Goal: Task Accomplishment & Management: Manage account settings

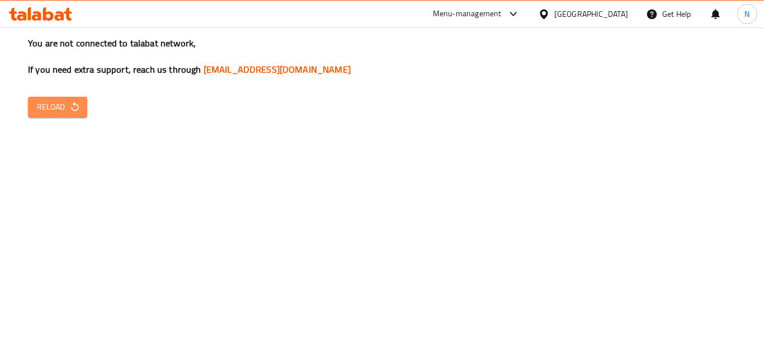
click at [54, 110] on span "Reload" at bounding box center [57, 107] width 41 height 14
click at [58, 104] on span "Reload" at bounding box center [57, 107] width 41 height 14
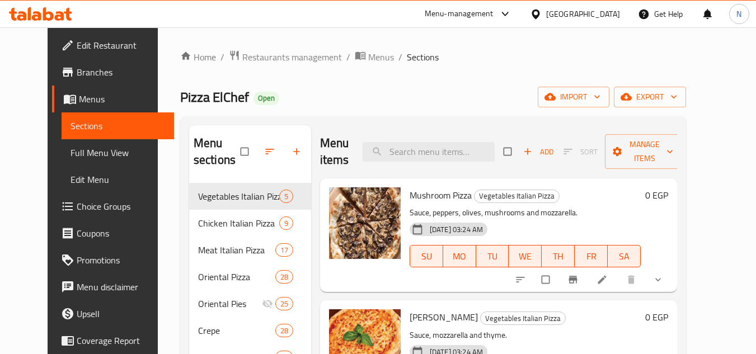
drag, startPoint x: 609, startPoint y: 9, endPoint x: 606, endPoint y: 22, distance: 13.3
click at [609, 9] on div "Egypt" at bounding box center [583, 14] width 74 height 12
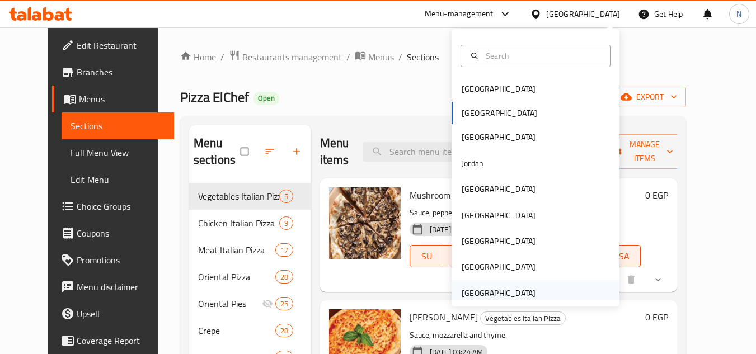
click at [524, 296] on div "[GEOGRAPHIC_DATA]" at bounding box center [499, 293] width 74 height 12
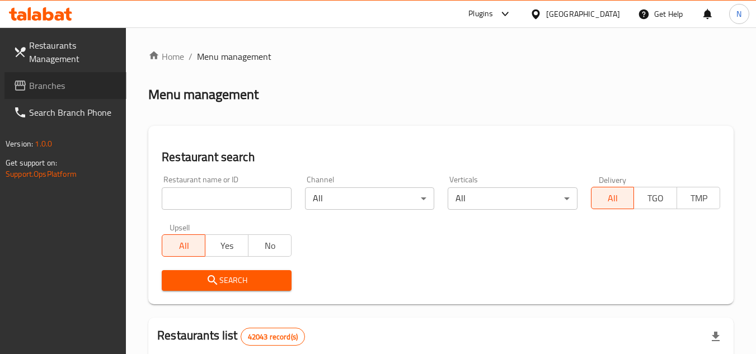
drag, startPoint x: 31, startPoint y: 84, endPoint x: 171, endPoint y: 112, distance: 142.8
click at [31, 84] on span "Branches" at bounding box center [73, 85] width 88 height 13
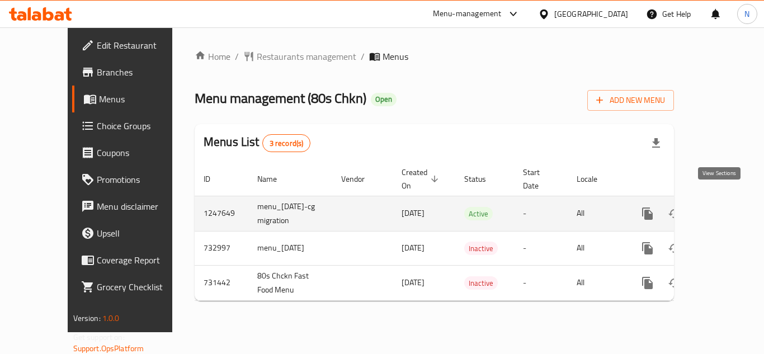
click at [722, 207] on icon "enhanced table" at bounding box center [728, 213] width 13 height 13
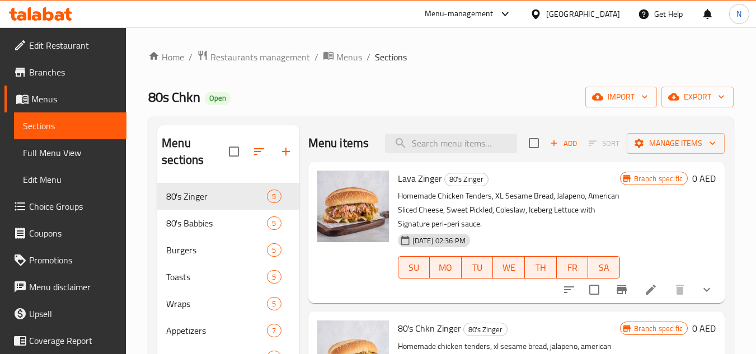
click at [443, 69] on div "Home / Restaurants management / Menus / Sections 80s Chkn Open import export Me…" at bounding box center [440, 269] width 585 height 439
click at [187, 223] on span "80's Babbies" at bounding box center [200, 223] width 69 height 13
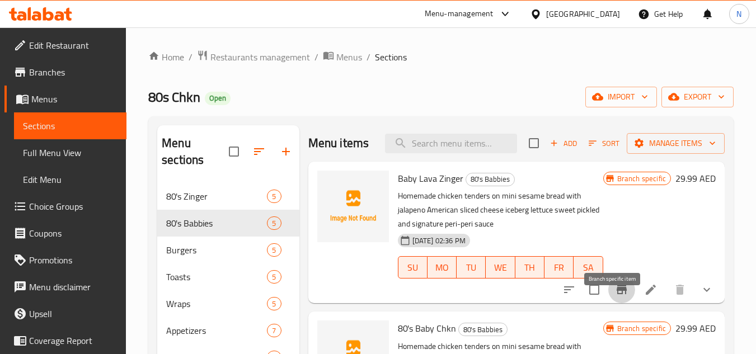
click at [615, 297] on icon "Branch-specific-item" at bounding box center [621, 289] width 13 height 13
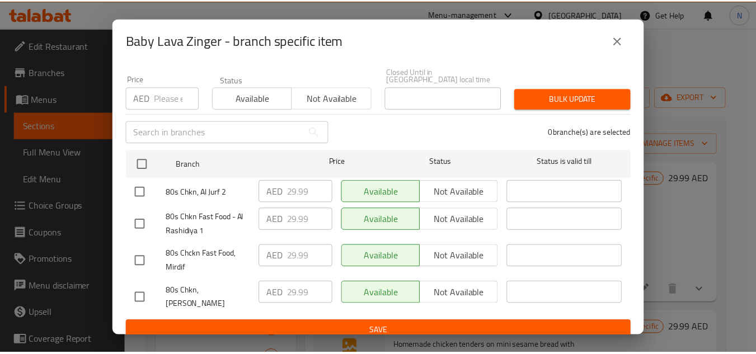
scroll to position [97, 0]
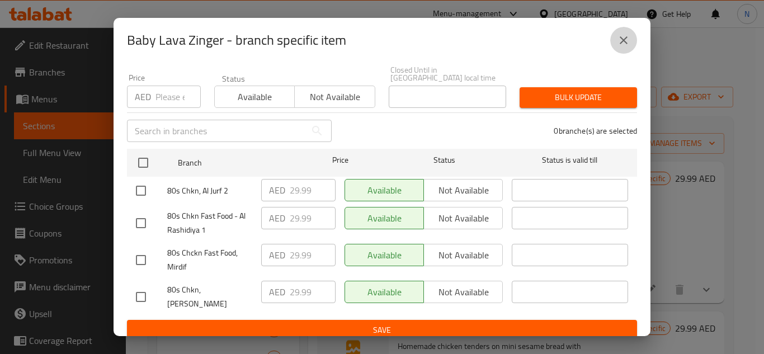
click at [623, 42] on icon "close" at bounding box center [623, 40] width 13 height 13
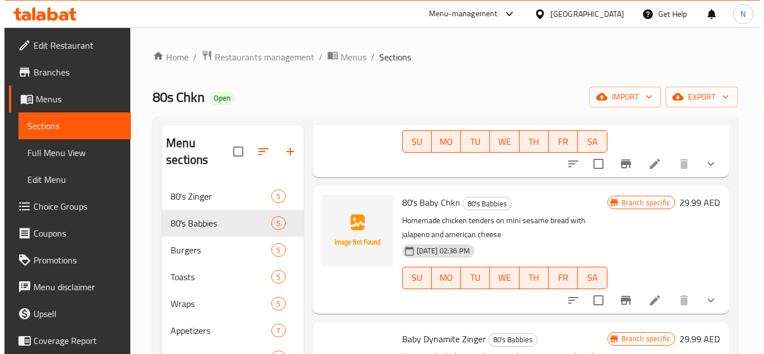
scroll to position [168, 0]
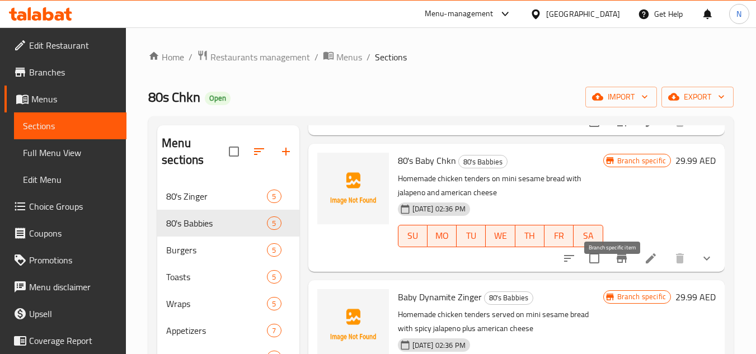
click at [615, 265] on icon "Branch-specific-item" at bounding box center [621, 258] width 13 height 13
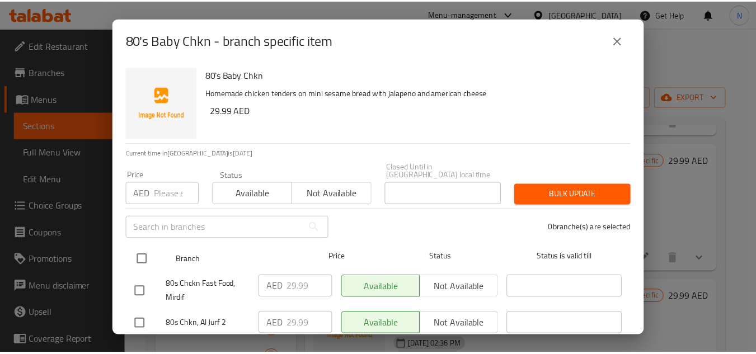
scroll to position [97, 0]
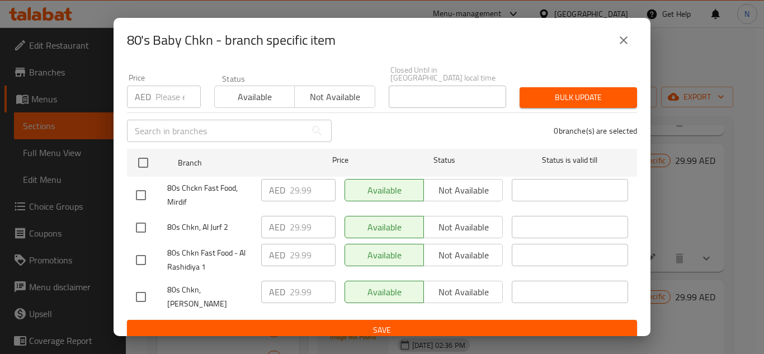
click at [626, 39] on icon "close" at bounding box center [624, 40] width 8 height 8
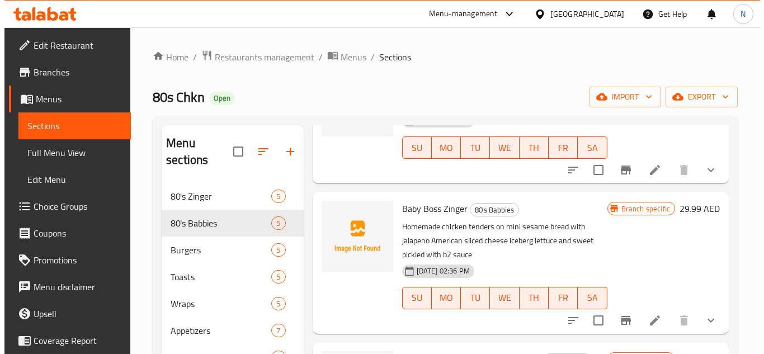
scroll to position [358, 0]
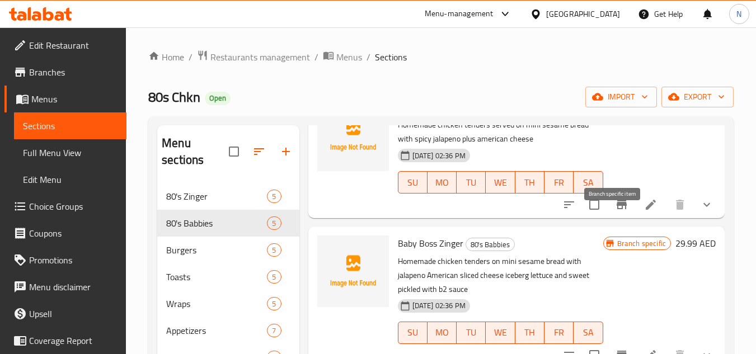
click at [617, 209] on icon "Branch-specific-item" at bounding box center [622, 204] width 10 height 9
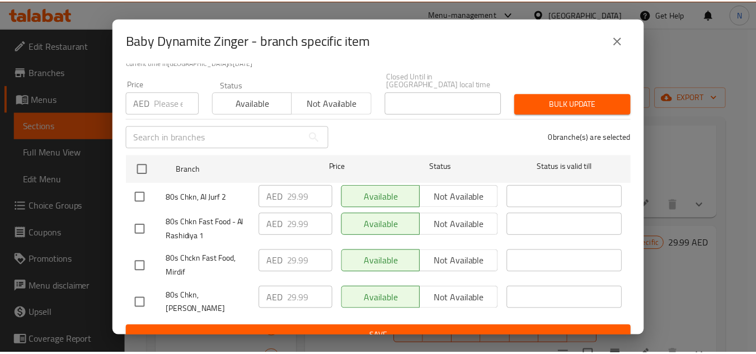
scroll to position [97, 0]
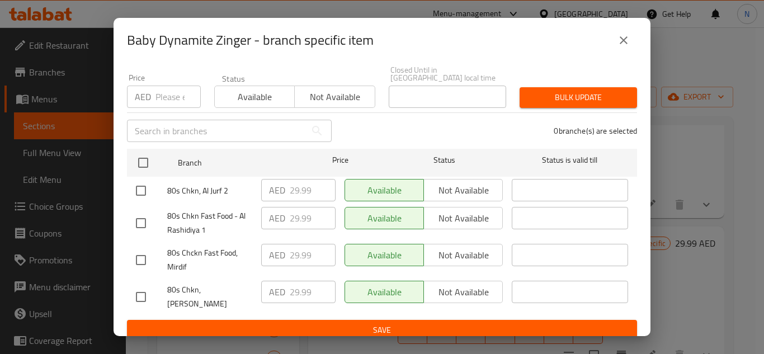
click at [626, 36] on icon "close" at bounding box center [623, 40] width 13 height 13
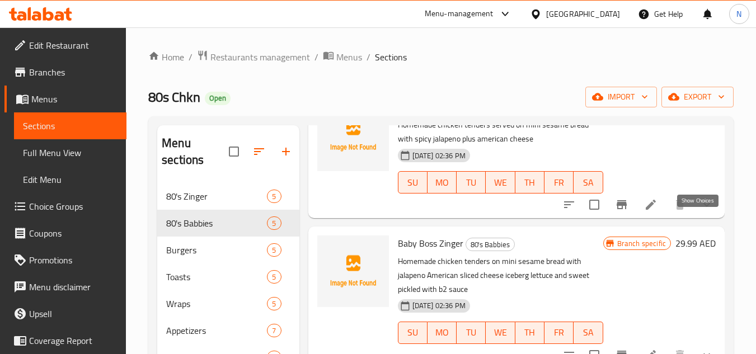
click at [703, 207] on icon "show more" at bounding box center [706, 205] width 7 height 4
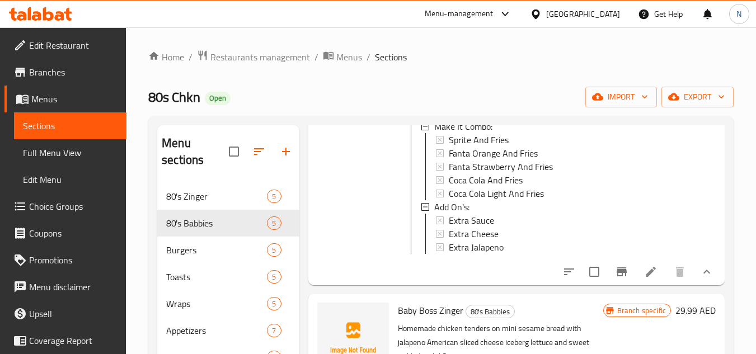
scroll to position [414, 0]
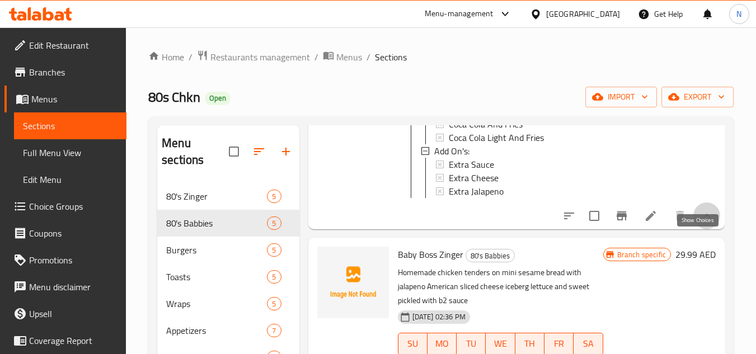
click at [701, 223] on icon "show more" at bounding box center [706, 215] width 13 height 13
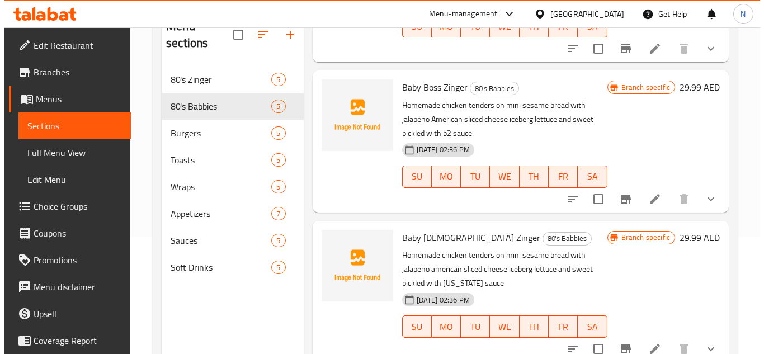
scroll to position [157, 0]
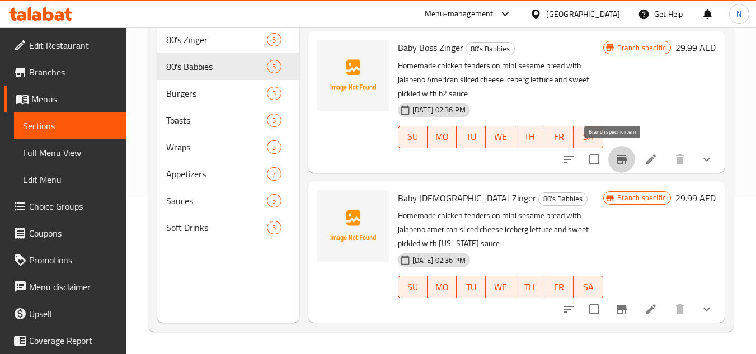
click at [615, 163] on icon "Branch-specific-item" at bounding box center [621, 159] width 13 height 13
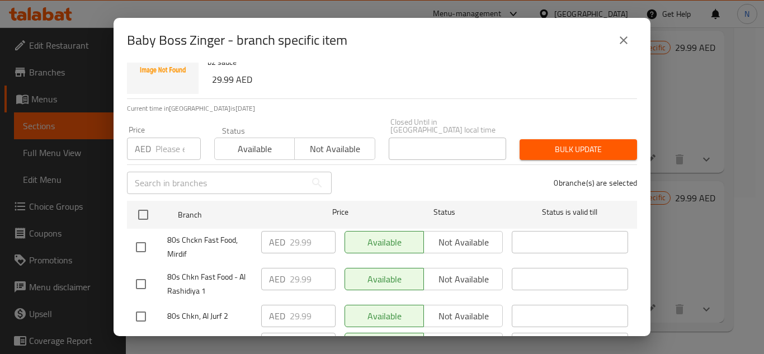
scroll to position [97, 0]
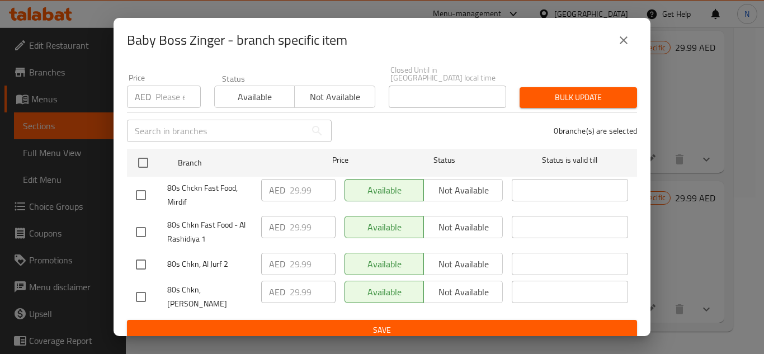
click at [629, 47] on button "close" at bounding box center [623, 40] width 27 height 27
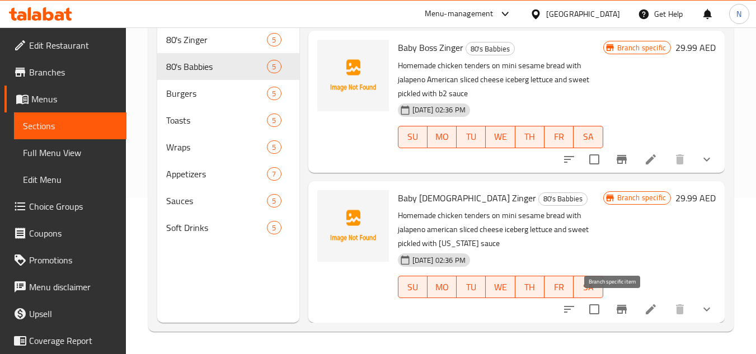
click at [617, 309] on icon "Branch-specific-item" at bounding box center [622, 309] width 10 height 9
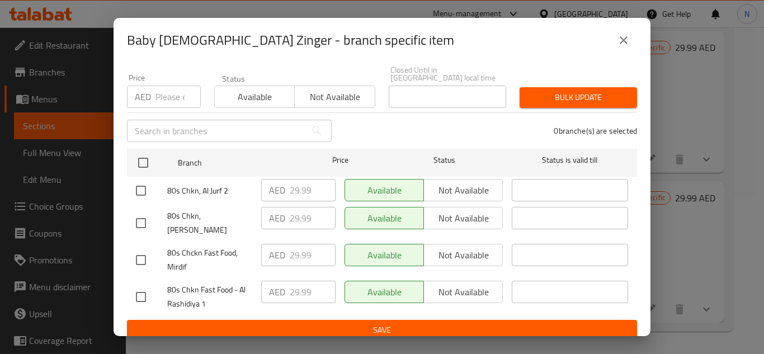
click at [623, 40] on icon "close" at bounding box center [623, 40] width 13 height 13
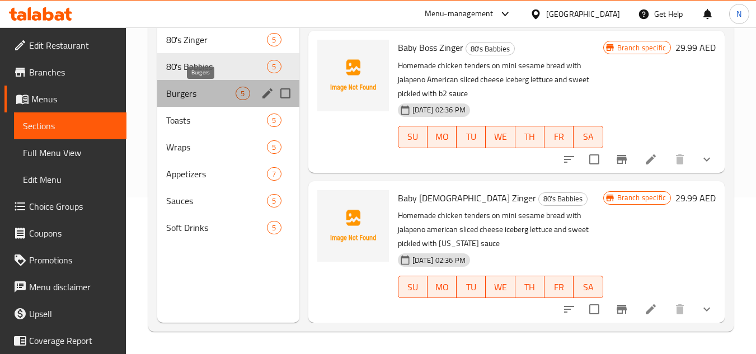
click at [196, 90] on span "Burgers" at bounding box center [200, 93] width 69 height 13
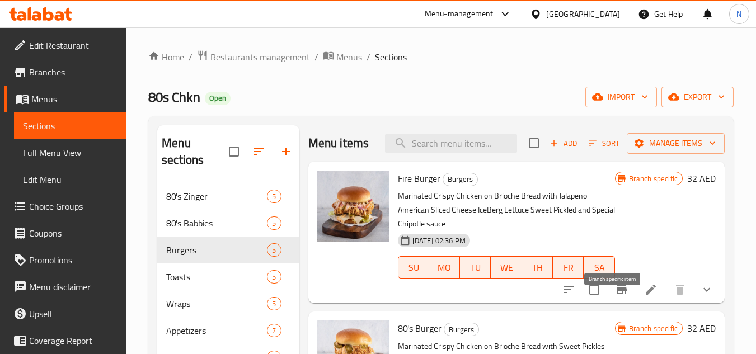
click at [615, 297] on icon "Branch-specific-item" at bounding box center [621, 289] width 13 height 13
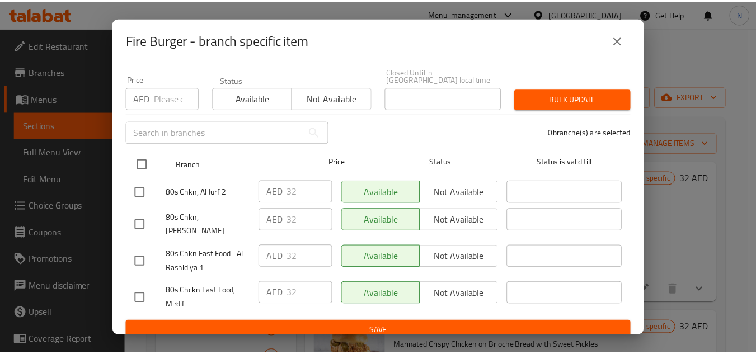
scroll to position [97, 0]
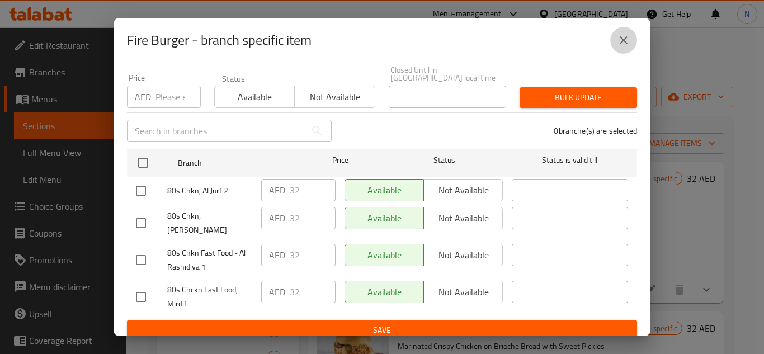
click at [624, 38] on icon "close" at bounding box center [623, 40] width 13 height 13
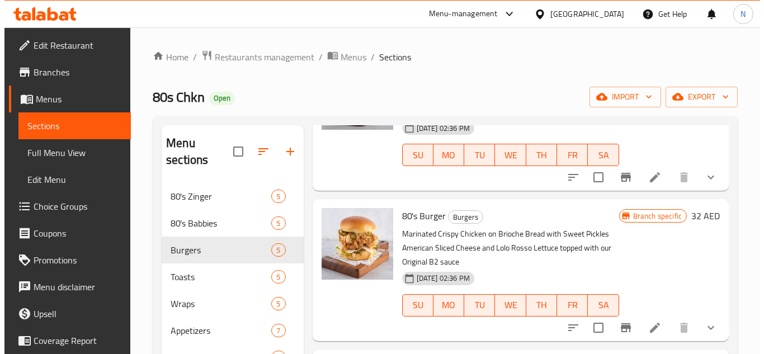
scroll to position [168, 0]
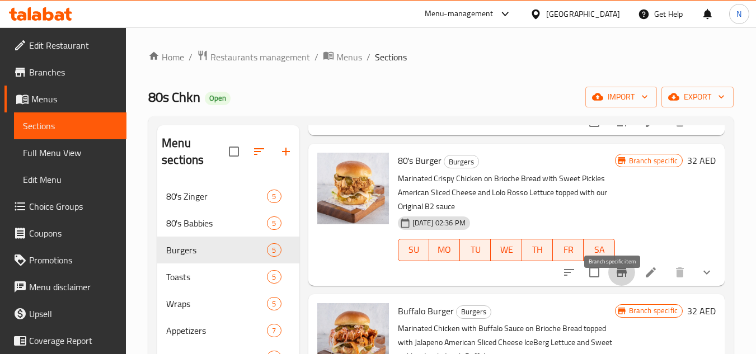
click at [617, 277] on icon "Branch-specific-item" at bounding box center [622, 272] width 10 height 9
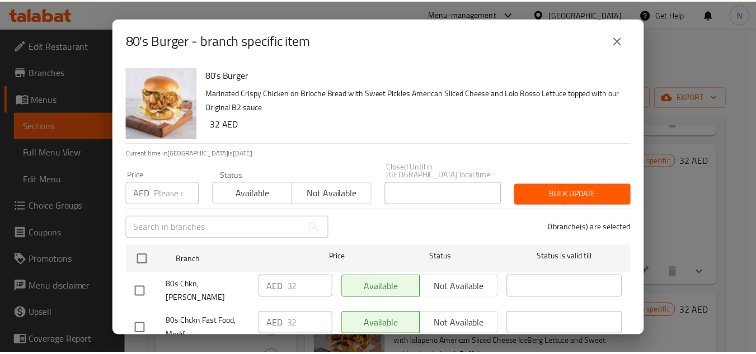
scroll to position [97, 0]
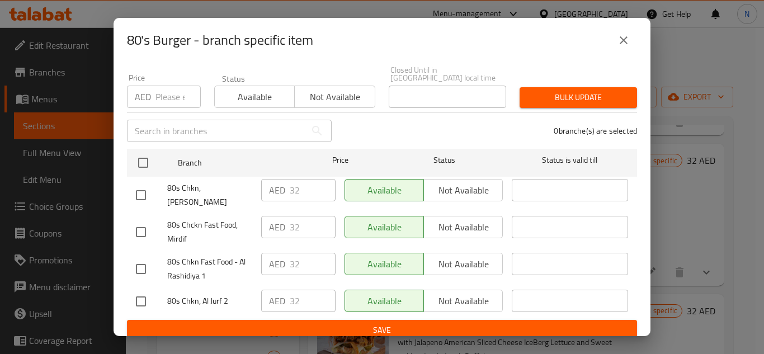
drag, startPoint x: 625, startPoint y: 40, endPoint x: 532, endPoint y: 261, distance: 239.4
click at [625, 41] on icon "close" at bounding box center [623, 40] width 13 height 13
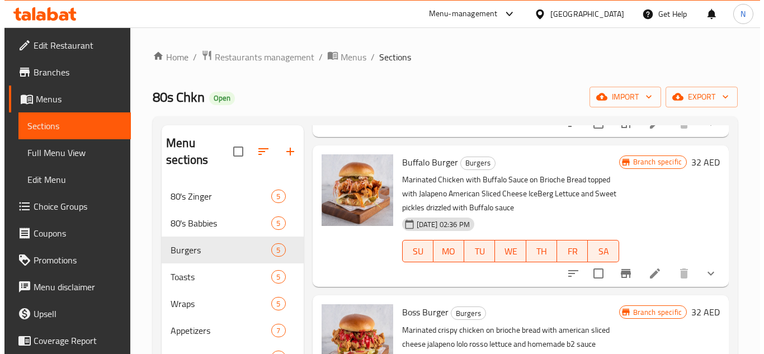
scroll to position [336, 0]
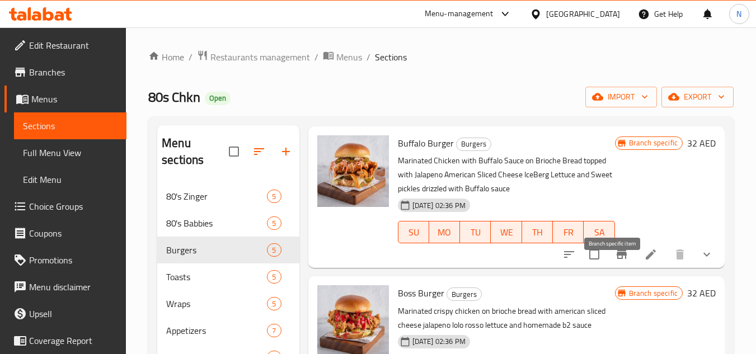
click at [615, 261] on icon "Branch-specific-item" at bounding box center [621, 254] width 13 height 13
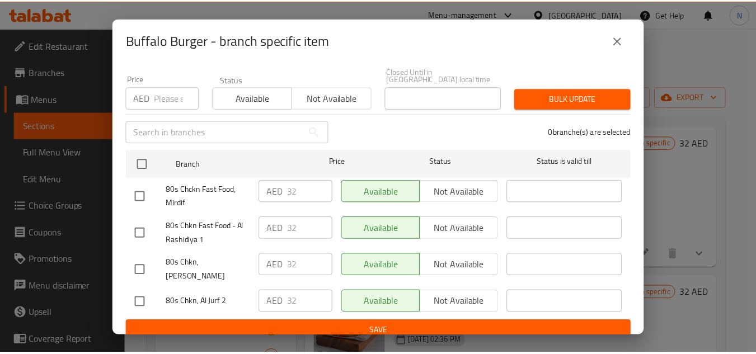
scroll to position [97, 0]
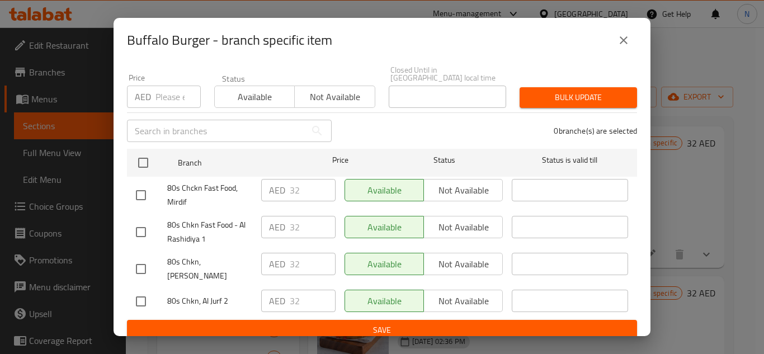
click at [631, 44] on button "close" at bounding box center [623, 40] width 27 height 27
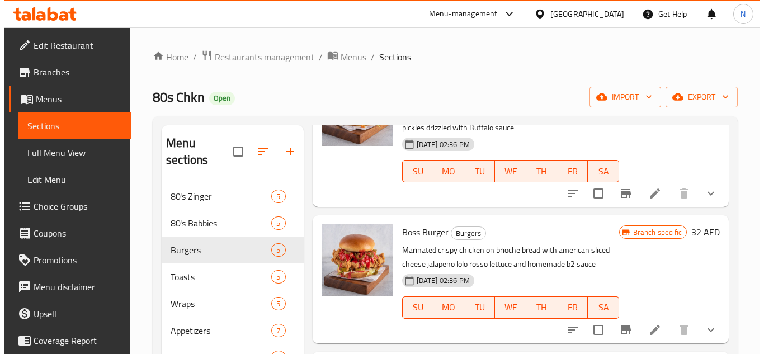
scroll to position [414, 0]
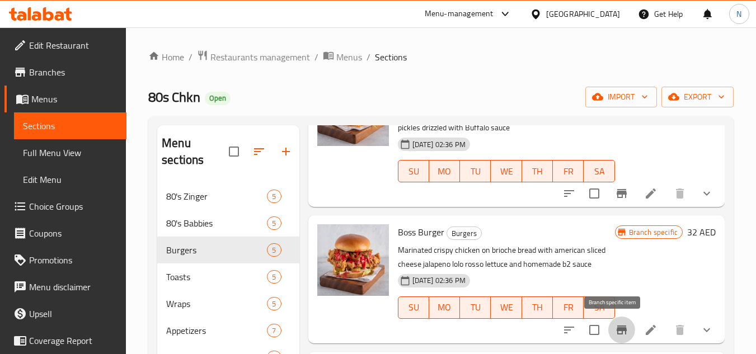
click at [616, 335] on icon "Branch-specific-item" at bounding box center [621, 329] width 13 height 13
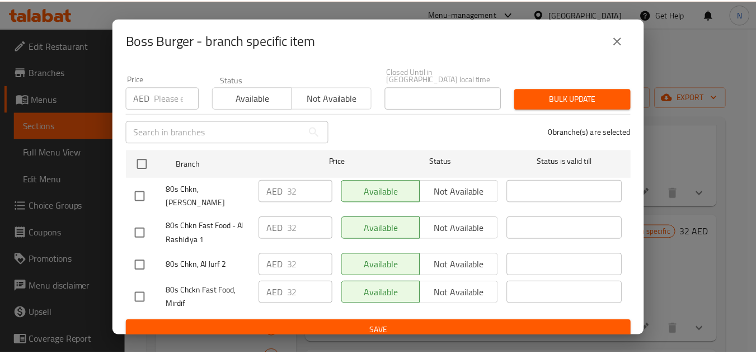
scroll to position [97, 0]
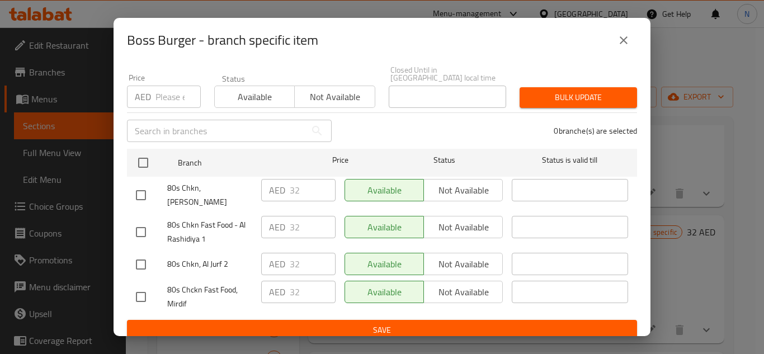
click at [627, 39] on icon "close" at bounding box center [623, 40] width 13 height 13
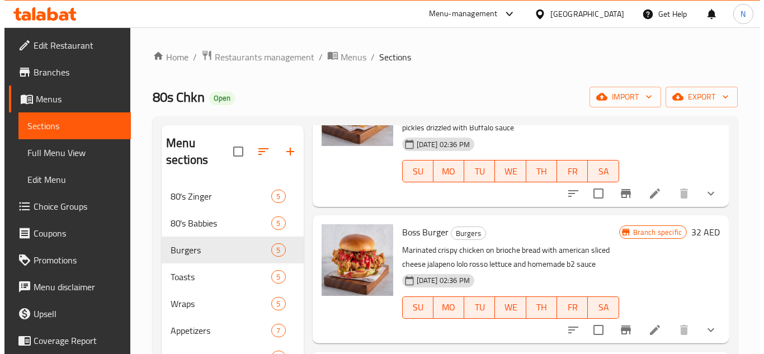
scroll to position [157, 0]
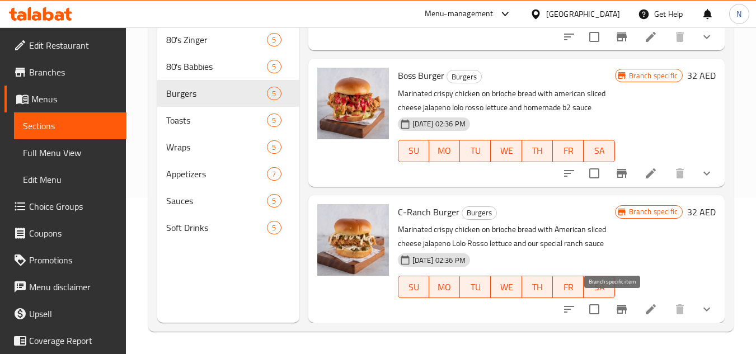
click at [617, 309] on icon "Branch-specific-item" at bounding box center [622, 309] width 10 height 9
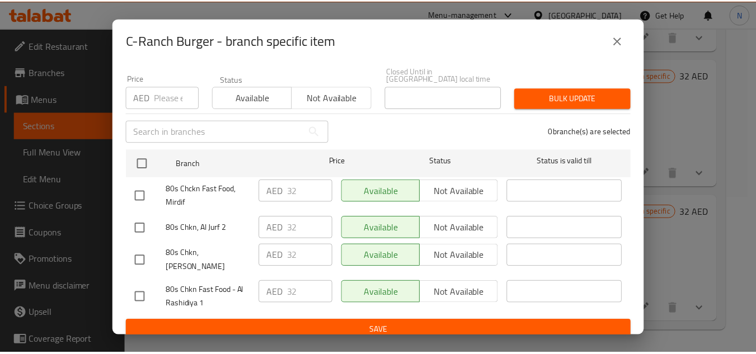
scroll to position [97, 0]
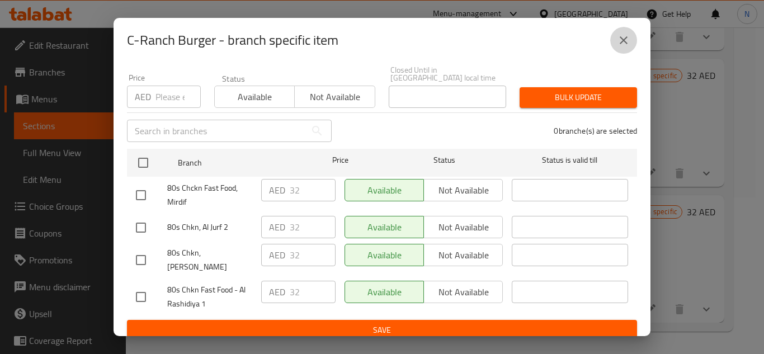
click at [628, 44] on icon "close" at bounding box center [623, 40] width 13 height 13
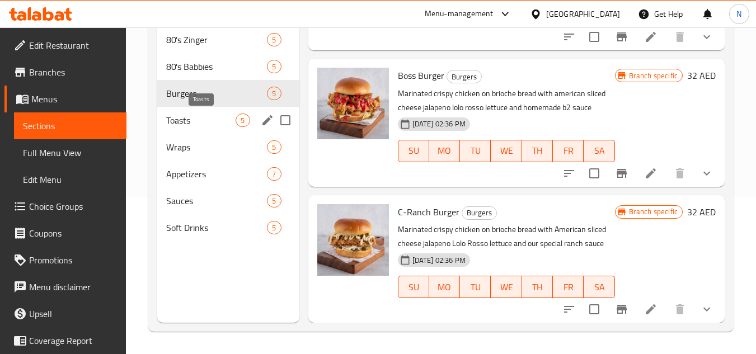
click at [212, 121] on span "Toasts" at bounding box center [200, 120] width 69 height 13
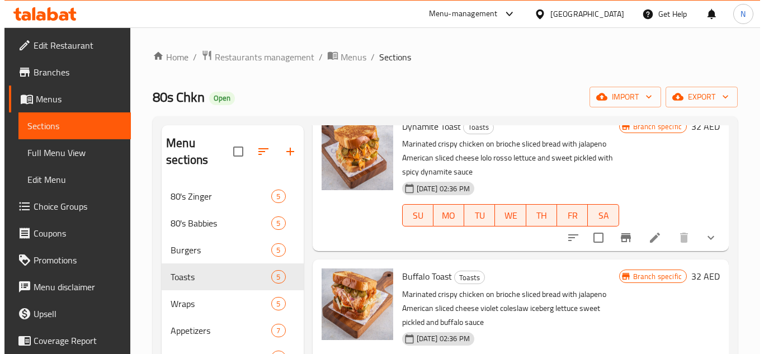
scroll to position [112, 0]
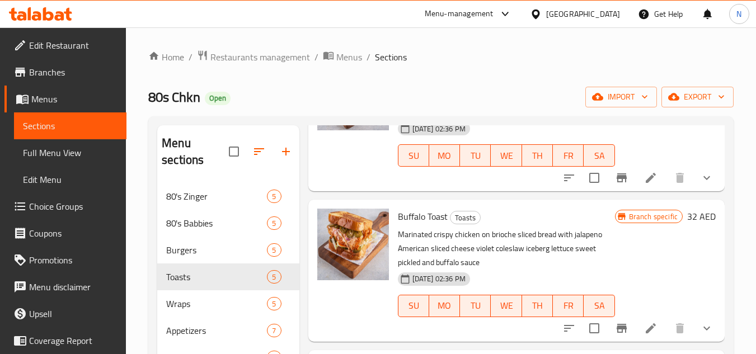
click at [617, 182] on icon "Branch-specific-item" at bounding box center [622, 177] width 10 height 9
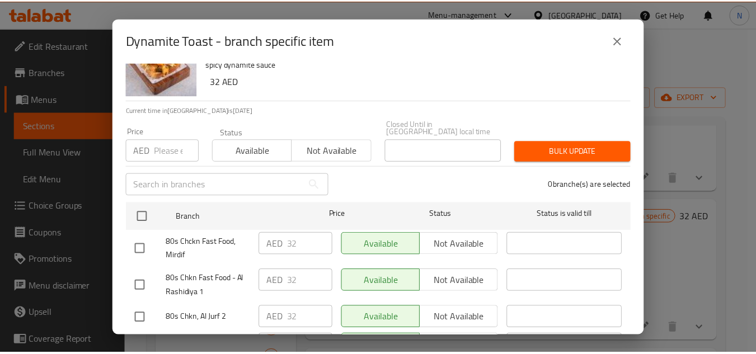
scroll to position [97, 0]
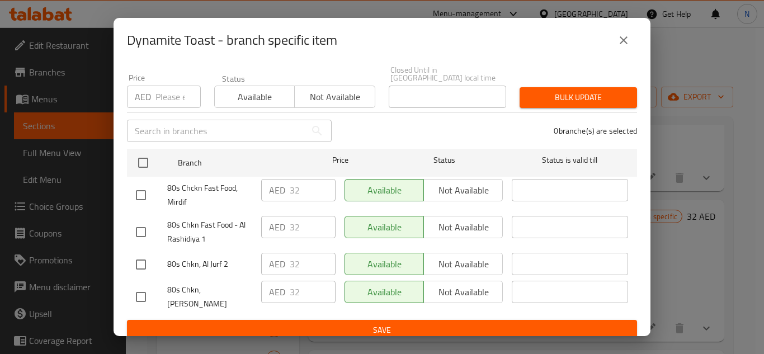
click at [623, 43] on icon "close" at bounding box center [623, 40] width 13 height 13
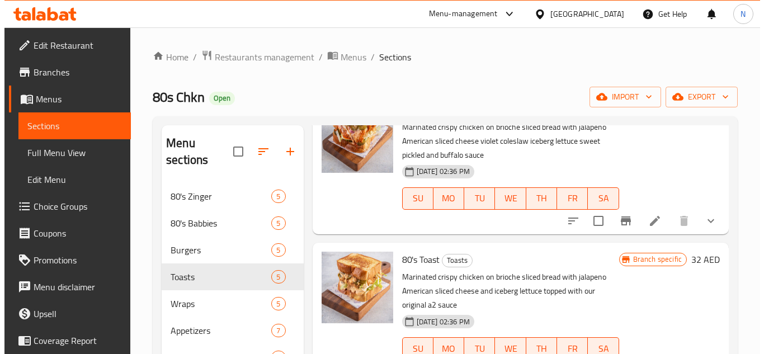
scroll to position [224, 0]
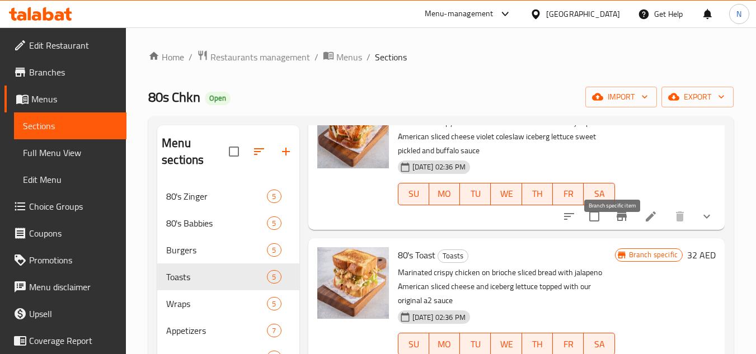
click at [615, 223] on icon "Branch-specific-item" at bounding box center [621, 216] width 13 height 13
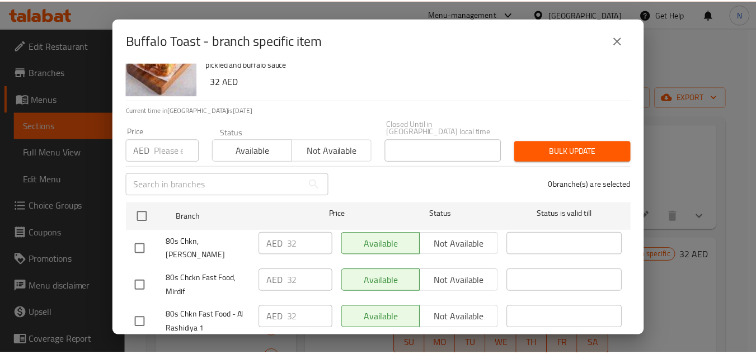
scroll to position [97, 0]
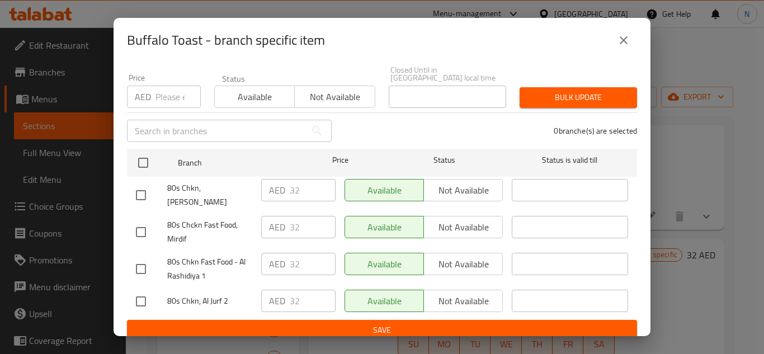
click at [621, 40] on icon "close" at bounding box center [623, 40] width 13 height 13
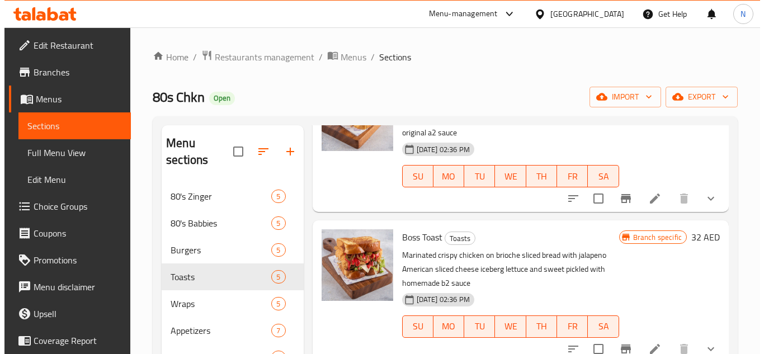
scroll to position [336, 0]
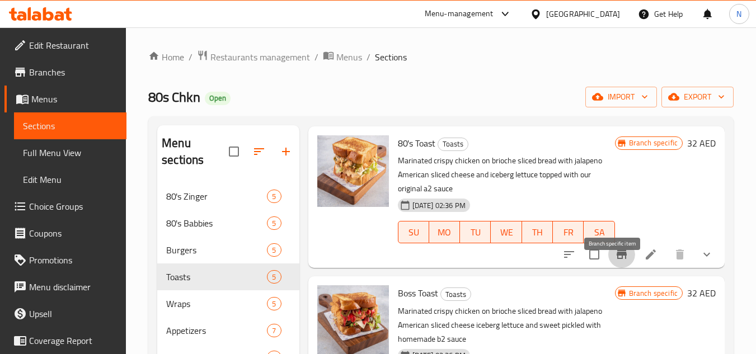
click at [617, 259] on icon "Branch-specific-item" at bounding box center [622, 254] width 10 height 9
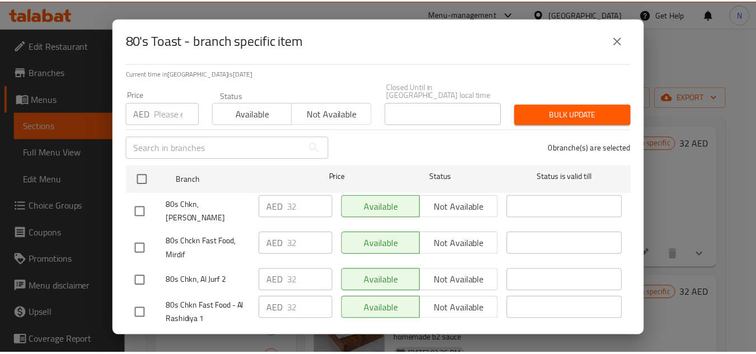
scroll to position [97, 0]
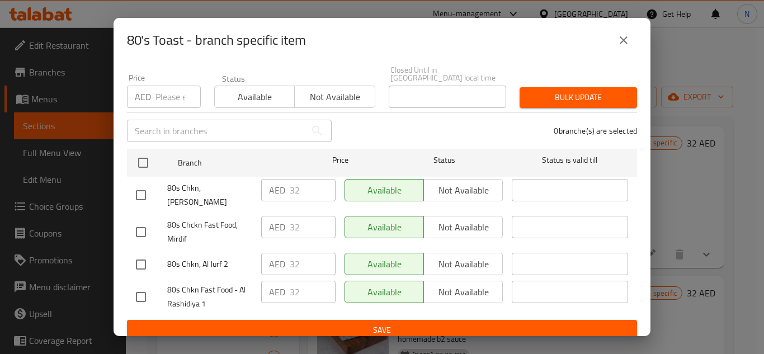
click at [628, 40] on icon "close" at bounding box center [623, 40] width 13 height 13
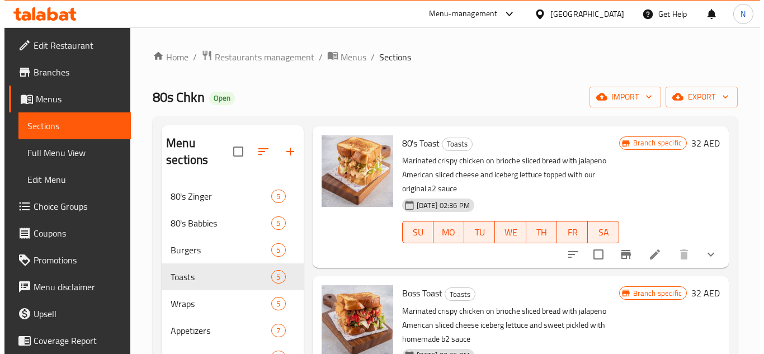
scroll to position [441, 0]
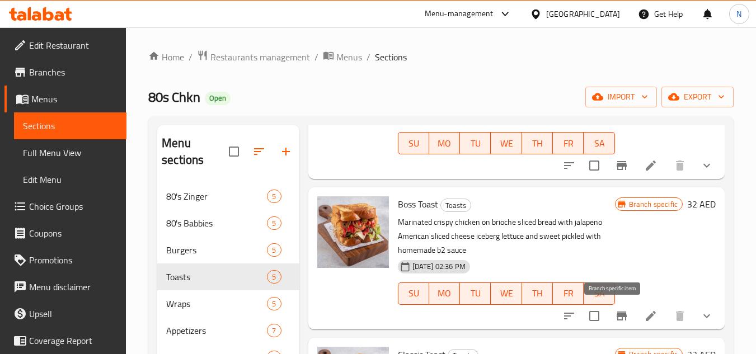
click at [617, 318] on icon "Branch-specific-item" at bounding box center [622, 316] width 10 height 9
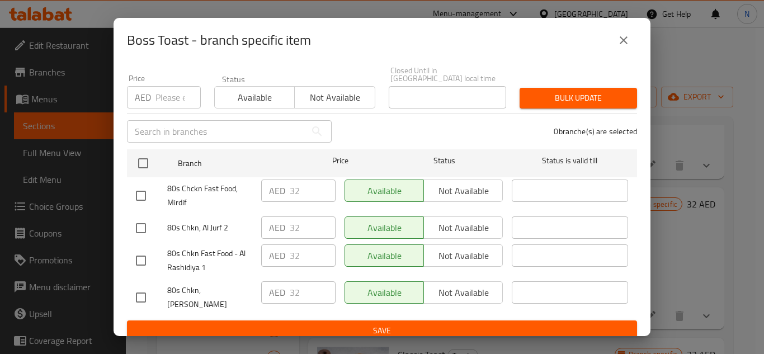
scroll to position [97, 0]
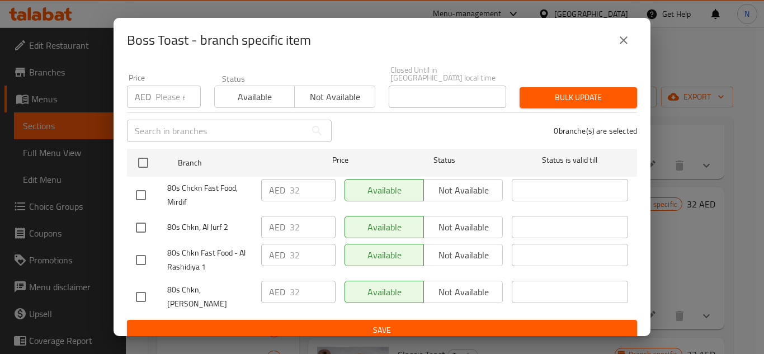
click at [626, 45] on icon "close" at bounding box center [623, 40] width 13 height 13
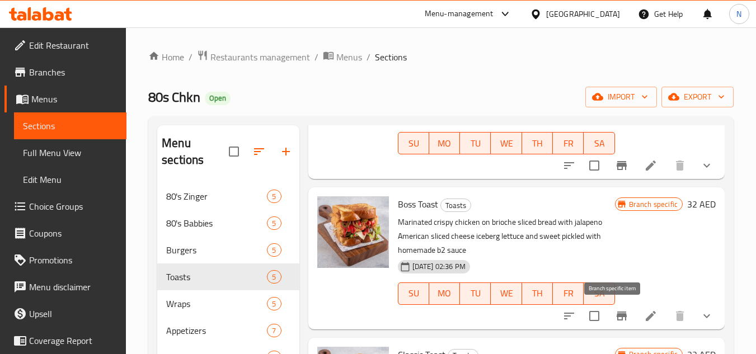
click at [610, 323] on button "Branch-specific-item" at bounding box center [621, 316] width 27 height 27
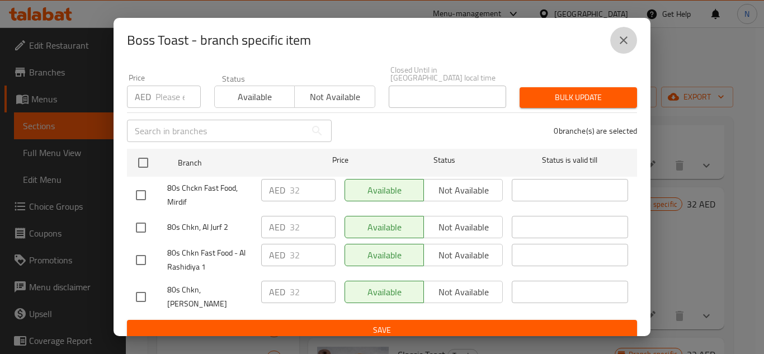
drag, startPoint x: 624, startPoint y: 40, endPoint x: 503, endPoint y: 39, distance: 120.9
click at [623, 41] on icon "close" at bounding box center [624, 40] width 8 height 8
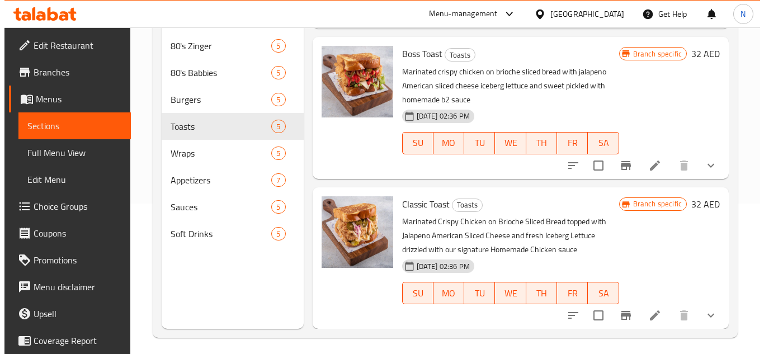
scroll to position [157, 0]
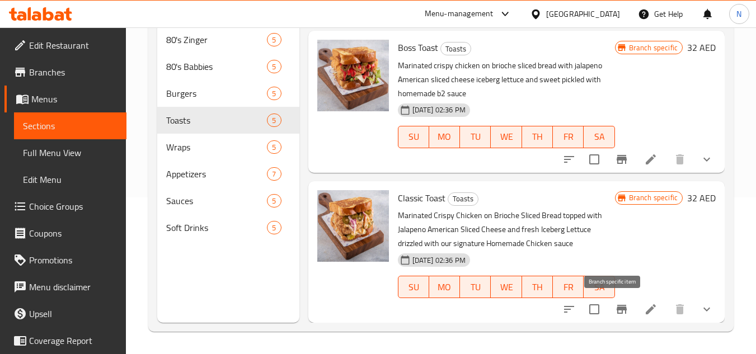
click at [617, 312] on icon "Branch-specific-item" at bounding box center [622, 309] width 10 height 9
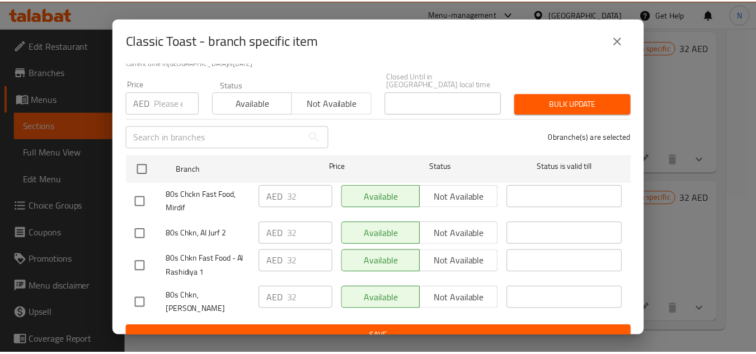
scroll to position [97, 0]
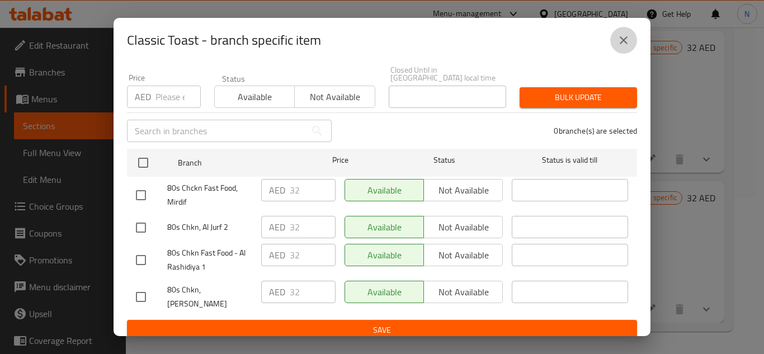
click at [625, 44] on icon "close" at bounding box center [623, 40] width 13 height 13
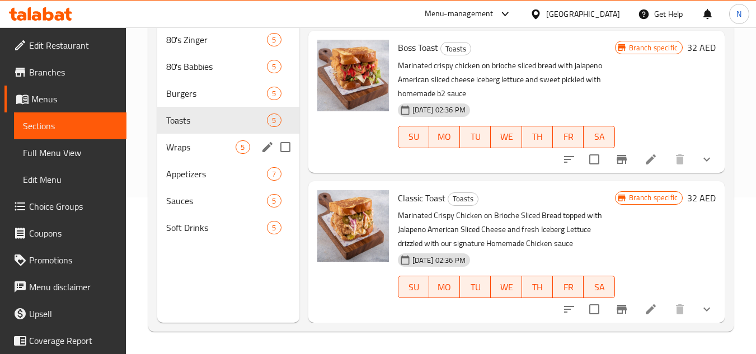
click at [196, 151] on span "Wraps" at bounding box center [200, 146] width 69 height 13
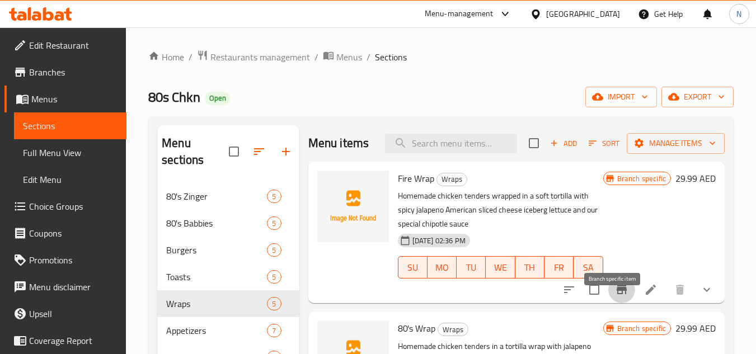
click at [612, 303] on button "Branch-specific-item" at bounding box center [621, 289] width 27 height 27
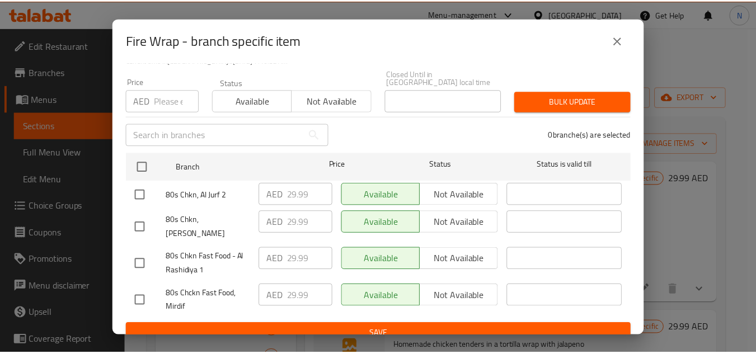
scroll to position [97, 0]
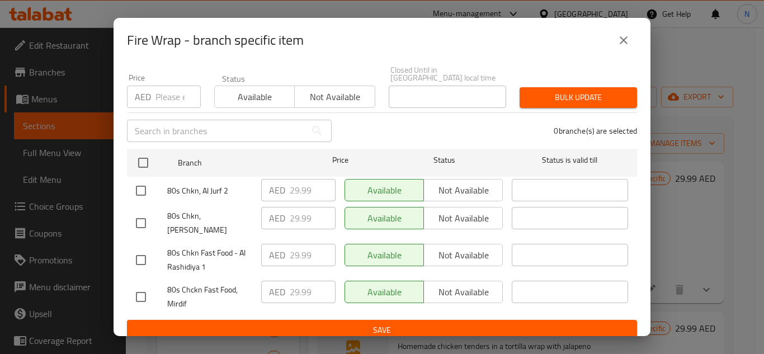
click at [624, 42] on icon "close" at bounding box center [623, 40] width 13 height 13
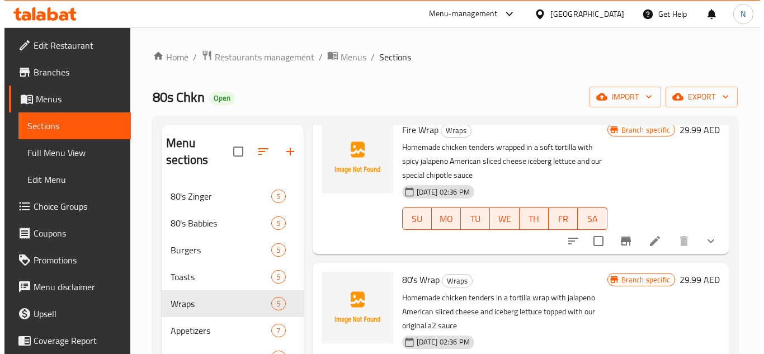
scroll to position [224, 0]
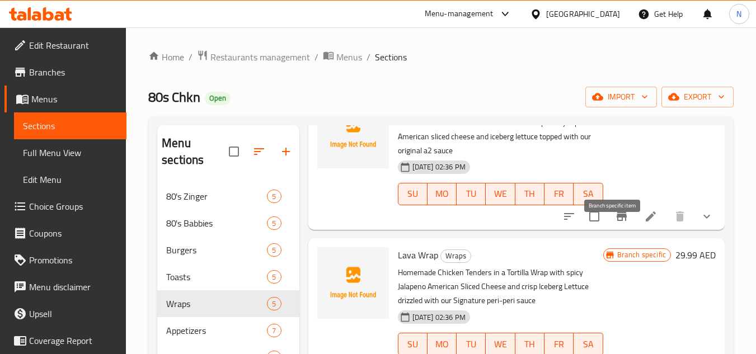
click at [615, 223] on icon "Branch-specific-item" at bounding box center [621, 216] width 13 height 13
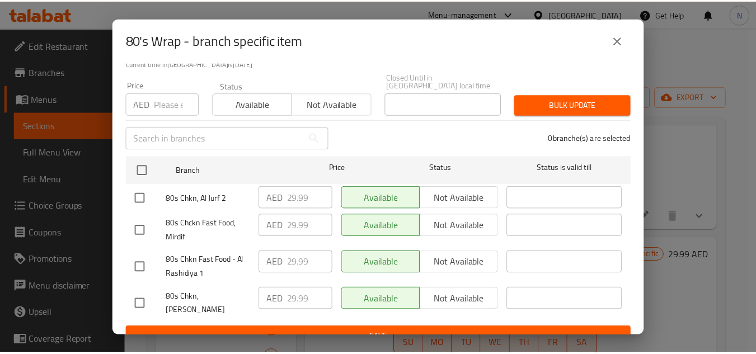
scroll to position [97, 0]
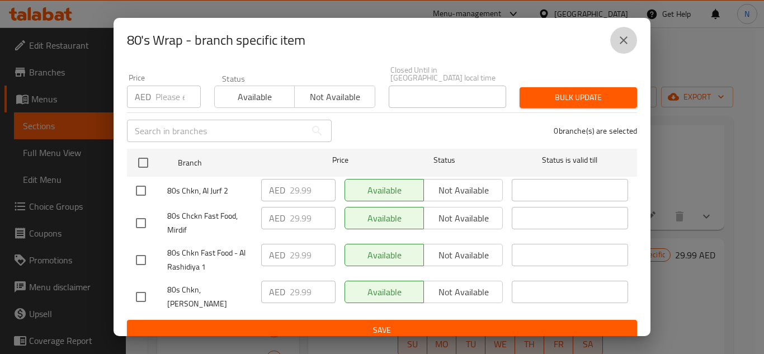
click at [631, 39] on button "close" at bounding box center [623, 40] width 27 height 27
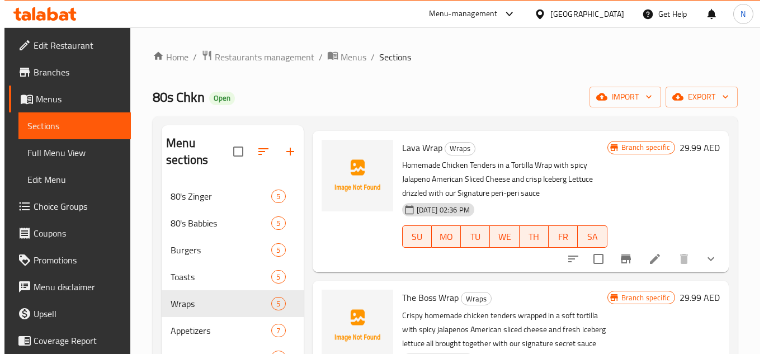
scroll to position [336, 0]
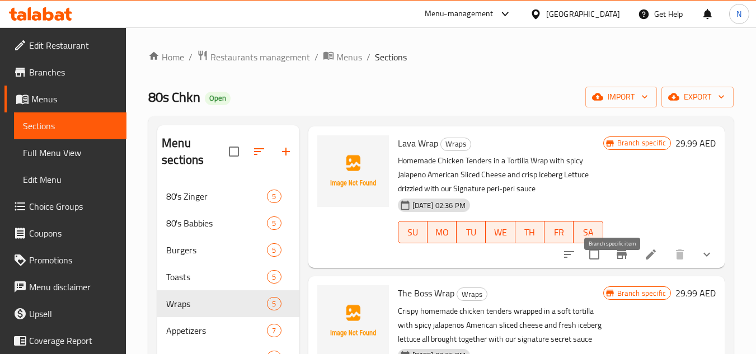
click at [615, 261] on icon "Branch-specific-item" at bounding box center [621, 254] width 13 height 13
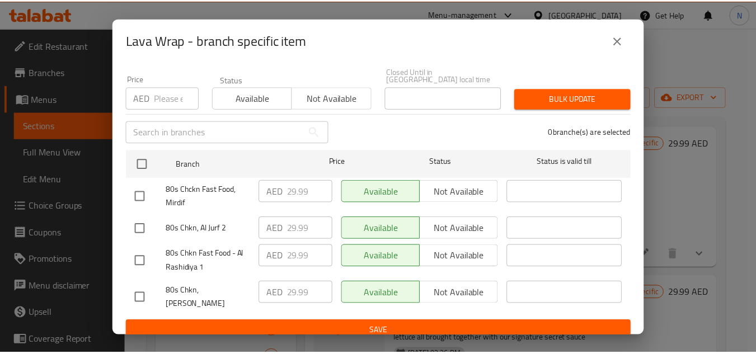
scroll to position [97, 0]
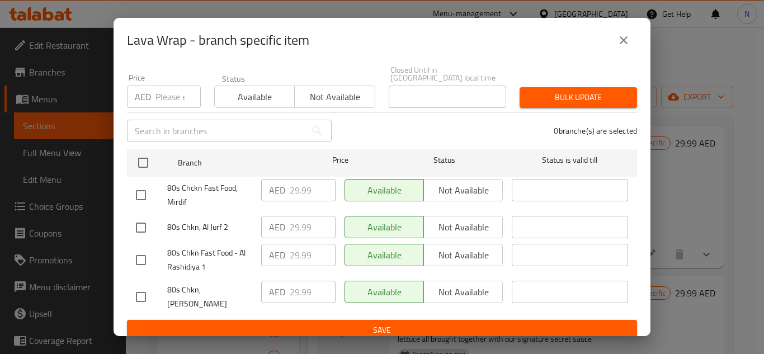
click at [627, 45] on icon "close" at bounding box center [623, 40] width 13 height 13
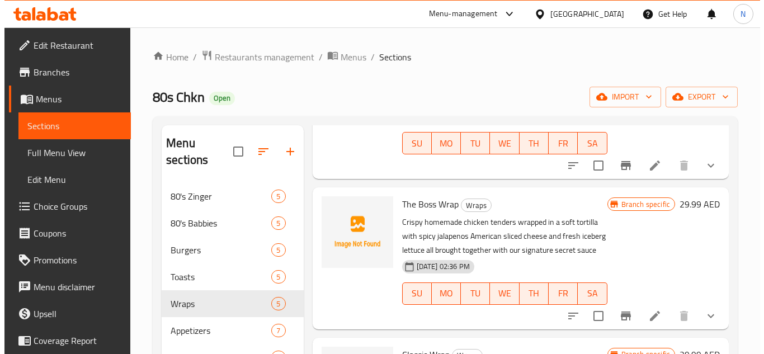
scroll to position [455, 0]
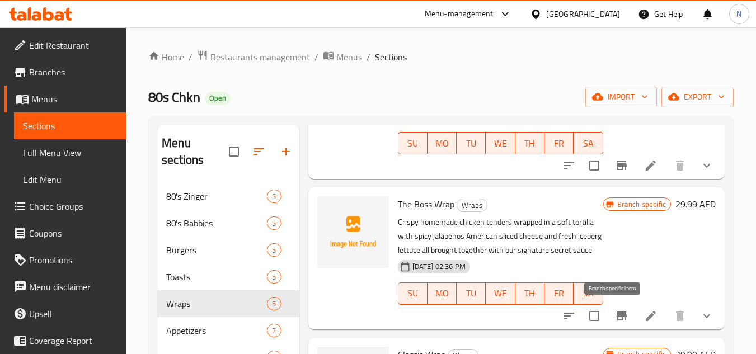
click at [618, 319] on icon "Branch-specific-item" at bounding box center [621, 315] width 13 height 13
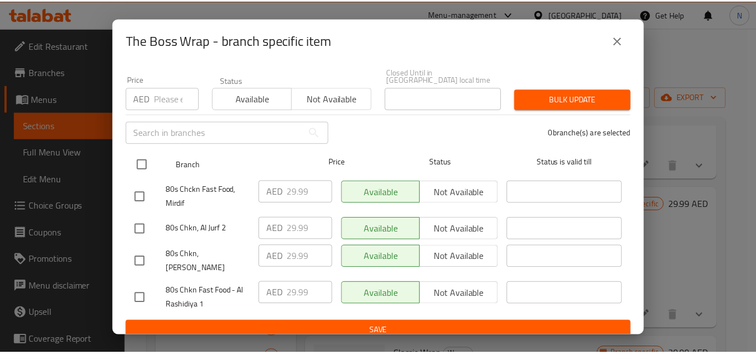
scroll to position [97, 0]
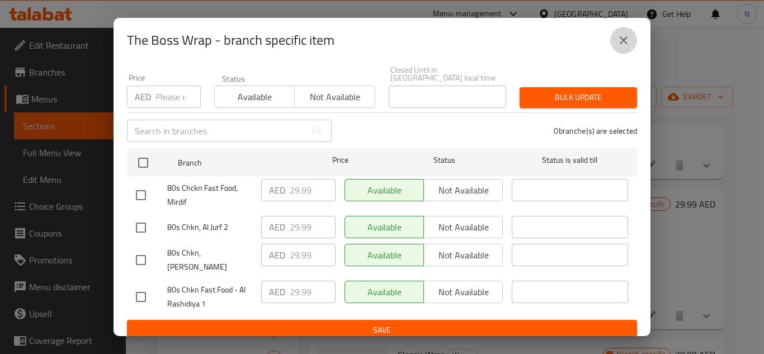
click at [622, 41] on icon "close" at bounding box center [623, 40] width 13 height 13
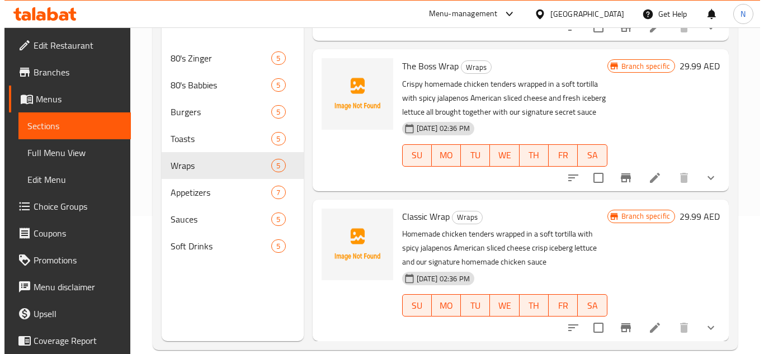
scroll to position [157, 0]
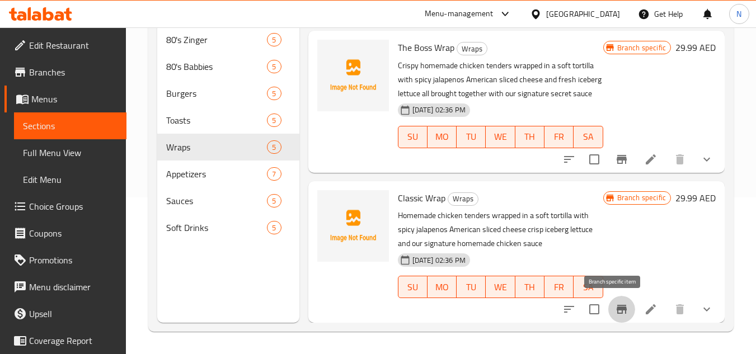
click at [615, 309] on icon "Branch-specific-item" at bounding box center [621, 309] width 13 height 13
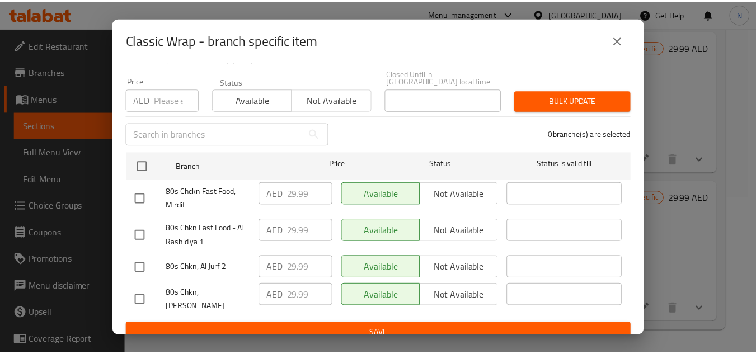
scroll to position [97, 0]
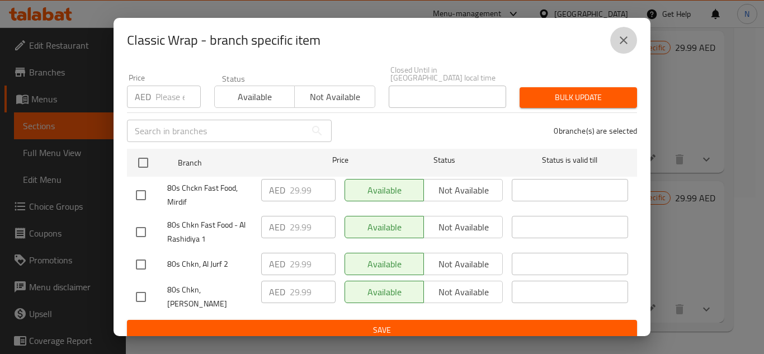
click at [631, 41] on button "close" at bounding box center [623, 40] width 27 height 27
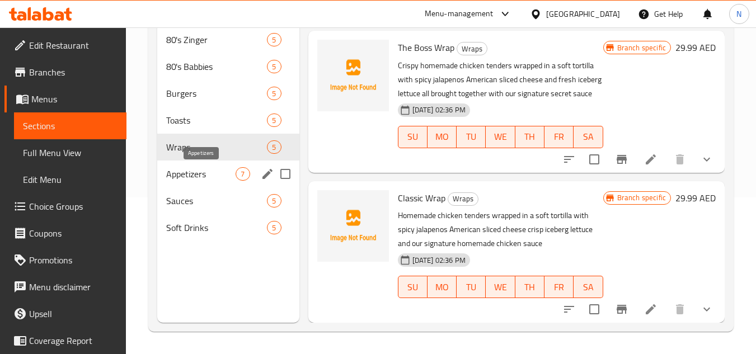
click at [199, 173] on span "Appetizers" at bounding box center [200, 173] width 69 height 13
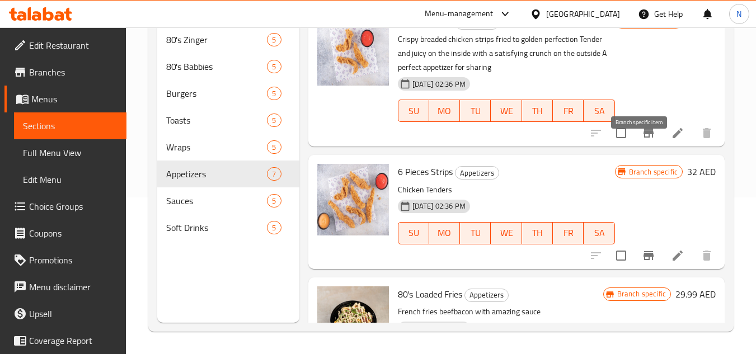
click at [643, 138] on icon "Branch-specific-item" at bounding box center [648, 133] width 10 height 9
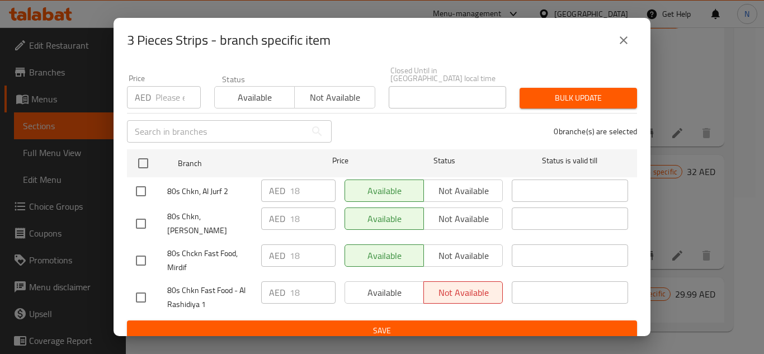
scroll to position [97, 0]
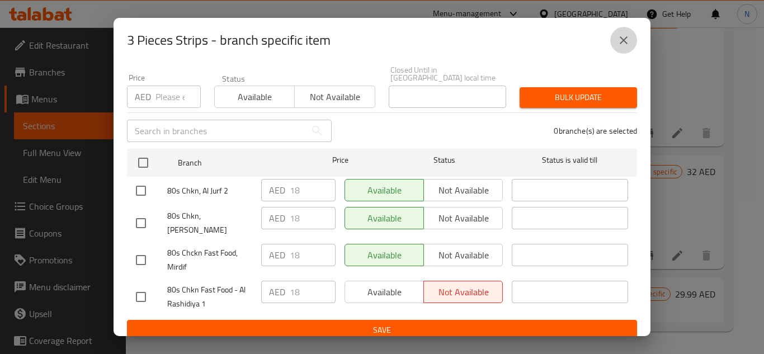
click at [624, 40] on icon "close" at bounding box center [624, 40] width 8 height 8
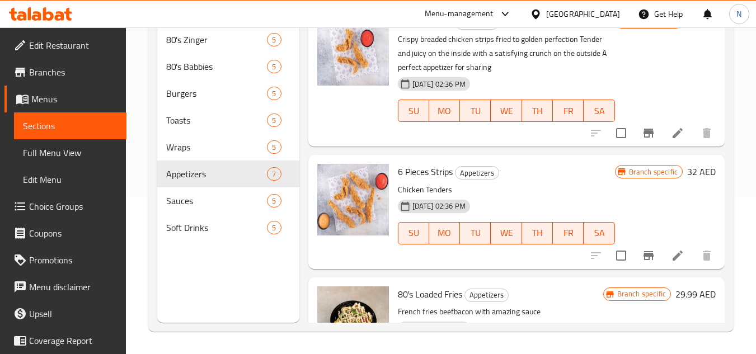
click at [642, 262] on icon "Branch-specific-item" at bounding box center [648, 255] width 13 height 13
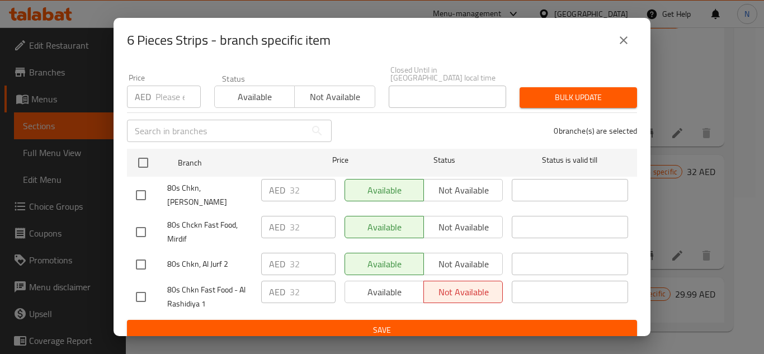
click at [623, 39] on icon "close" at bounding box center [624, 40] width 8 height 8
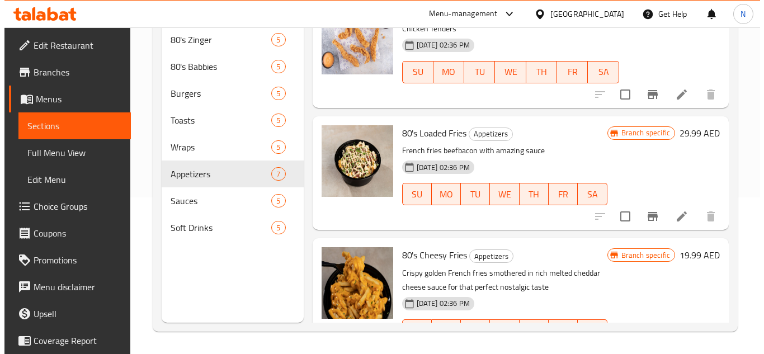
scroll to position [168, 0]
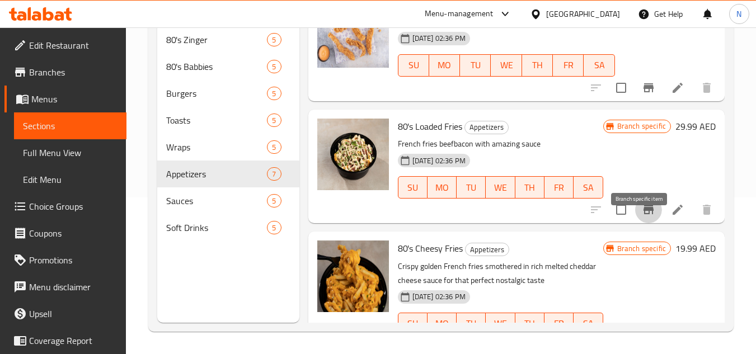
click at [645, 217] on icon "Branch-specific-item" at bounding box center [648, 209] width 13 height 13
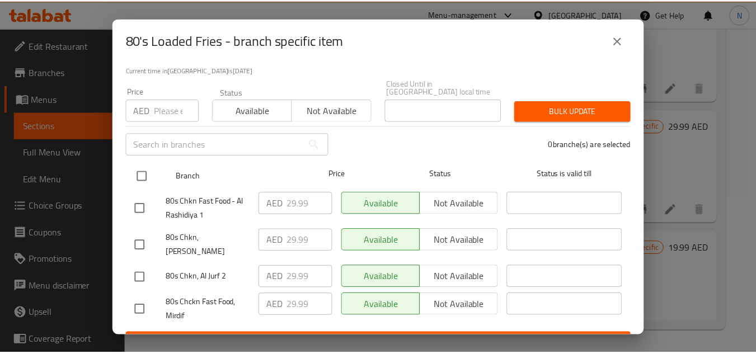
scroll to position [97, 0]
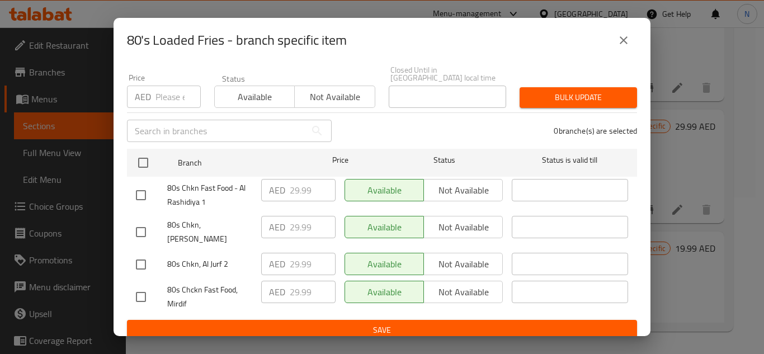
click at [629, 44] on icon "close" at bounding box center [623, 40] width 13 height 13
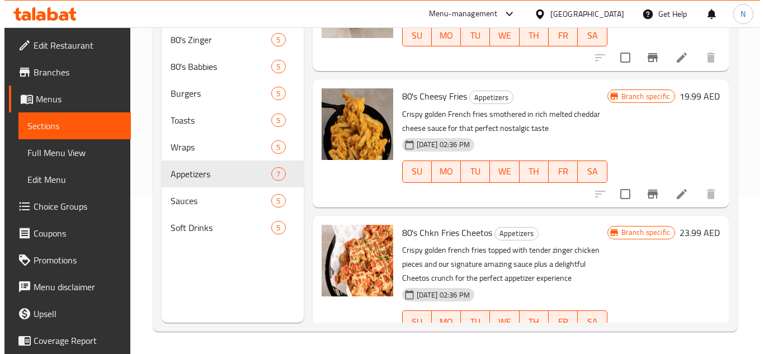
scroll to position [336, 0]
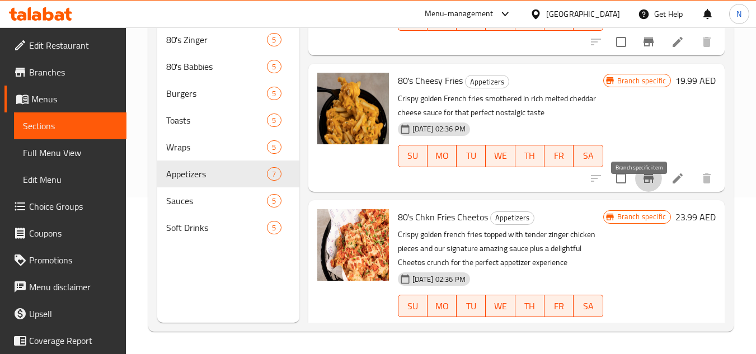
click at [647, 192] on button "Branch-specific-item" at bounding box center [648, 178] width 27 height 27
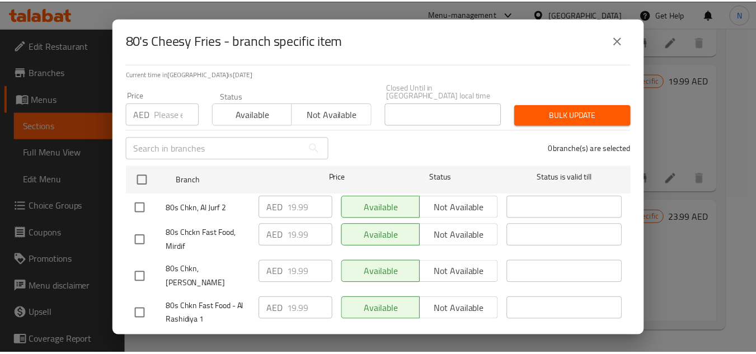
scroll to position [97, 0]
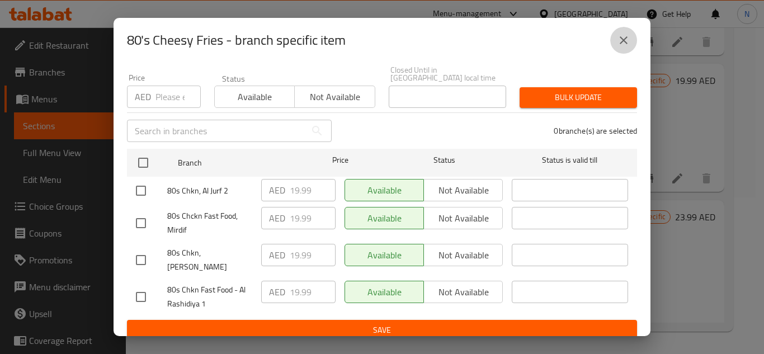
drag, startPoint x: 622, startPoint y: 40, endPoint x: 487, endPoint y: 40, distance: 134.8
click at [622, 40] on icon "close" at bounding box center [623, 40] width 13 height 13
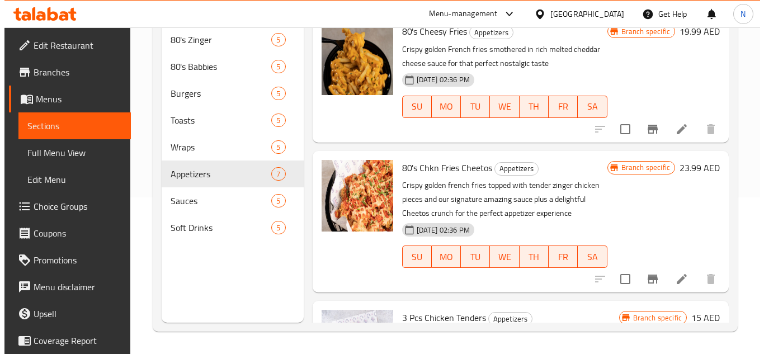
scroll to position [448, 0]
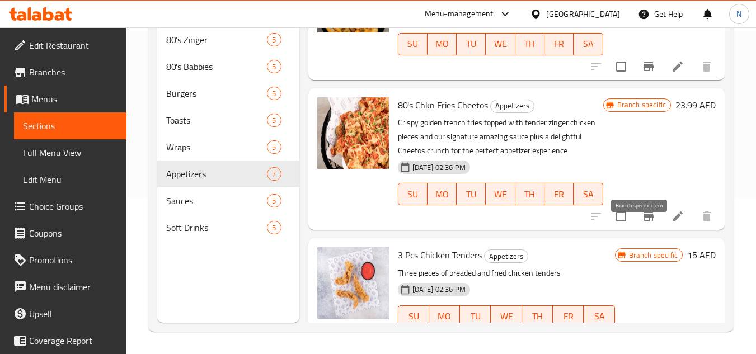
click at [643, 221] on icon "Branch-specific-item" at bounding box center [648, 216] width 10 height 9
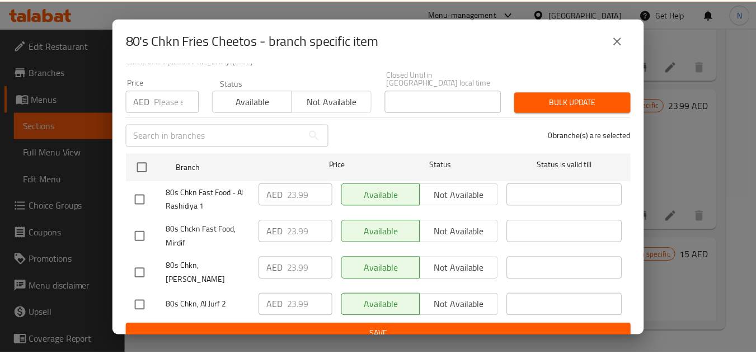
scroll to position [97, 0]
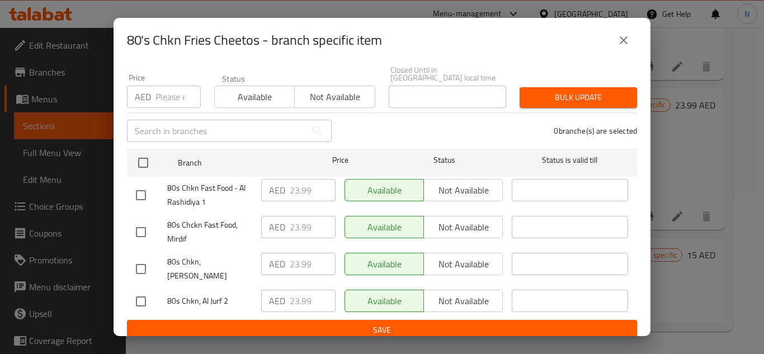
drag, startPoint x: 626, startPoint y: 36, endPoint x: 516, endPoint y: 97, distance: 125.8
click at [625, 36] on icon "close" at bounding box center [623, 40] width 13 height 13
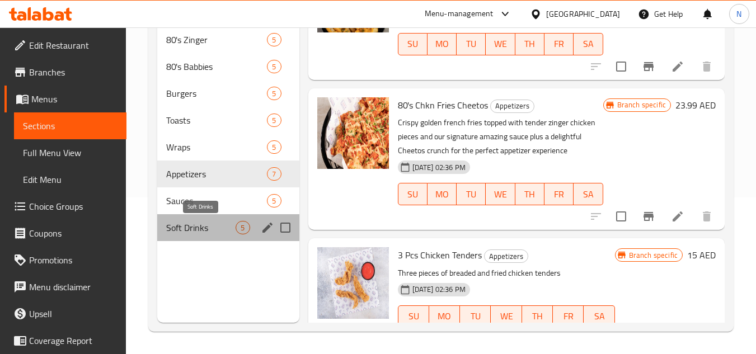
click at [186, 232] on span "Soft Drinks" at bounding box center [200, 227] width 69 height 13
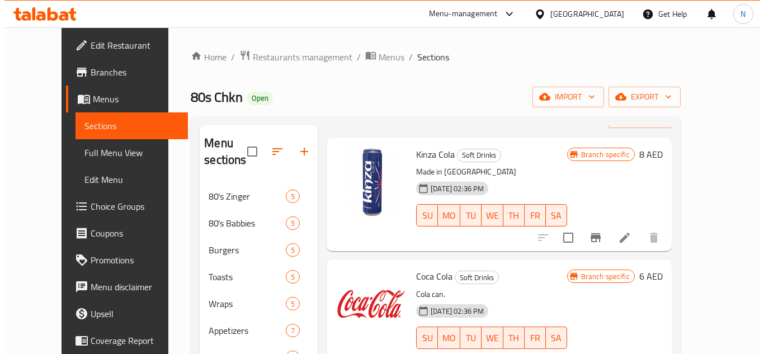
scroll to position [56, 0]
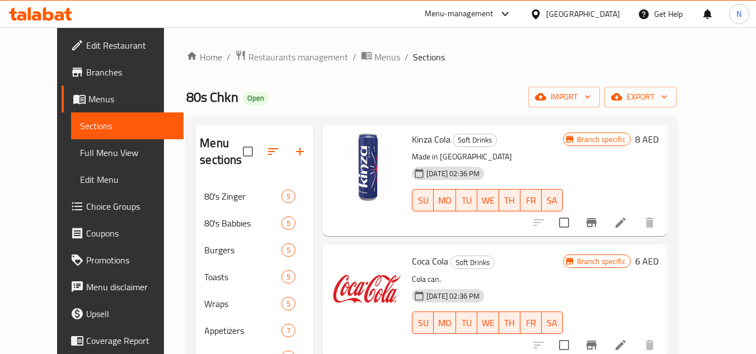
click at [605, 231] on button "Branch-specific-item" at bounding box center [591, 222] width 27 height 27
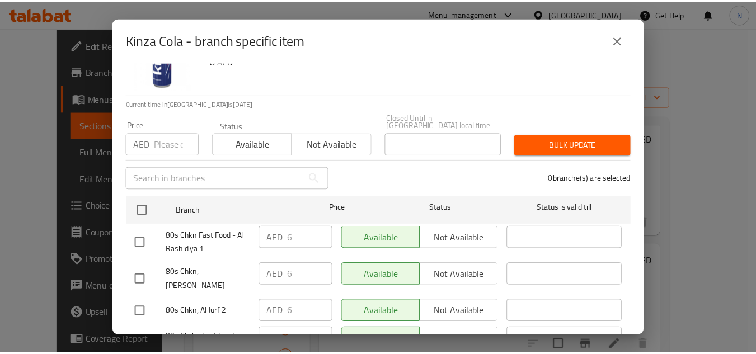
scroll to position [97, 0]
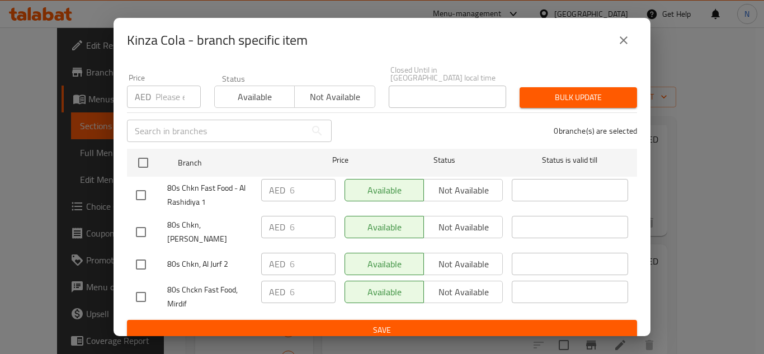
click at [627, 40] on icon "close" at bounding box center [623, 40] width 13 height 13
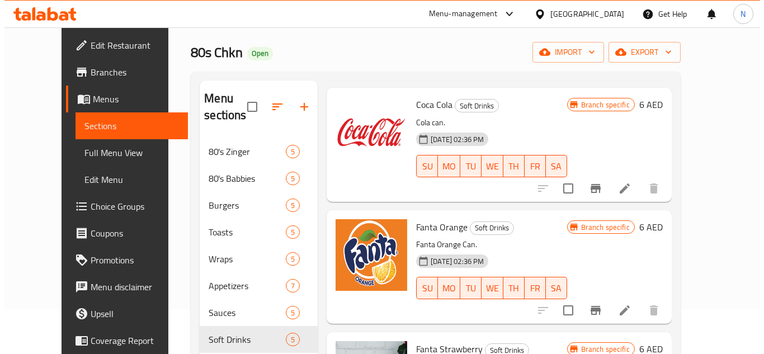
scroll to position [224, 0]
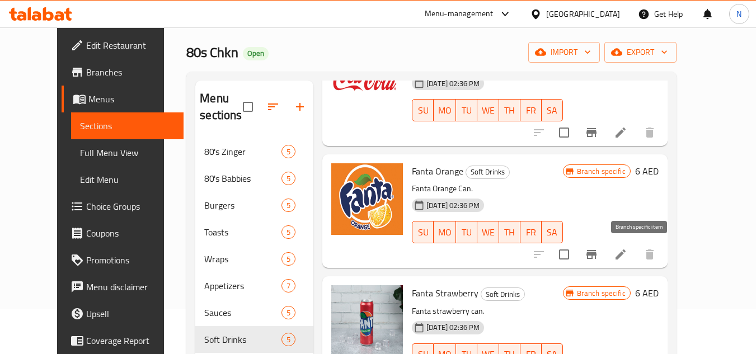
click at [598, 254] on icon "Branch-specific-item" at bounding box center [591, 254] width 13 height 13
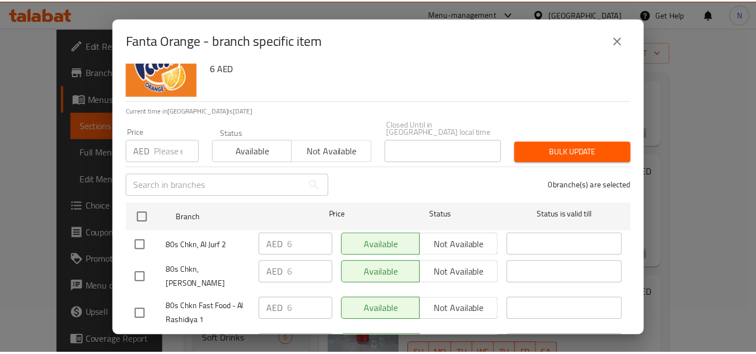
scroll to position [97, 0]
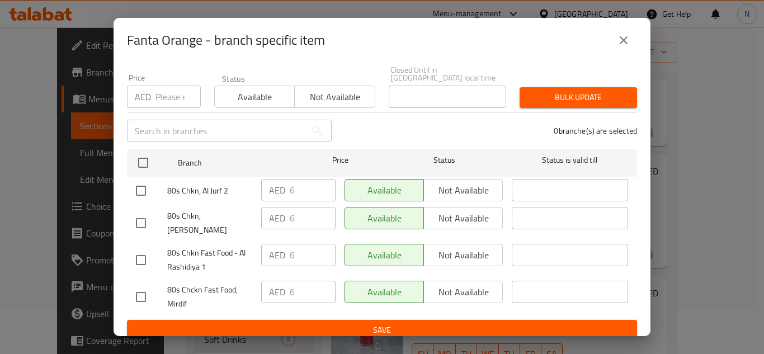
click at [625, 40] on icon "close" at bounding box center [624, 40] width 8 height 8
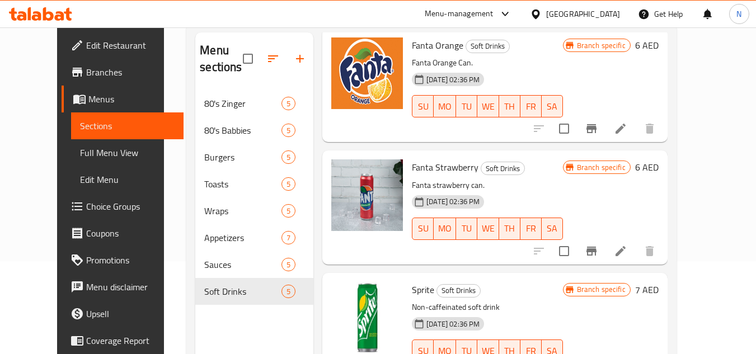
scroll to position [157, 0]
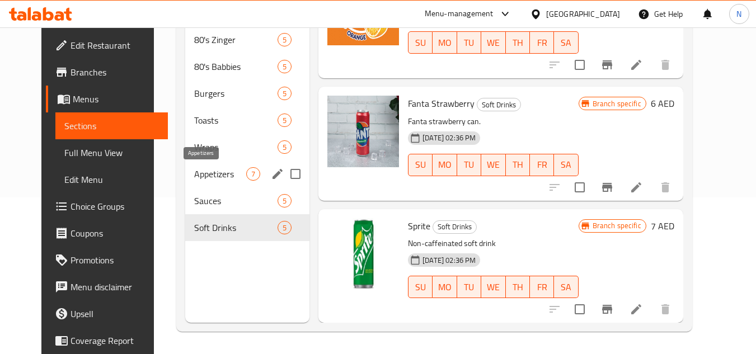
click at [218, 175] on span "Appetizers" at bounding box center [220, 173] width 52 height 13
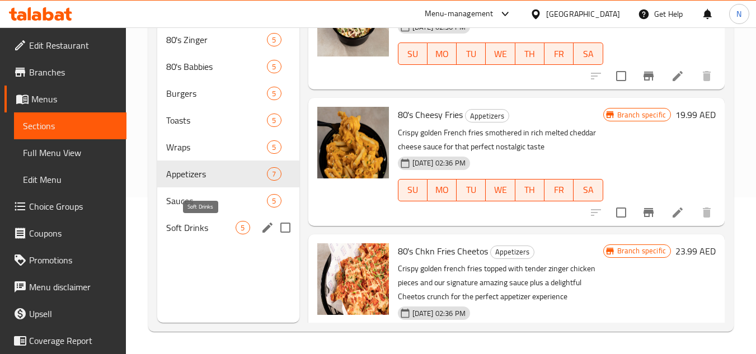
click at [200, 224] on span "Soft Drinks" at bounding box center [200, 227] width 69 height 13
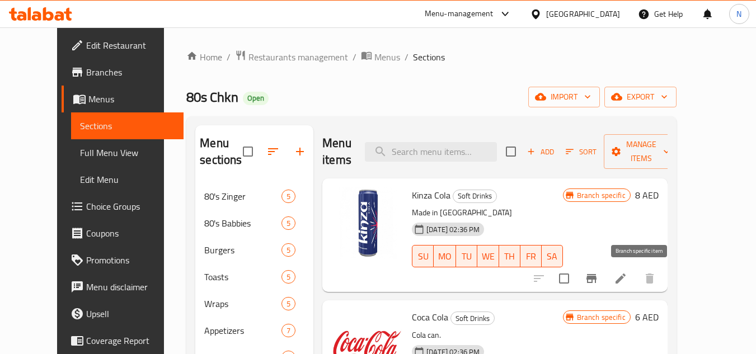
click at [596, 280] on icon "Branch-specific-item" at bounding box center [591, 278] width 10 height 9
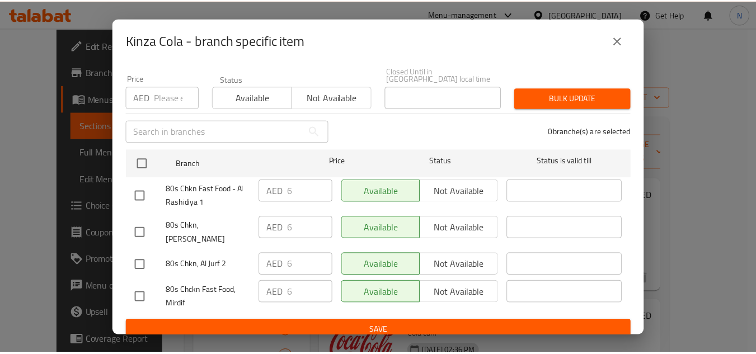
scroll to position [97, 0]
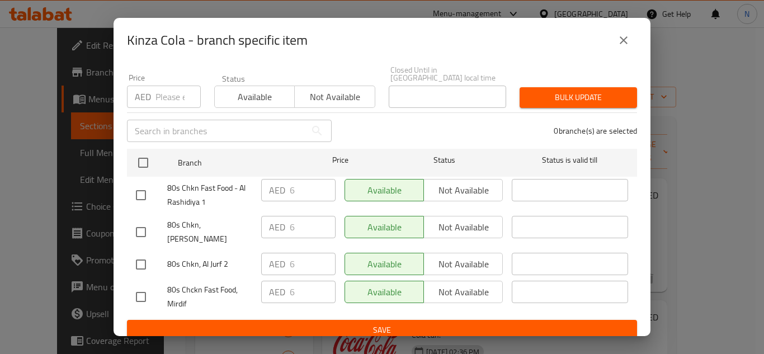
drag, startPoint x: 627, startPoint y: 41, endPoint x: 599, endPoint y: 75, distance: 43.8
click at [627, 41] on icon "close" at bounding box center [623, 40] width 13 height 13
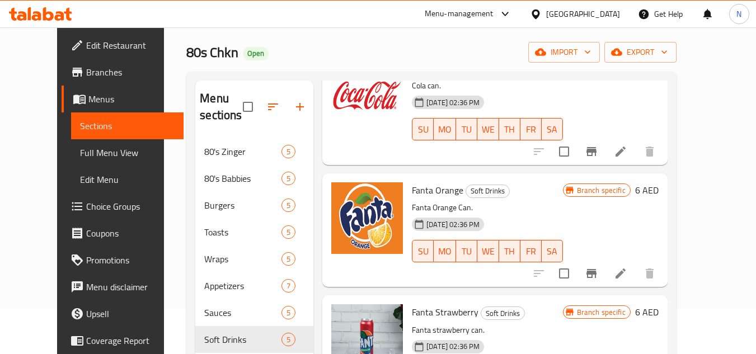
scroll to position [224, 0]
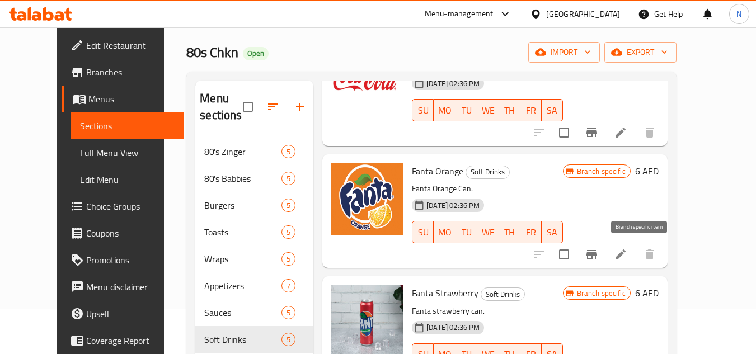
click at [598, 258] on icon "Branch-specific-item" at bounding box center [591, 254] width 13 height 13
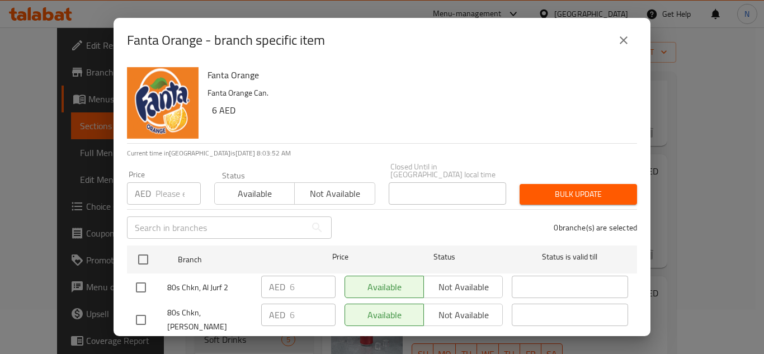
click at [629, 49] on button "close" at bounding box center [623, 40] width 27 height 27
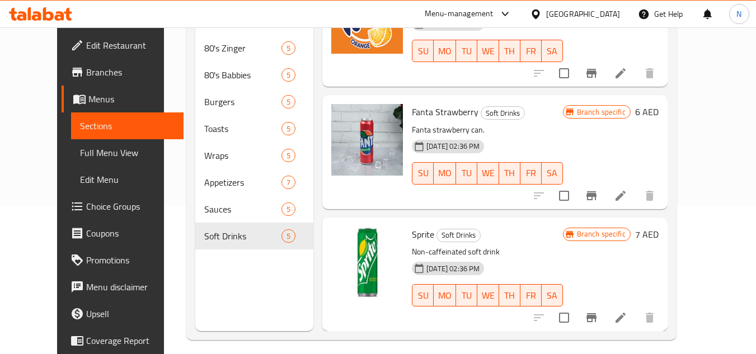
scroll to position [157, 0]
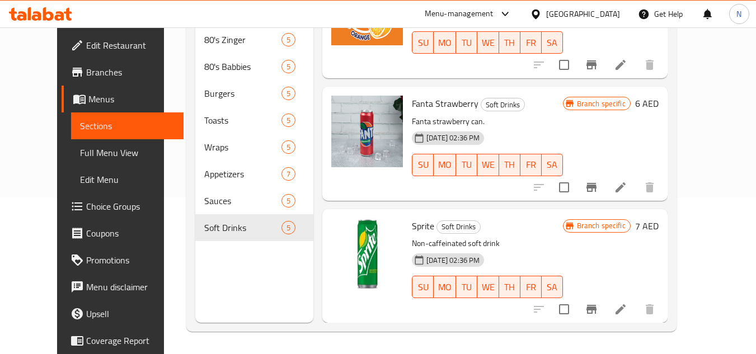
click at [80, 156] on span "Full Menu View" at bounding box center [127, 152] width 95 height 13
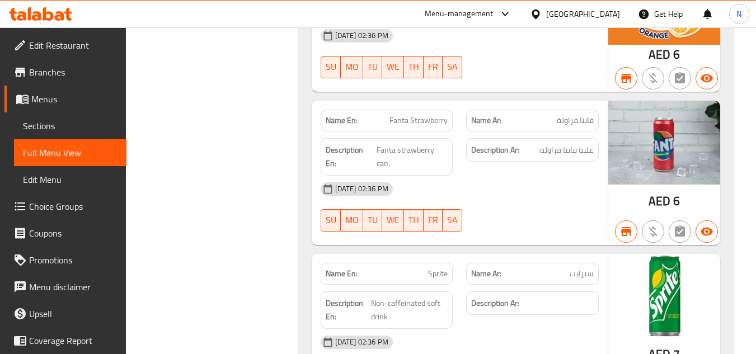
scroll to position [10775, 0]
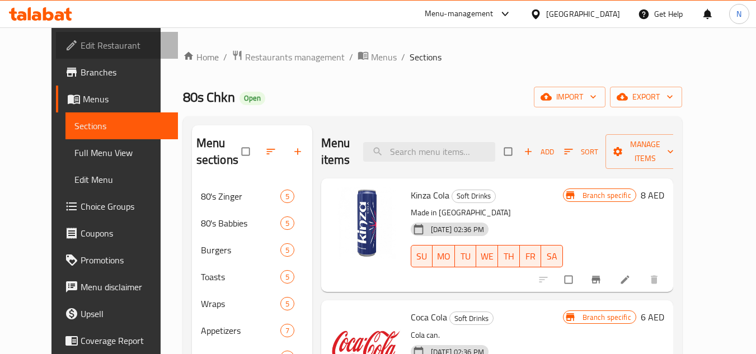
click at [84, 50] on span "Edit Restaurant" at bounding box center [125, 45] width 88 height 13
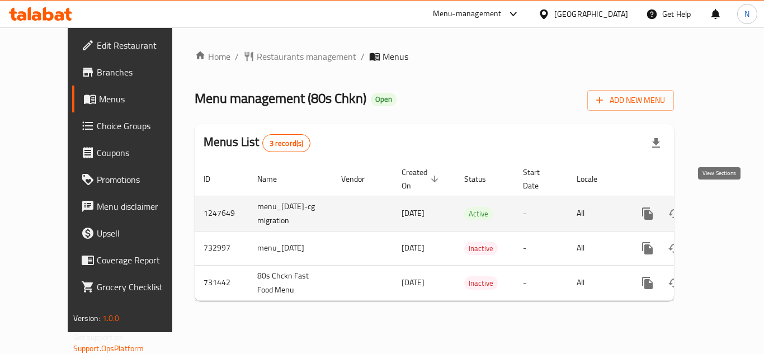
click at [722, 207] on icon "enhanced table" at bounding box center [728, 213] width 13 height 13
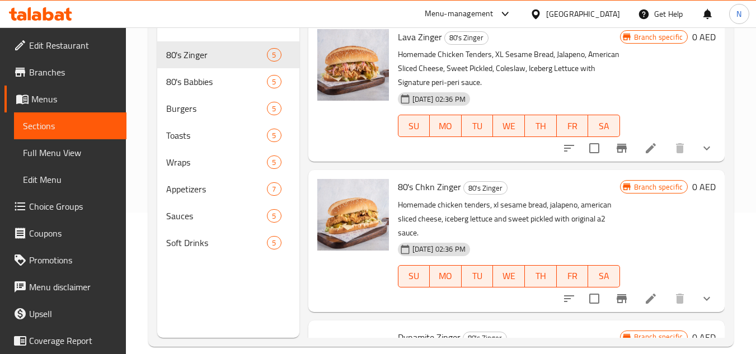
scroll to position [157, 0]
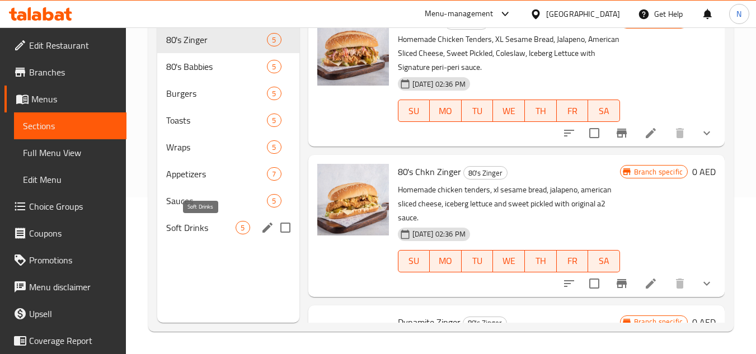
click at [200, 225] on span "Soft Drinks" at bounding box center [200, 227] width 69 height 13
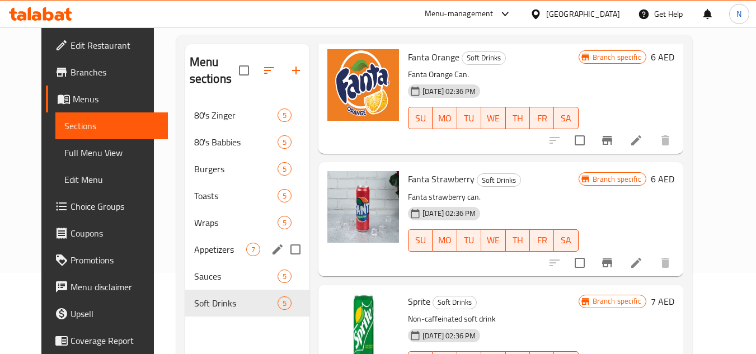
scroll to position [101, 0]
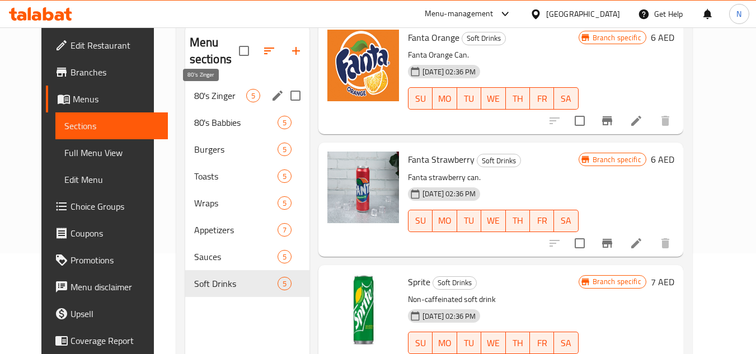
click at [201, 96] on span "80's Zinger" at bounding box center [220, 95] width 52 height 13
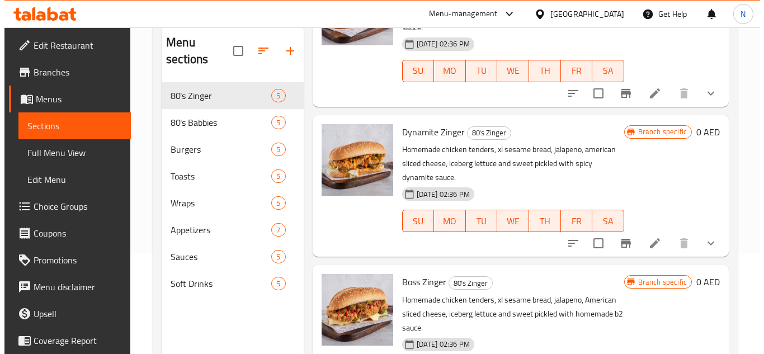
scroll to position [246, 0]
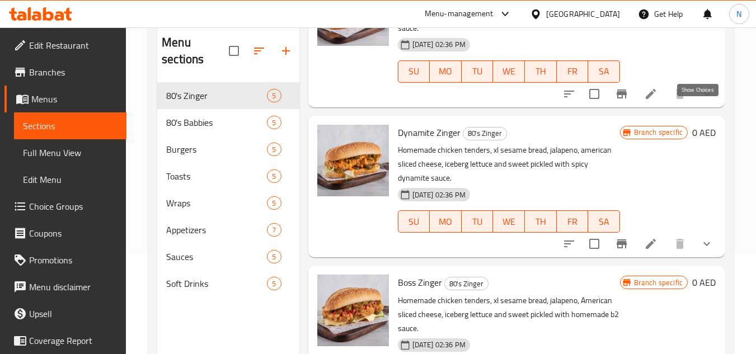
click at [700, 101] on icon "show more" at bounding box center [706, 93] width 13 height 13
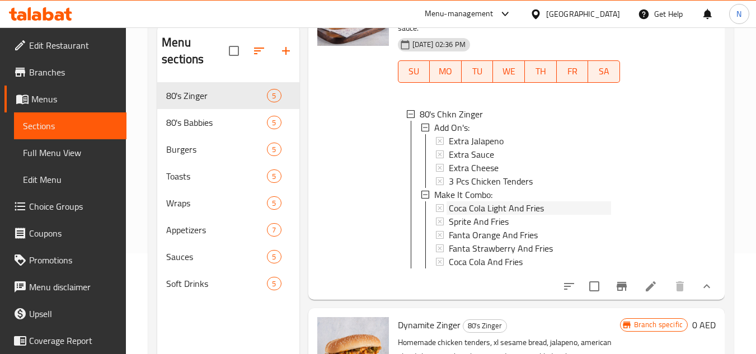
click at [467, 215] on span "Coca Cola Light And Fries" at bounding box center [496, 207] width 95 height 13
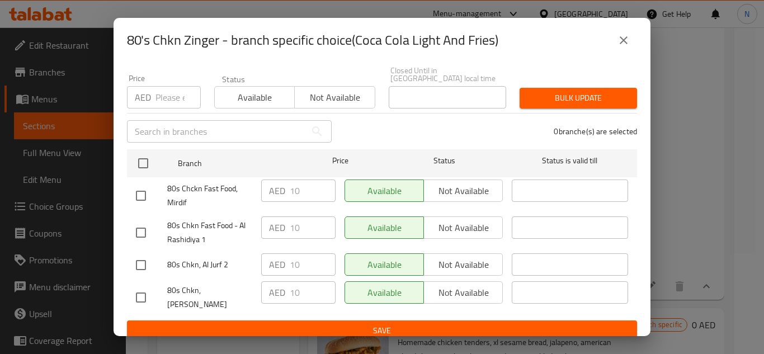
scroll to position [97, 0]
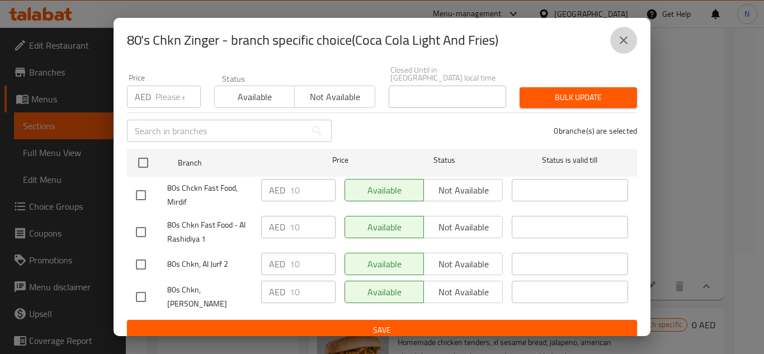
click at [624, 35] on icon "close" at bounding box center [623, 40] width 13 height 13
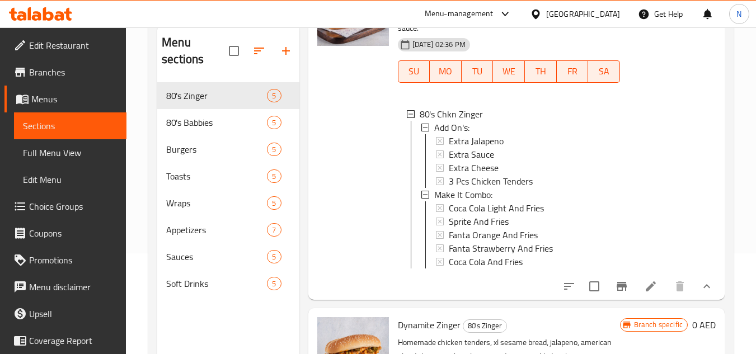
click at [522, 215] on span "Coca Cola Light And Fries" at bounding box center [496, 207] width 95 height 13
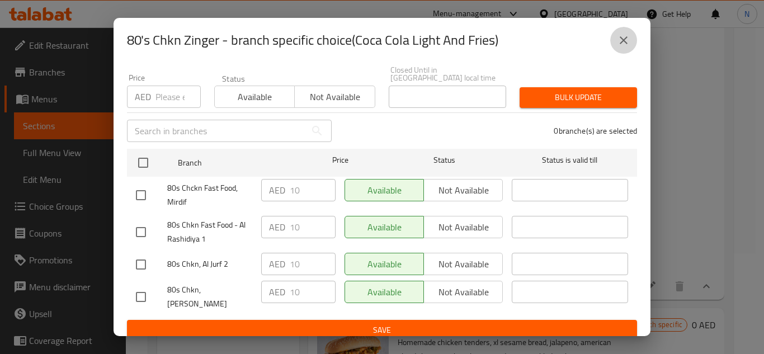
click at [624, 42] on icon "close" at bounding box center [623, 40] width 13 height 13
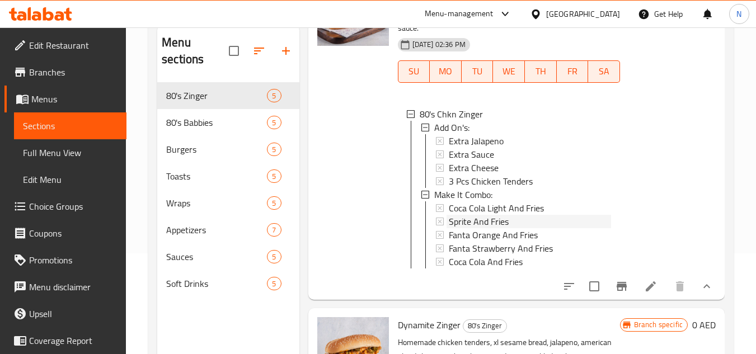
click at [477, 228] on span "Sprite And Fries" at bounding box center [479, 221] width 60 height 13
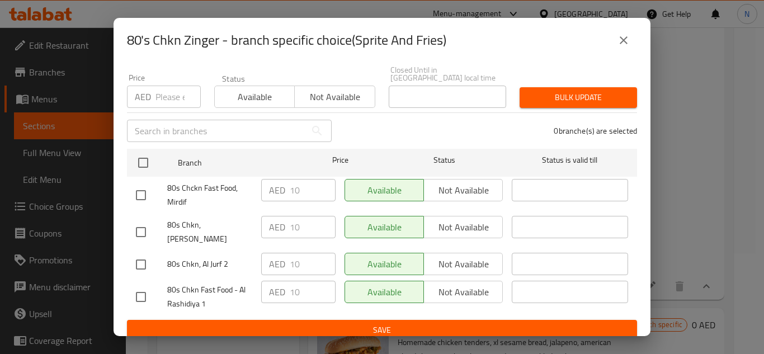
click at [622, 39] on icon "close" at bounding box center [624, 40] width 8 height 8
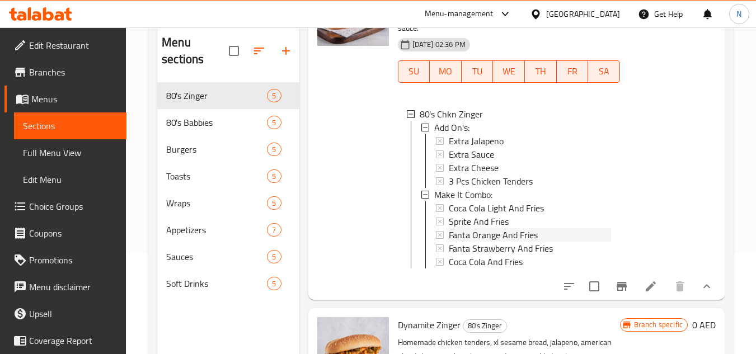
click at [485, 242] on span "Fanta Orange And Fries" at bounding box center [493, 234] width 89 height 13
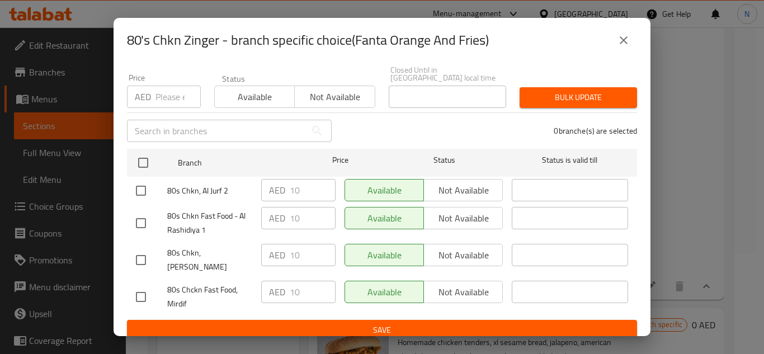
click at [620, 37] on icon "close" at bounding box center [623, 40] width 13 height 13
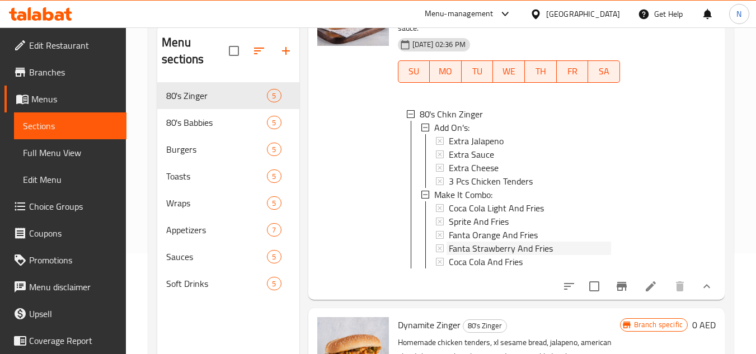
click at [516, 255] on span "Fanta Strawberry And Fries" at bounding box center [501, 248] width 104 height 13
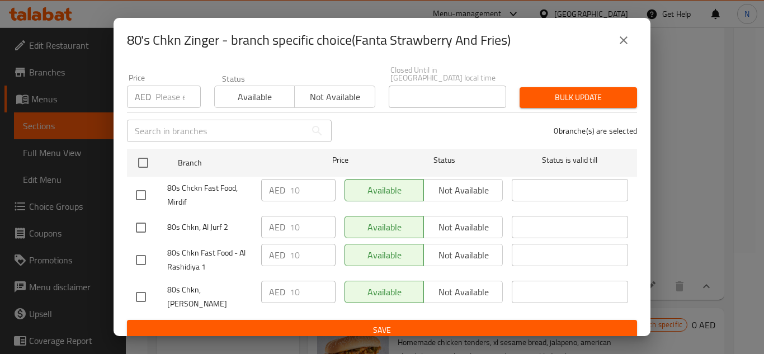
click at [623, 37] on icon "close" at bounding box center [623, 40] width 13 height 13
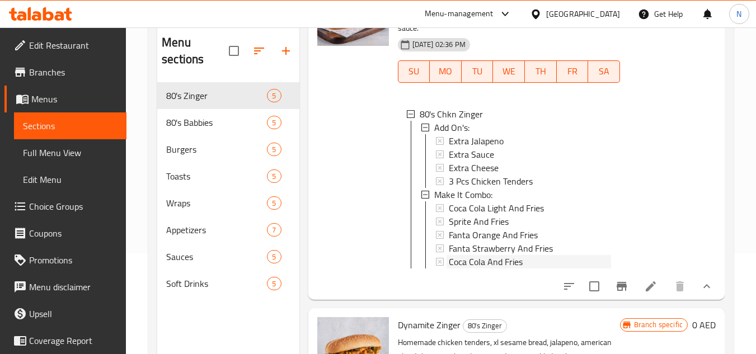
click at [502, 269] on span "Coca Cola And Fries" at bounding box center [486, 261] width 74 height 13
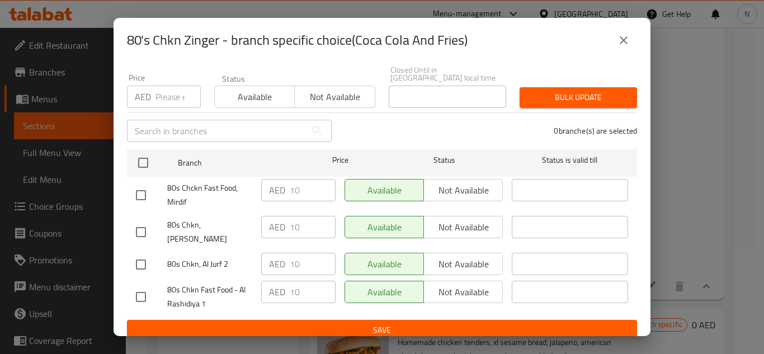
drag, startPoint x: 623, startPoint y: 36, endPoint x: 599, endPoint y: 69, distance: 40.7
click at [624, 36] on icon "close" at bounding box center [623, 40] width 13 height 13
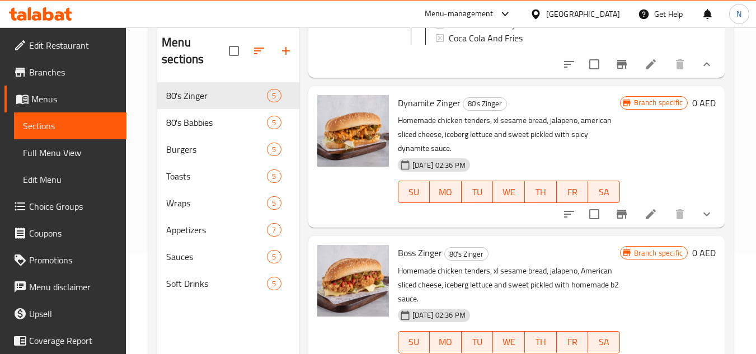
scroll to position [469, 0]
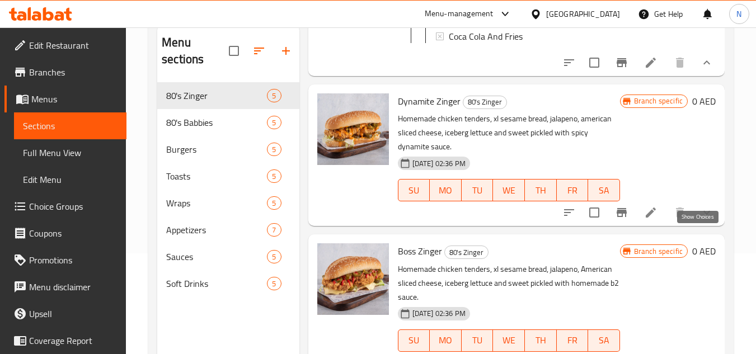
click at [700, 219] on icon "show more" at bounding box center [706, 212] width 13 height 13
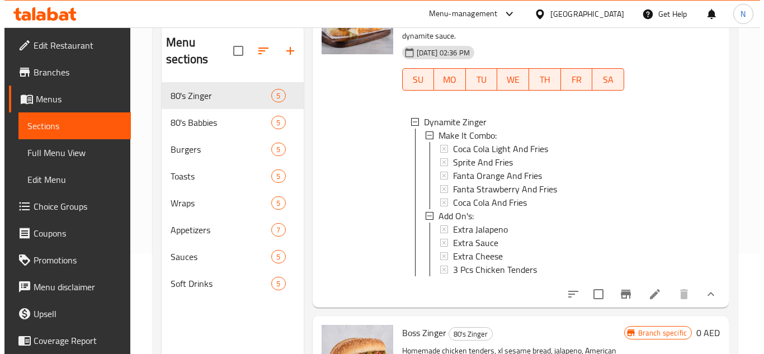
scroll to position [581, 0]
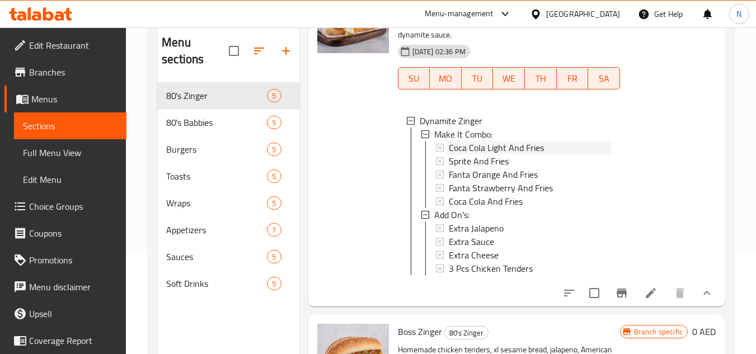
click at [500, 154] on span "Coca Cola Light And Fries" at bounding box center [496, 147] width 95 height 13
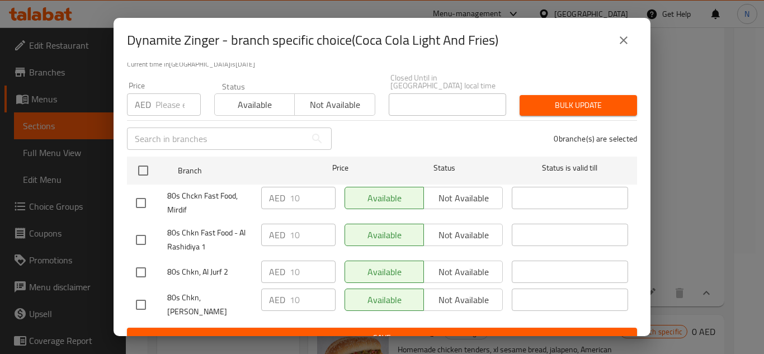
scroll to position [97, 0]
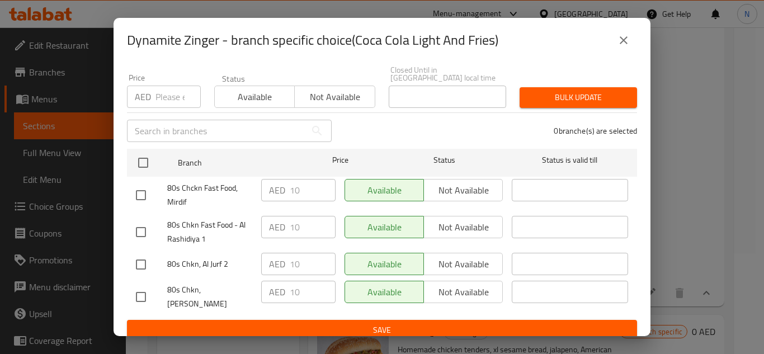
click at [618, 37] on icon "close" at bounding box center [623, 40] width 13 height 13
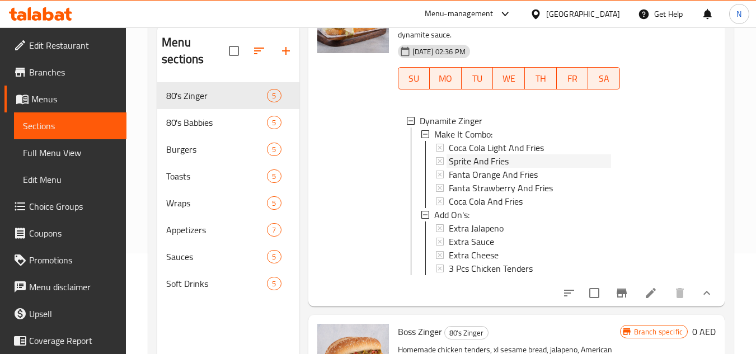
click at [506, 168] on span "Sprite And Fries" at bounding box center [479, 160] width 60 height 13
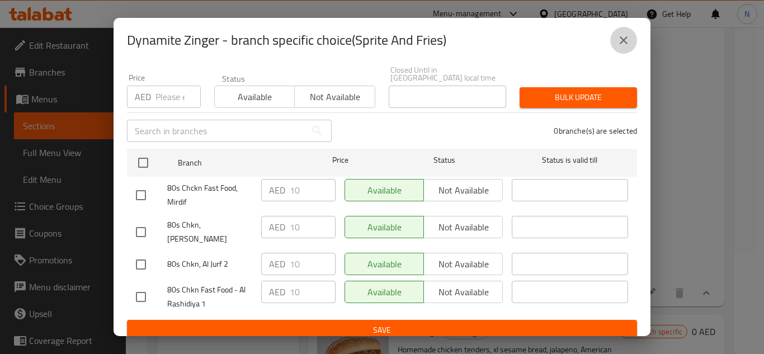
click at [620, 38] on icon "close" at bounding box center [623, 40] width 13 height 13
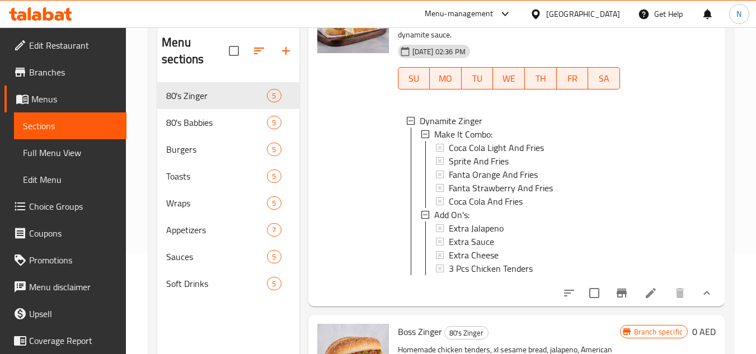
click at [524, 168] on div "Sprite And Fries" at bounding box center [530, 160] width 162 height 13
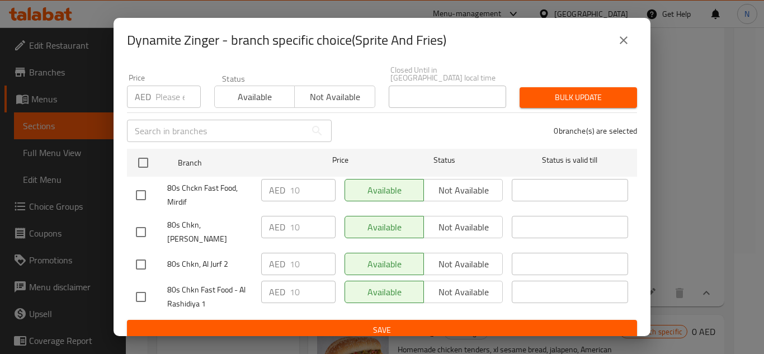
drag, startPoint x: 626, startPoint y: 50, endPoint x: 593, endPoint y: 109, distance: 67.1
click at [626, 50] on button "close" at bounding box center [623, 40] width 27 height 27
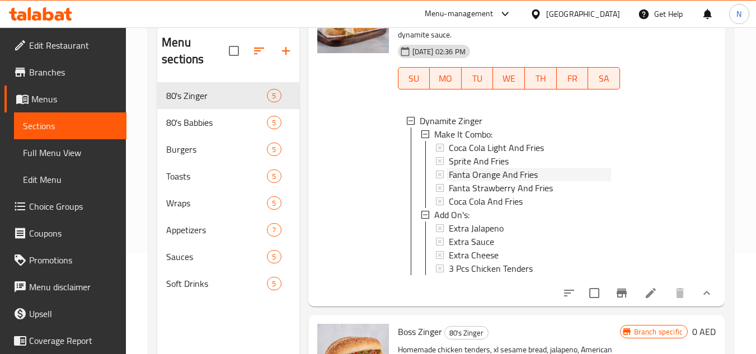
click at [519, 181] on span "Fanta Orange And Fries" at bounding box center [493, 174] width 89 height 13
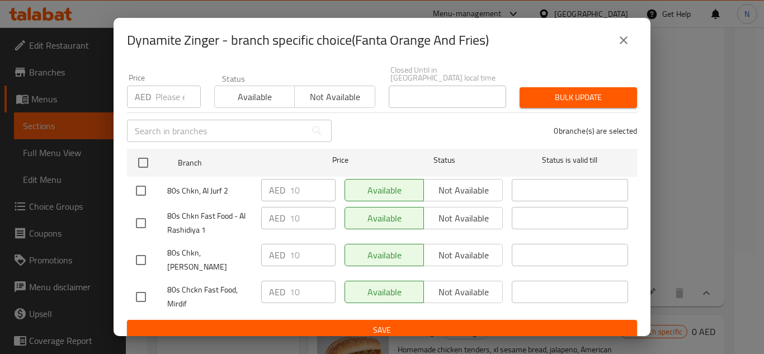
click at [625, 50] on button "close" at bounding box center [623, 40] width 27 height 27
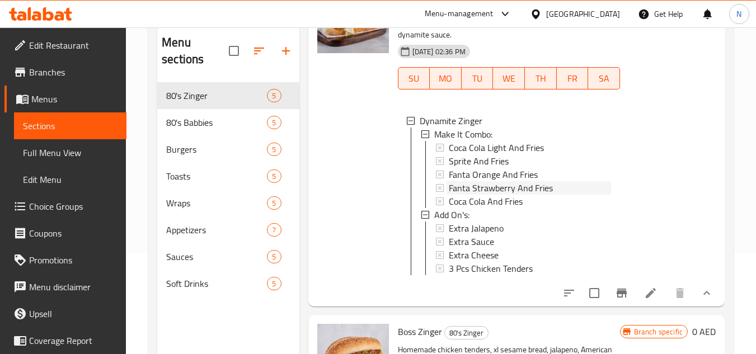
click at [497, 195] on span "Fanta Strawberry And Fries" at bounding box center [501, 187] width 104 height 13
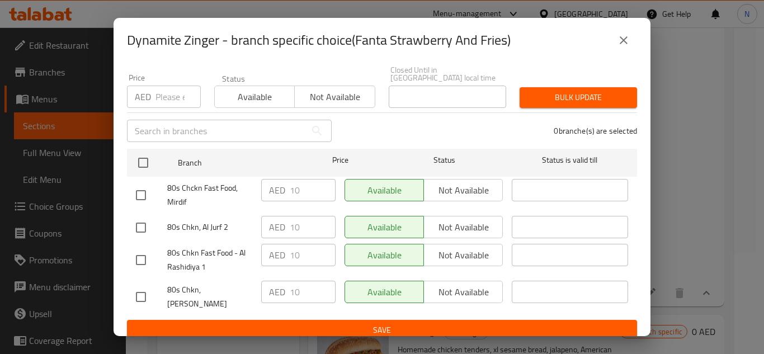
click at [626, 39] on icon "close" at bounding box center [623, 40] width 13 height 13
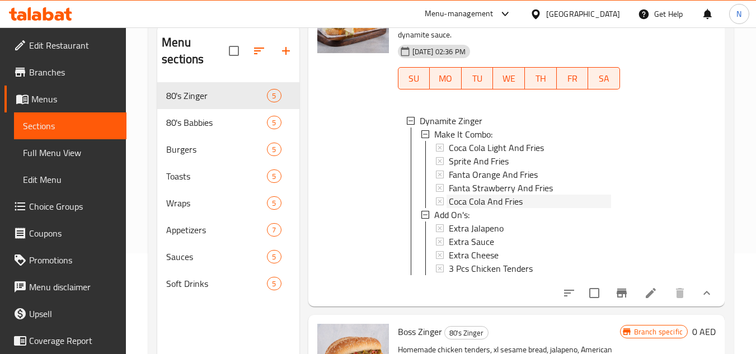
click at [520, 208] on span "Coca Cola And Fries" at bounding box center [486, 201] width 74 height 13
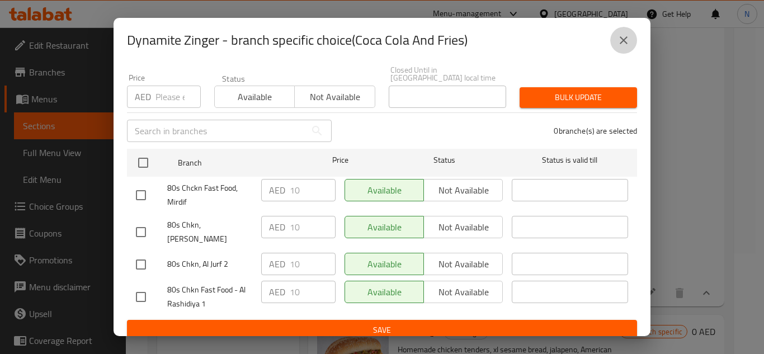
click at [624, 43] on icon "close" at bounding box center [623, 40] width 13 height 13
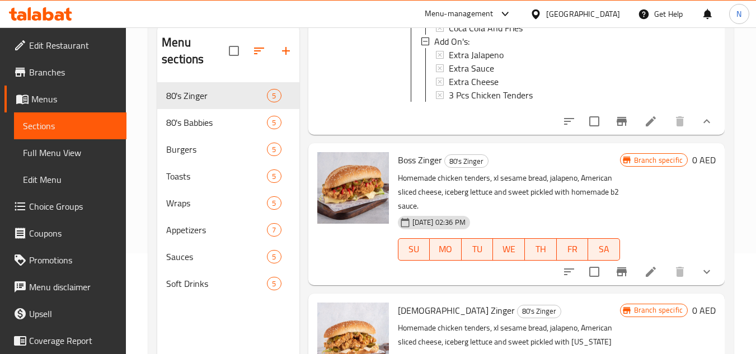
scroll to position [805, 0]
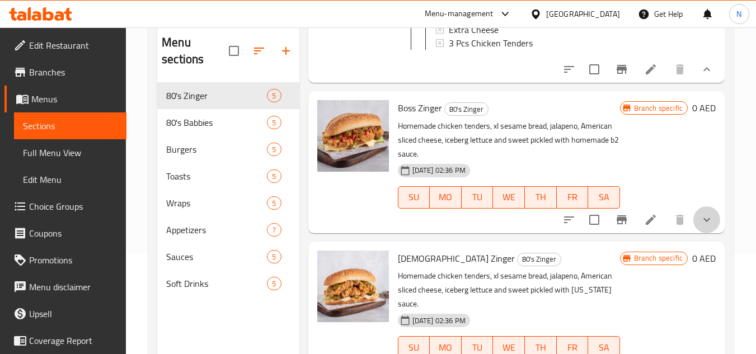
click at [699, 233] on button "show more" at bounding box center [706, 219] width 27 height 27
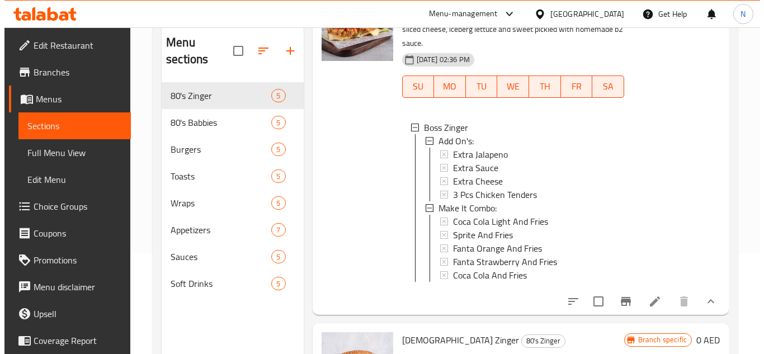
scroll to position [917, 0]
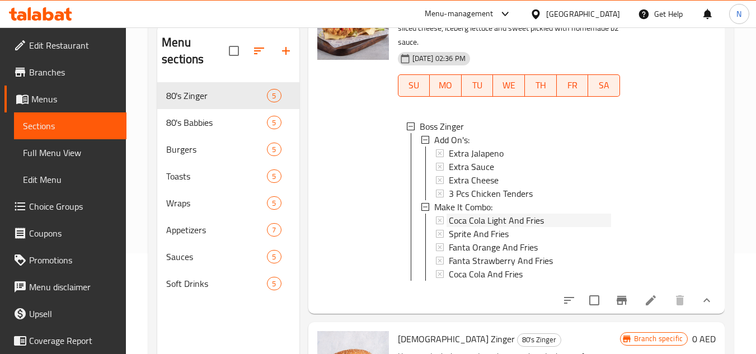
click at [500, 227] on span "Coca Cola Light And Fries" at bounding box center [496, 220] width 95 height 13
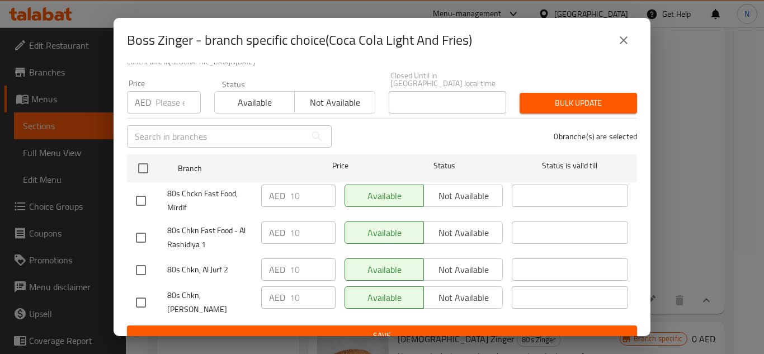
scroll to position [97, 0]
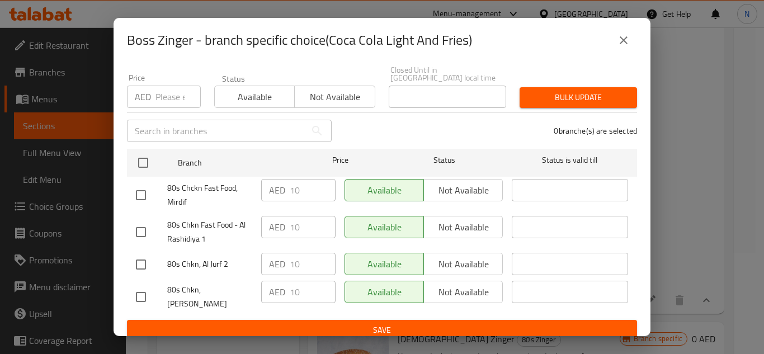
click at [632, 41] on button "close" at bounding box center [623, 40] width 27 height 27
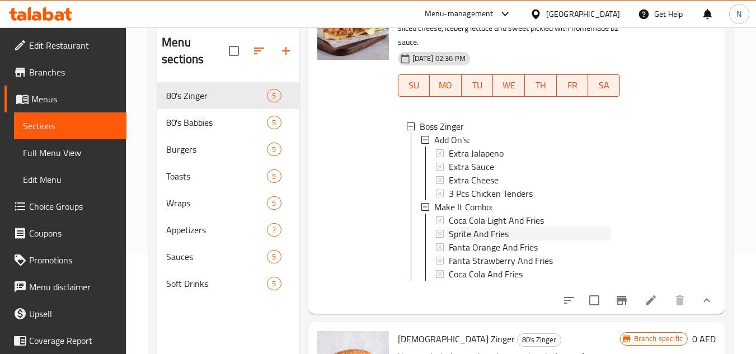
click at [476, 241] on span "Sprite And Fries" at bounding box center [479, 233] width 60 height 13
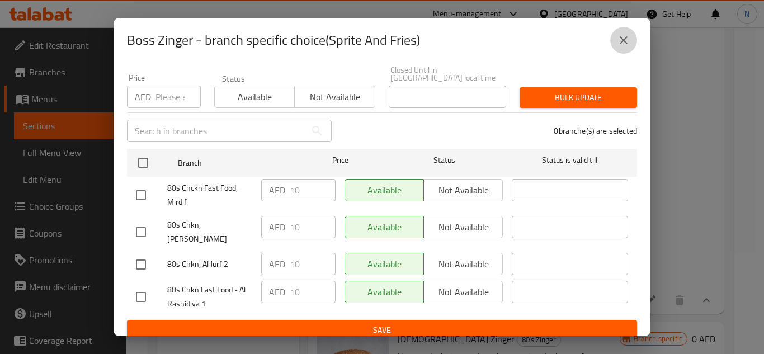
click at [626, 43] on icon "close" at bounding box center [624, 40] width 8 height 8
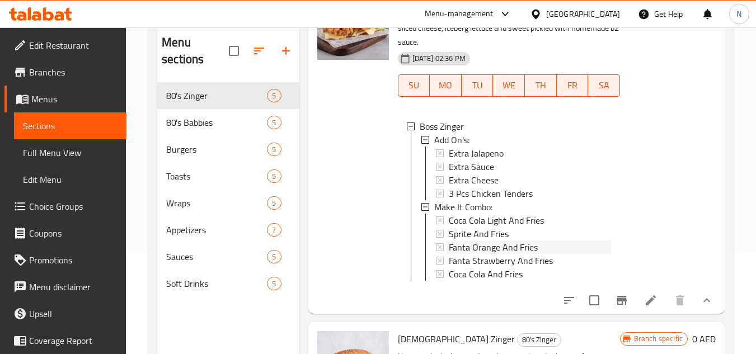
click at [486, 254] on span "Fanta Orange And Fries" at bounding box center [493, 247] width 89 height 13
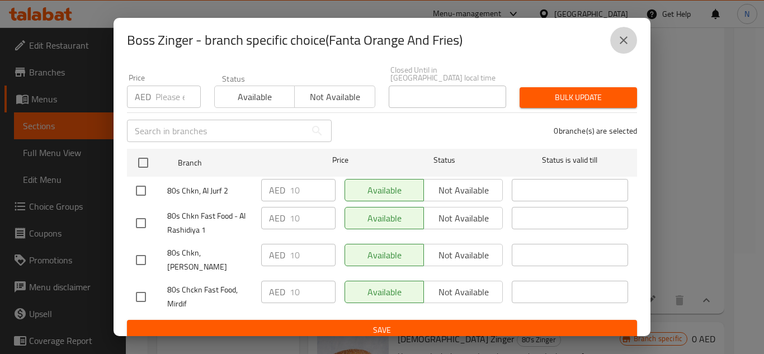
click at [626, 42] on icon "close" at bounding box center [624, 40] width 8 height 8
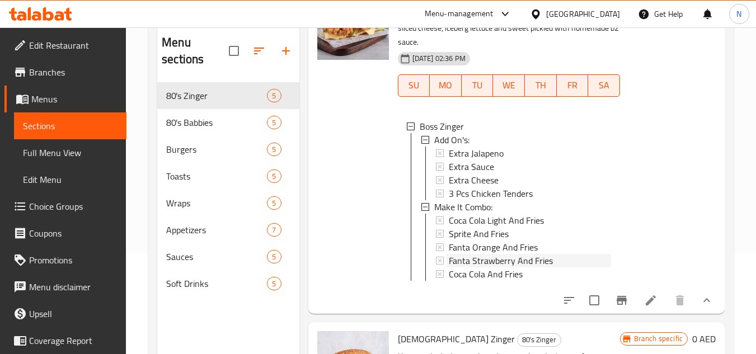
click at [486, 267] on span "Fanta Strawberry And Fries" at bounding box center [501, 260] width 104 height 13
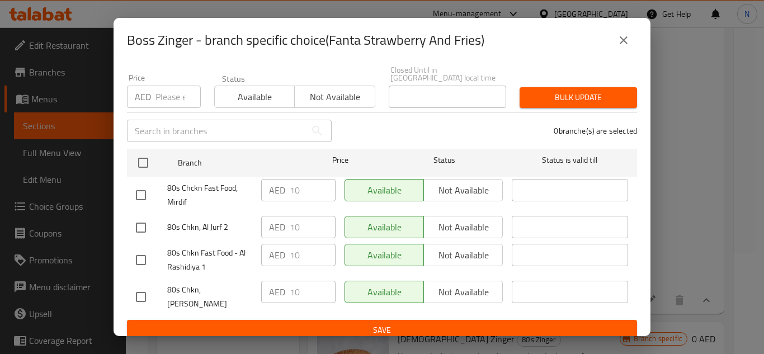
drag, startPoint x: 622, startPoint y: 42, endPoint x: 617, endPoint y: 47, distance: 7.5
click at [623, 42] on icon "close" at bounding box center [624, 40] width 8 height 8
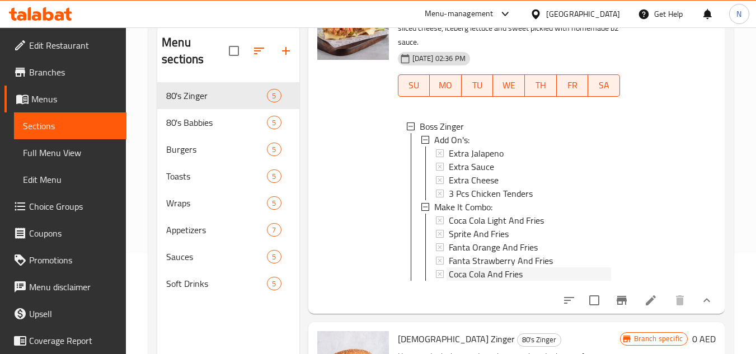
click at [494, 281] on span "Coca Cola And Fries" at bounding box center [486, 273] width 74 height 13
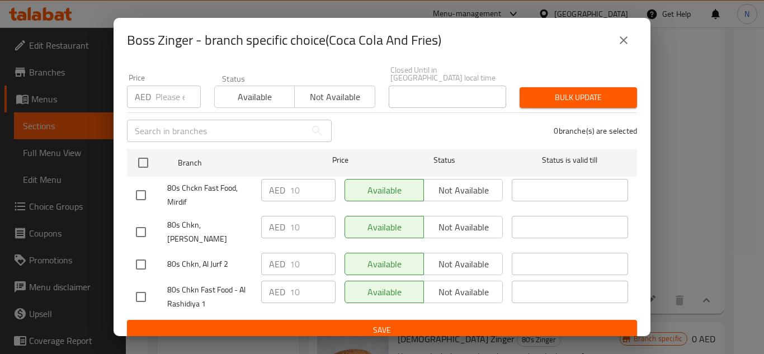
click at [627, 41] on icon "close" at bounding box center [623, 40] width 13 height 13
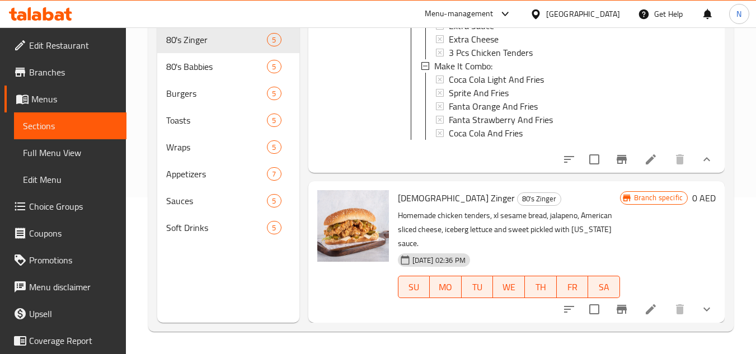
scroll to position [1044, 0]
click at [700, 313] on icon "show more" at bounding box center [706, 309] width 13 height 13
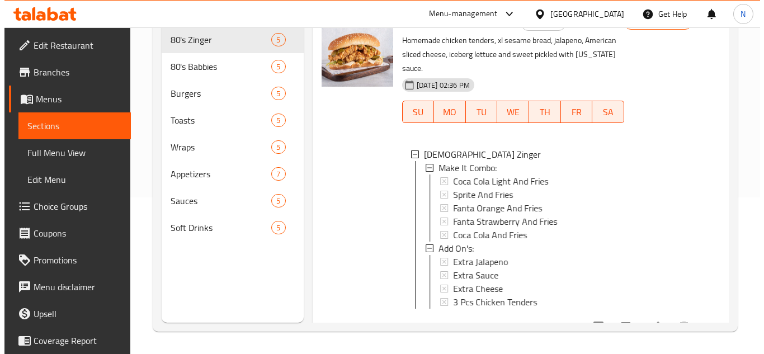
scroll to position [1245, 0]
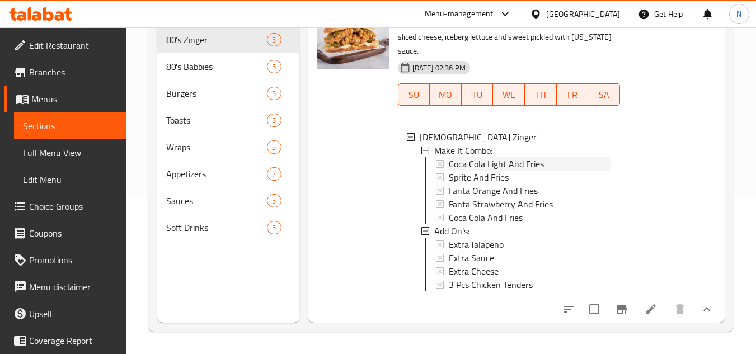
click at [501, 157] on span "Coca Cola Light And Fries" at bounding box center [496, 163] width 95 height 13
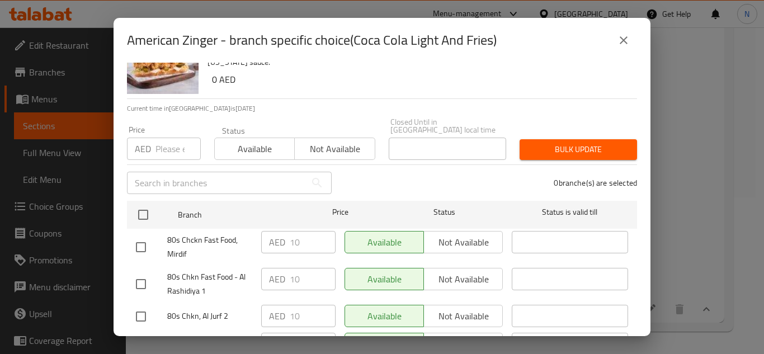
scroll to position [97, 0]
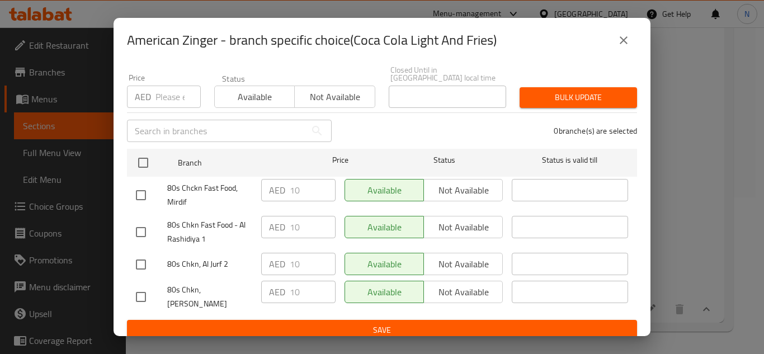
click at [626, 41] on icon "close" at bounding box center [623, 40] width 13 height 13
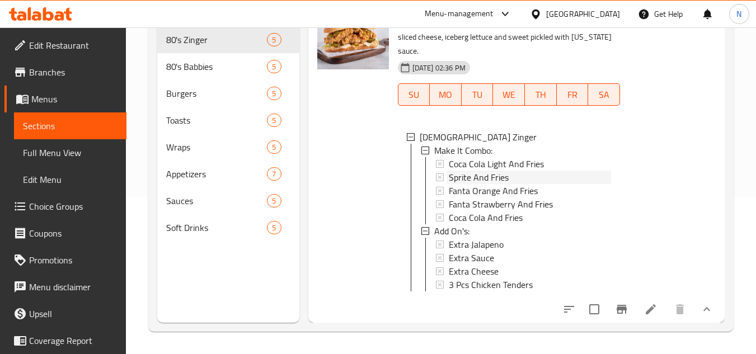
click at [513, 171] on div "Sprite And Fries" at bounding box center [530, 177] width 162 height 13
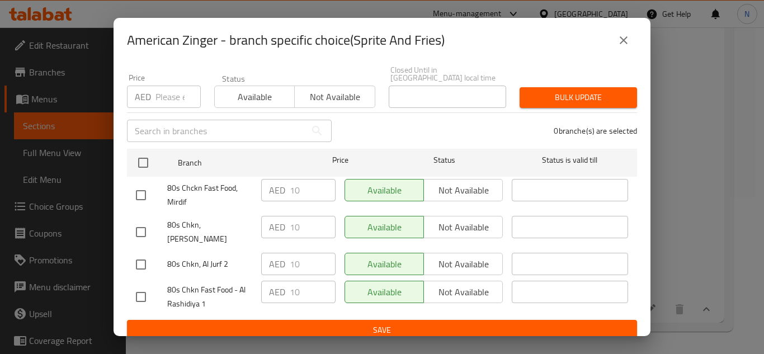
click at [623, 46] on icon "close" at bounding box center [623, 40] width 13 height 13
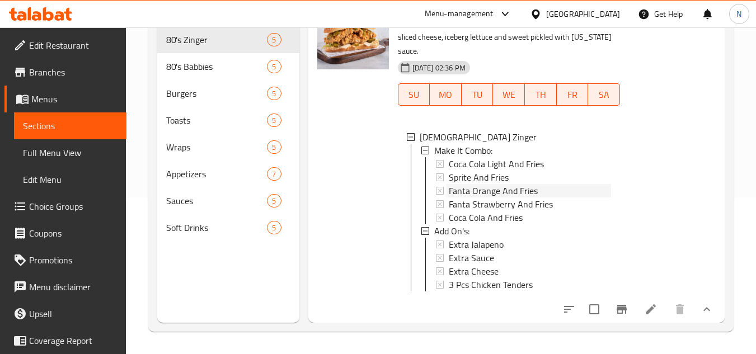
click at [505, 185] on span "Fanta Orange And Fries" at bounding box center [493, 190] width 89 height 13
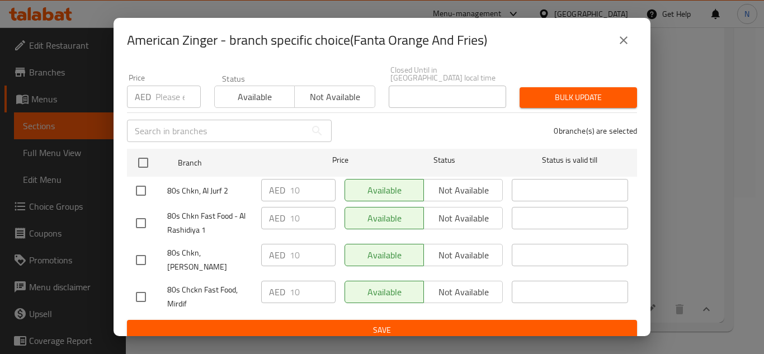
click at [624, 44] on icon "close" at bounding box center [623, 40] width 13 height 13
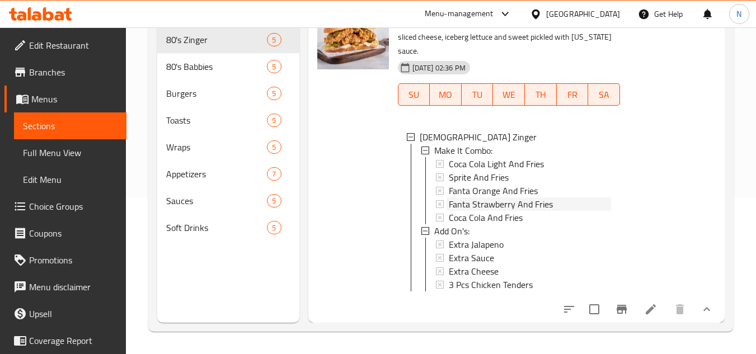
click at [506, 198] on span "Fanta Strawberry And Fries" at bounding box center [501, 204] width 104 height 13
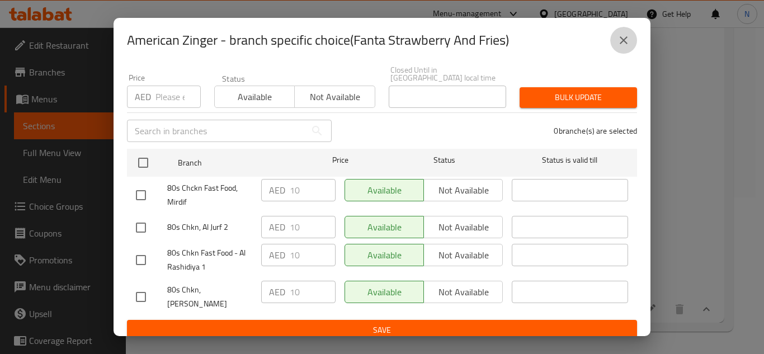
click at [626, 42] on icon "close" at bounding box center [624, 40] width 8 height 8
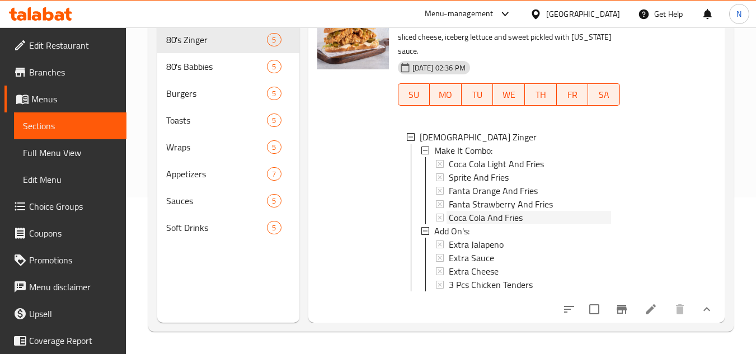
click at [495, 211] on span "Coca Cola And Fries" at bounding box center [486, 217] width 74 height 13
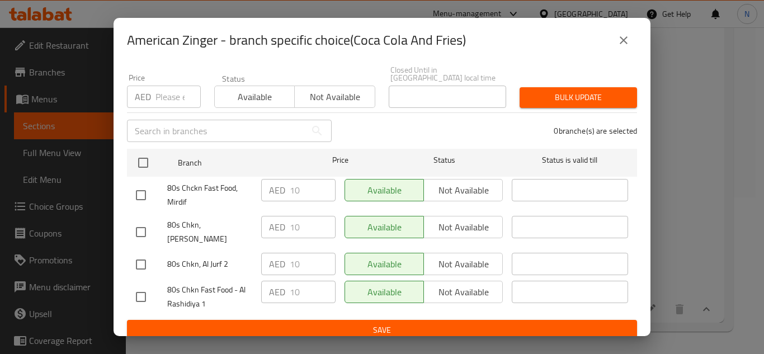
click at [622, 40] on icon "close" at bounding box center [623, 40] width 13 height 13
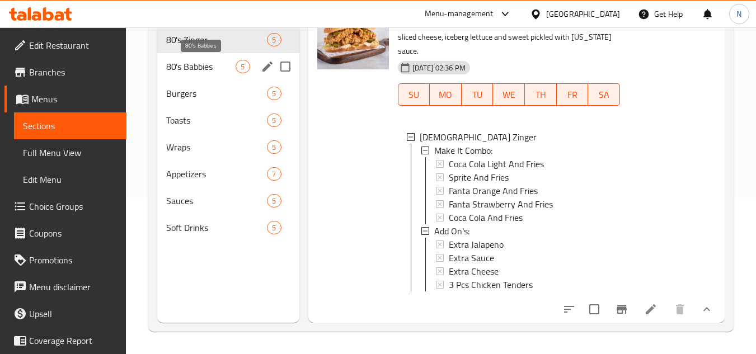
click at [200, 64] on span "80's Babbies" at bounding box center [200, 66] width 69 height 13
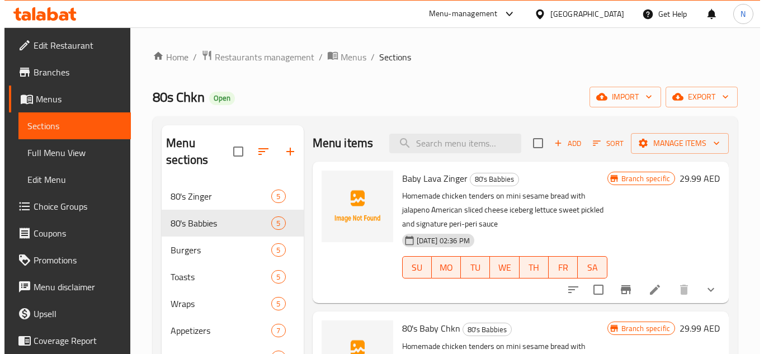
scroll to position [56, 0]
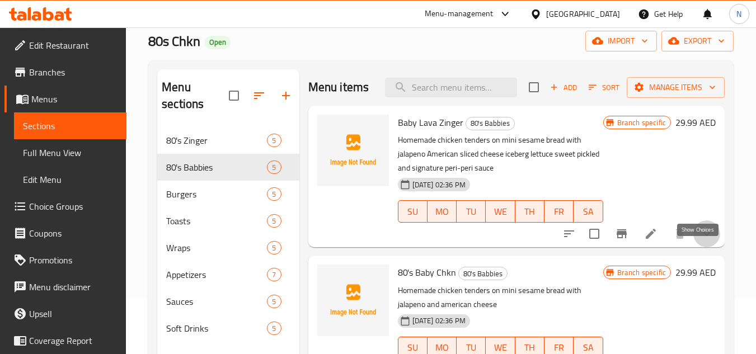
click at [703, 236] on icon "show more" at bounding box center [706, 234] width 7 height 4
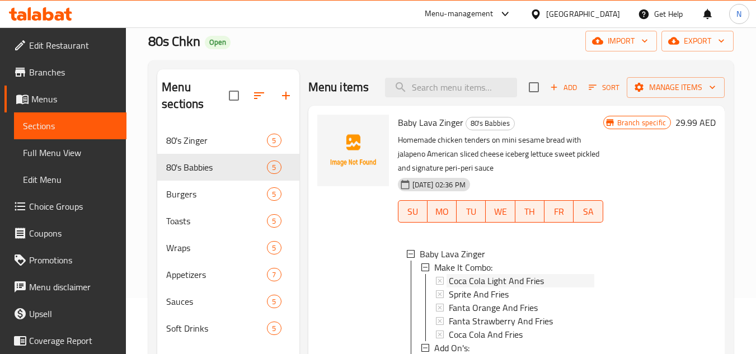
click at [529, 288] on span "Coca Cola Light And Fries" at bounding box center [496, 280] width 95 height 13
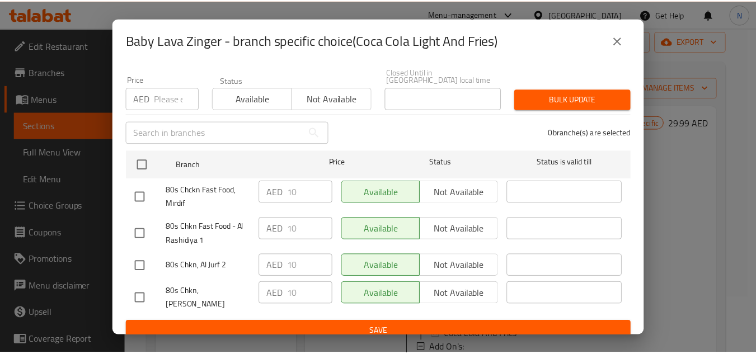
scroll to position [97, 0]
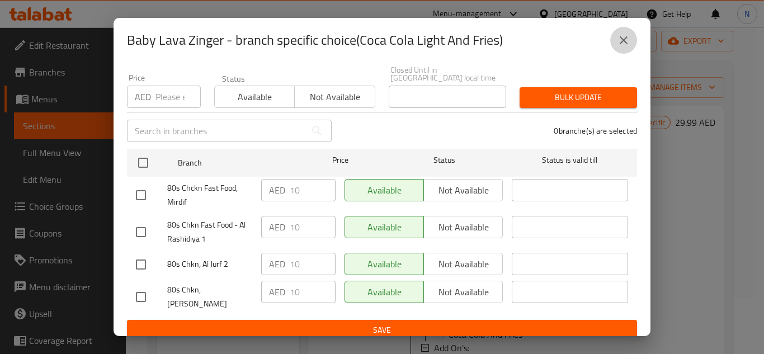
click at [626, 36] on icon "close" at bounding box center [623, 40] width 13 height 13
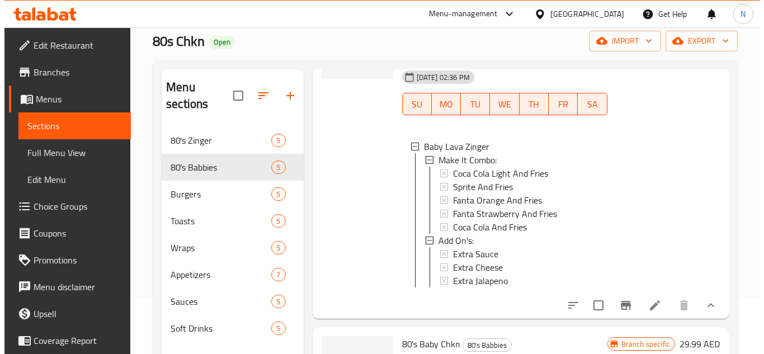
scroll to position [112, 0]
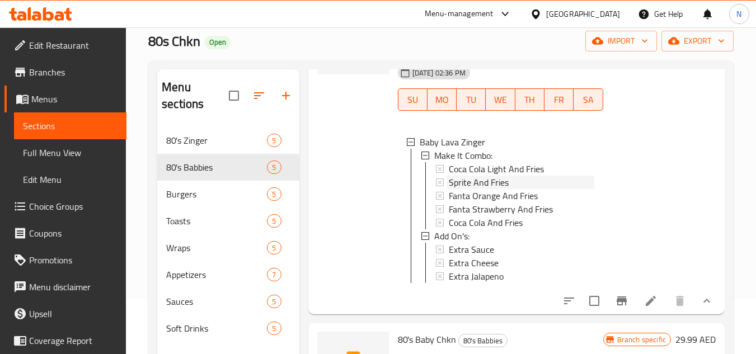
click at [507, 189] on span "Sprite And Fries" at bounding box center [479, 182] width 60 height 13
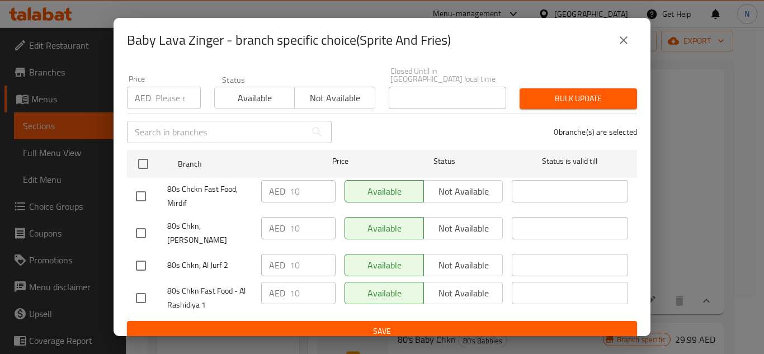
scroll to position [97, 0]
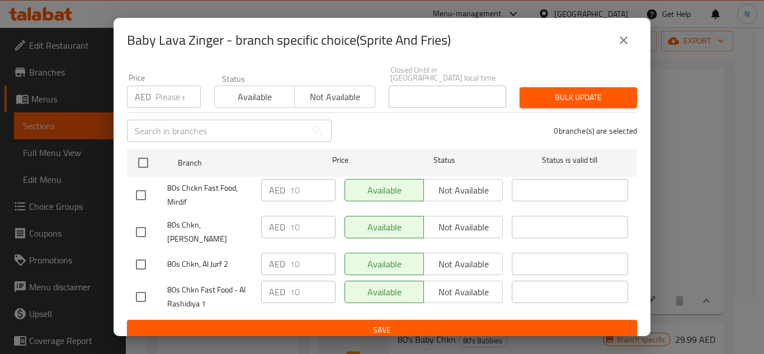
click at [626, 48] on button "close" at bounding box center [623, 40] width 27 height 27
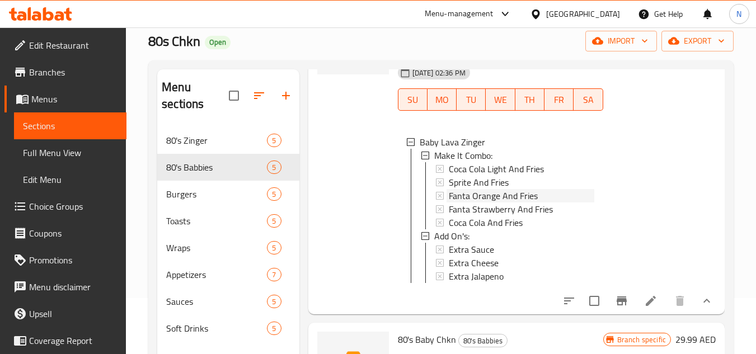
click at [536, 203] on span "Fanta Orange And Fries" at bounding box center [493, 195] width 89 height 13
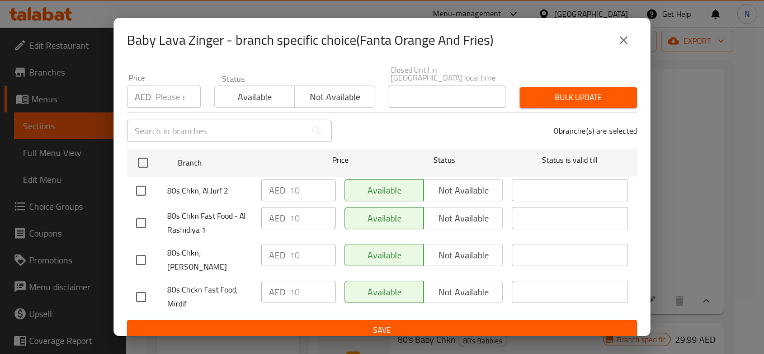
click at [624, 41] on icon "close" at bounding box center [624, 40] width 8 height 8
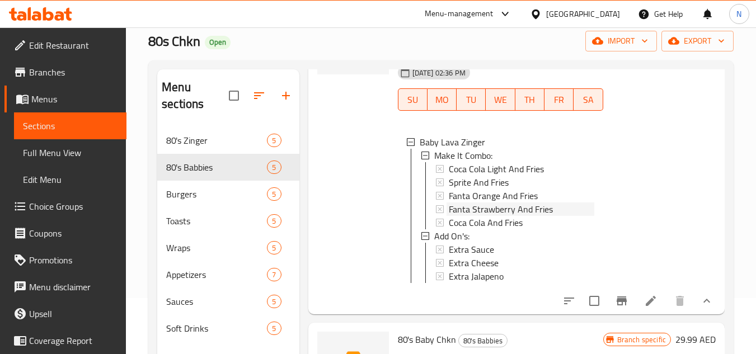
click at [503, 216] on span "Fanta Strawberry And Fries" at bounding box center [501, 209] width 104 height 13
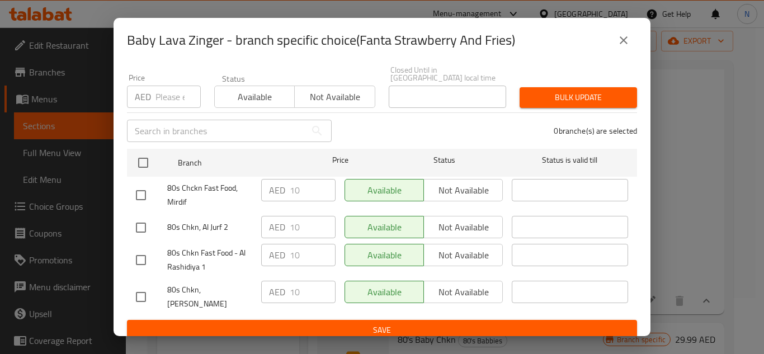
click at [629, 41] on icon "close" at bounding box center [623, 40] width 13 height 13
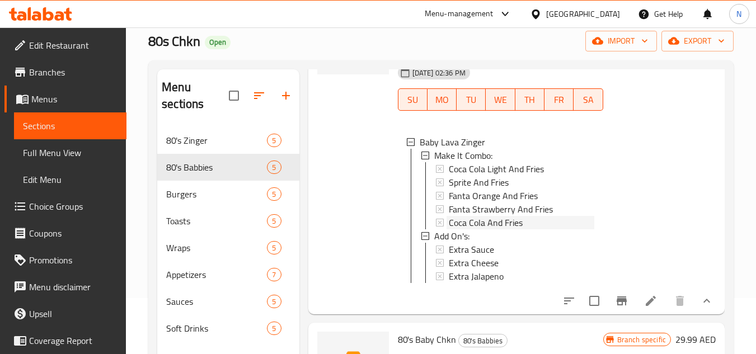
click at [509, 229] on span "Coca Cola And Fries" at bounding box center [486, 222] width 74 height 13
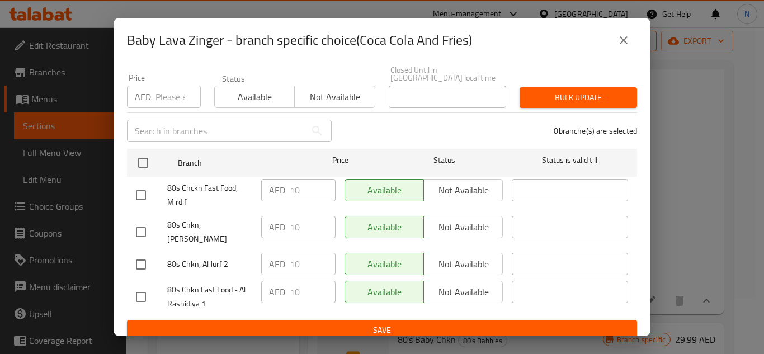
click at [628, 46] on icon "close" at bounding box center [623, 40] width 13 height 13
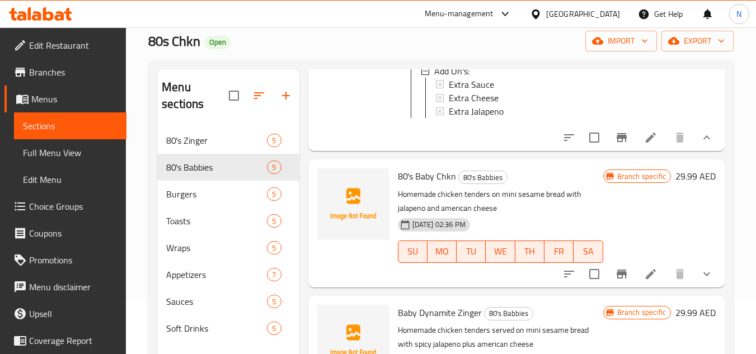
scroll to position [336, 0]
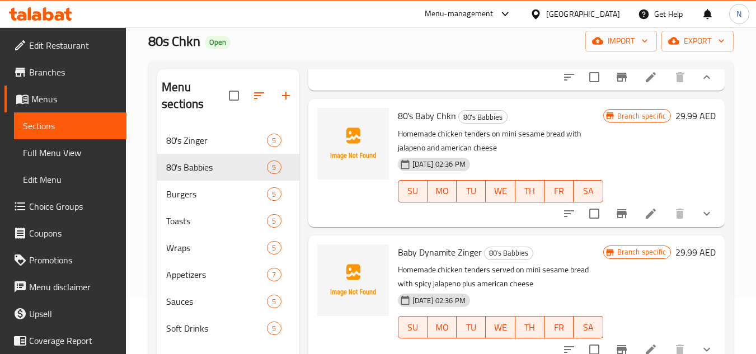
click at [693, 227] on button "show more" at bounding box center [706, 213] width 27 height 27
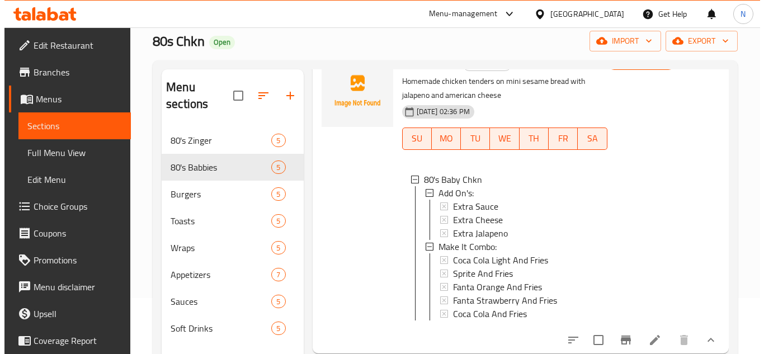
scroll to position [504, 0]
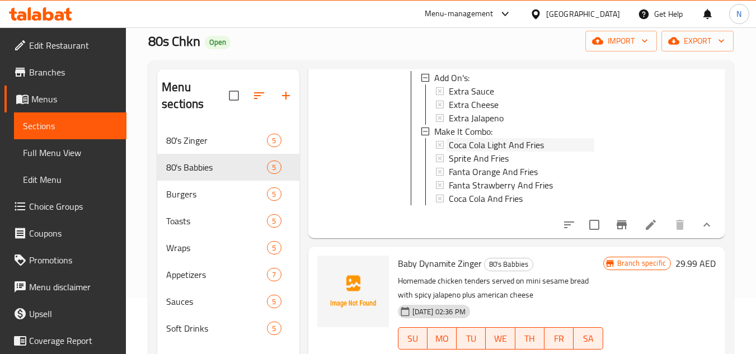
click at [499, 152] on span "Coca Cola Light And Fries" at bounding box center [496, 144] width 95 height 13
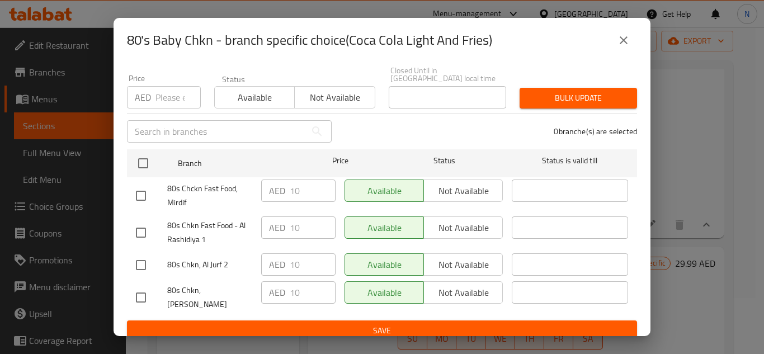
scroll to position [97, 0]
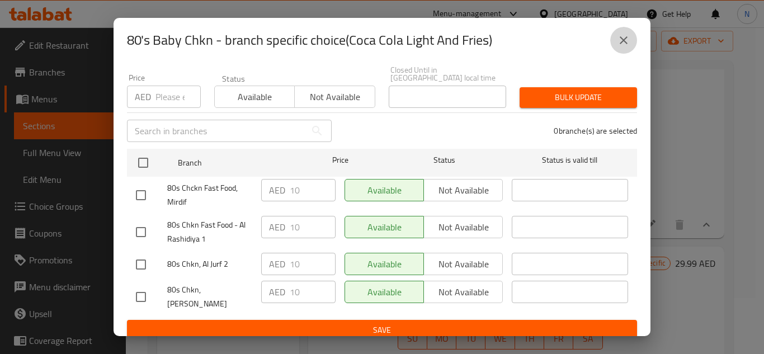
click at [623, 50] on button "close" at bounding box center [623, 40] width 27 height 27
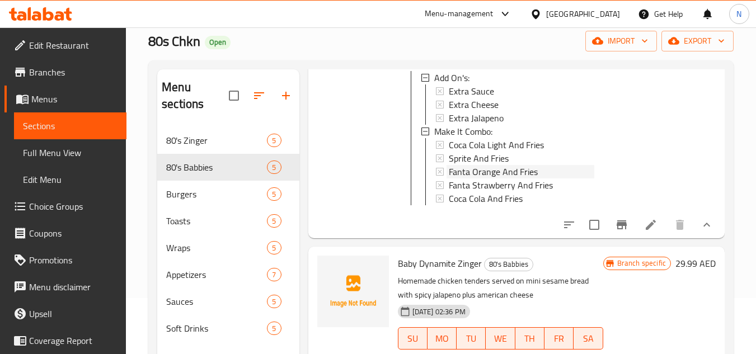
click at [507, 178] on span "Fanta Orange And Fries" at bounding box center [493, 171] width 89 height 13
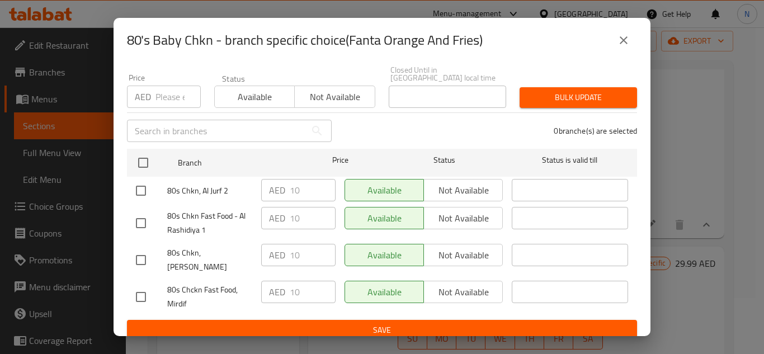
click at [626, 43] on icon "close" at bounding box center [624, 40] width 8 height 8
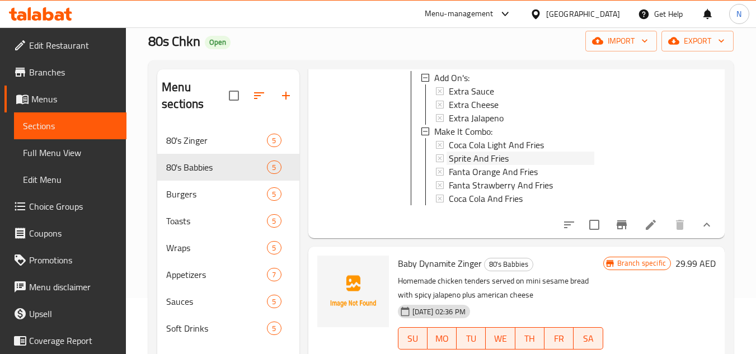
click at [506, 165] on span "Sprite And Fries" at bounding box center [479, 158] width 60 height 13
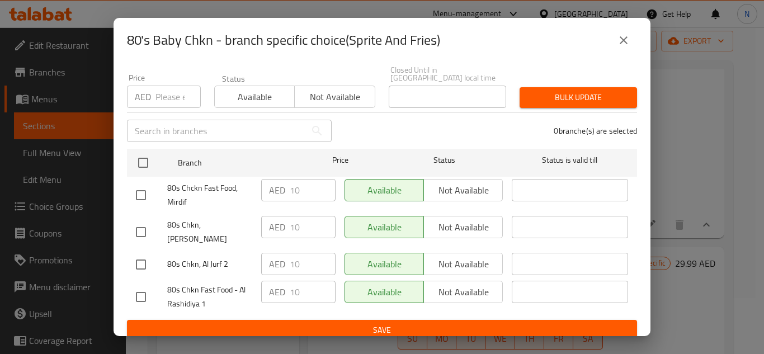
click at [626, 43] on icon "close" at bounding box center [624, 40] width 8 height 8
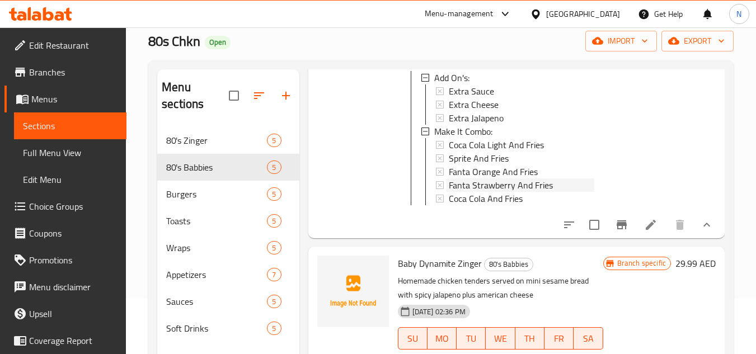
click at [501, 192] on span "Fanta Strawberry And Fries" at bounding box center [501, 184] width 104 height 13
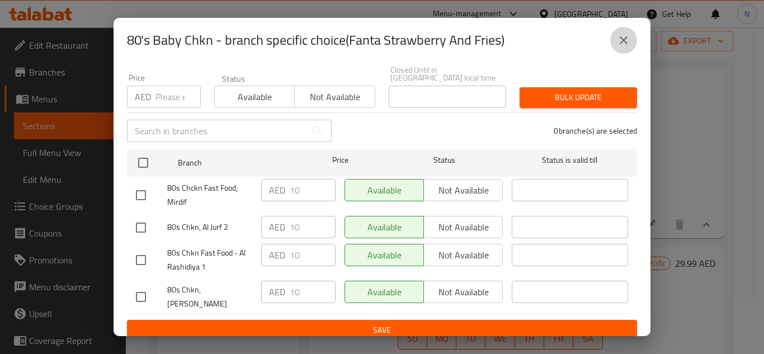
click at [627, 46] on icon "close" at bounding box center [623, 40] width 13 height 13
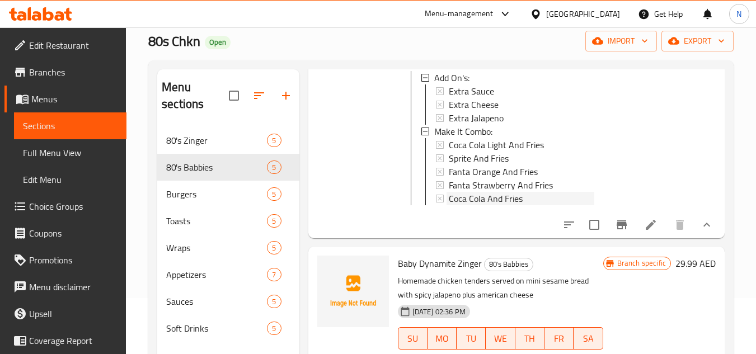
click at [468, 205] on span "Coca Cola And Fries" at bounding box center [486, 198] width 74 height 13
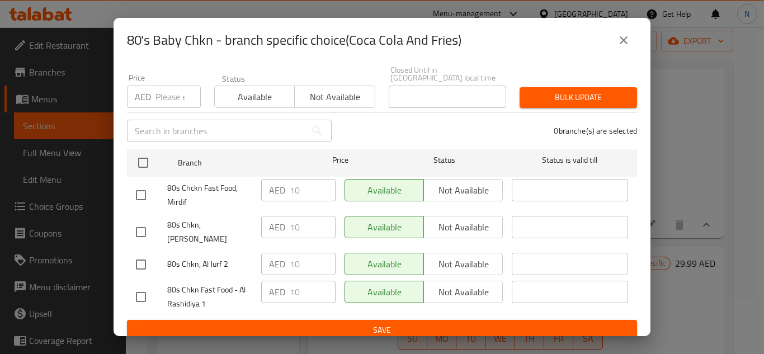
drag, startPoint x: 624, startPoint y: 40, endPoint x: 572, endPoint y: 118, distance: 93.9
click at [624, 40] on icon "close" at bounding box center [624, 40] width 8 height 8
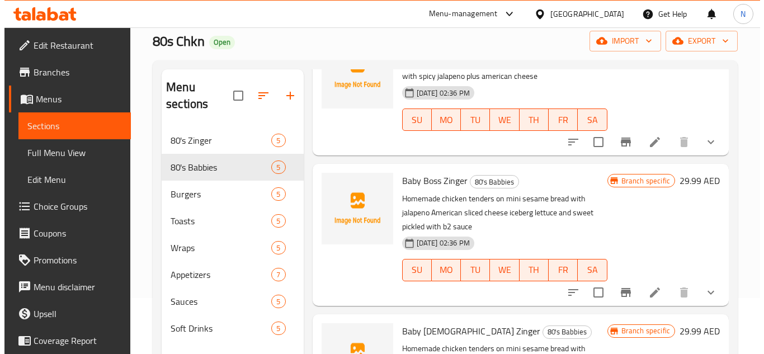
scroll to position [727, 0]
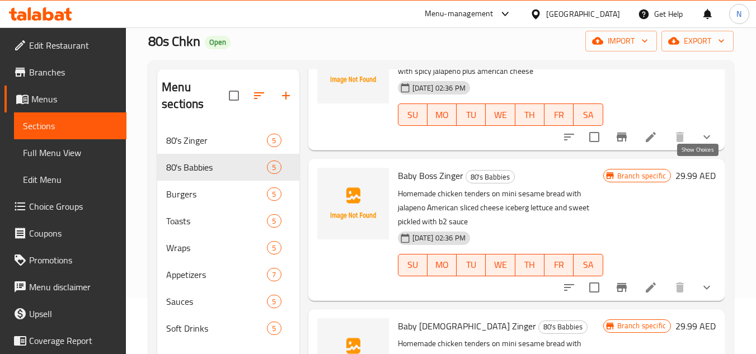
click at [700, 144] on icon "show more" at bounding box center [706, 136] width 13 height 13
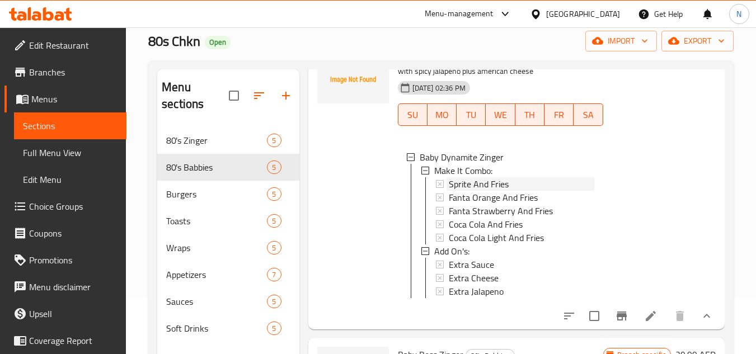
click at [500, 191] on span "Sprite And Fries" at bounding box center [479, 183] width 60 height 13
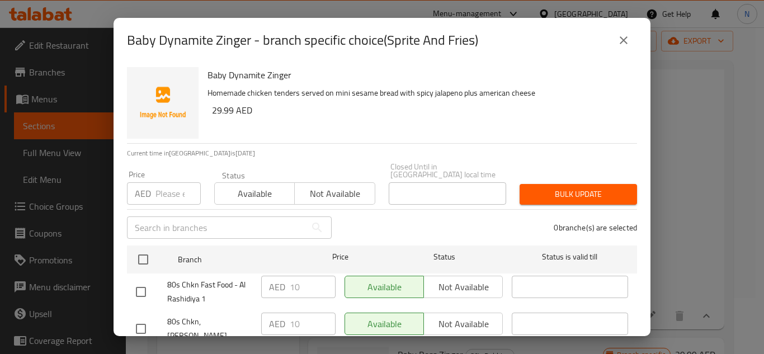
scroll to position [97, 0]
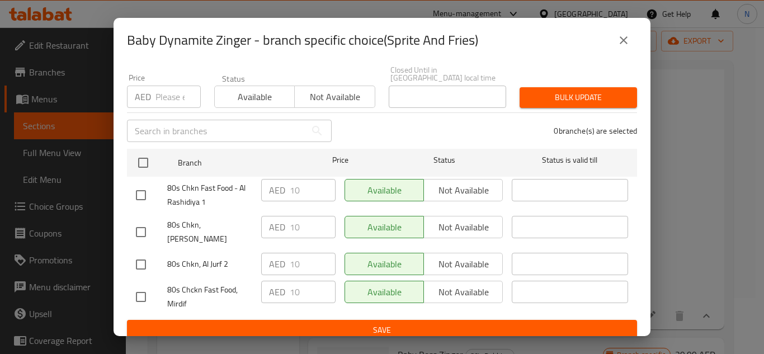
click at [628, 44] on icon "close" at bounding box center [623, 40] width 13 height 13
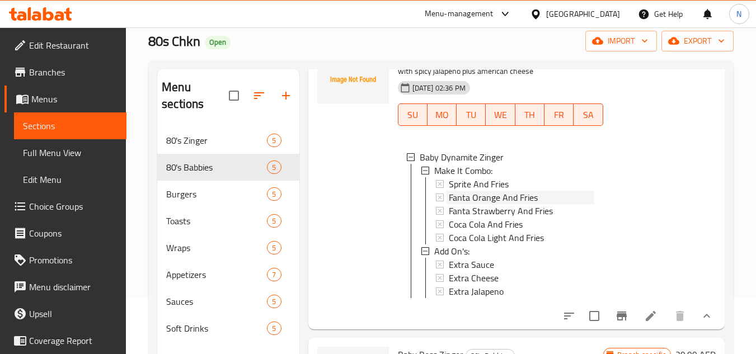
click at [521, 204] on span "Fanta Orange And Fries" at bounding box center [493, 197] width 89 height 13
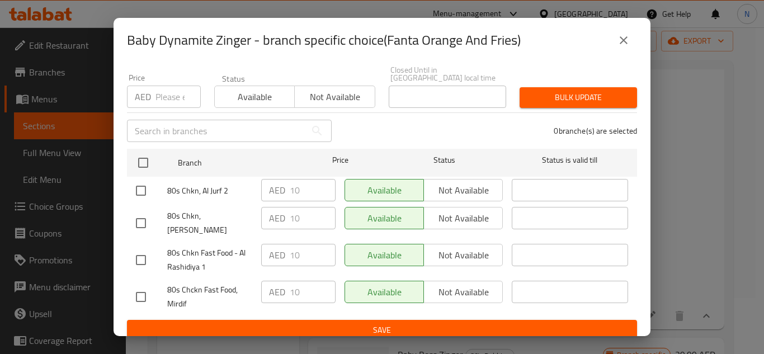
click at [626, 41] on icon "close" at bounding box center [624, 40] width 8 height 8
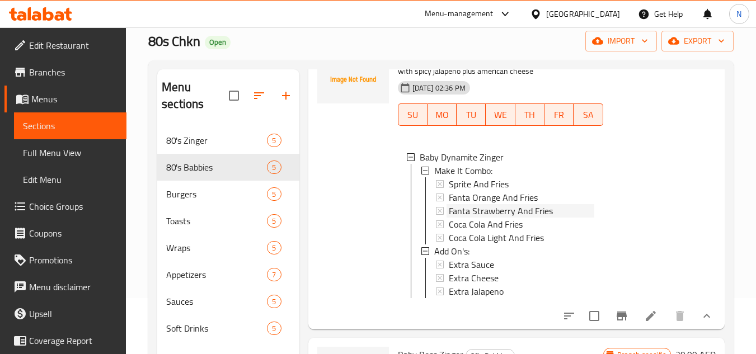
click at [491, 218] on span "Fanta Strawberry And Fries" at bounding box center [501, 210] width 104 height 13
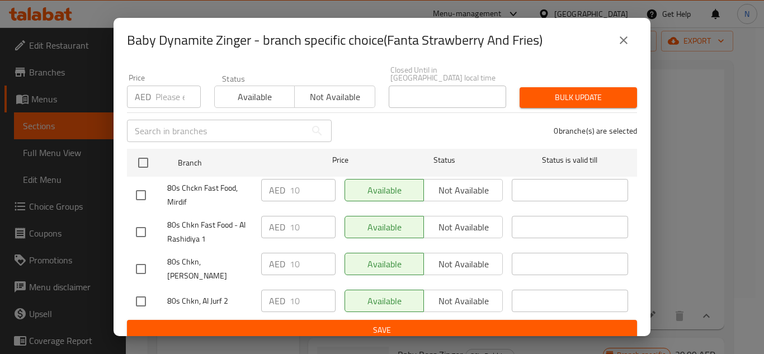
click at [626, 37] on icon "close" at bounding box center [624, 40] width 8 height 8
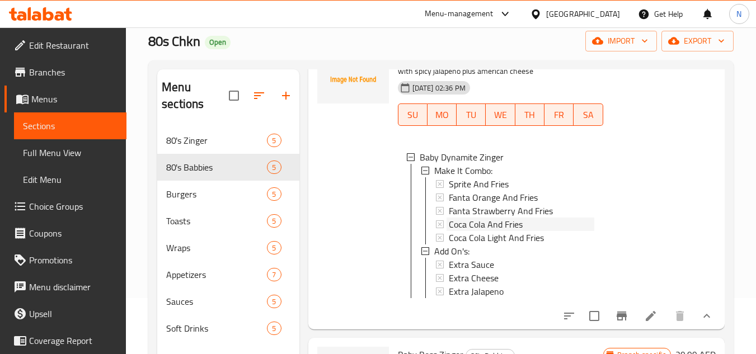
click at [494, 231] on span "Coca Cola And Fries" at bounding box center [486, 224] width 74 height 13
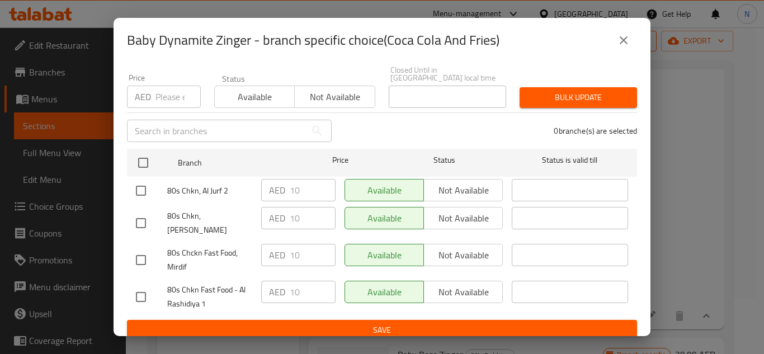
click at [627, 39] on icon "close" at bounding box center [623, 40] width 13 height 13
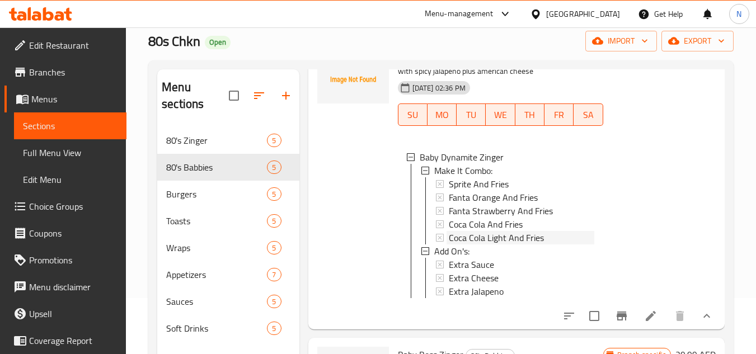
click at [516, 245] on span "Coca Cola Light And Fries" at bounding box center [496, 237] width 95 height 13
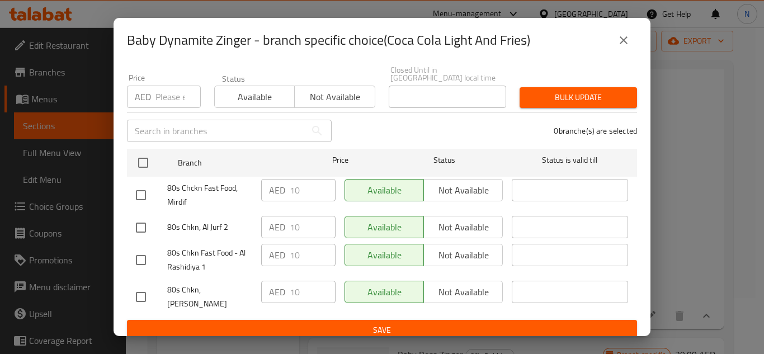
click at [622, 40] on icon "close" at bounding box center [623, 40] width 13 height 13
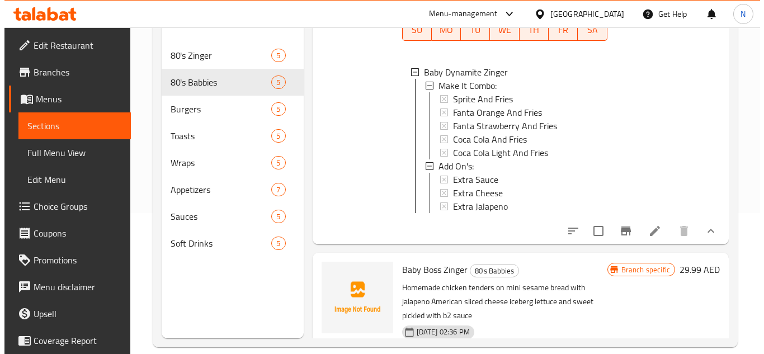
scroll to position [157, 0]
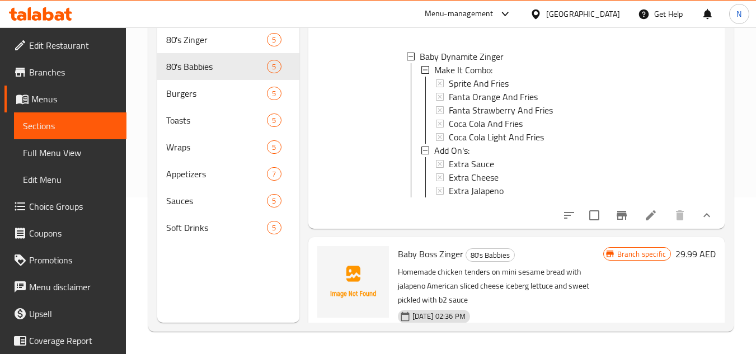
click at [534, 144] on span "Coca Cola Light And Fries" at bounding box center [496, 136] width 95 height 13
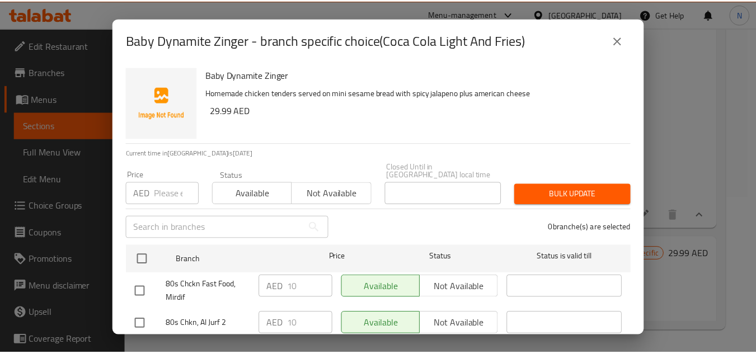
scroll to position [97, 0]
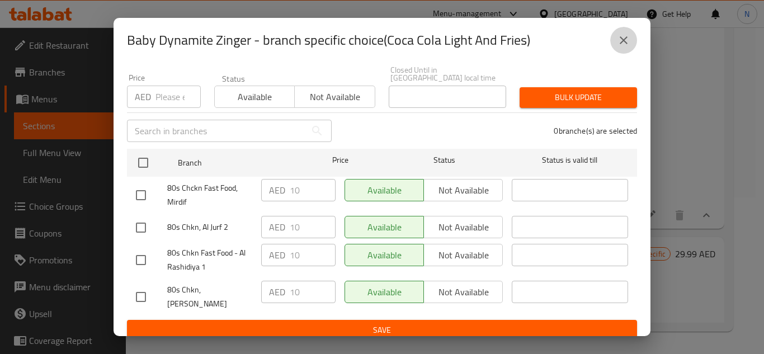
click at [628, 48] on button "close" at bounding box center [623, 40] width 27 height 27
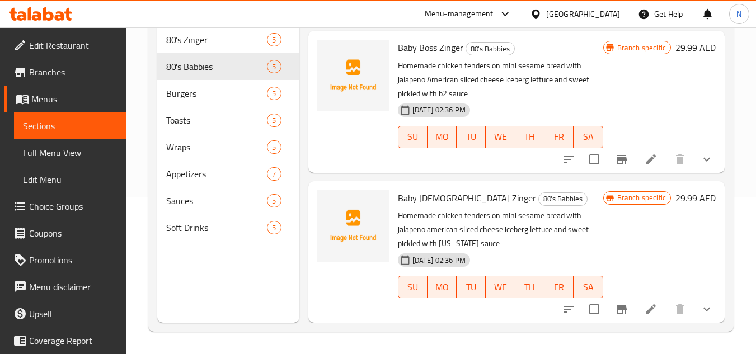
scroll to position [976, 0]
click at [703, 158] on icon "show more" at bounding box center [706, 159] width 7 height 4
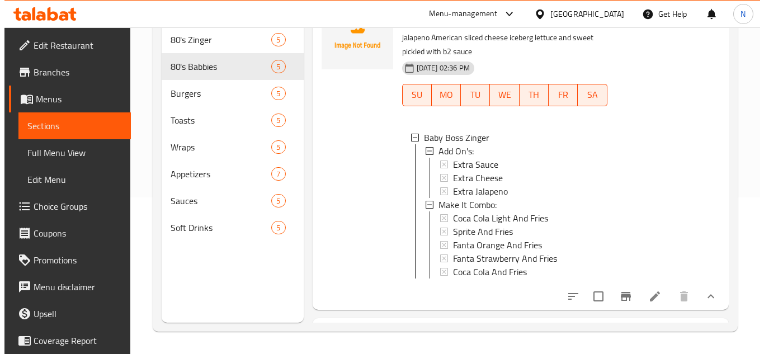
scroll to position [2, 0]
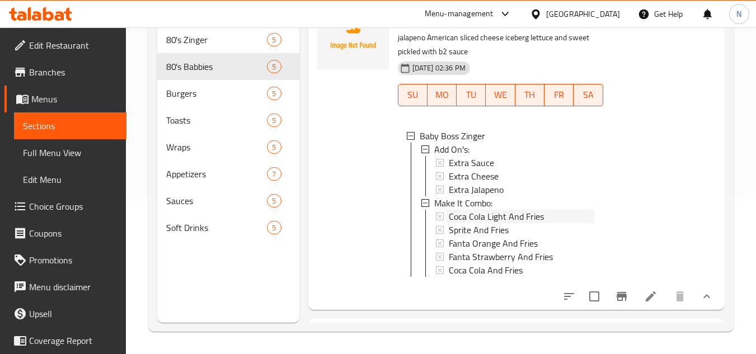
click at [509, 223] on span "Coca Cola Light And Fries" at bounding box center [496, 216] width 95 height 13
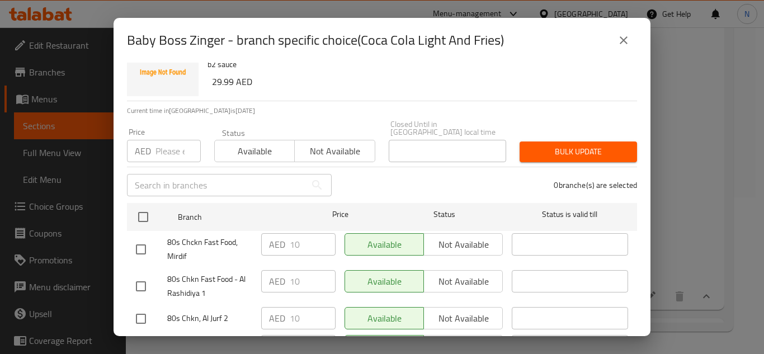
scroll to position [97, 0]
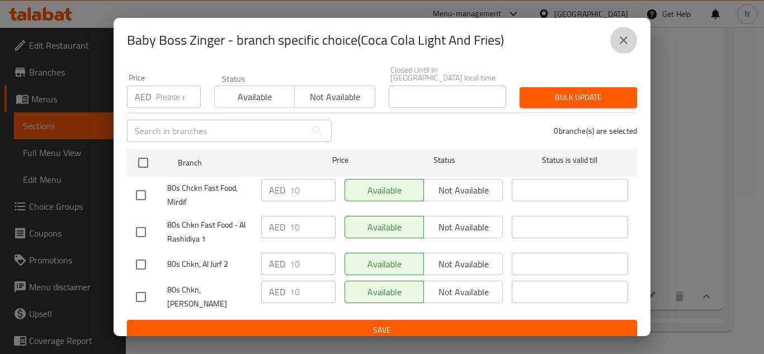
drag, startPoint x: 625, startPoint y: 41, endPoint x: 553, endPoint y: 134, distance: 117.6
click at [626, 41] on icon "close" at bounding box center [624, 40] width 8 height 8
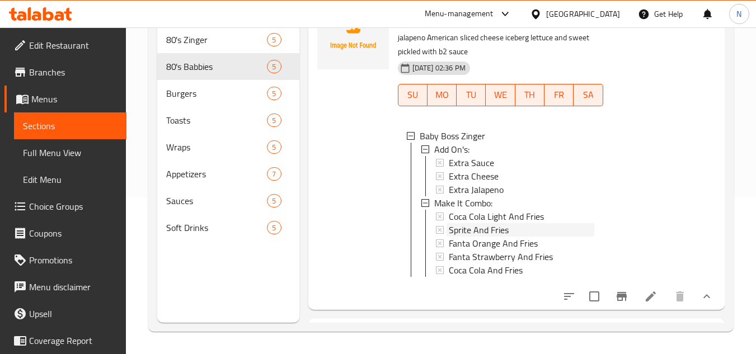
click at [486, 237] on span "Sprite And Fries" at bounding box center [479, 229] width 60 height 13
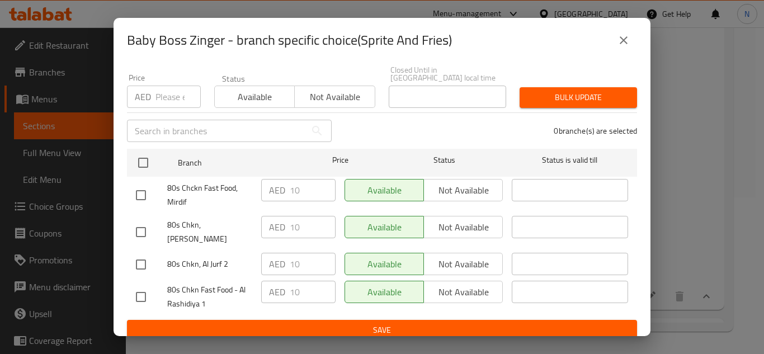
click at [626, 47] on button "close" at bounding box center [623, 40] width 27 height 27
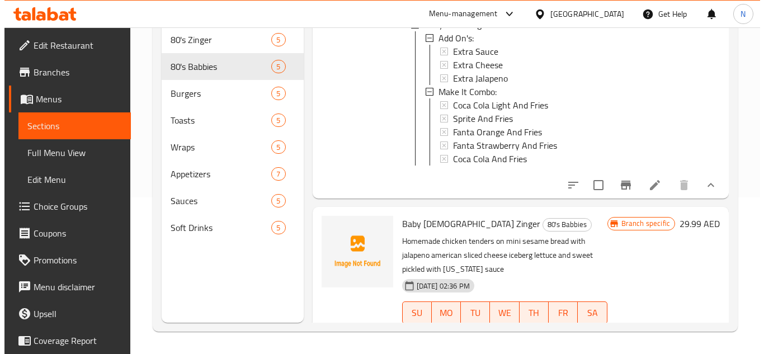
scroll to position [1088, 0]
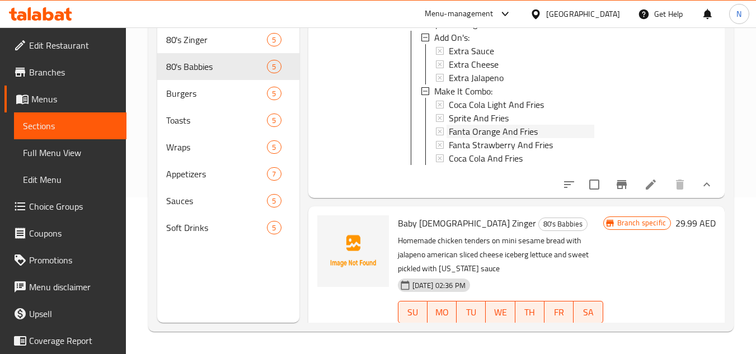
click at [524, 138] on span "Fanta Orange And Fries" at bounding box center [493, 131] width 89 height 13
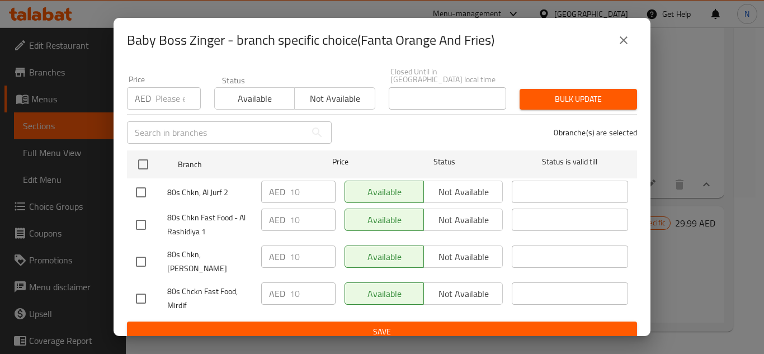
scroll to position [97, 0]
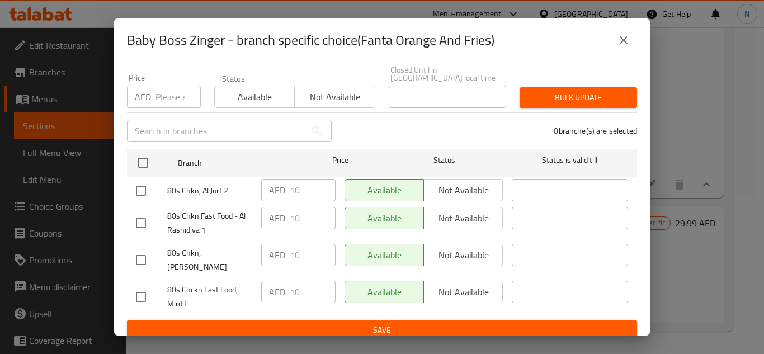
click at [626, 48] on button "close" at bounding box center [623, 40] width 27 height 27
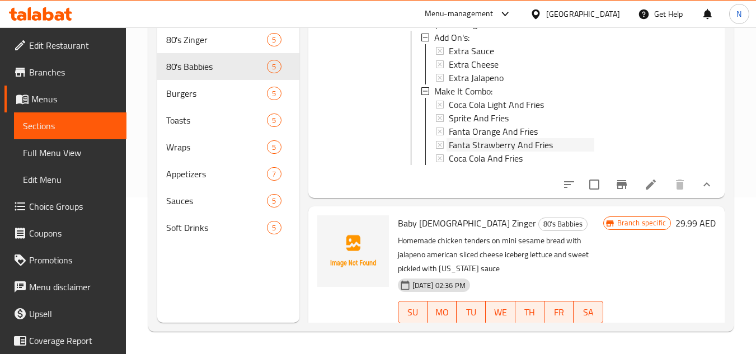
click at [520, 152] on span "Fanta Strawberry And Fries" at bounding box center [501, 144] width 104 height 13
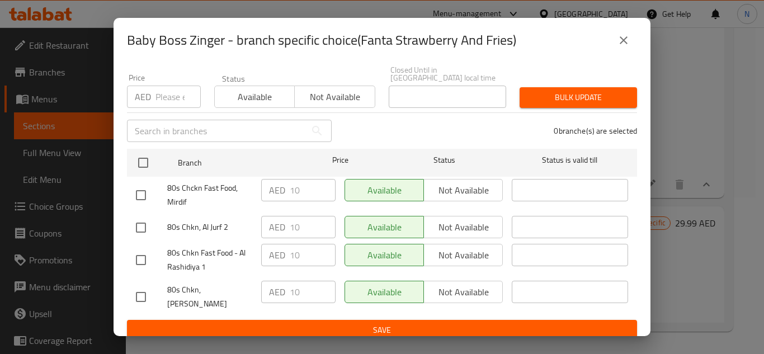
click at [628, 40] on icon "close" at bounding box center [623, 40] width 13 height 13
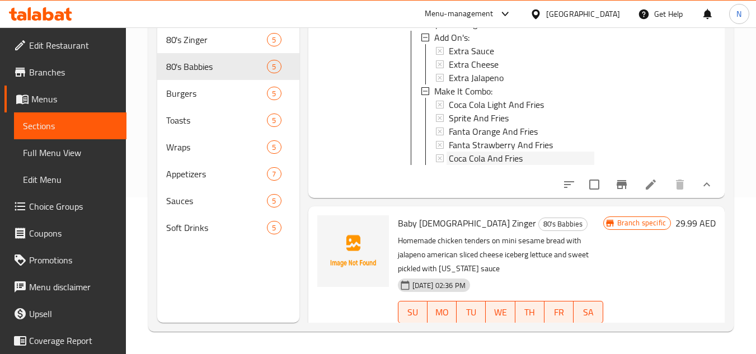
click at [521, 165] on span "Coca Cola And Fries" at bounding box center [486, 158] width 74 height 13
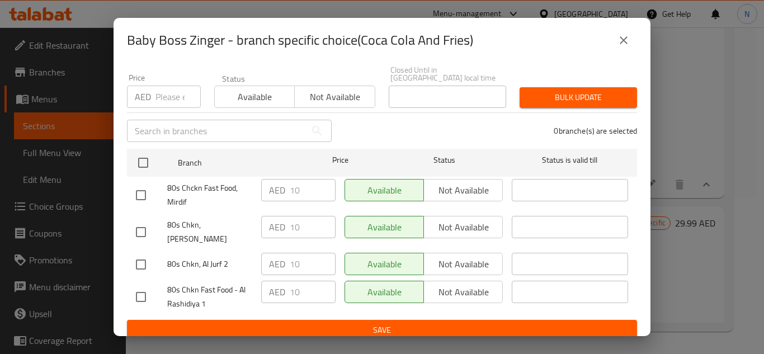
click at [629, 46] on icon "close" at bounding box center [623, 40] width 13 height 13
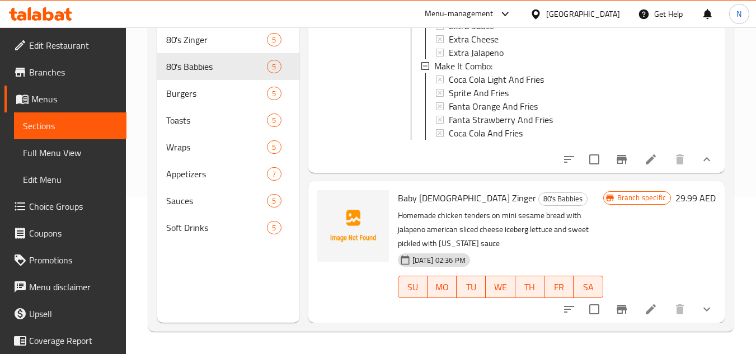
scroll to position [1163, 0]
click at [700, 315] on icon "show more" at bounding box center [706, 309] width 13 height 13
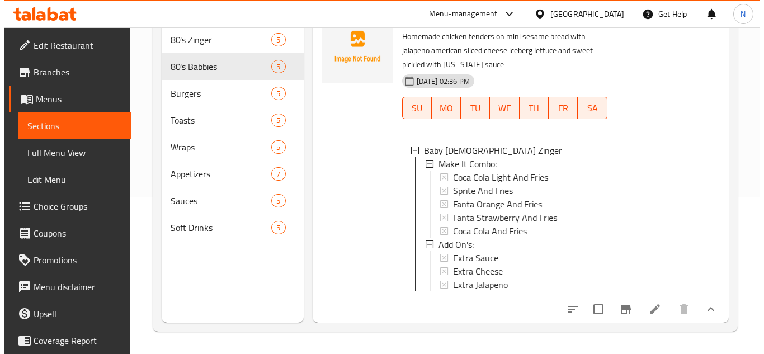
scroll to position [1351, 0]
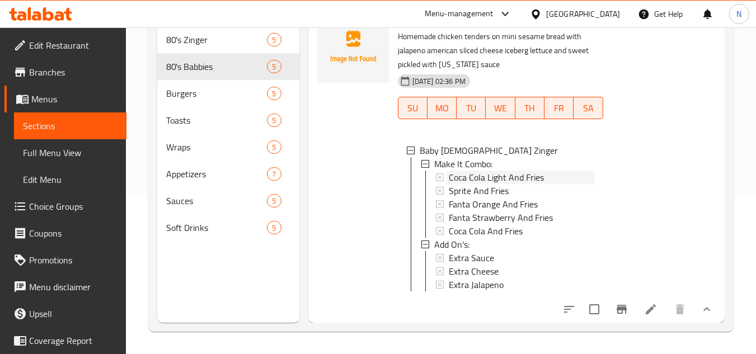
click at [518, 171] on span "Coca Cola Light And Fries" at bounding box center [496, 177] width 95 height 13
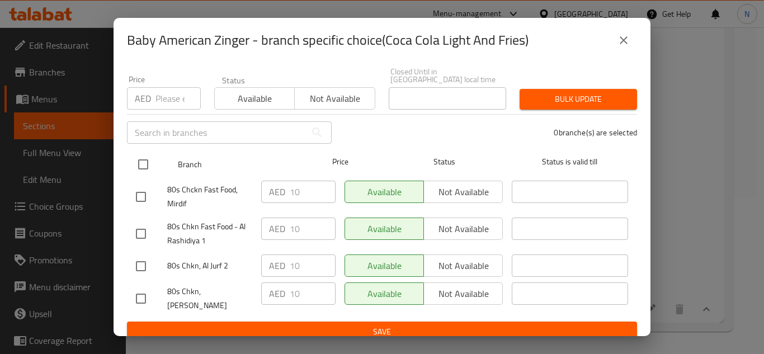
scroll to position [97, 0]
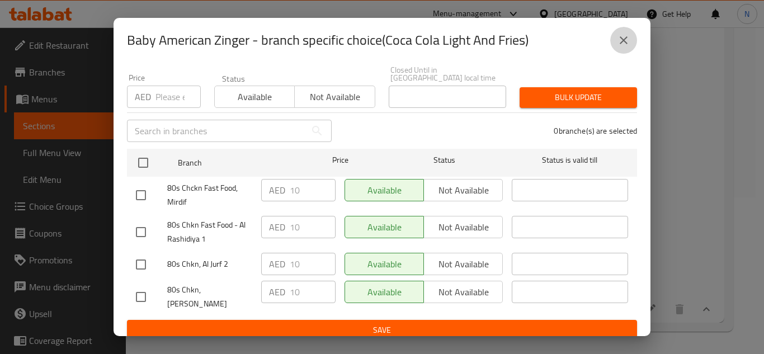
click at [621, 44] on icon "close" at bounding box center [623, 40] width 13 height 13
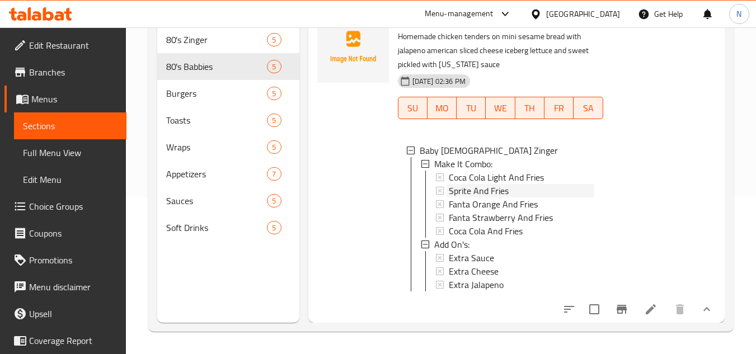
click at [505, 185] on span "Sprite And Fries" at bounding box center [479, 190] width 60 height 13
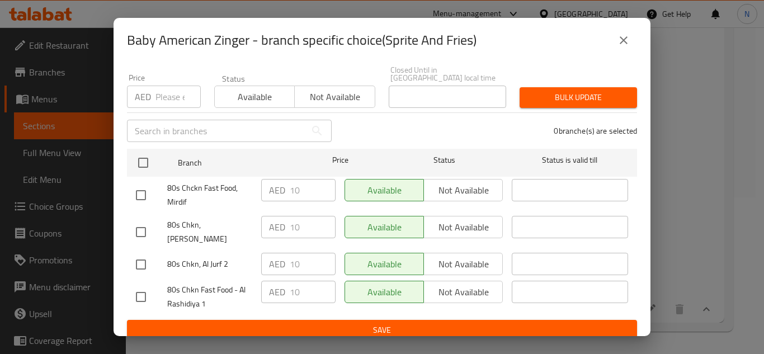
click at [622, 38] on icon "close" at bounding box center [624, 40] width 8 height 8
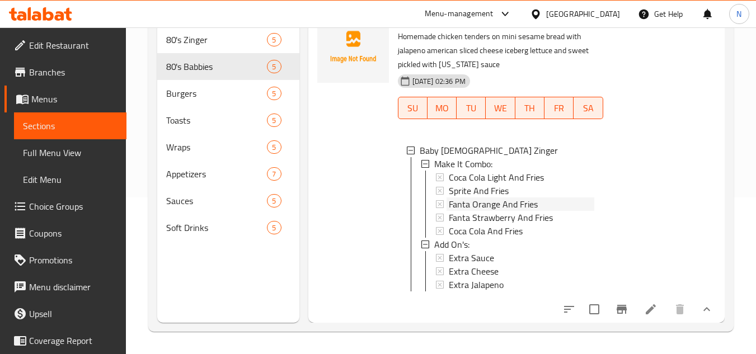
click at [510, 198] on span "Fanta Orange And Fries" at bounding box center [493, 204] width 89 height 13
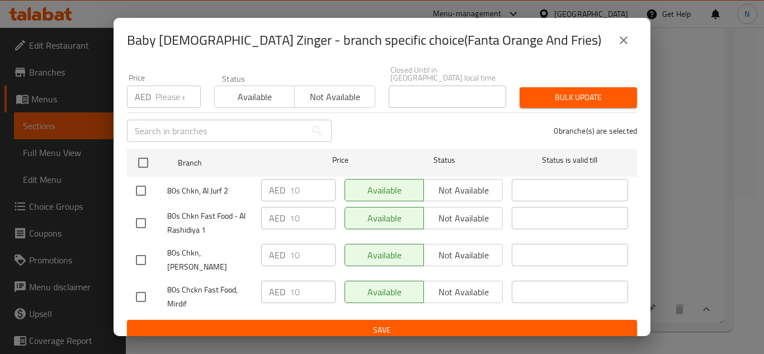
click at [622, 36] on icon "close" at bounding box center [623, 40] width 13 height 13
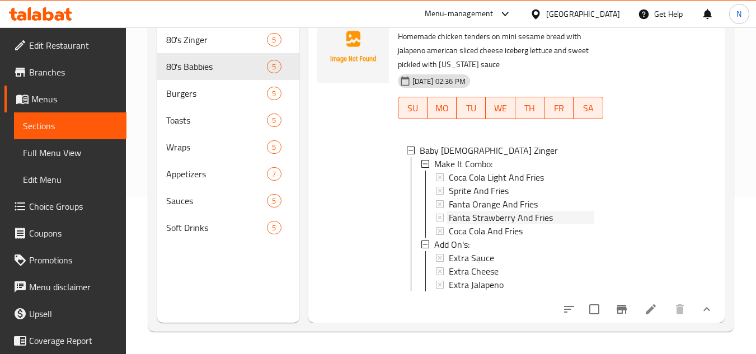
click at [491, 211] on span "Fanta Strawberry And Fries" at bounding box center [501, 217] width 104 height 13
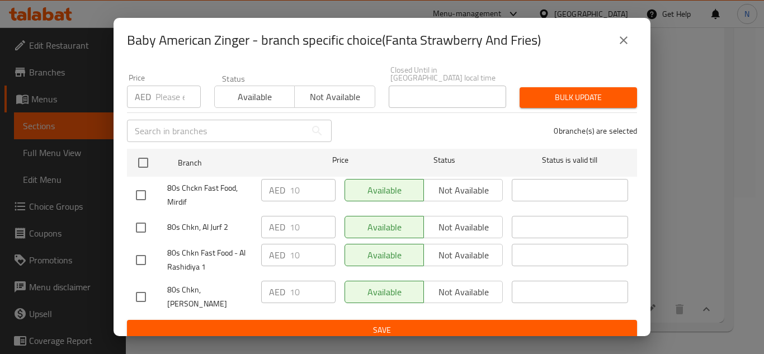
click at [624, 45] on icon "close" at bounding box center [623, 40] width 13 height 13
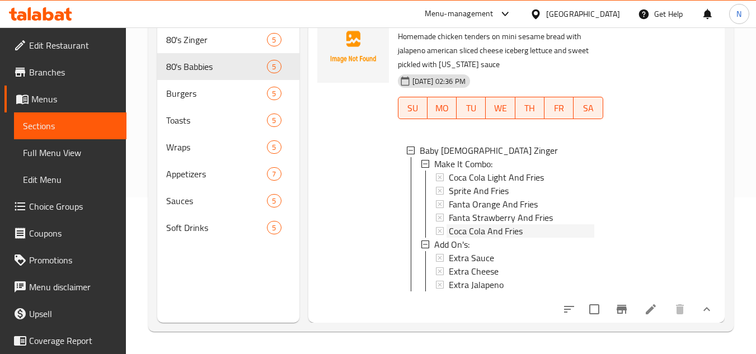
click at [487, 224] on span "Coca Cola And Fries" at bounding box center [486, 230] width 74 height 13
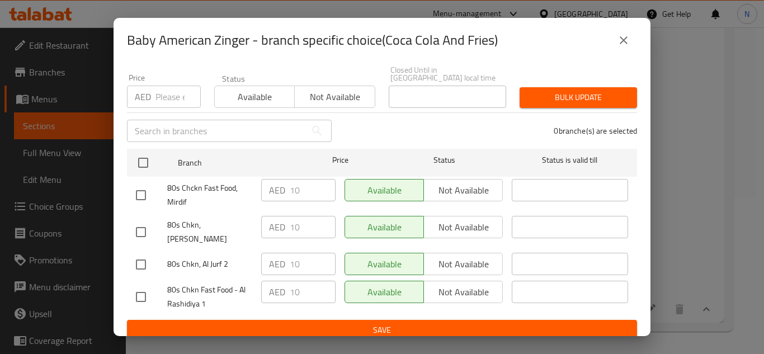
drag, startPoint x: 626, startPoint y: 45, endPoint x: 591, endPoint y: 49, distance: 34.9
click at [626, 44] on icon "close" at bounding box center [623, 40] width 13 height 13
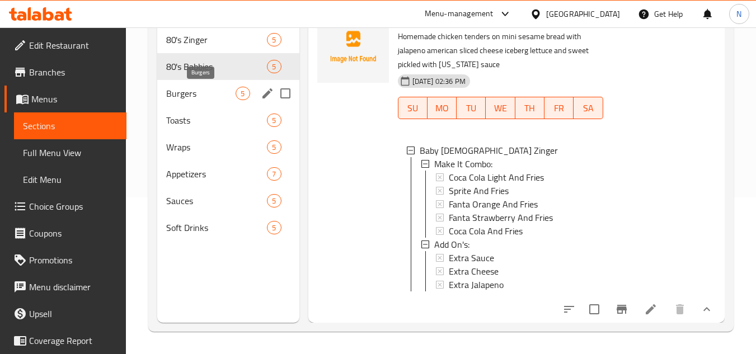
click at [196, 95] on span "Burgers" at bounding box center [200, 93] width 69 height 13
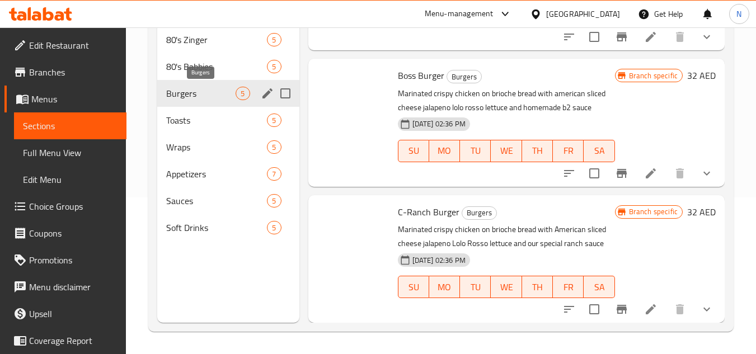
scroll to position [414, 0]
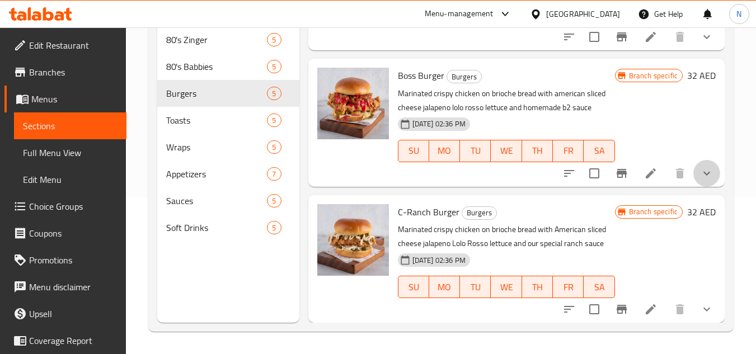
click at [694, 182] on button "show more" at bounding box center [706, 173] width 27 height 27
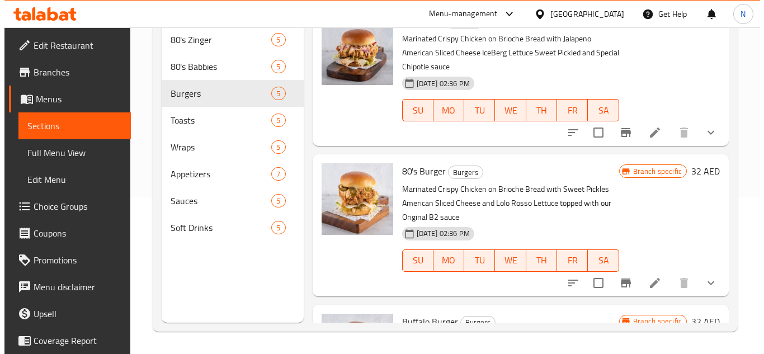
scroll to position [0, 0]
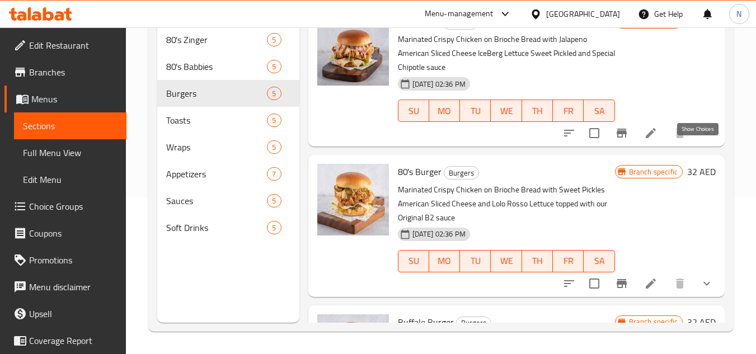
click at [704, 140] on icon "show more" at bounding box center [706, 132] width 13 height 13
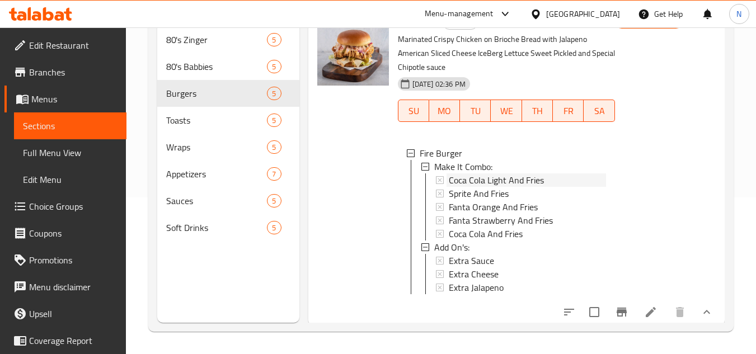
click at [502, 187] on span "Coca Cola Light And Fries" at bounding box center [496, 179] width 95 height 13
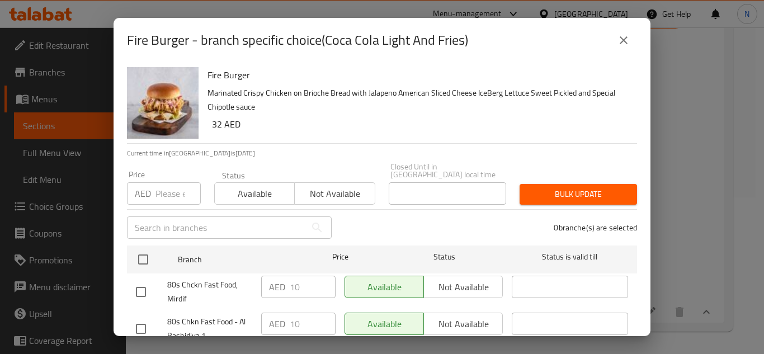
scroll to position [97, 0]
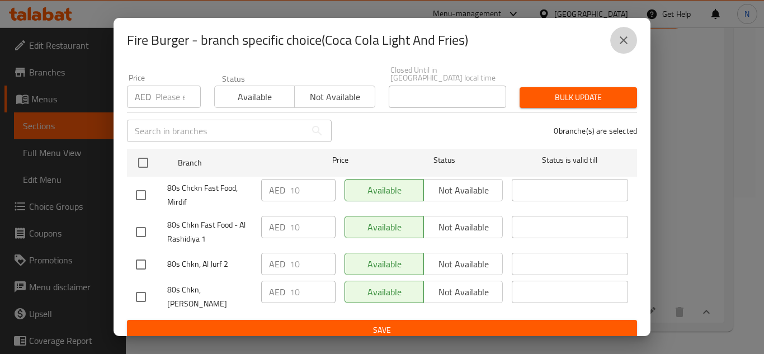
click at [626, 39] on icon "close" at bounding box center [624, 40] width 8 height 8
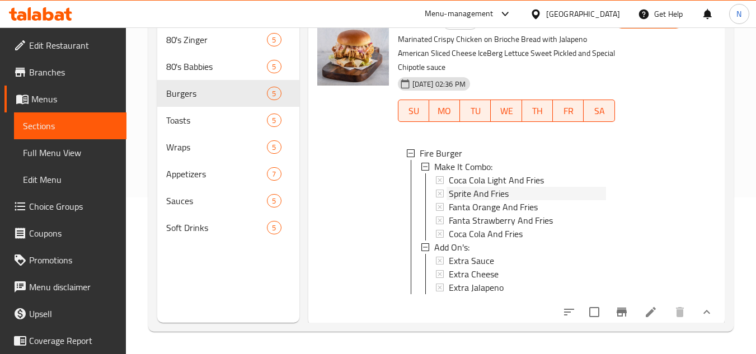
click at [502, 200] on span "Sprite And Fries" at bounding box center [479, 193] width 60 height 13
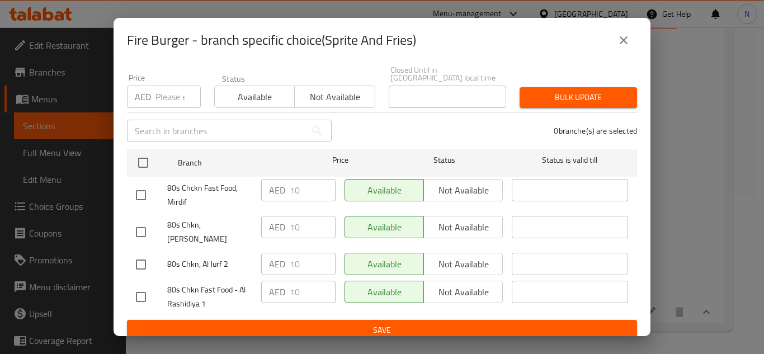
click at [627, 40] on icon "close" at bounding box center [623, 40] width 13 height 13
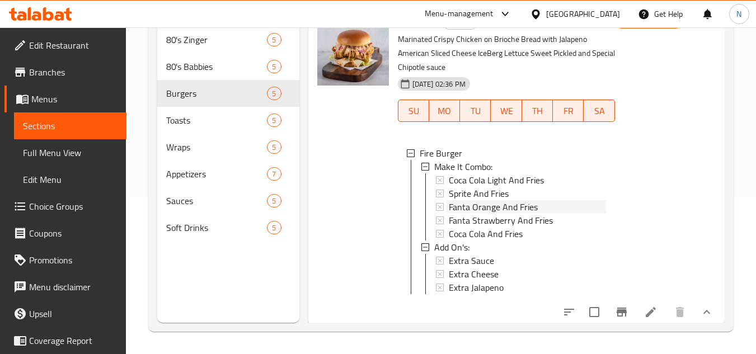
click at [526, 214] on span "Fanta Orange And Fries" at bounding box center [493, 206] width 89 height 13
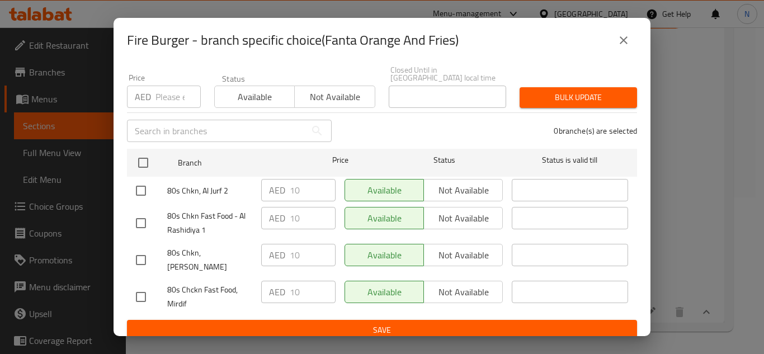
click at [628, 44] on icon "close" at bounding box center [623, 40] width 13 height 13
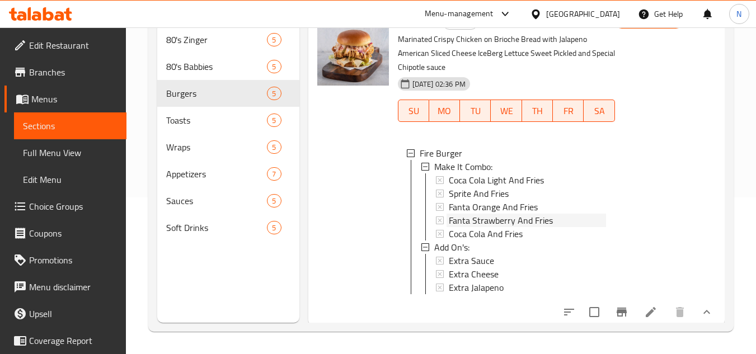
click at [508, 227] on span "Fanta Strawberry And Fries" at bounding box center [501, 220] width 104 height 13
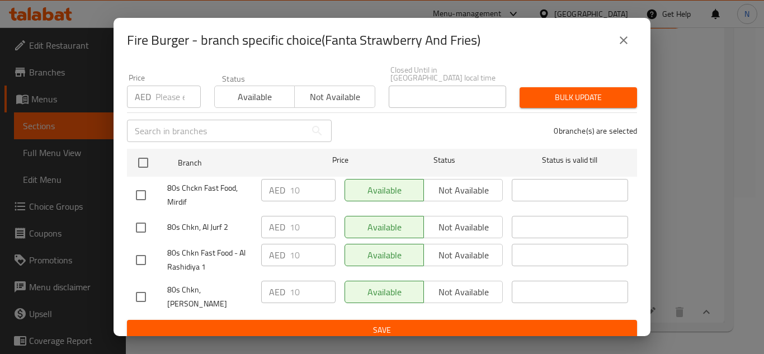
click at [629, 43] on icon "close" at bounding box center [623, 40] width 13 height 13
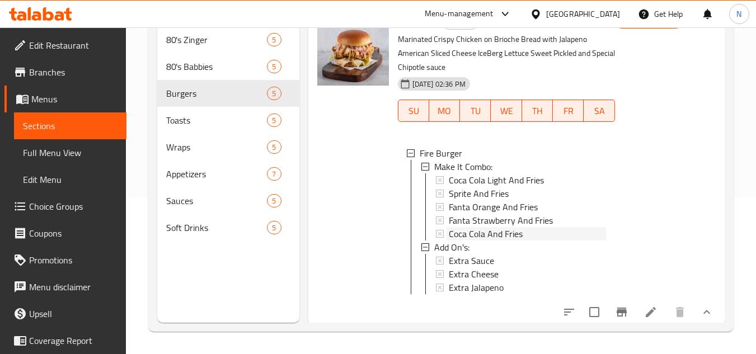
click at [505, 241] on span "Coca Cola And Fries" at bounding box center [486, 233] width 74 height 13
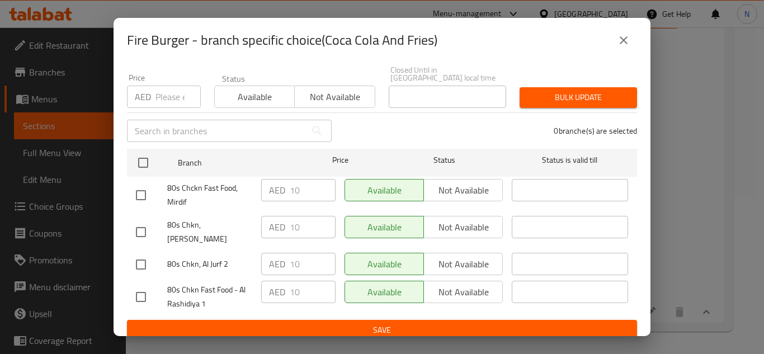
click at [628, 44] on icon "close" at bounding box center [623, 40] width 13 height 13
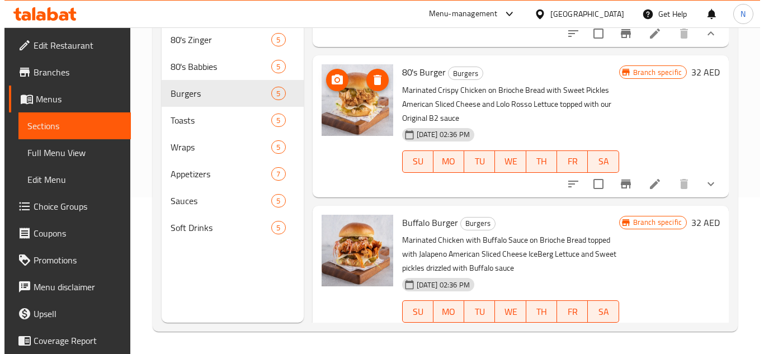
scroll to position [280, 0]
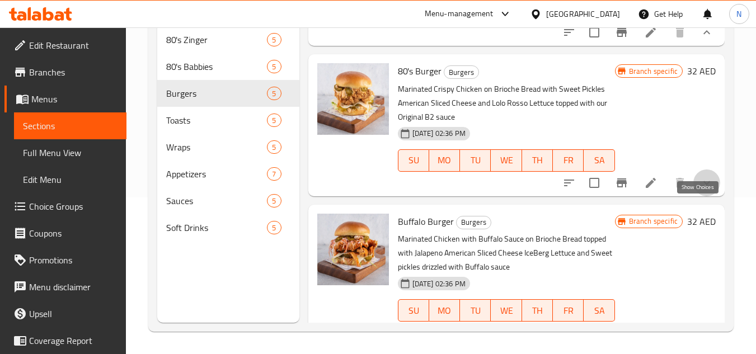
click at [700, 190] on icon "show more" at bounding box center [706, 182] width 13 height 13
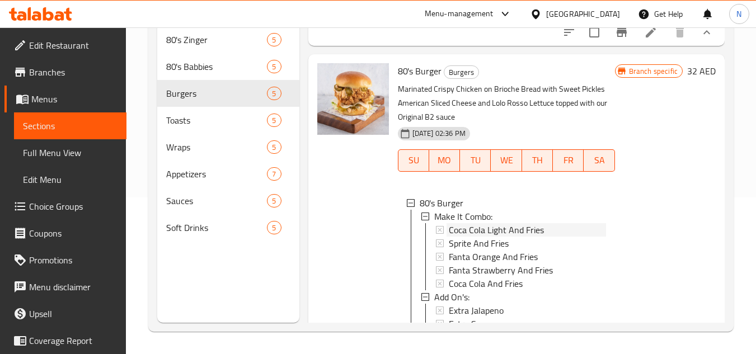
click at [471, 237] on span "Coca Cola Light And Fries" at bounding box center [496, 229] width 95 height 13
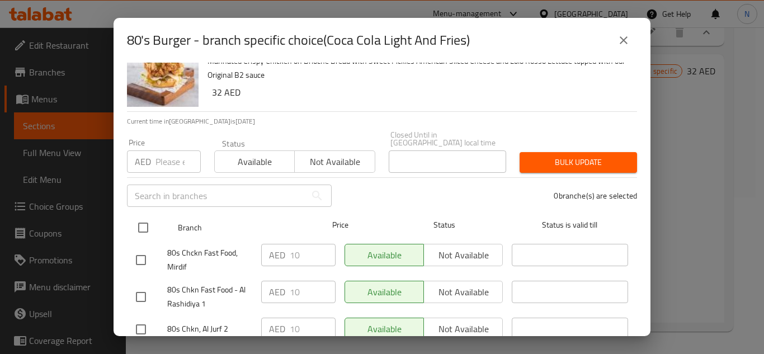
scroll to position [97, 0]
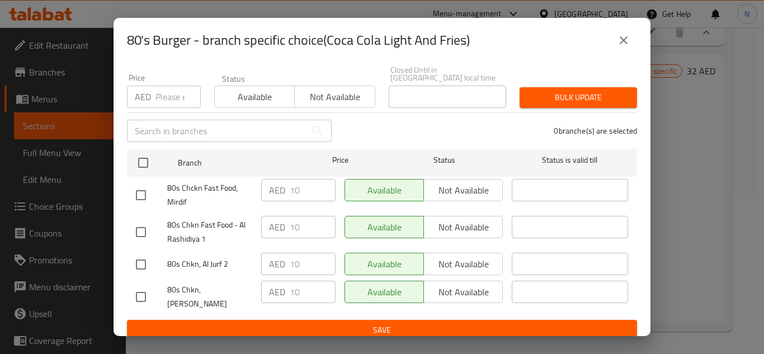
click at [622, 47] on button "close" at bounding box center [623, 40] width 27 height 27
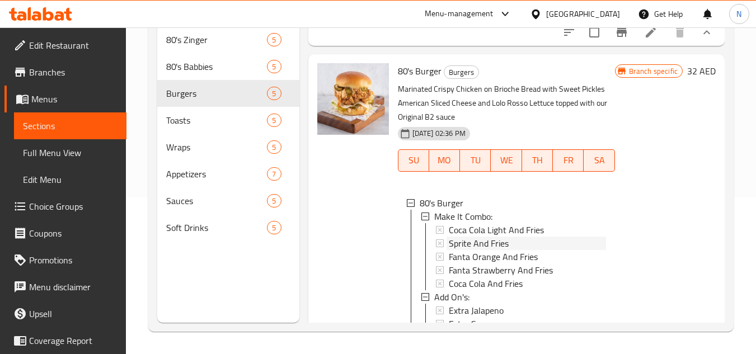
click at [474, 250] on span "Sprite And Fries" at bounding box center [479, 243] width 60 height 13
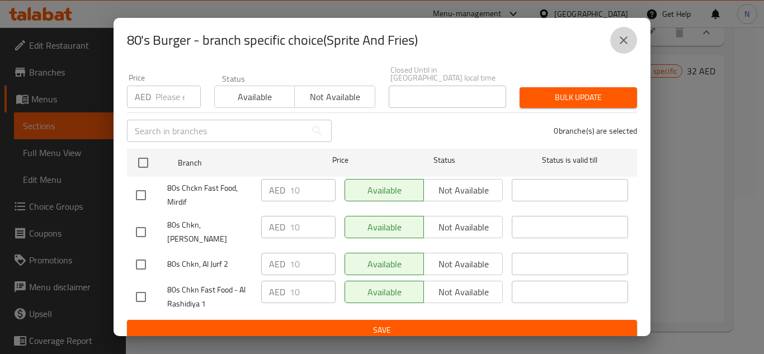
click at [624, 46] on icon "close" at bounding box center [623, 40] width 13 height 13
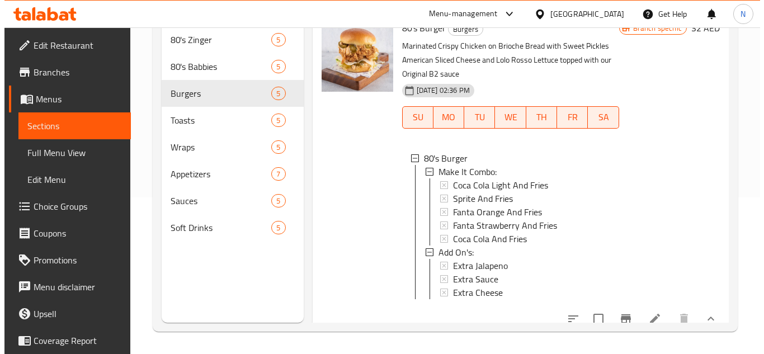
scroll to position [392, 0]
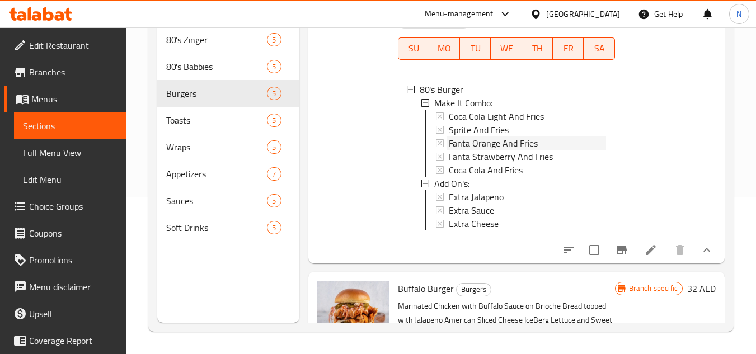
click at [509, 150] on span "Fanta Orange And Fries" at bounding box center [493, 143] width 89 height 13
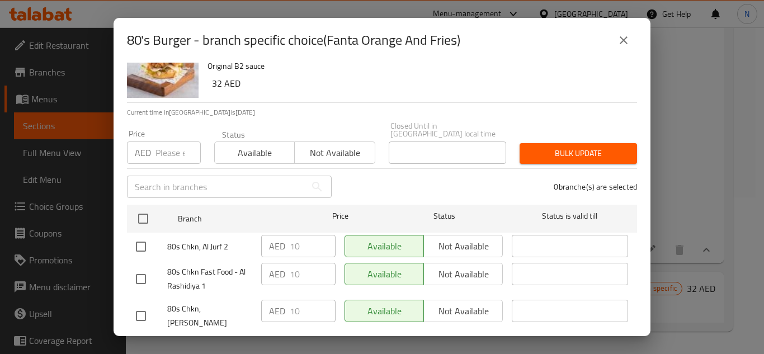
scroll to position [97, 0]
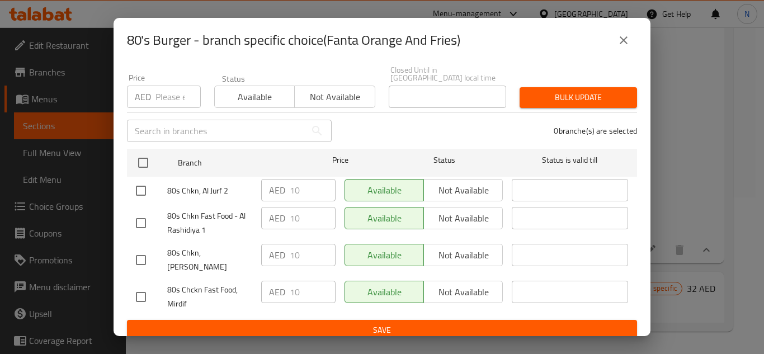
click at [619, 41] on icon "close" at bounding box center [623, 40] width 13 height 13
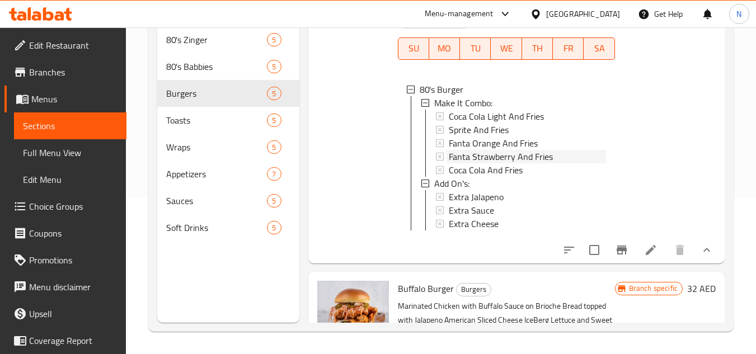
click at [485, 163] on span "Fanta Strawberry And Fries" at bounding box center [501, 156] width 104 height 13
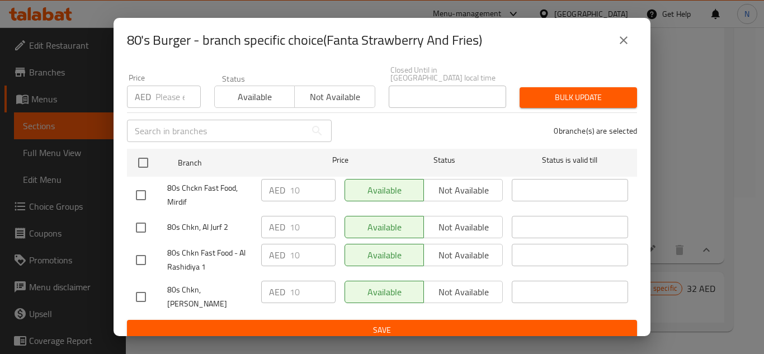
click at [624, 44] on icon "close" at bounding box center [623, 40] width 13 height 13
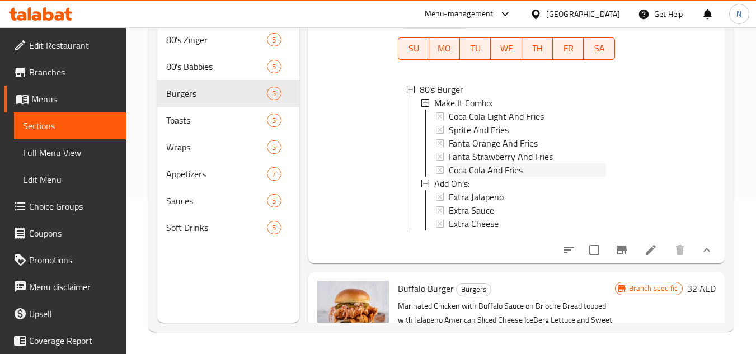
click at [510, 177] on span "Coca Cola And Fries" at bounding box center [486, 169] width 74 height 13
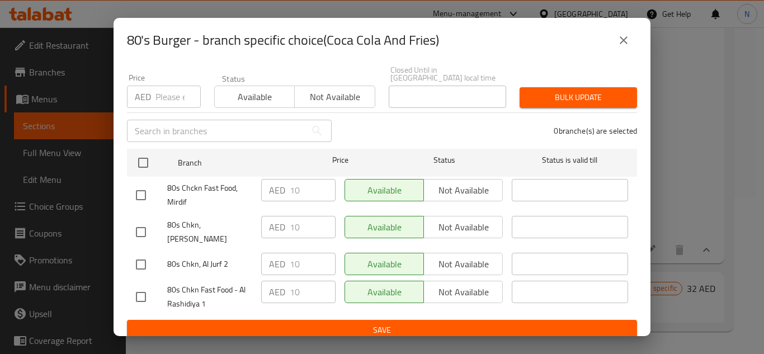
click at [624, 44] on icon "close" at bounding box center [623, 40] width 13 height 13
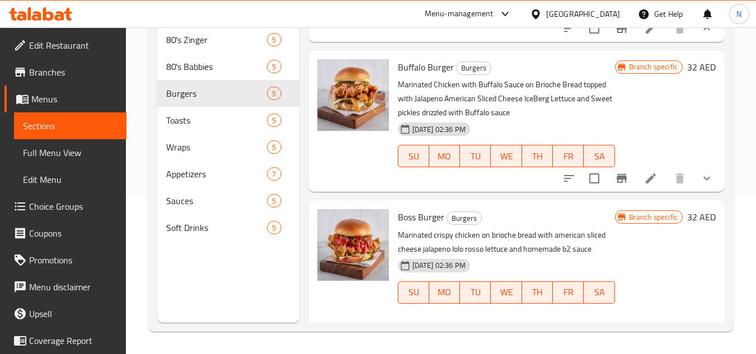
scroll to position [615, 0]
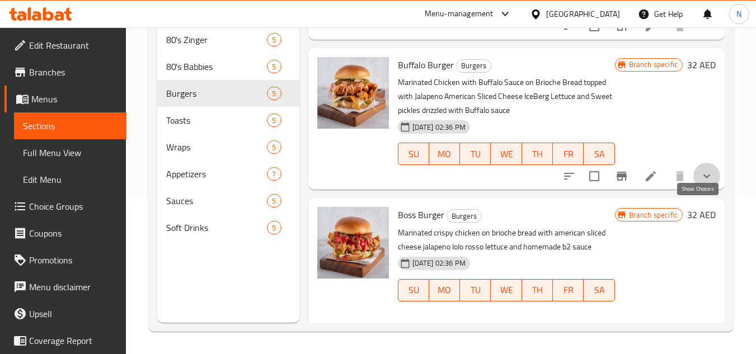
click at [703, 178] on icon "show more" at bounding box center [706, 177] width 7 height 4
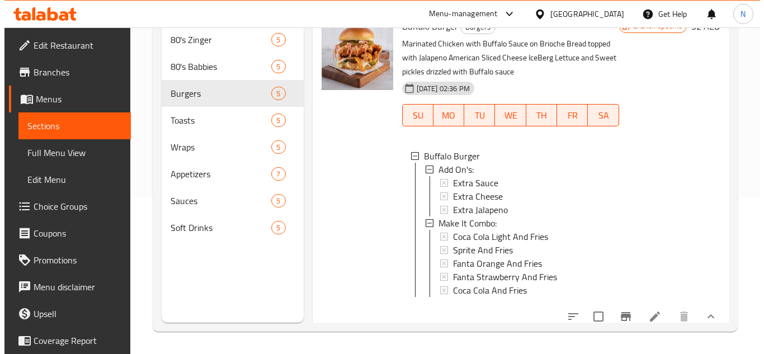
scroll to position [671, 0]
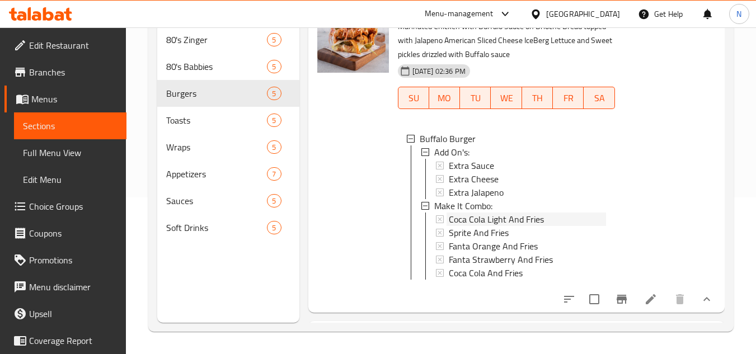
click at [514, 226] on span "Coca Cola Light And Fries" at bounding box center [496, 219] width 95 height 13
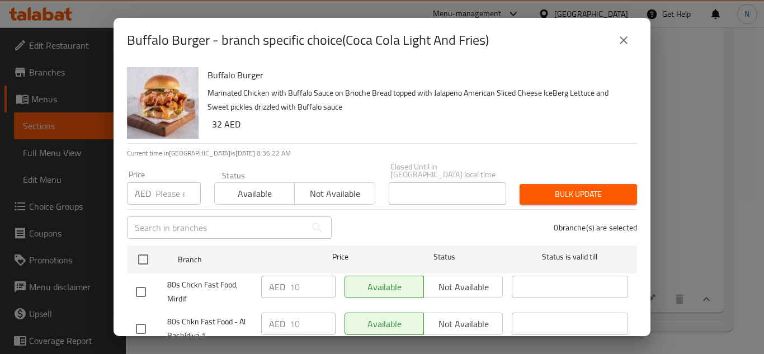
scroll to position [97, 0]
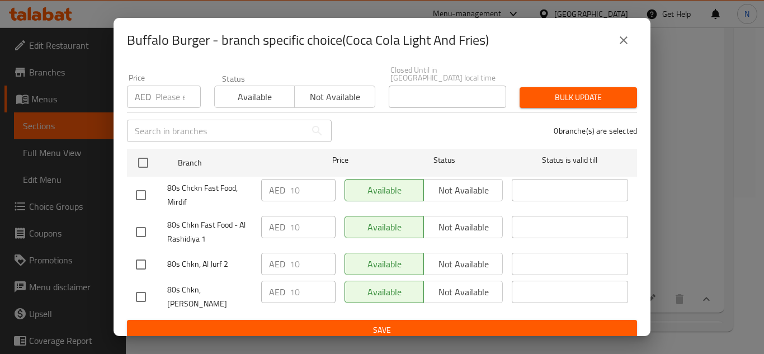
click at [627, 46] on icon "close" at bounding box center [623, 40] width 13 height 13
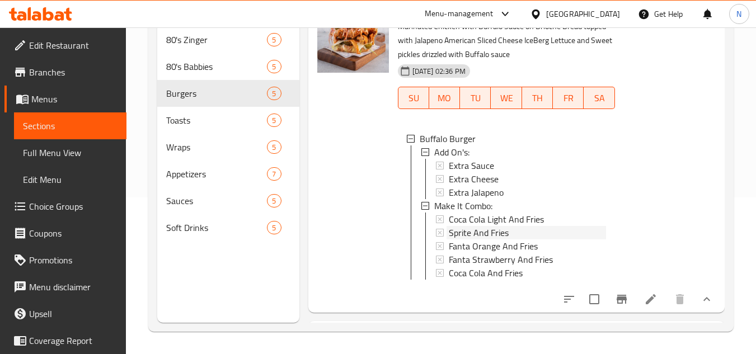
click at [505, 239] on span "Sprite And Fries" at bounding box center [479, 232] width 60 height 13
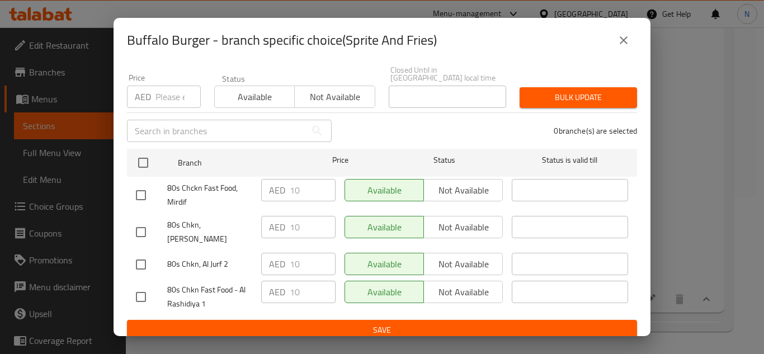
click at [629, 44] on icon "close" at bounding box center [623, 40] width 13 height 13
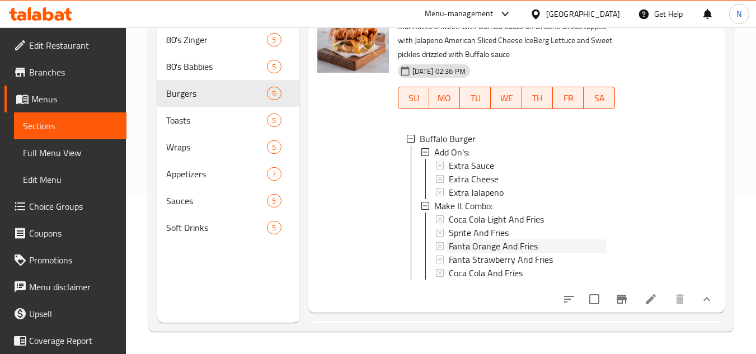
click at [482, 253] on span "Fanta Orange And Fries" at bounding box center [493, 245] width 89 height 13
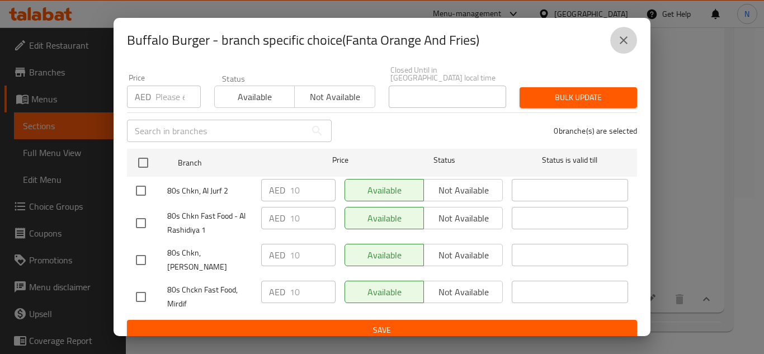
drag, startPoint x: 624, startPoint y: 43, endPoint x: 498, endPoint y: 141, distance: 160.3
click at [625, 43] on icon "close" at bounding box center [623, 40] width 13 height 13
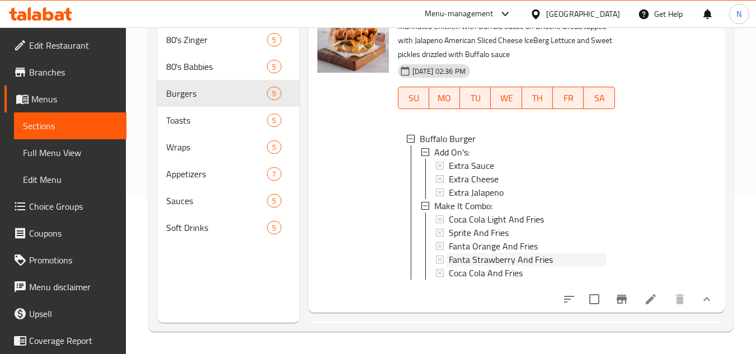
click at [477, 266] on span "Fanta Strawberry And Fries" at bounding box center [501, 259] width 104 height 13
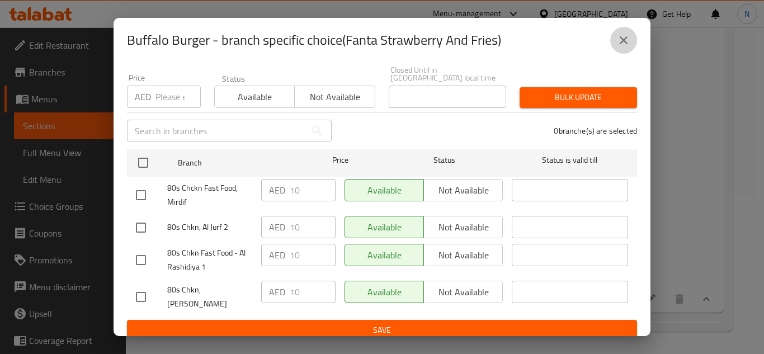
click at [631, 41] on button "close" at bounding box center [623, 40] width 27 height 27
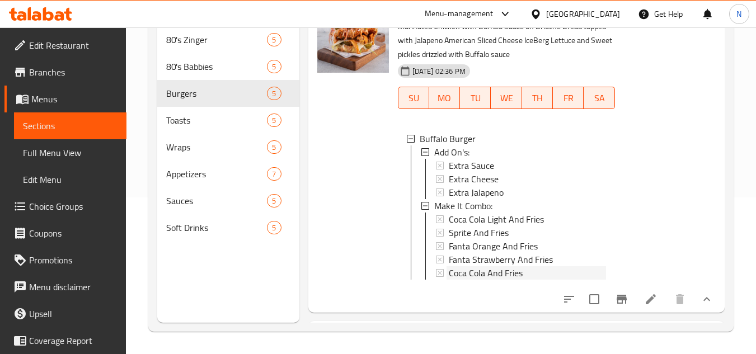
click at [527, 280] on div "Coca Cola And Fries" at bounding box center [527, 272] width 157 height 13
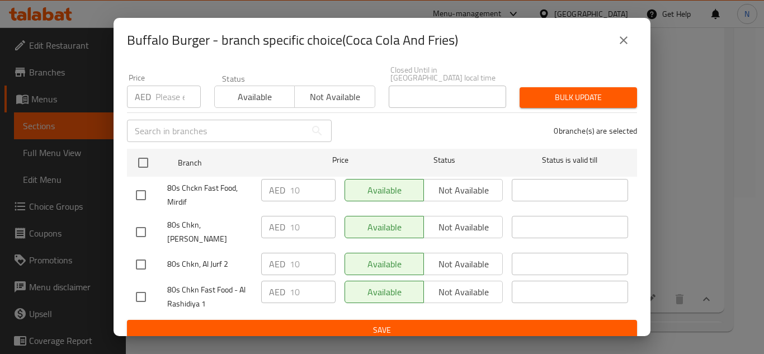
drag, startPoint x: 621, startPoint y: 39, endPoint x: 549, endPoint y: 191, distance: 167.9
click at [622, 39] on icon "close" at bounding box center [623, 40] width 13 height 13
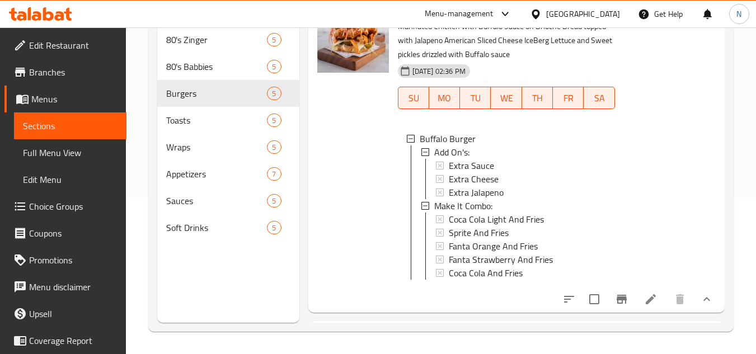
click at [363, 194] on div at bounding box center [353, 153] width 81 height 312
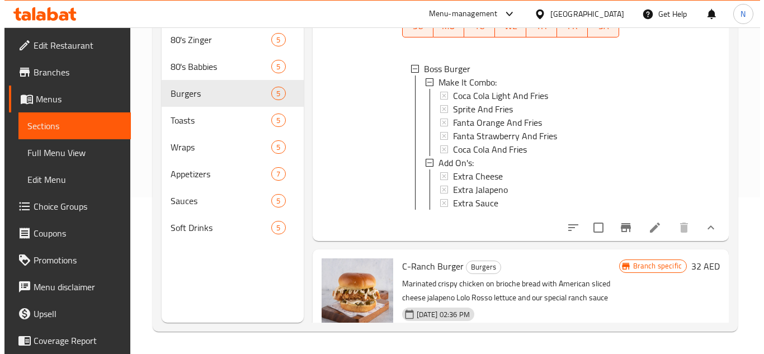
scroll to position [1051, 0]
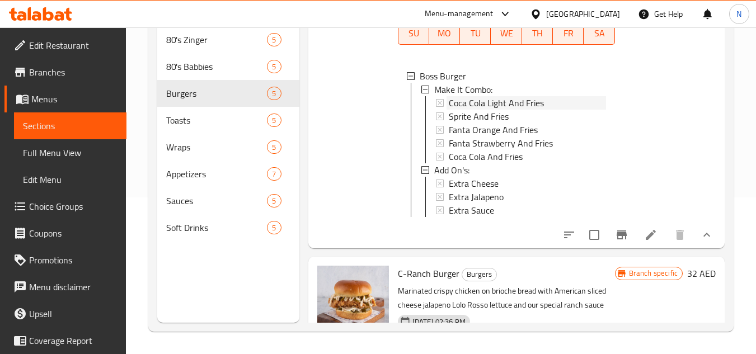
click at [515, 110] on span "Coca Cola Light And Fries" at bounding box center [496, 102] width 95 height 13
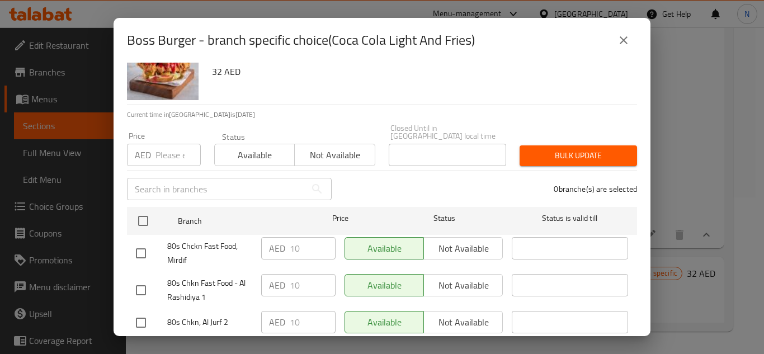
scroll to position [97, 0]
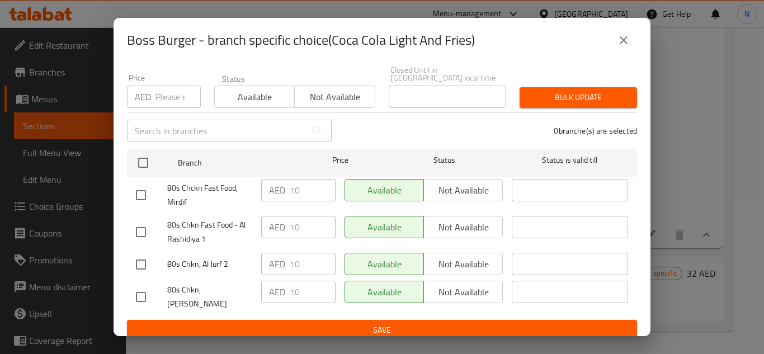
click at [623, 45] on icon "close" at bounding box center [623, 40] width 13 height 13
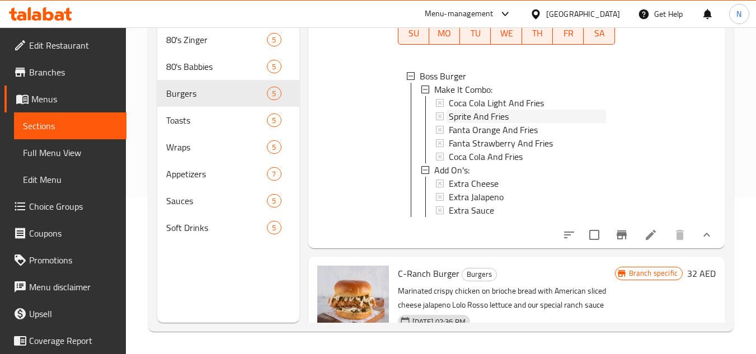
click at [488, 123] on span "Sprite And Fries" at bounding box center [479, 116] width 60 height 13
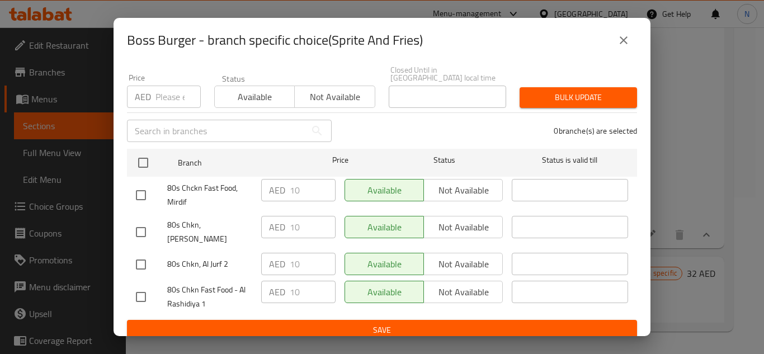
click at [622, 44] on icon "close" at bounding box center [623, 40] width 13 height 13
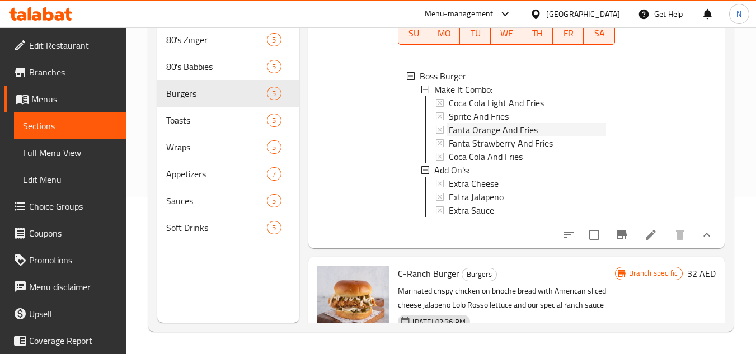
click at [477, 137] on span "Fanta Orange And Fries" at bounding box center [493, 129] width 89 height 13
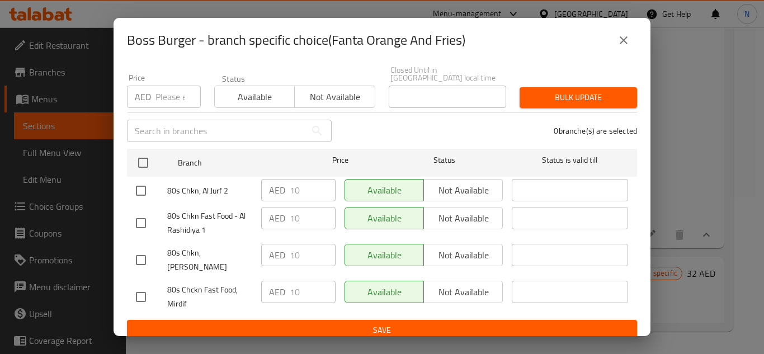
drag, startPoint x: 629, startPoint y: 44, endPoint x: 595, endPoint y: 68, distance: 41.9
click at [629, 45] on icon "close" at bounding box center [623, 40] width 13 height 13
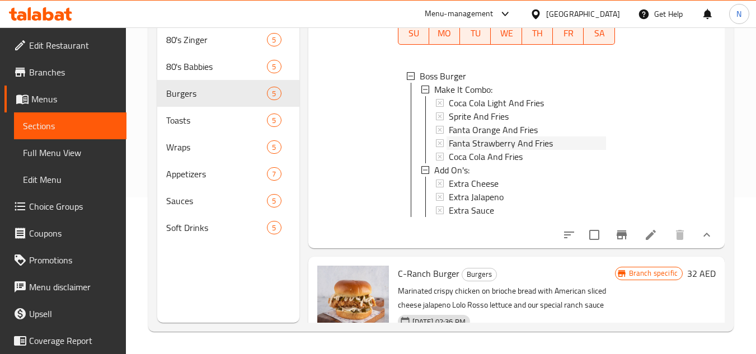
click at [499, 150] on span "Fanta Strawberry And Fries" at bounding box center [501, 143] width 104 height 13
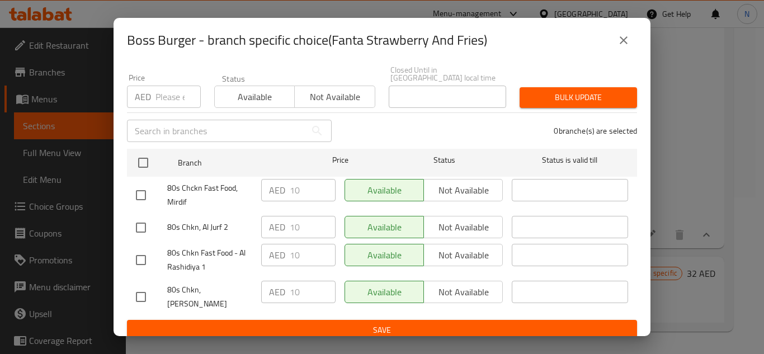
click at [620, 38] on icon "close" at bounding box center [623, 40] width 13 height 13
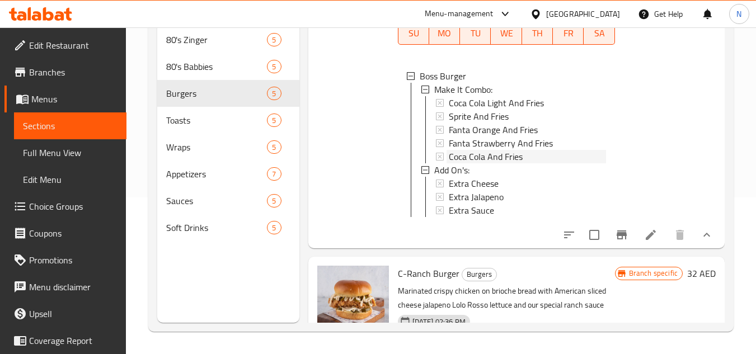
click at [488, 163] on span "Coca Cola And Fries" at bounding box center [486, 156] width 74 height 13
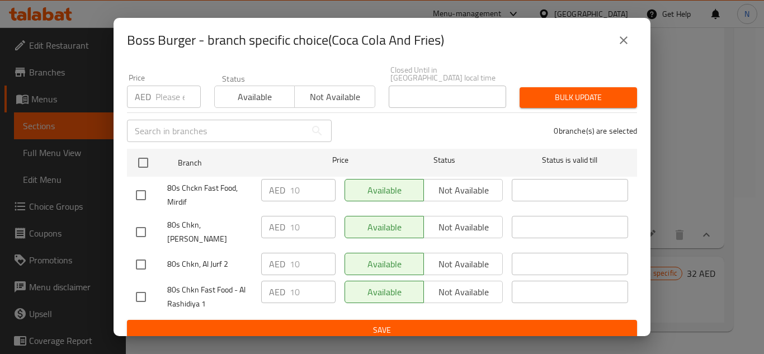
click at [624, 43] on icon "close" at bounding box center [623, 40] width 13 height 13
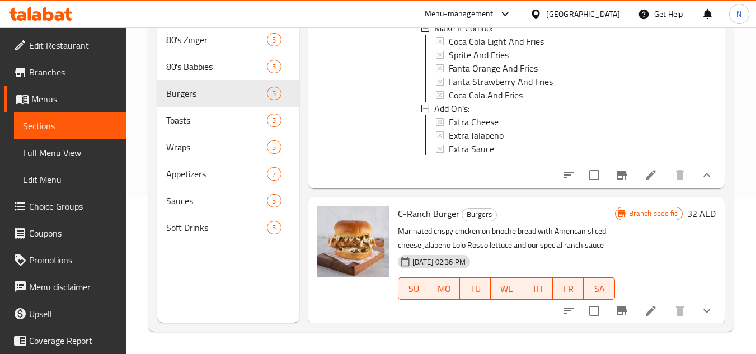
scroll to position [1163, 0]
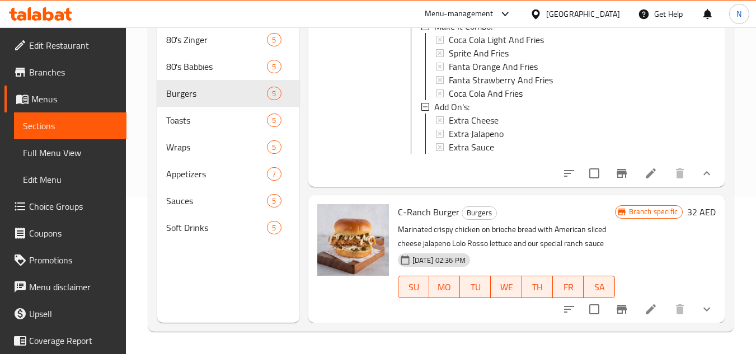
click at [700, 314] on icon "show more" at bounding box center [706, 309] width 13 height 13
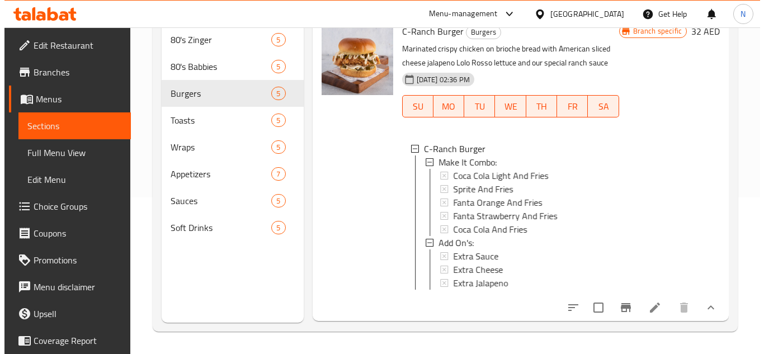
scroll to position [1351, 0]
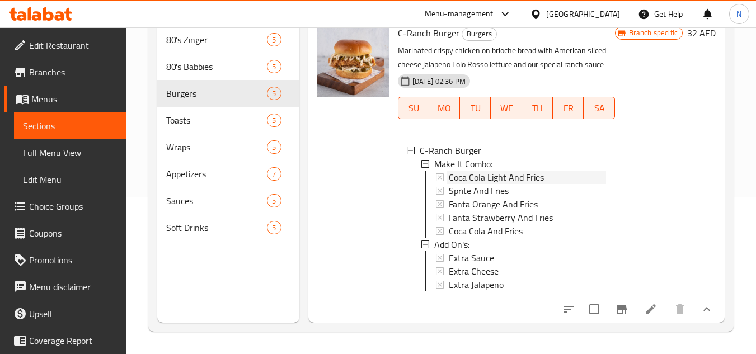
click at [491, 172] on span "Coca Cola Light And Fries" at bounding box center [496, 177] width 95 height 13
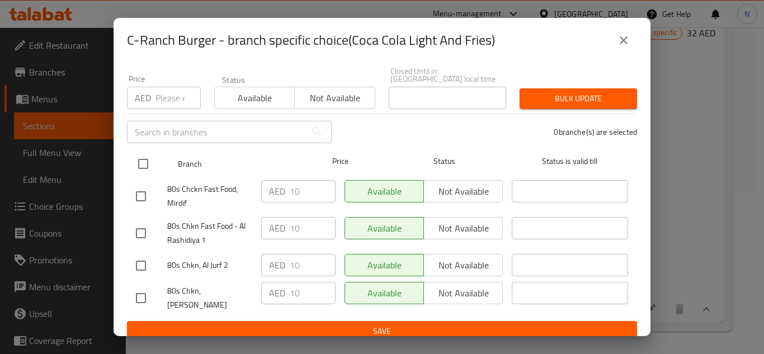
scroll to position [97, 0]
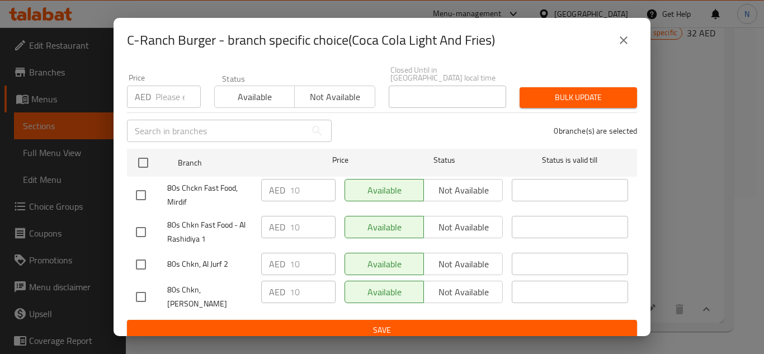
click at [626, 46] on icon "close" at bounding box center [623, 40] width 13 height 13
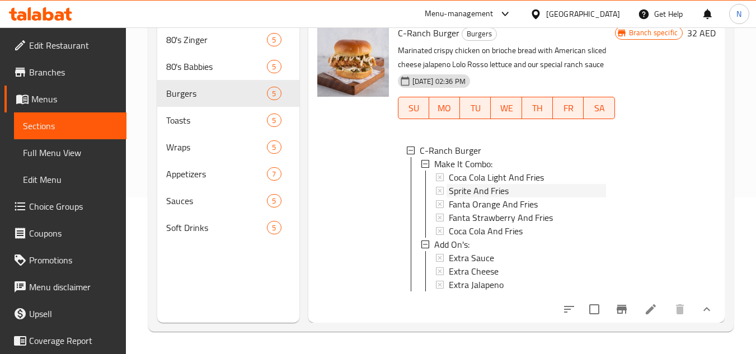
click at [497, 184] on span "Sprite And Fries" at bounding box center [479, 190] width 60 height 13
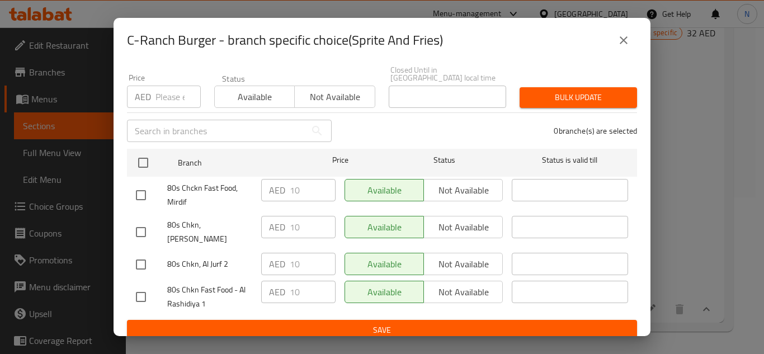
click at [624, 39] on icon "close" at bounding box center [624, 40] width 8 height 8
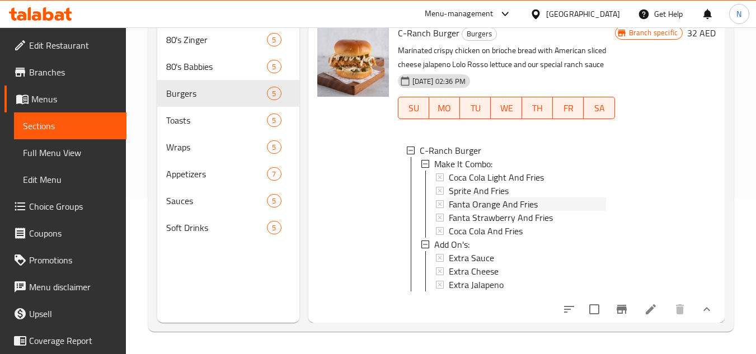
click at [497, 198] on span "Fanta Orange And Fries" at bounding box center [493, 204] width 89 height 13
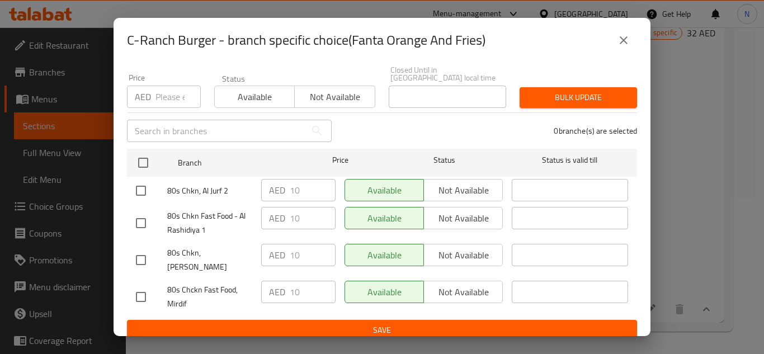
click at [619, 36] on icon "close" at bounding box center [623, 40] width 13 height 13
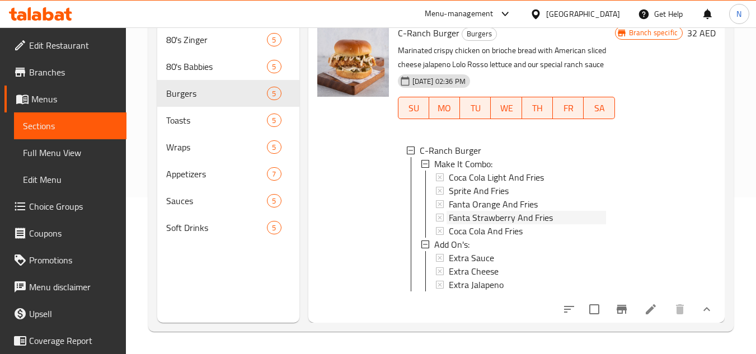
click at [491, 211] on span "Fanta Strawberry And Fries" at bounding box center [501, 217] width 104 height 13
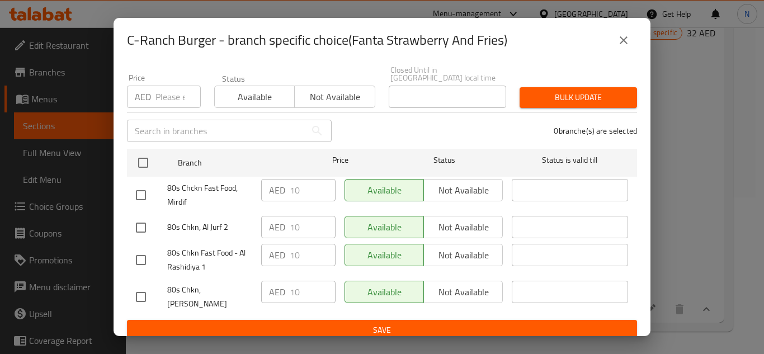
click at [626, 46] on icon "close" at bounding box center [623, 40] width 13 height 13
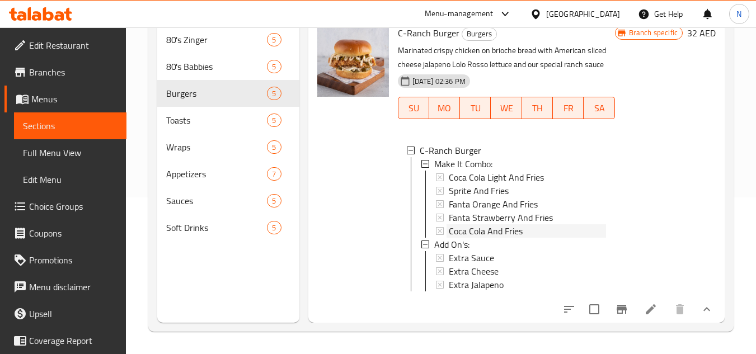
click at [474, 224] on span "Coca Cola And Fries" at bounding box center [486, 230] width 74 height 13
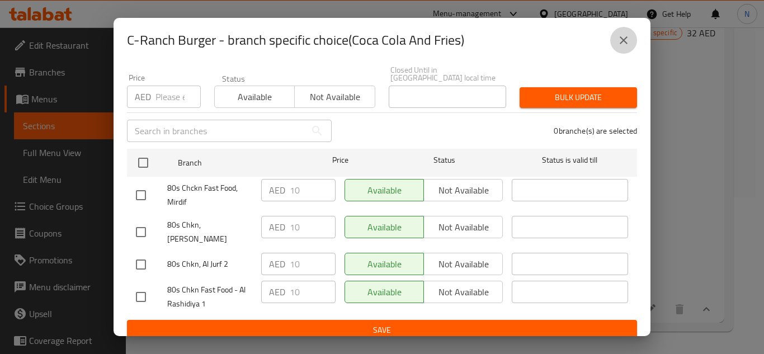
click at [621, 42] on icon "close" at bounding box center [623, 40] width 13 height 13
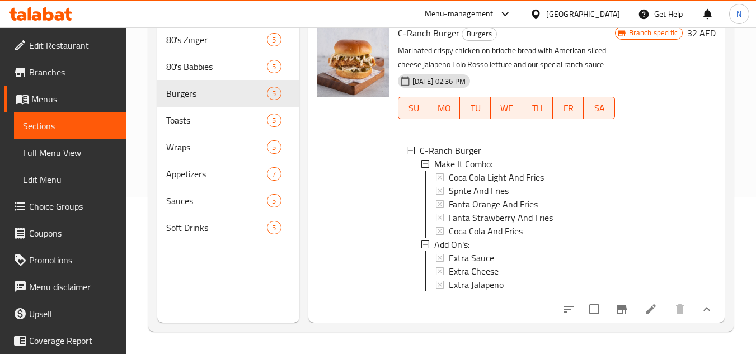
scroll to position [2, 0]
click at [187, 125] on span "Toasts" at bounding box center [200, 120] width 69 height 13
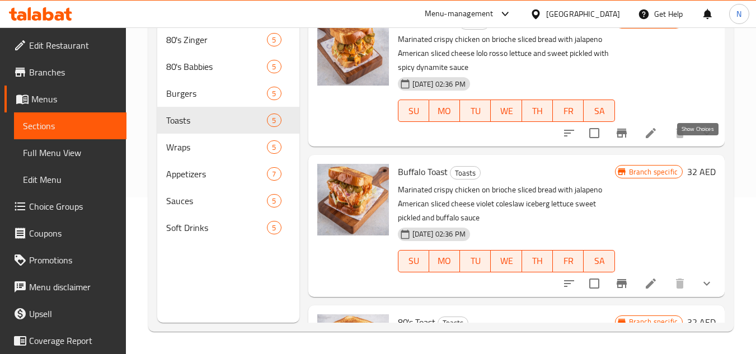
click at [704, 140] on icon "show more" at bounding box center [706, 132] width 13 height 13
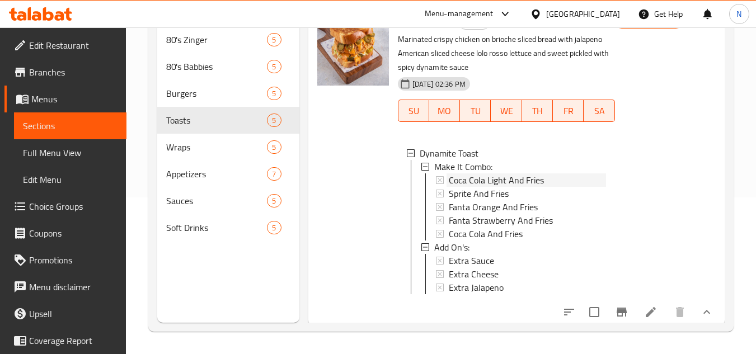
click at [514, 187] on span "Coca Cola Light And Fries" at bounding box center [496, 179] width 95 height 13
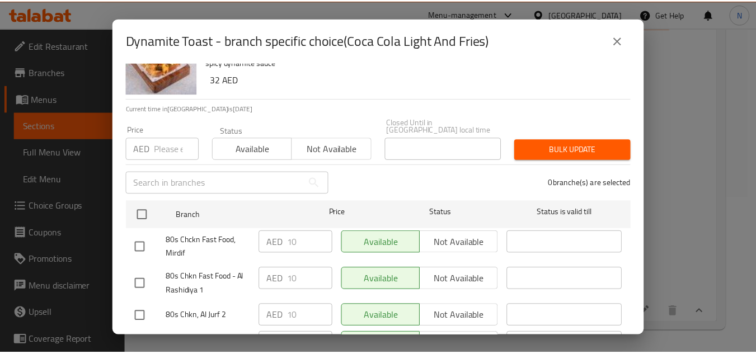
scroll to position [97, 0]
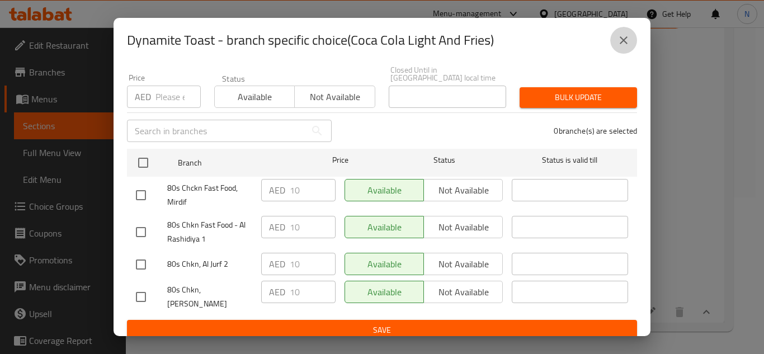
click at [627, 43] on icon "close" at bounding box center [623, 40] width 13 height 13
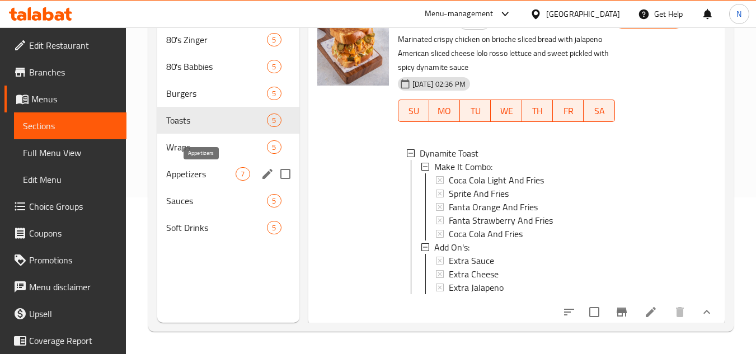
click at [182, 176] on span "Appetizers" at bounding box center [200, 173] width 69 height 13
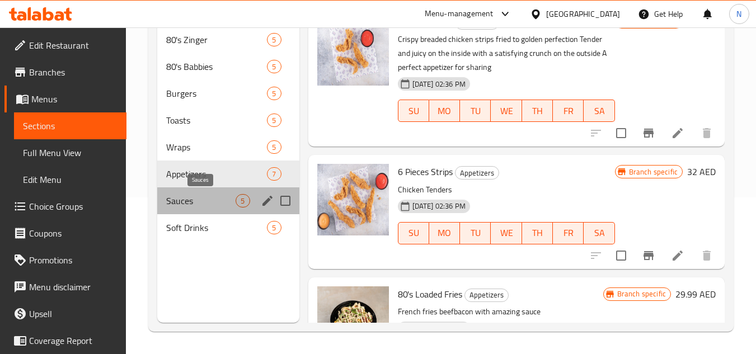
click at [195, 205] on span "Sauces" at bounding box center [200, 200] width 69 height 13
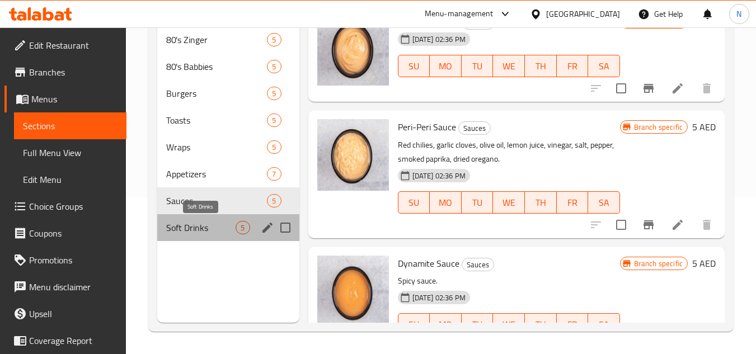
click at [190, 223] on span "Soft Drinks" at bounding box center [200, 227] width 69 height 13
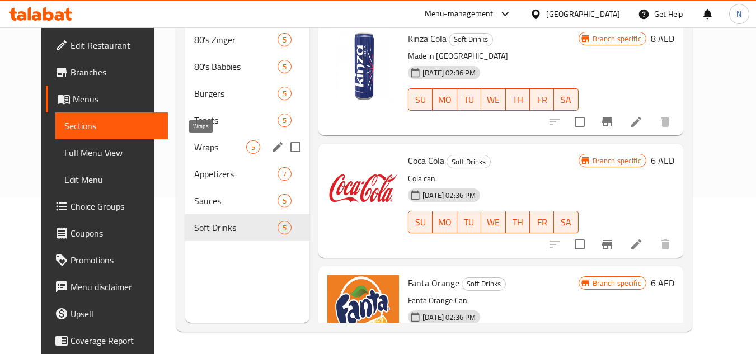
click at [194, 145] on span "Wraps" at bounding box center [220, 146] width 52 height 13
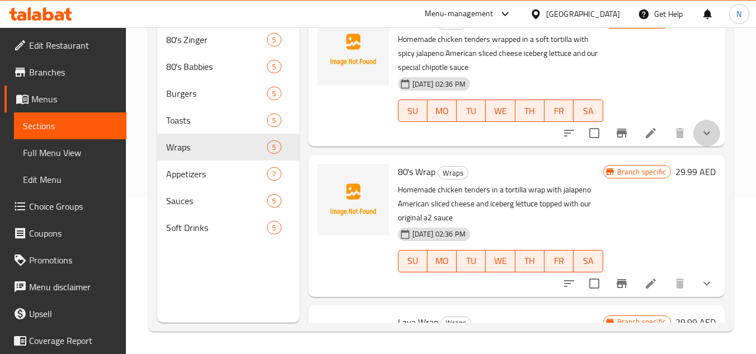
click at [705, 147] on button "show more" at bounding box center [706, 133] width 27 height 27
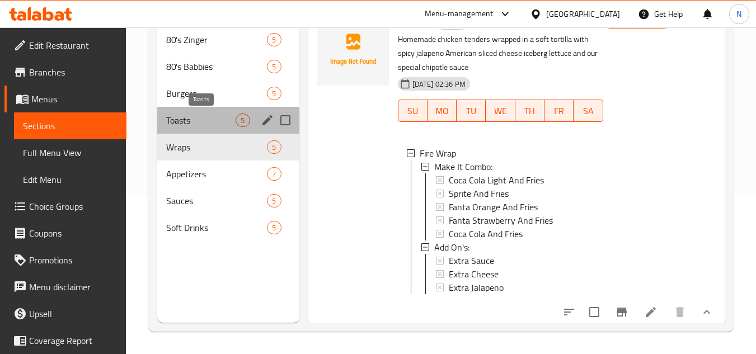
click at [214, 120] on span "Toasts" at bounding box center [200, 120] width 69 height 13
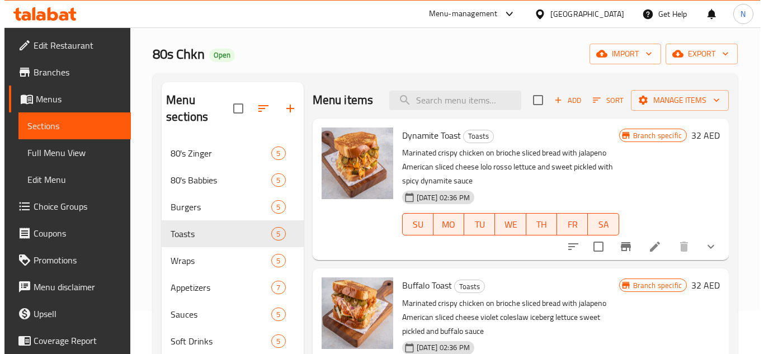
scroll to position [112, 0]
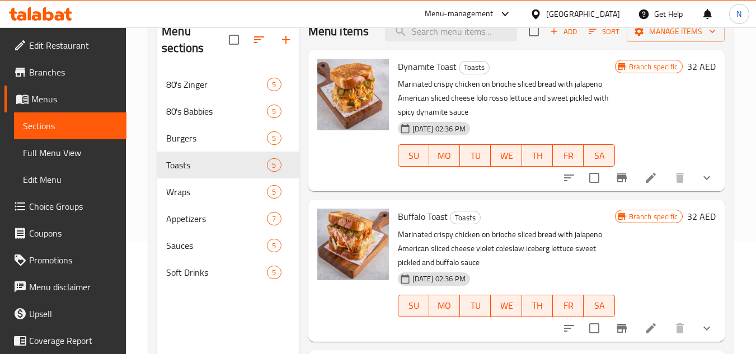
click at [702, 185] on icon "show more" at bounding box center [706, 177] width 13 height 13
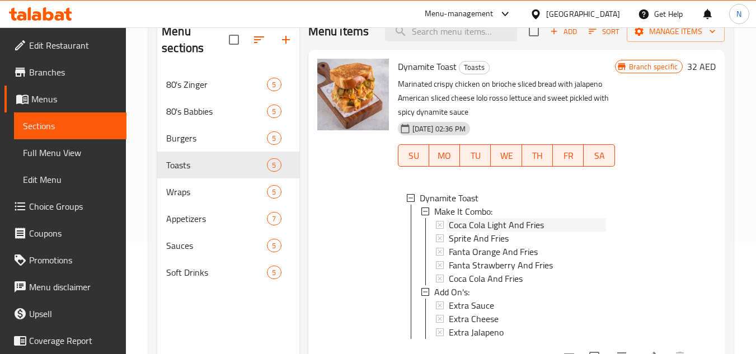
click at [485, 232] on span "Coca Cola Light And Fries" at bounding box center [496, 224] width 95 height 13
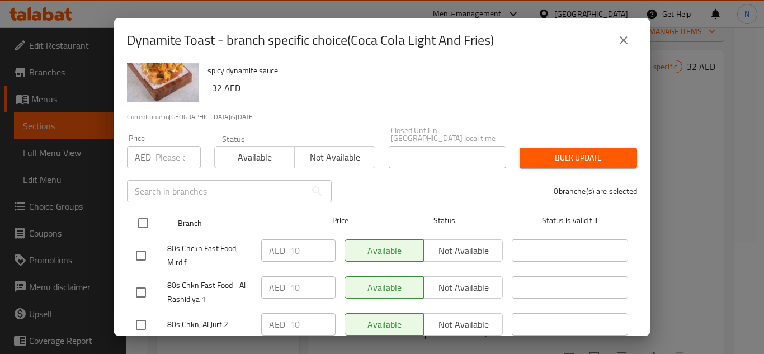
scroll to position [97, 0]
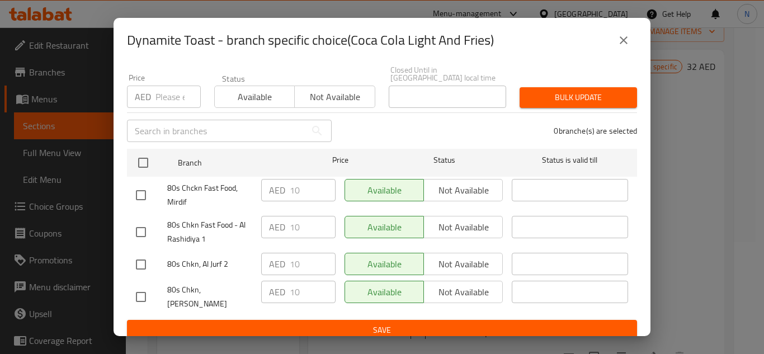
click at [624, 41] on icon "close" at bounding box center [623, 40] width 13 height 13
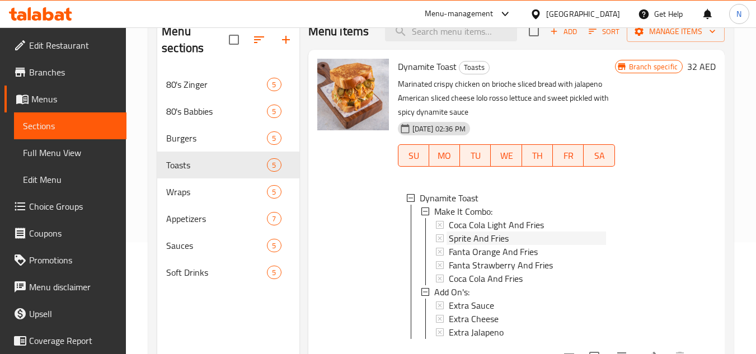
click at [523, 245] on div "Sprite And Fries" at bounding box center [527, 238] width 157 height 13
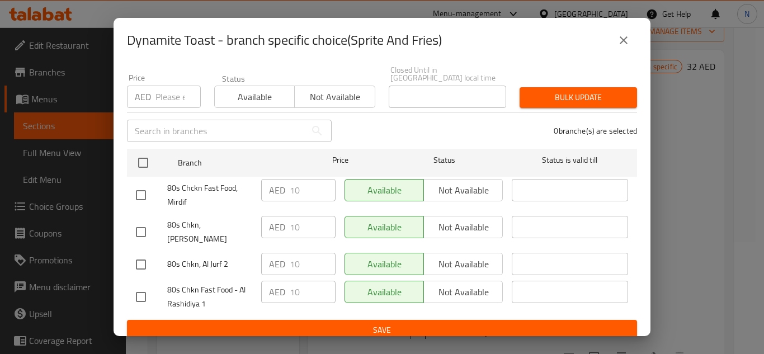
click at [622, 36] on icon "close" at bounding box center [623, 40] width 13 height 13
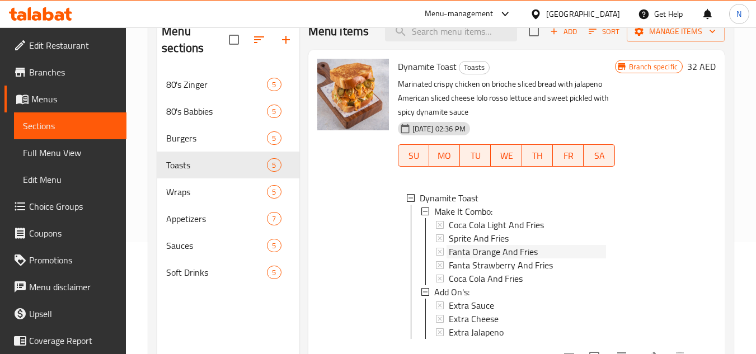
click at [484, 259] on span "Fanta Orange And Fries" at bounding box center [493, 251] width 89 height 13
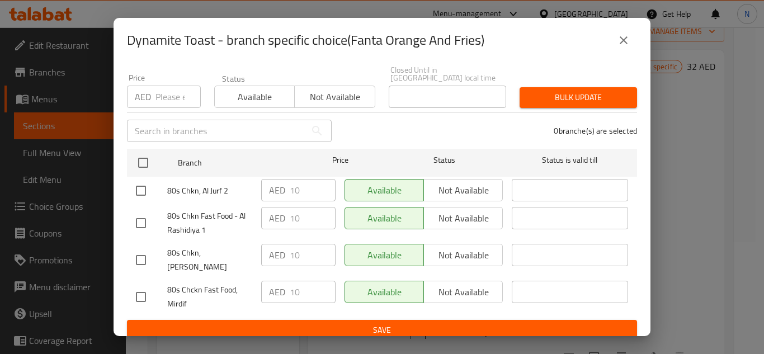
click at [626, 43] on icon "close" at bounding box center [624, 40] width 8 height 8
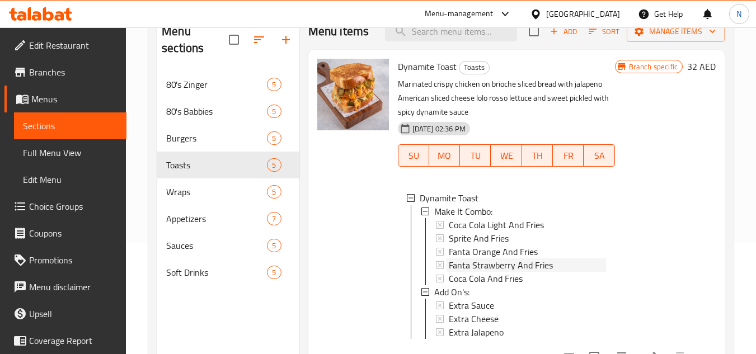
click at [494, 272] on span "Fanta Strawberry And Fries" at bounding box center [501, 265] width 104 height 13
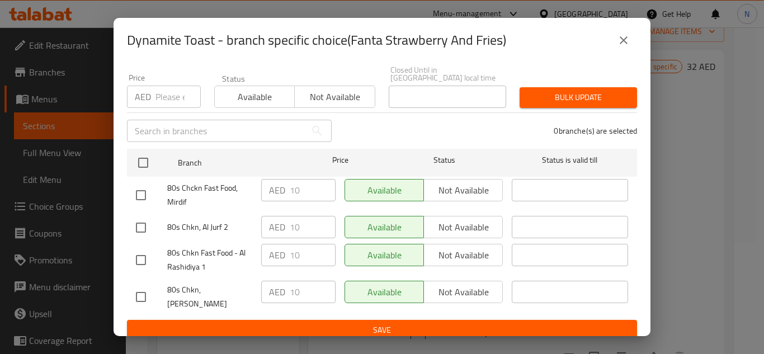
drag, startPoint x: 622, startPoint y: 38, endPoint x: 558, endPoint y: 109, distance: 95.5
click at [622, 39] on icon "close" at bounding box center [624, 40] width 8 height 8
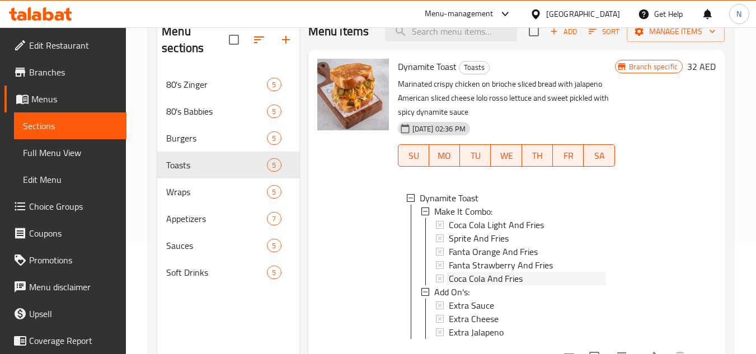
click at [504, 285] on span "Coca Cola And Fries" at bounding box center [486, 278] width 74 height 13
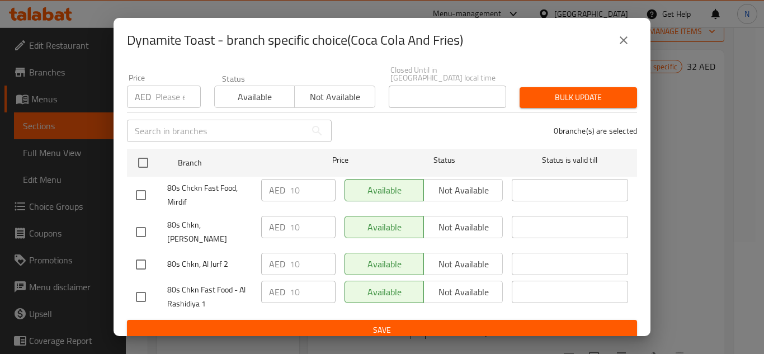
click at [627, 40] on icon "close" at bounding box center [623, 40] width 13 height 13
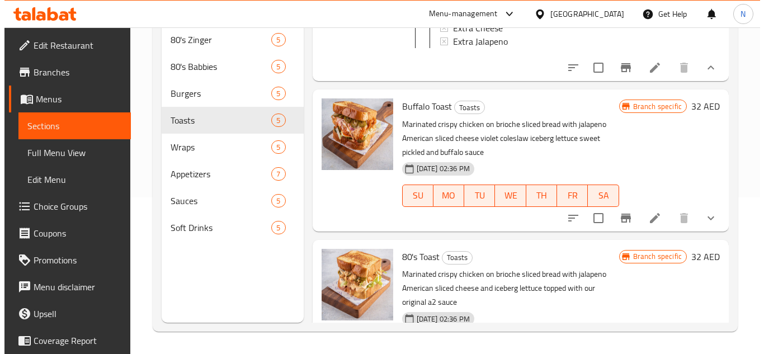
scroll to position [280, 0]
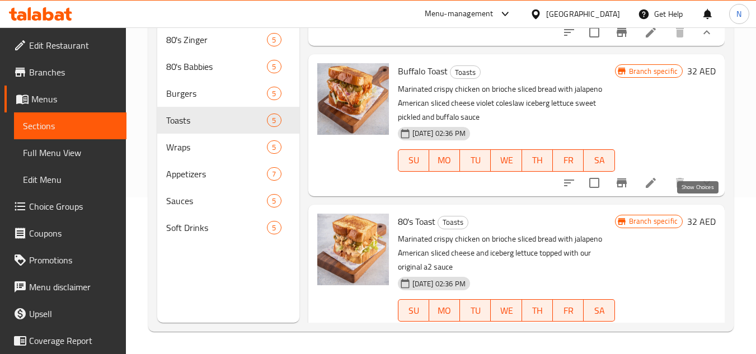
drag, startPoint x: 701, startPoint y: 212, endPoint x: 695, endPoint y: 217, distance: 7.2
click at [701, 190] on icon "show more" at bounding box center [706, 182] width 13 height 13
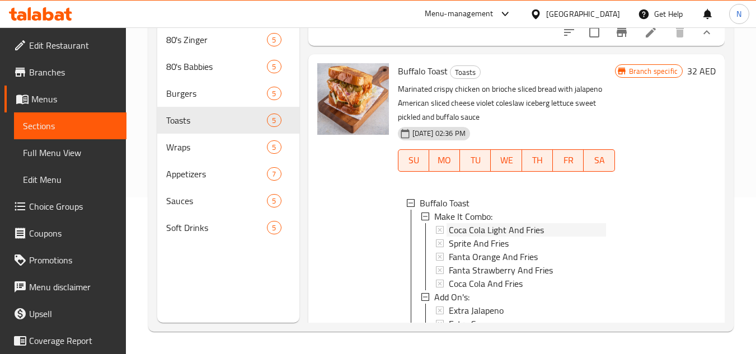
click at [492, 237] on span "Coca Cola Light And Fries" at bounding box center [496, 229] width 95 height 13
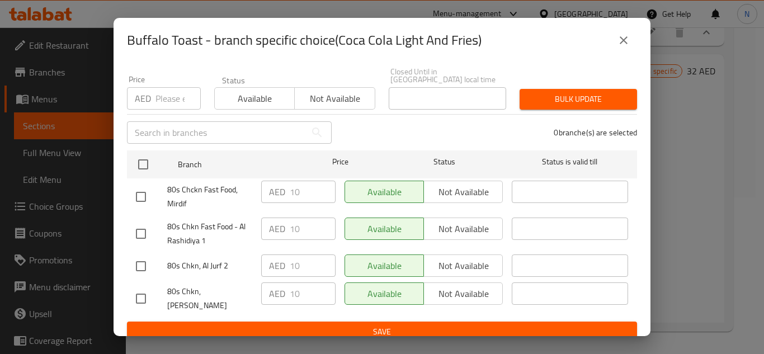
scroll to position [97, 0]
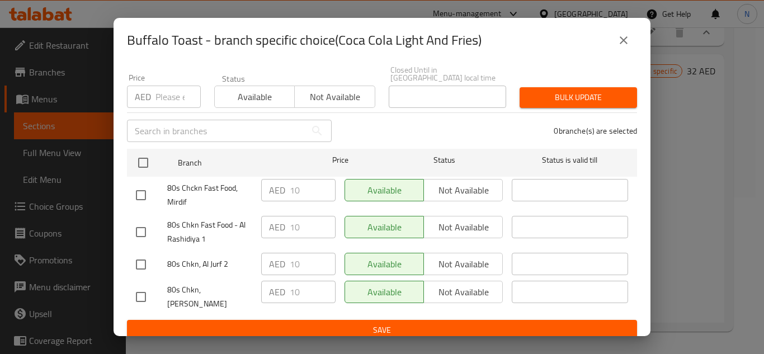
click at [627, 42] on icon "close" at bounding box center [623, 40] width 13 height 13
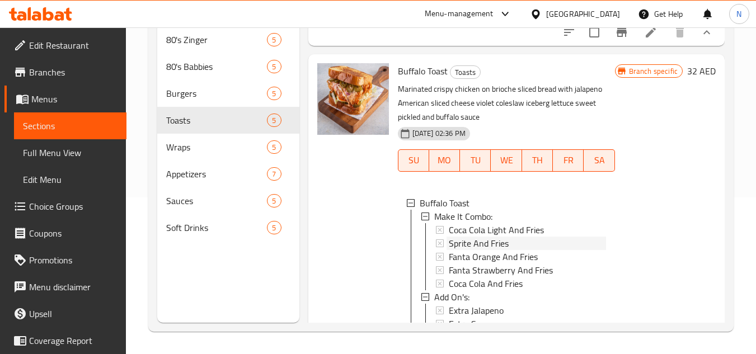
click at [527, 250] on div "Sprite And Fries" at bounding box center [527, 243] width 157 height 13
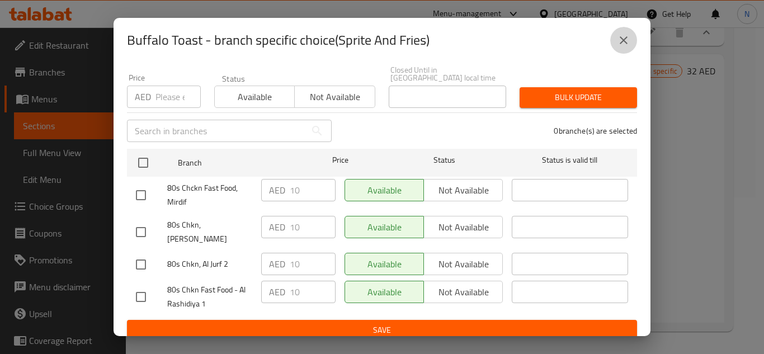
click at [628, 44] on icon "close" at bounding box center [623, 40] width 13 height 13
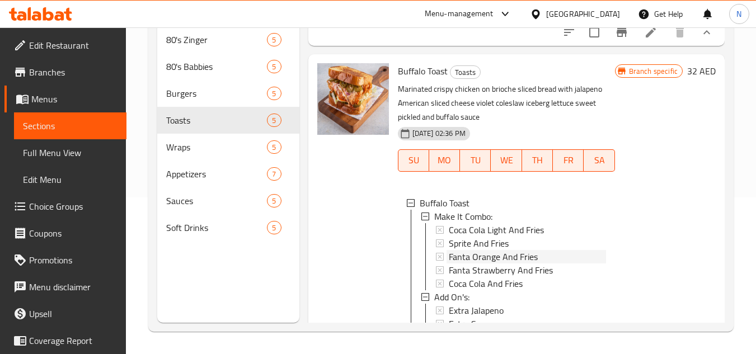
click at [510, 264] on span "Fanta Orange And Fries" at bounding box center [493, 256] width 89 height 13
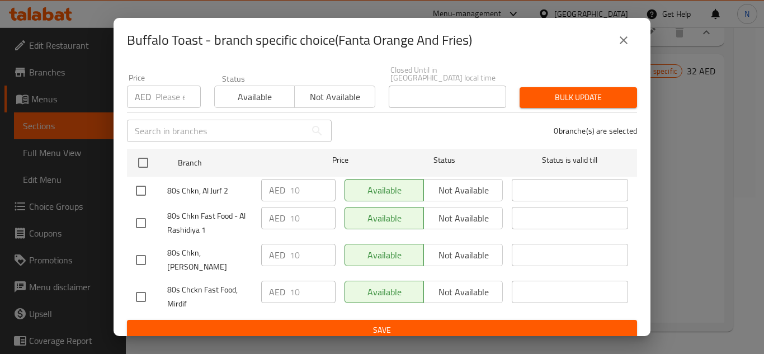
click at [625, 45] on icon "close" at bounding box center [623, 40] width 13 height 13
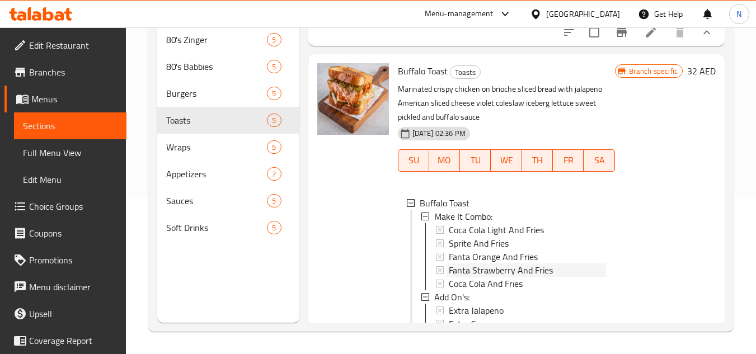
click at [515, 277] on span "Fanta Strawberry And Fries" at bounding box center [501, 270] width 104 height 13
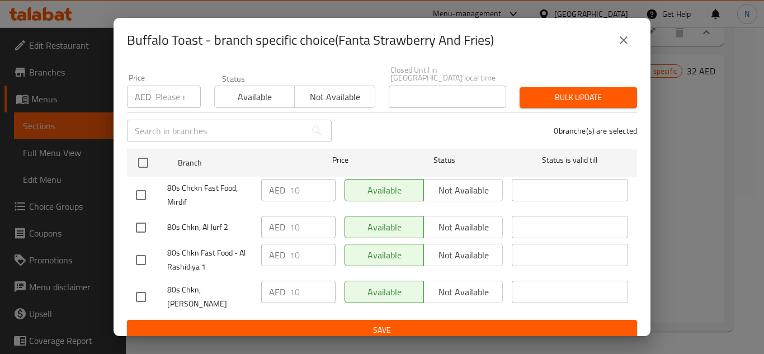
click at [628, 43] on icon "close" at bounding box center [623, 40] width 13 height 13
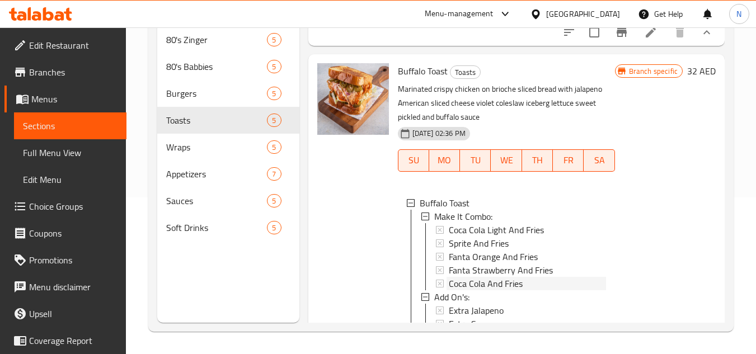
click at [479, 290] on span "Coca Cola And Fries" at bounding box center [486, 283] width 74 height 13
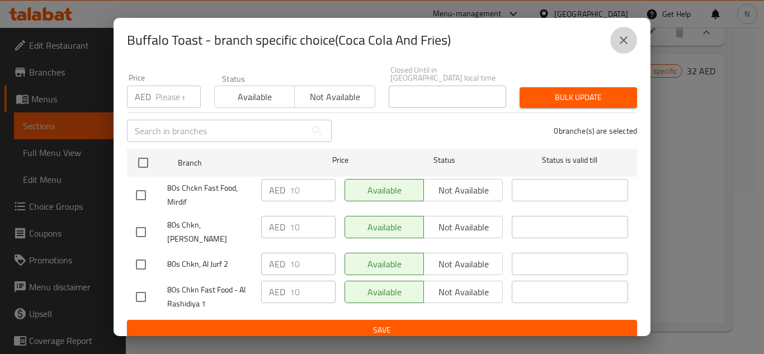
click at [623, 43] on icon "close" at bounding box center [623, 40] width 13 height 13
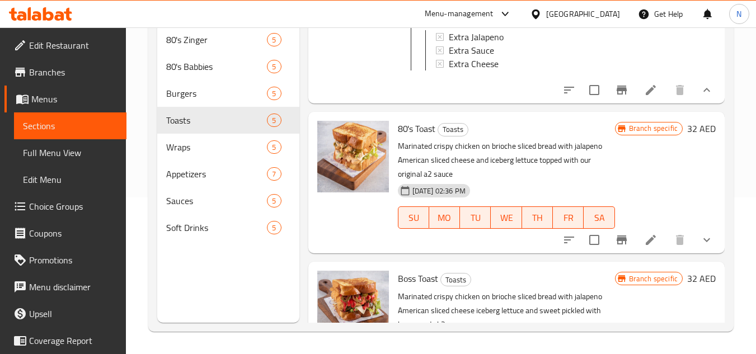
scroll to position [615, 0]
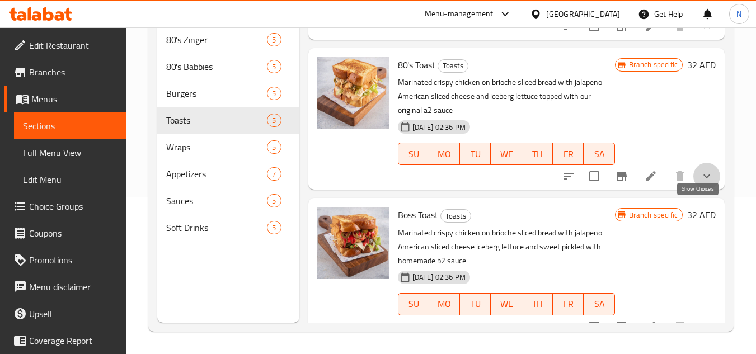
click at [700, 183] on icon "show more" at bounding box center [706, 176] width 13 height 13
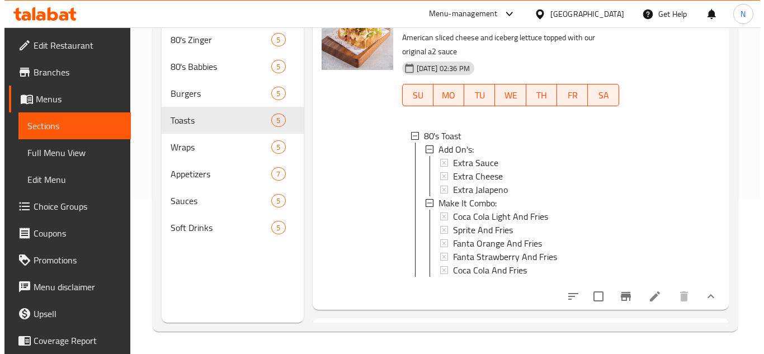
scroll to position [727, 0]
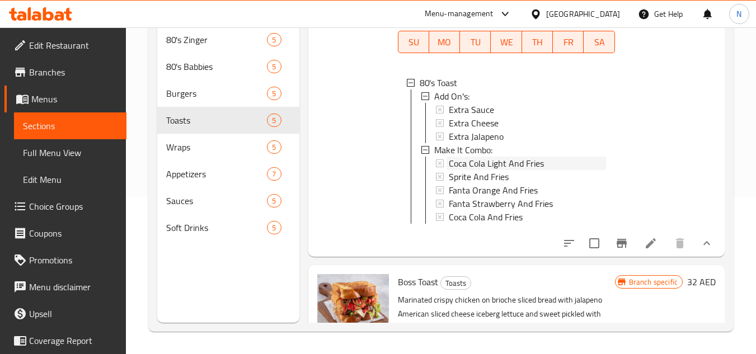
click at [520, 170] on span "Coca Cola Light And Fries" at bounding box center [496, 163] width 95 height 13
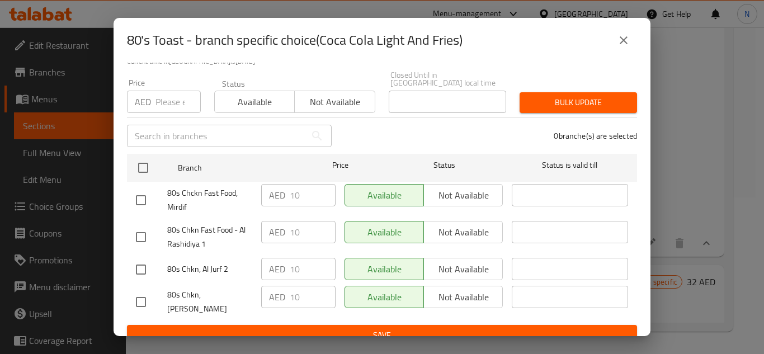
scroll to position [97, 0]
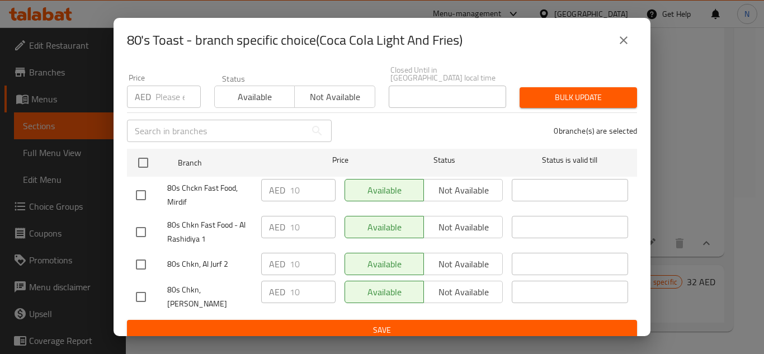
drag, startPoint x: 623, startPoint y: 47, endPoint x: 603, endPoint y: 61, distance: 24.1
click at [622, 47] on button "close" at bounding box center [623, 40] width 27 height 27
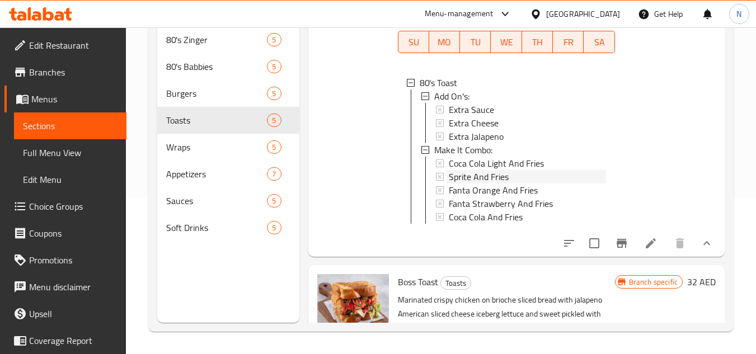
click at [504, 184] on span "Sprite And Fries" at bounding box center [479, 176] width 60 height 13
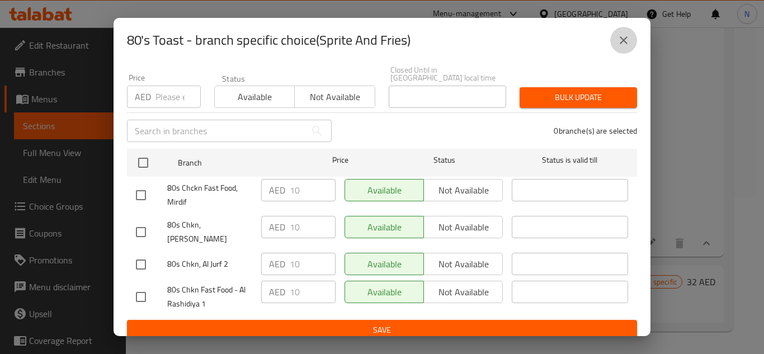
click at [623, 39] on icon "close" at bounding box center [623, 40] width 13 height 13
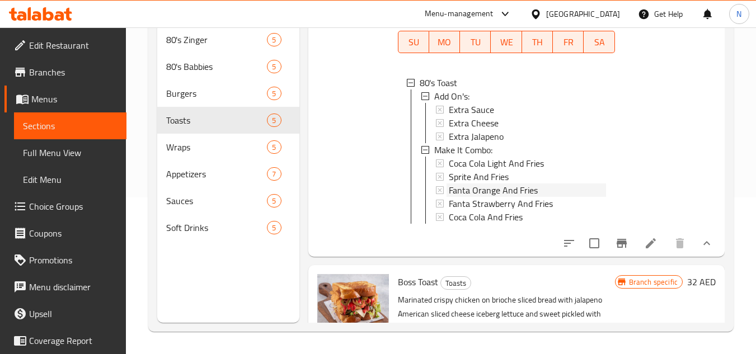
click at [491, 197] on span "Fanta Orange And Fries" at bounding box center [493, 190] width 89 height 13
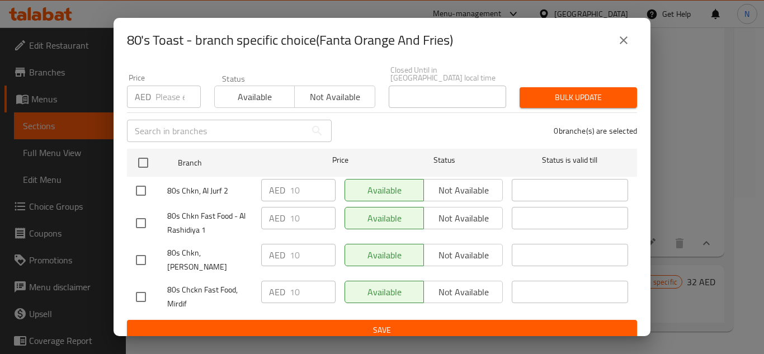
drag, startPoint x: 624, startPoint y: 43, endPoint x: 567, endPoint y: 87, distance: 72.6
click at [624, 43] on icon "close" at bounding box center [623, 40] width 13 height 13
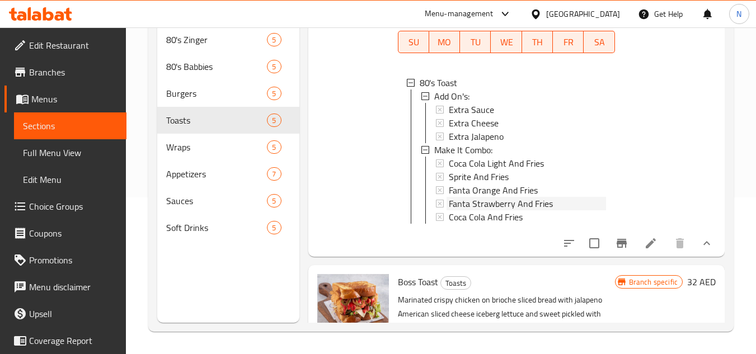
click at [483, 210] on span "Fanta Strawberry And Fries" at bounding box center [501, 203] width 104 height 13
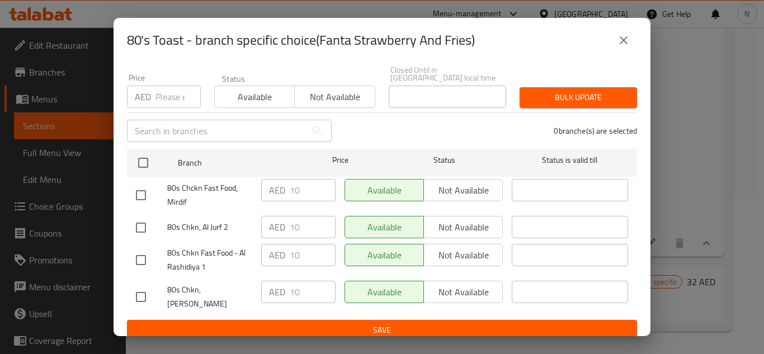
click at [628, 40] on icon "close" at bounding box center [623, 40] width 13 height 13
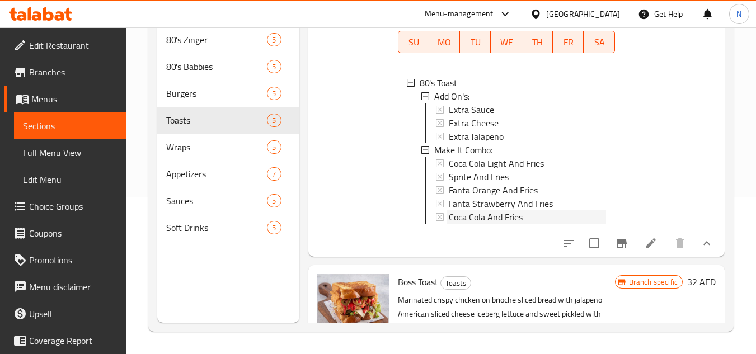
click at [491, 224] on span "Coca Cola And Fries" at bounding box center [486, 216] width 74 height 13
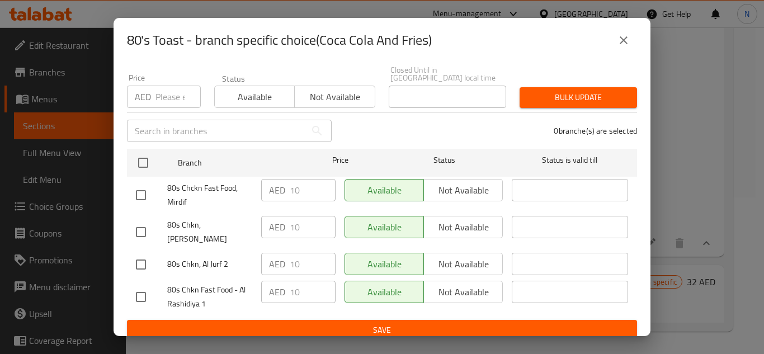
click at [621, 41] on icon "close" at bounding box center [623, 40] width 13 height 13
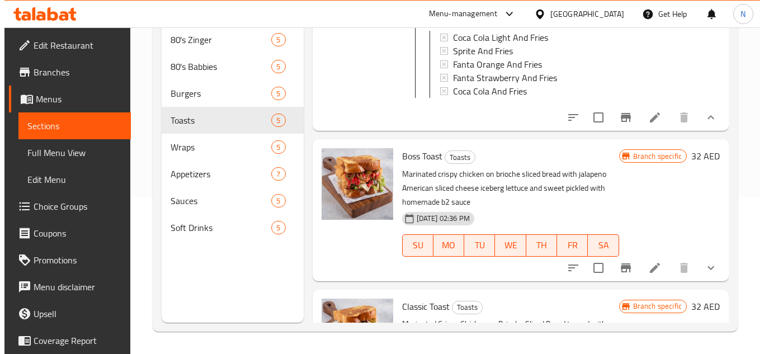
scroll to position [1004, 0]
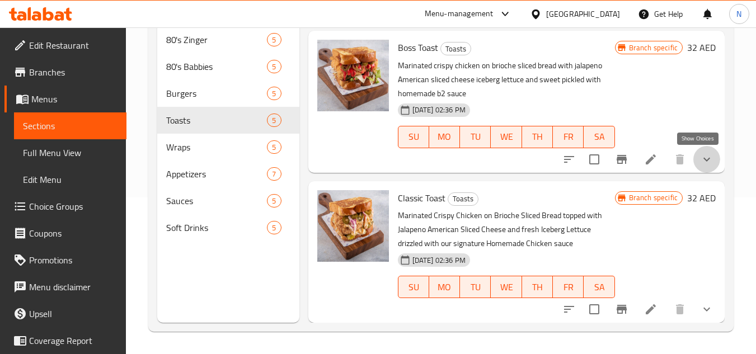
click at [700, 164] on icon "show more" at bounding box center [706, 159] width 13 height 13
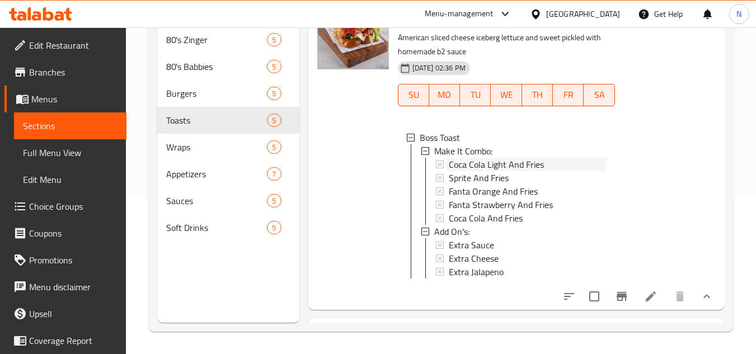
click at [523, 171] on span "Coca Cola Light And Fries" at bounding box center [496, 164] width 95 height 13
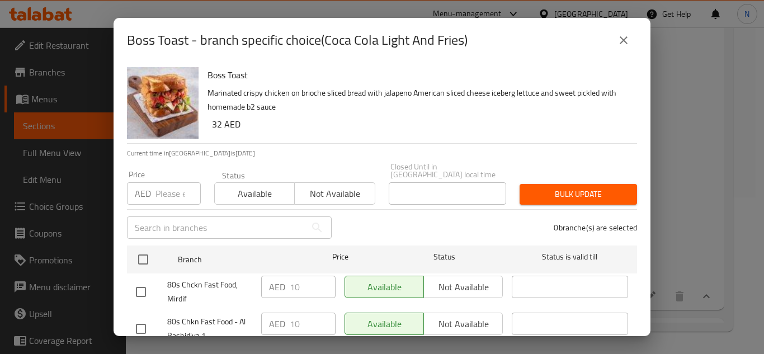
scroll to position [97, 0]
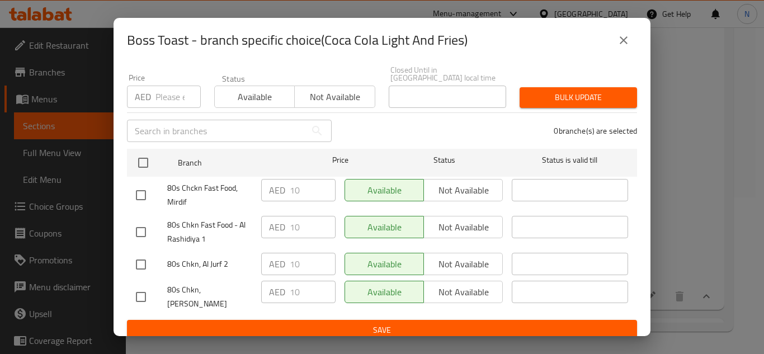
click at [619, 44] on icon "close" at bounding box center [623, 40] width 13 height 13
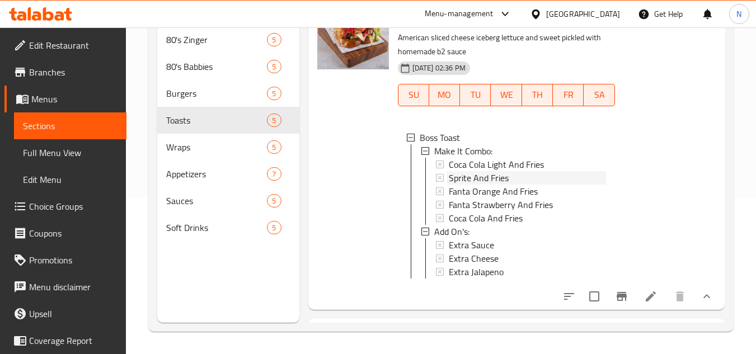
click at [500, 185] on span "Sprite And Fries" at bounding box center [479, 177] width 60 height 13
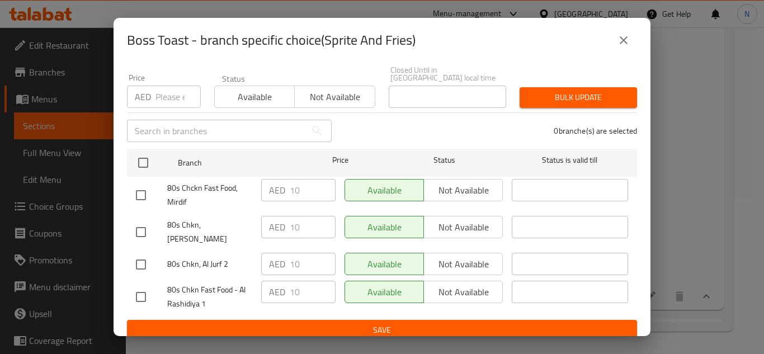
click at [620, 41] on icon "close" at bounding box center [623, 40] width 13 height 13
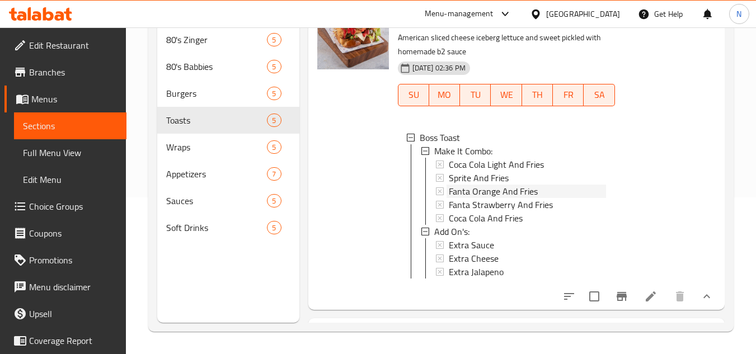
click at [498, 198] on span "Fanta Orange And Fries" at bounding box center [493, 191] width 89 height 13
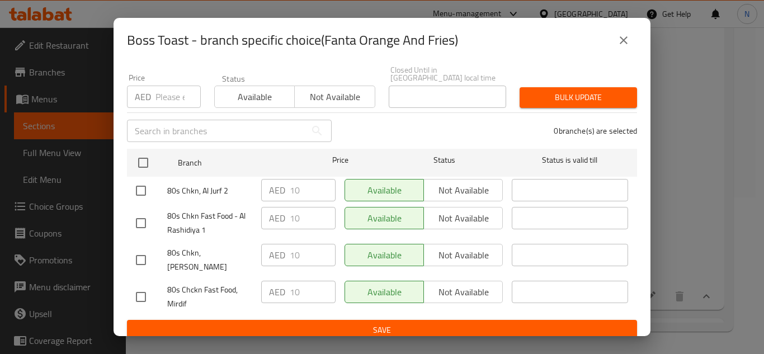
click at [626, 46] on icon "close" at bounding box center [623, 40] width 13 height 13
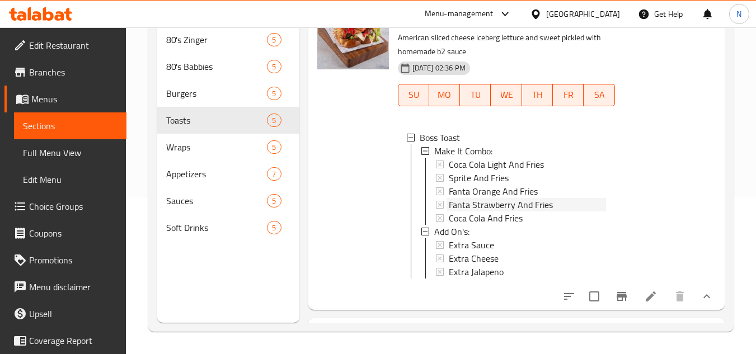
click at [516, 212] on span "Fanta Strawberry And Fries" at bounding box center [501, 204] width 104 height 13
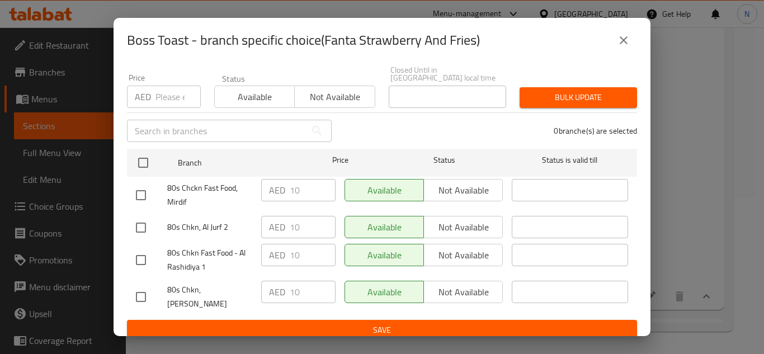
click at [622, 48] on button "close" at bounding box center [623, 40] width 27 height 27
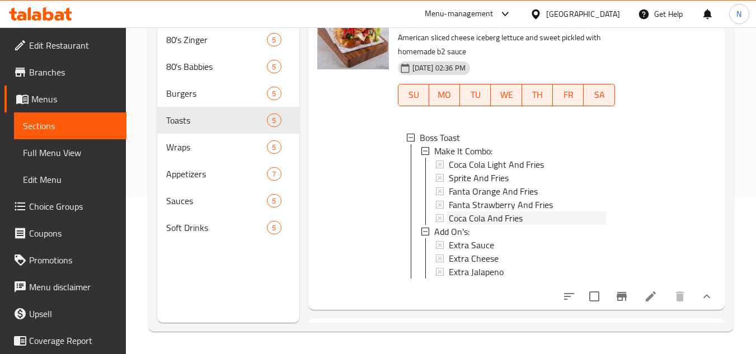
click at [510, 225] on span "Coca Cola And Fries" at bounding box center [486, 218] width 74 height 13
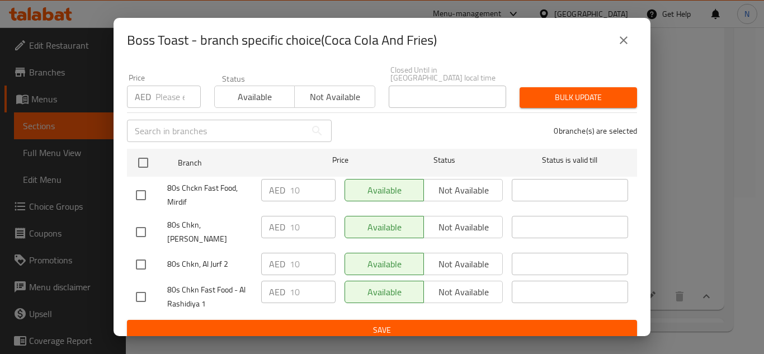
click at [622, 43] on icon "close" at bounding box center [623, 40] width 13 height 13
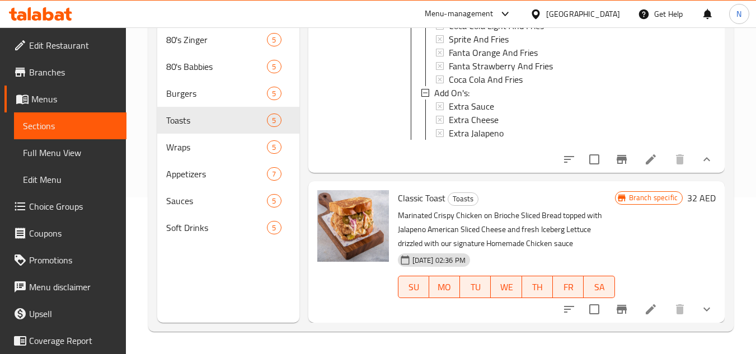
scroll to position [1191, 0]
click at [700, 311] on icon "show more" at bounding box center [706, 309] width 13 height 13
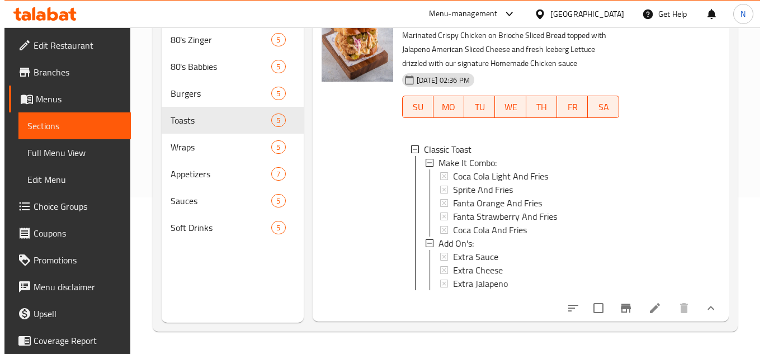
scroll to position [1379, 0]
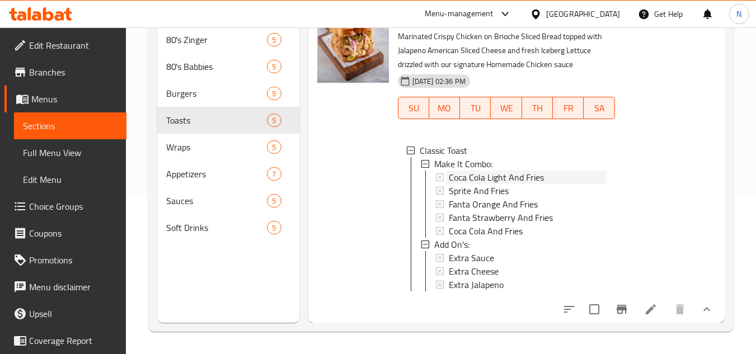
click at [503, 171] on span "Coca Cola Light And Fries" at bounding box center [496, 177] width 95 height 13
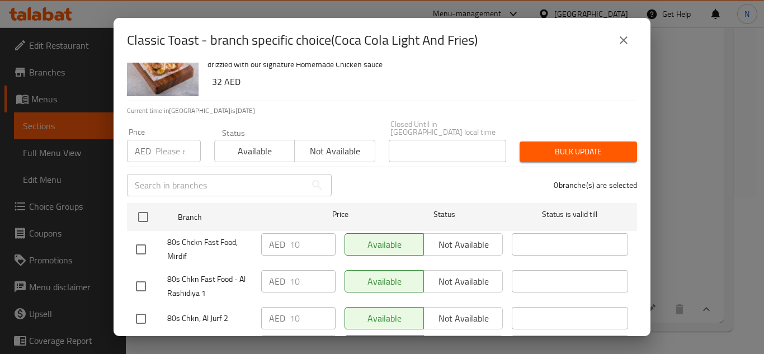
scroll to position [97, 0]
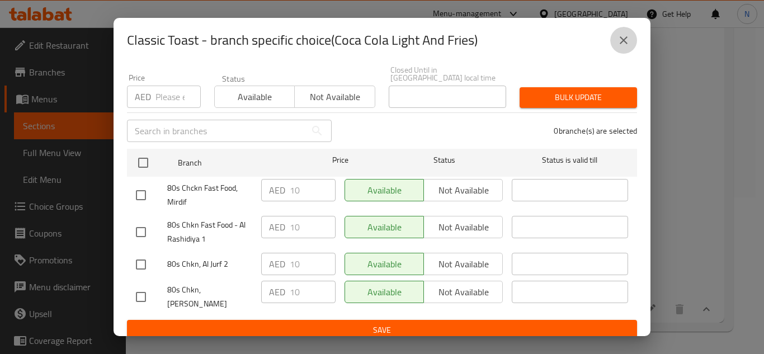
click at [627, 46] on icon "close" at bounding box center [623, 40] width 13 height 13
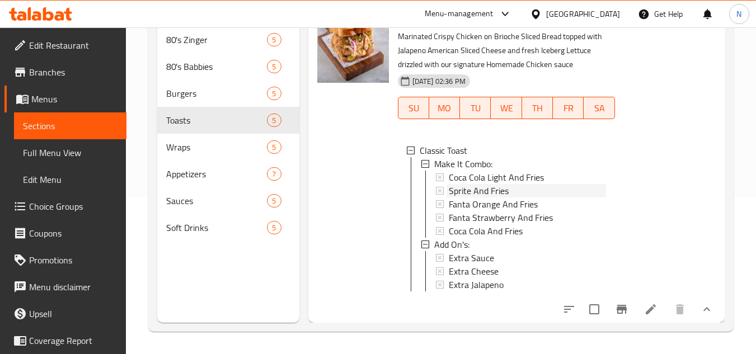
click at [491, 184] on span "Sprite And Fries" at bounding box center [479, 190] width 60 height 13
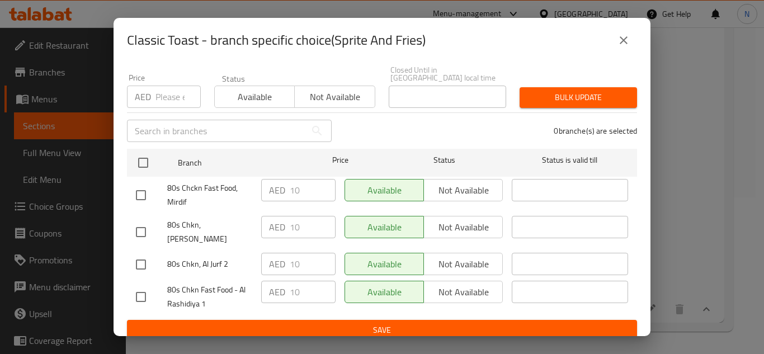
click at [619, 44] on icon "close" at bounding box center [623, 40] width 13 height 13
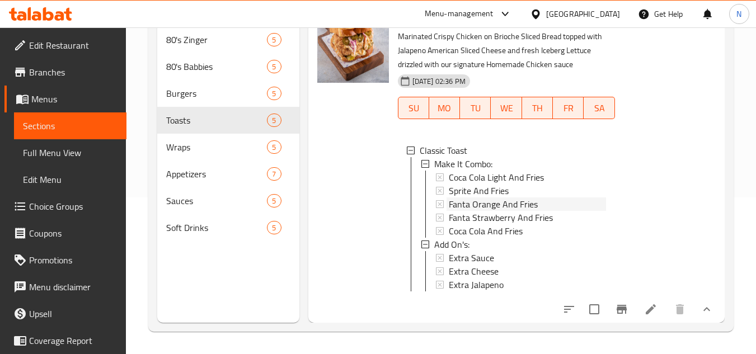
click at [504, 198] on span "Fanta Orange And Fries" at bounding box center [493, 204] width 89 height 13
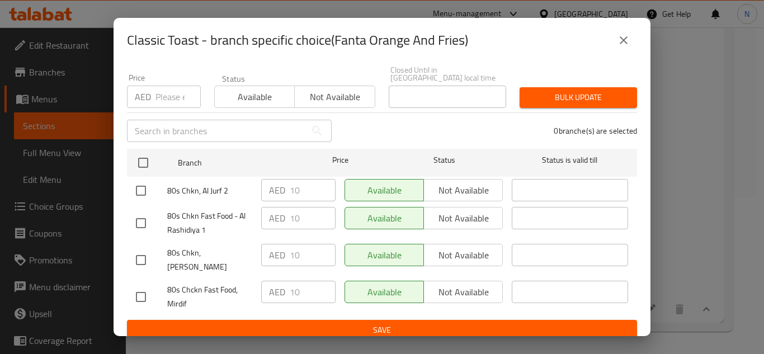
click at [627, 44] on icon "close" at bounding box center [624, 40] width 8 height 8
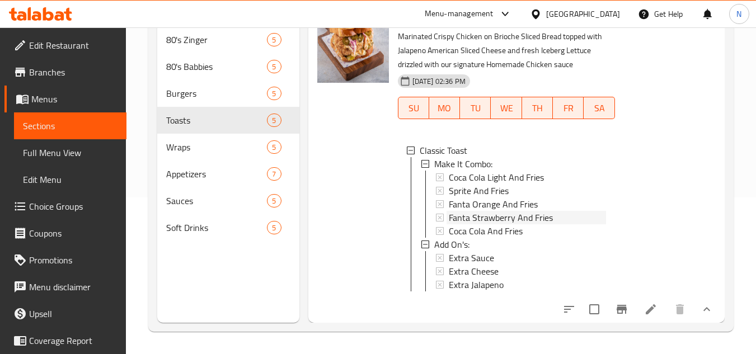
click at [521, 211] on span "Fanta Strawberry And Fries" at bounding box center [501, 217] width 104 height 13
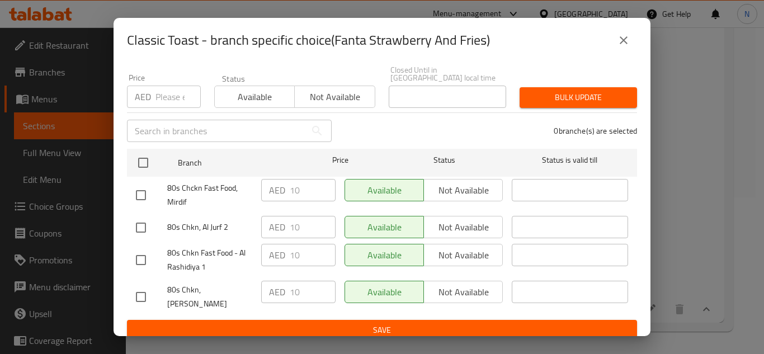
click at [630, 43] on icon "close" at bounding box center [623, 40] width 13 height 13
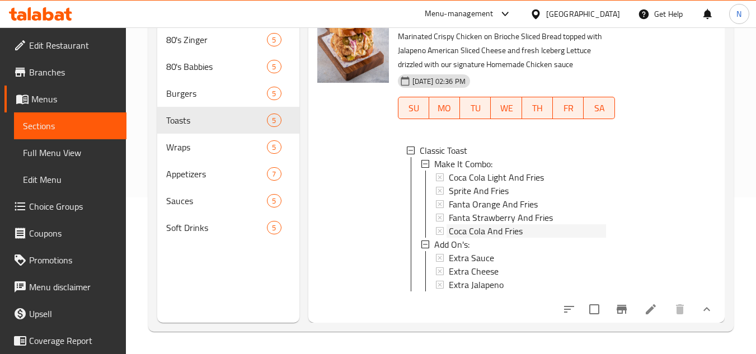
click at [506, 224] on span "Coca Cola And Fries" at bounding box center [486, 230] width 74 height 13
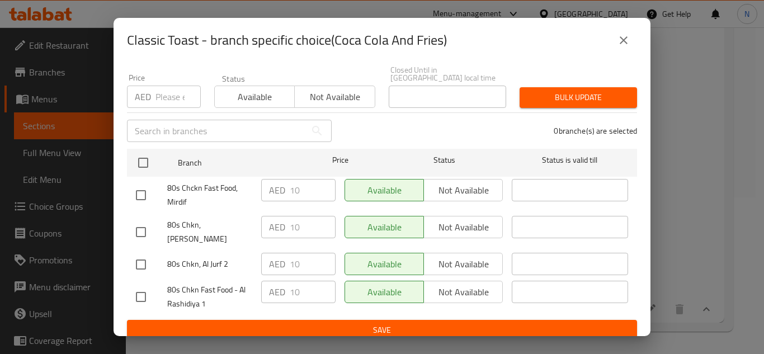
click at [624, 36] on icon "close" at bounding box center [623, 40] width 13 height 13
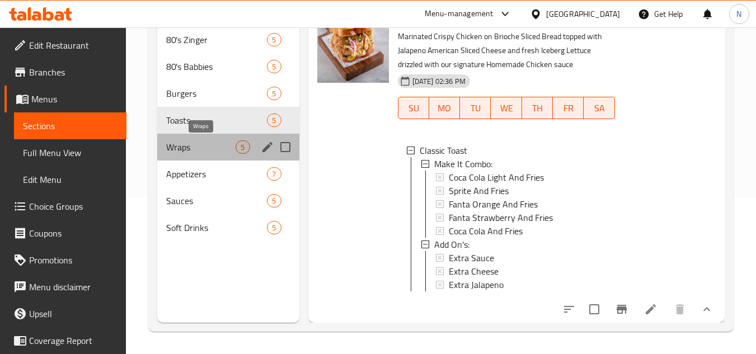
click at [186, 143] on span "Wraps" at bounding box center [200, 146] width 69 height 13
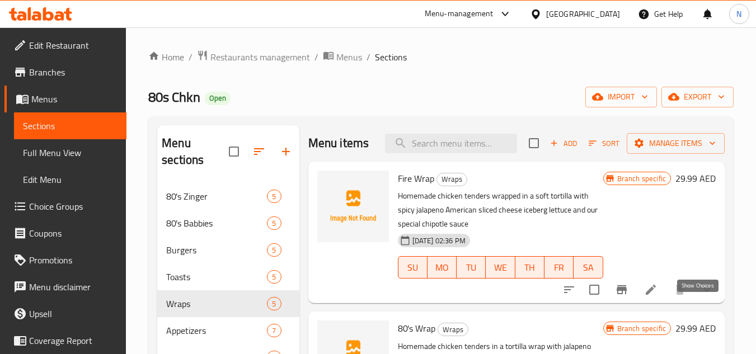
click at [703, 292] on icon "show more" at bounding box center [706, 290] width 7 height 4
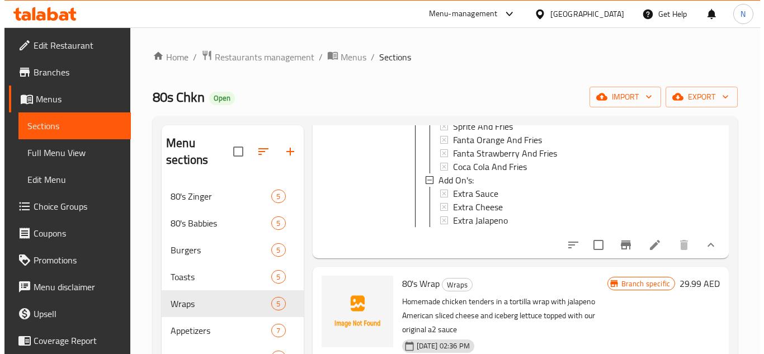
scroll to position [168, 0]
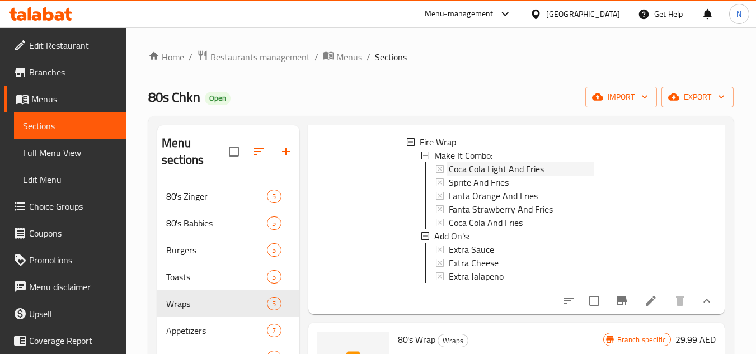
click at [525, 176] on span "Coca Cola Light And Fries" at bounding box center [496, 168] width 95 height 13
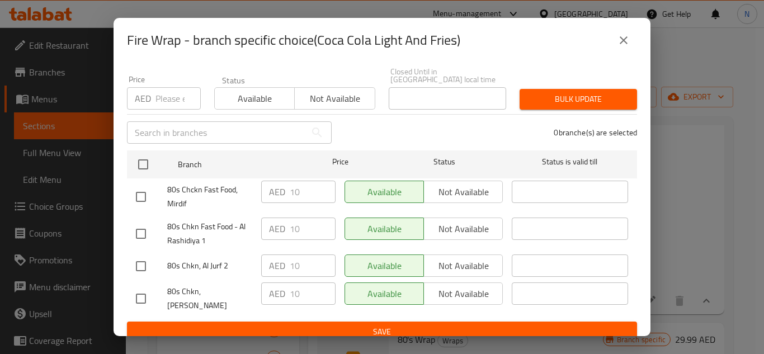
scroll to position [97, 0]
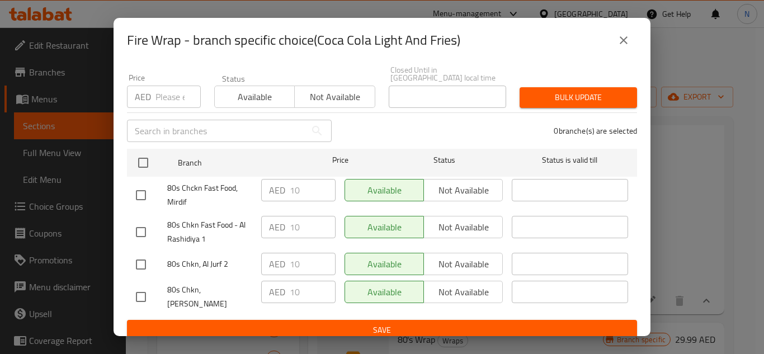
click at [627, 48] on button "close" at bounding box center [623, 40] width 27 height 27
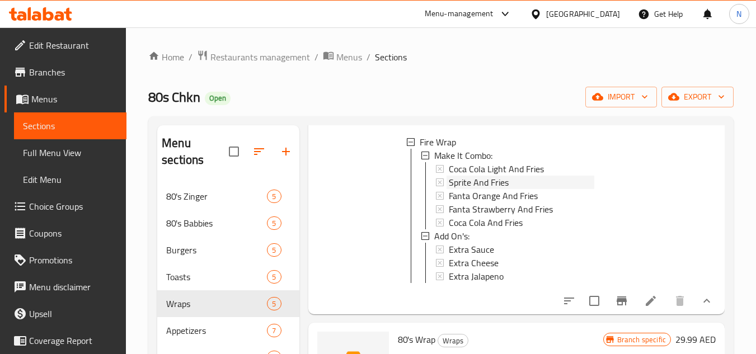
click at [511, 189] on div "Sprite And Fries" at bounding box center [521, 182] width 145 height 13
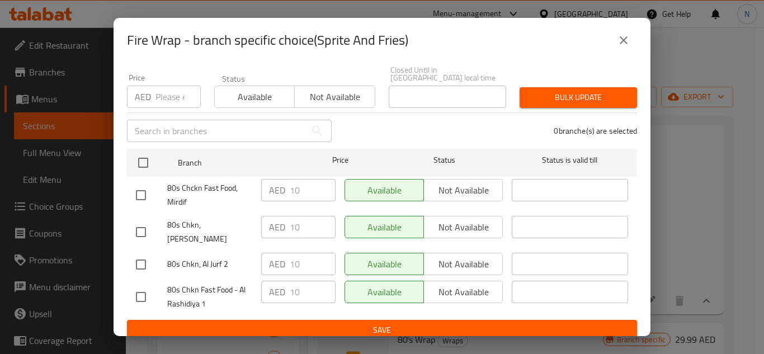
drag, startPoint x: 628, startPoint y: 39, endPoint x: 585, endPoint y: 81, distance: 59.4
click at [628, 40] on icon "close" at bounding box center [623, 40] width 13 height 13
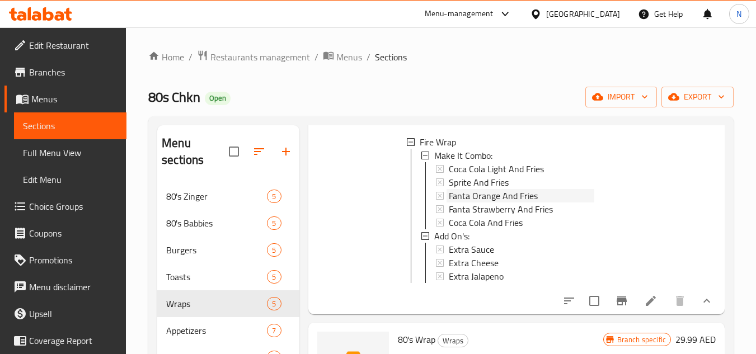
click at [516, 203] on span "Fanta Orange And Fries" at bounding box center [493, 195] width 89 height 13
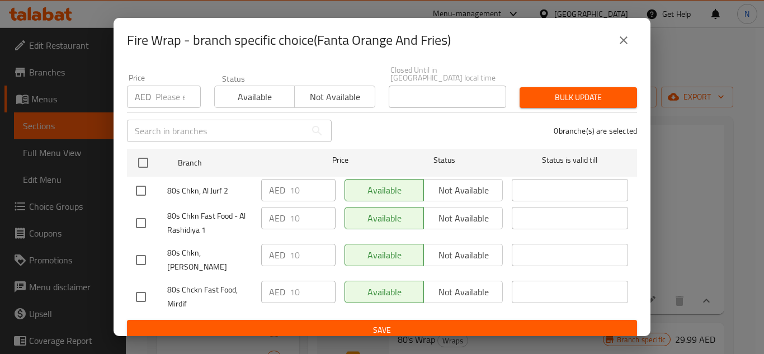
click at [623, 42] on icon "close" at bounding box center [623, 40] width 13 height 13
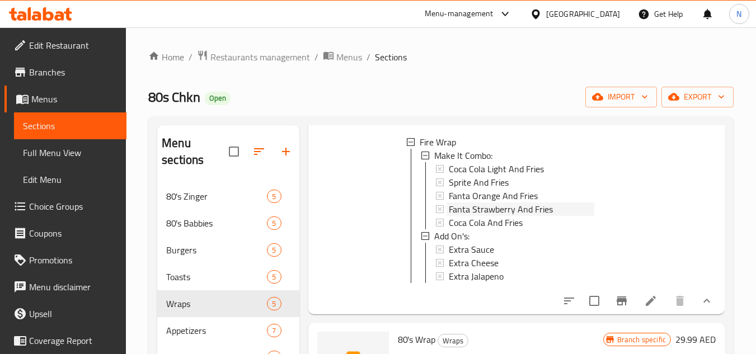
click at [496, 216] on span "Fanta Strawberry And Fries" at bounding box center [501, 209] width 104 height 13
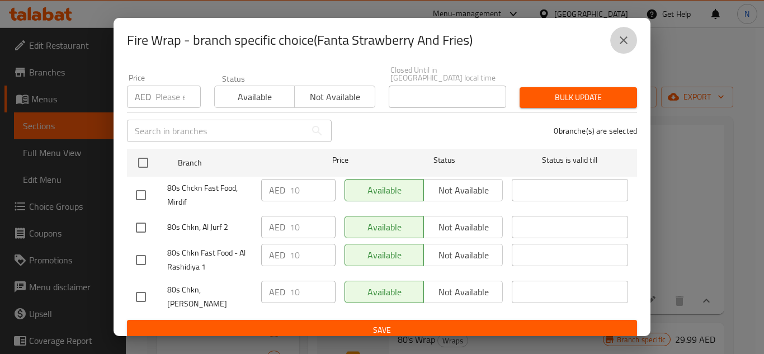
click at [627, 43] on icon "close" at bounding box center [624, 40] width 8 height 8
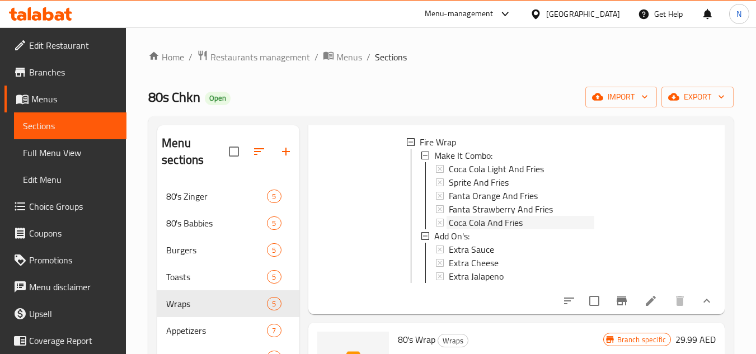
click at [524, 229] on div "Coca Cola And Fries" at bounding box center [521, 222] width 145 height 13
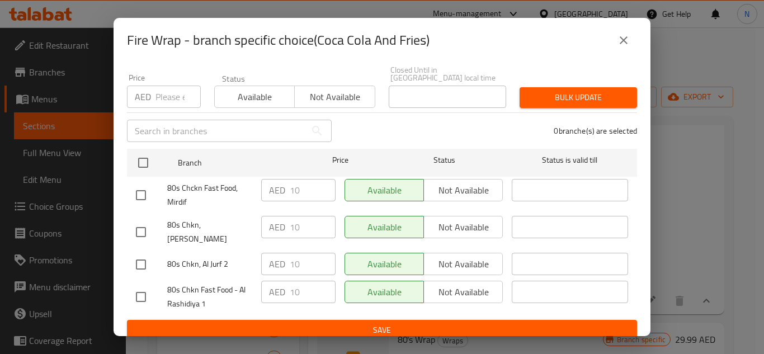
click at [626, 39] on icon "close" at bounding box center [624, 40] width 8 height 8
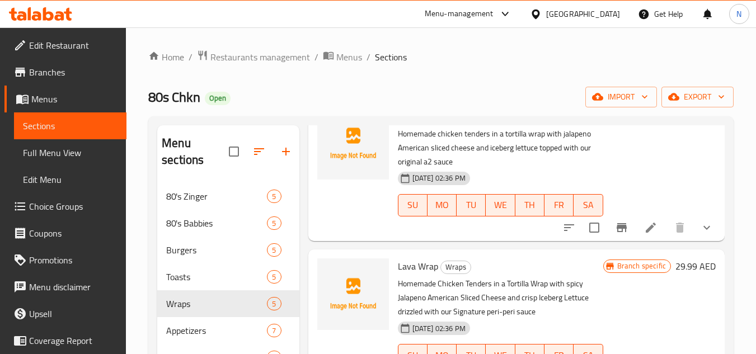
click at [700, 234] on icon "show more" at bounding box center [706, 227] width 13 height 13
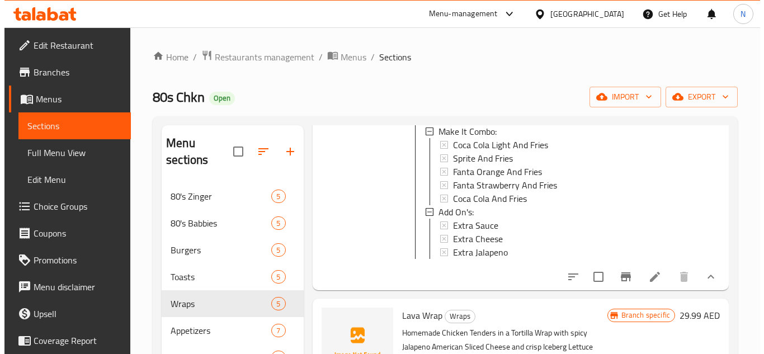
scroll to position [504, 0]
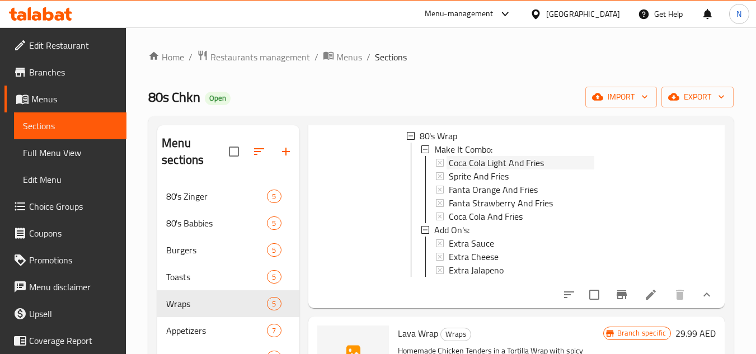
click at [517, 170] on span "Coca Cola Light And Fries" at bounding box center [496, 162] width 95 height 13
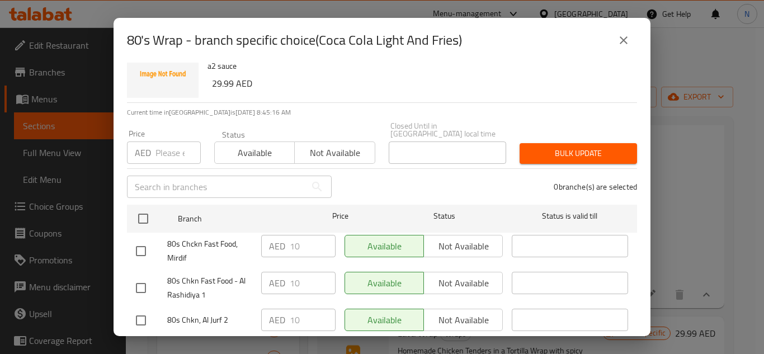
scroll to position [97, 0]
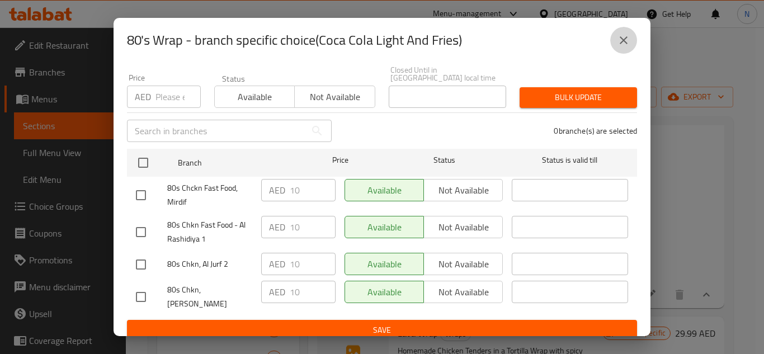
click at [621, 38] on icon "close" at bounding box center [623, 40] width 13 height 13
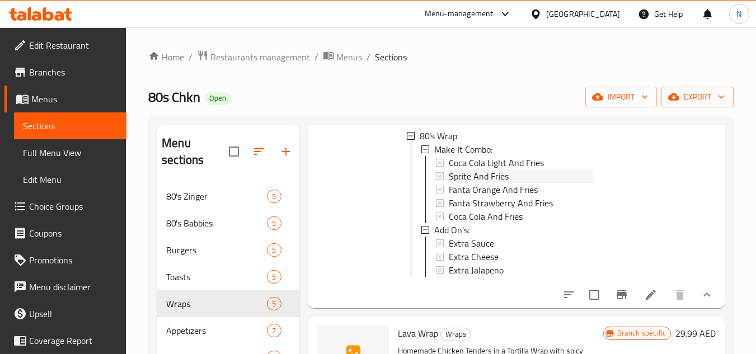
click at [512, 183] on div "Sprite And Fries" at bounding box center [521, 176] width 145 height 13
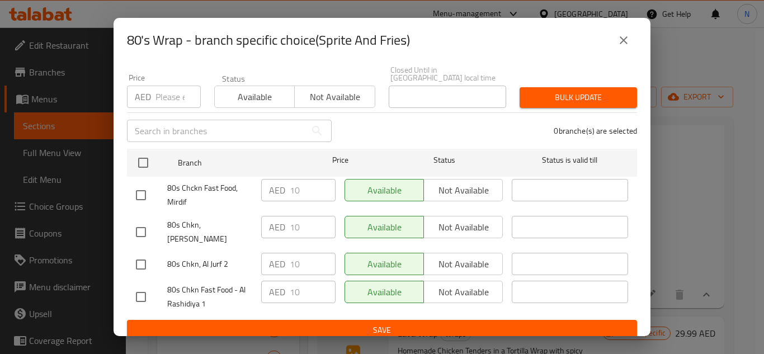
click at [627, 41] on icon "close" at bounding box center [623, 40] width 13 height 13
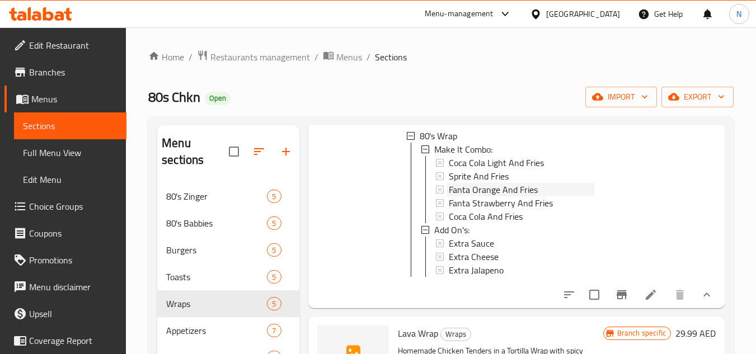
click at [491, 196] on span "Fanta Orange And Fries" at bounding box center [493, 189] width 89 height 13
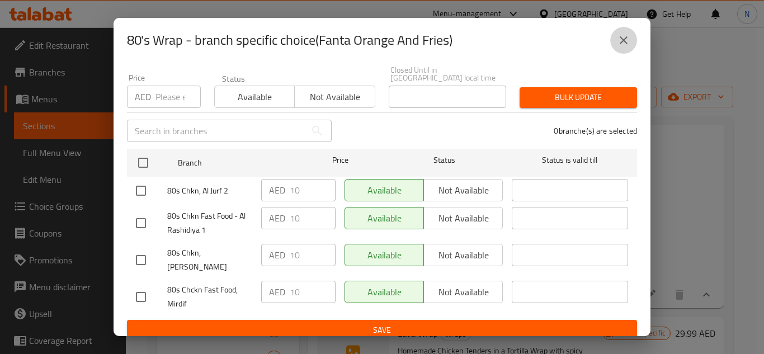
click at [627, 36] on icon "close" at bounding box center [623, 40] width 13 height 13
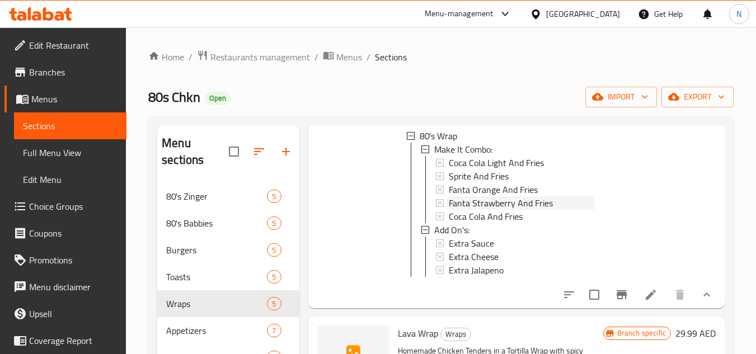
click at [504, 210] on span "Fanta Strawberry And Fries" at bounding box center [501, 202] width 104 height 13
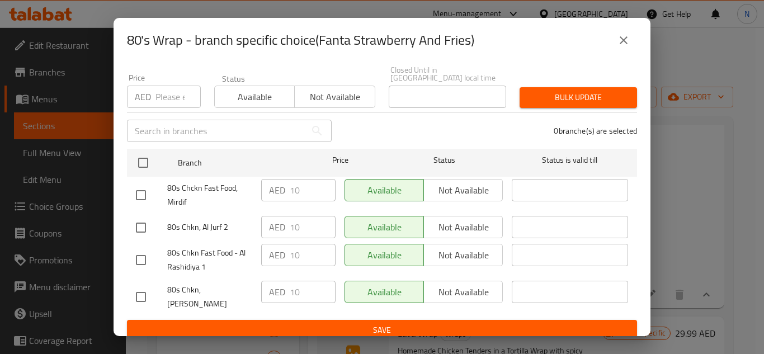
click at [621, 41] on icon "close" at bounding box center [623, 40] width 13 height 13
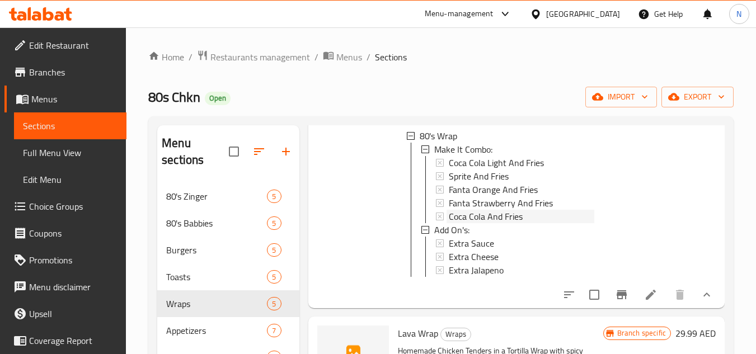
click at [491, 223] on span "Coca Cola And Fries" at bounding box center [486, 216] width 74 height 13
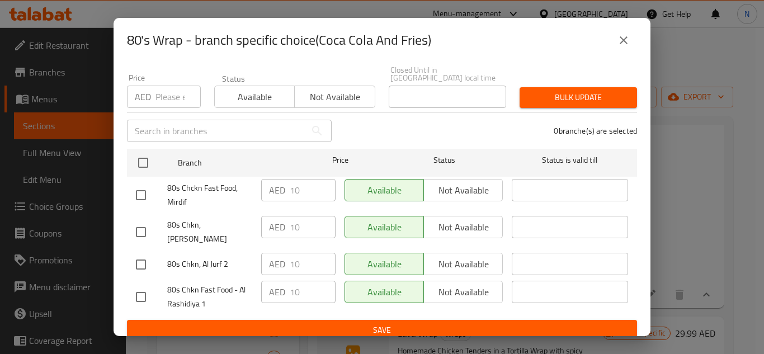
click at [625, 41] on icon "close" at bounding box center [624, 40] width 8 height 8
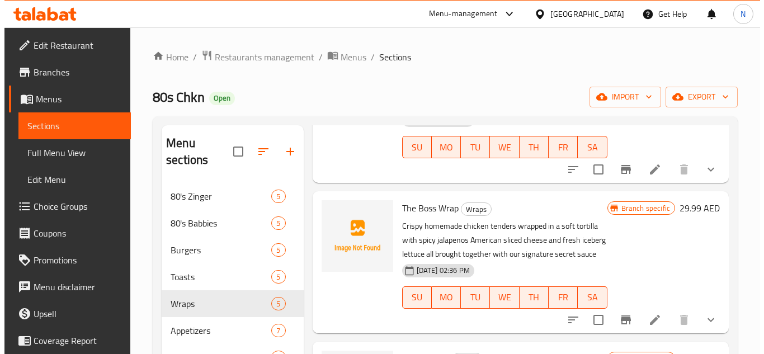
scroll to position [783, 0]
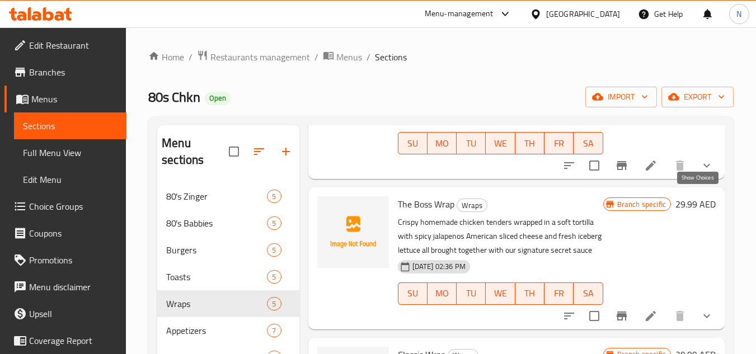
click at [704, 172] on icon "show more" at bounding box center [706, 165] width 13 height 13
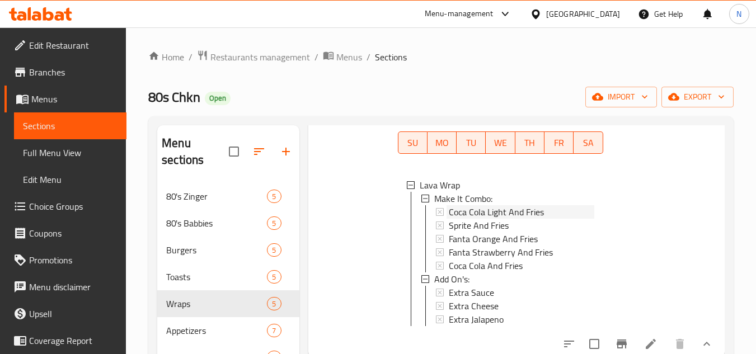
click at [510, 219] on span "Coca Cola Light And Fries" at bounding box center [496, 211] width 95 height 13
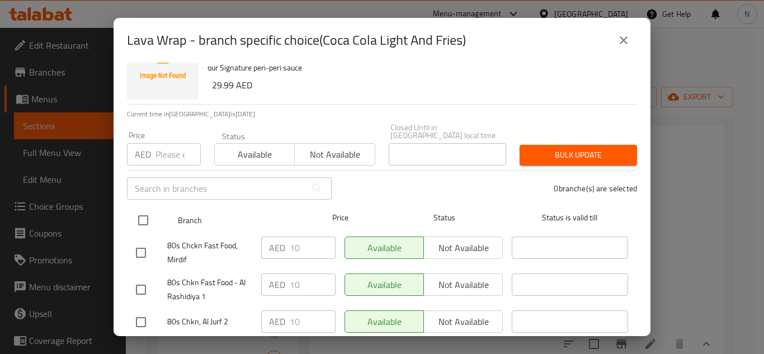
scroll to position [97, 0]
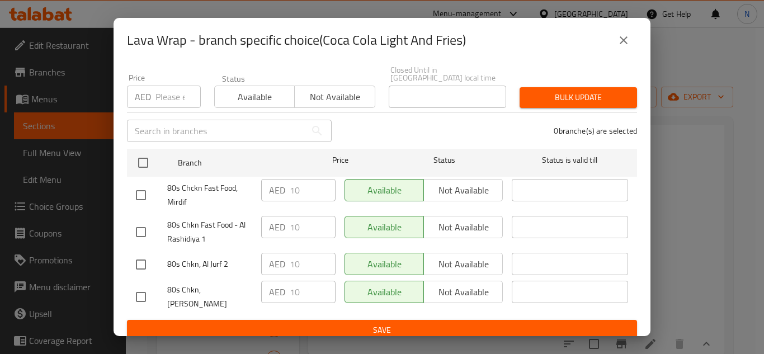
click at [625, 38] on icon "close" at bounding box center [623, 40] width 13 height 13
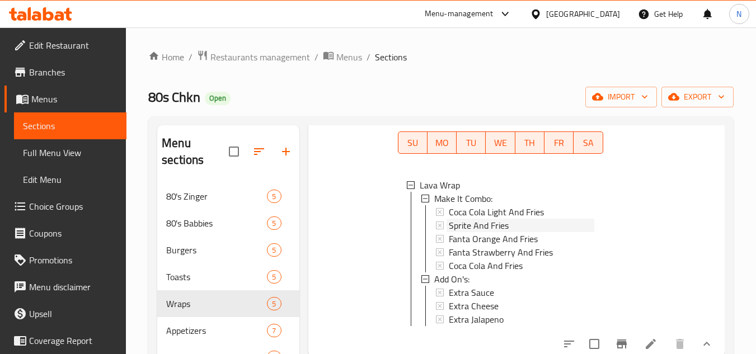
click at [500, 232] on span "Sprite And Fries" at bounding box center [479, 225] width 60 height 13
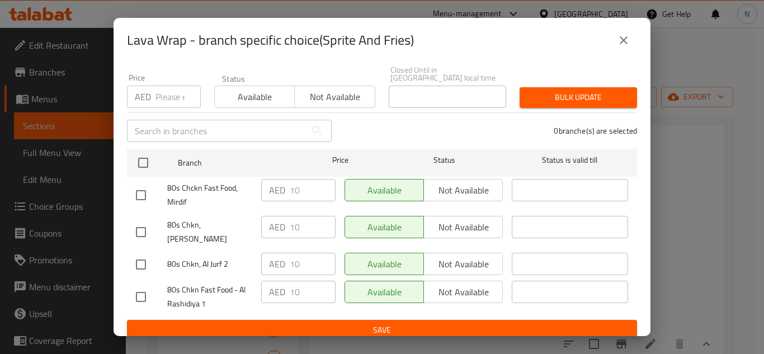
click at [623, 41] on icon "close" at bounding box center [624, 40] width 8 height 8
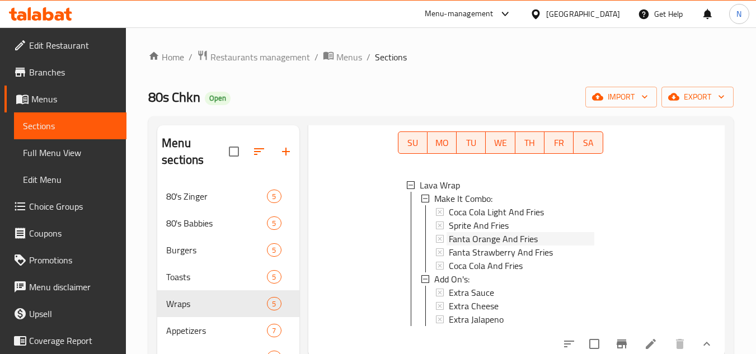
click at [512, 246] on span "Fanta Orange And Fries" at bounding box center [493, 238] width 89 height 13
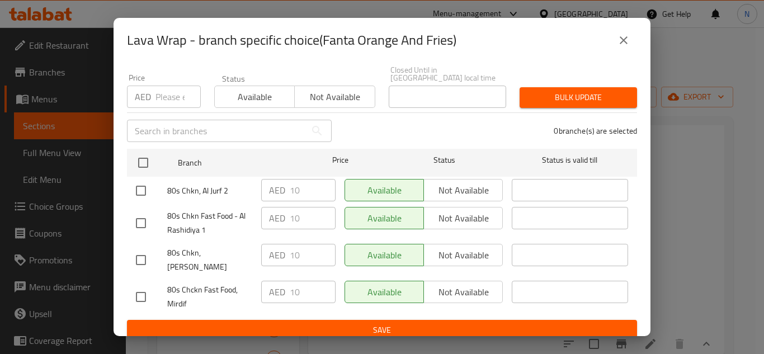
click at [627, 36] on icon "close" at bounding box center [623, 40] width 13 height 13
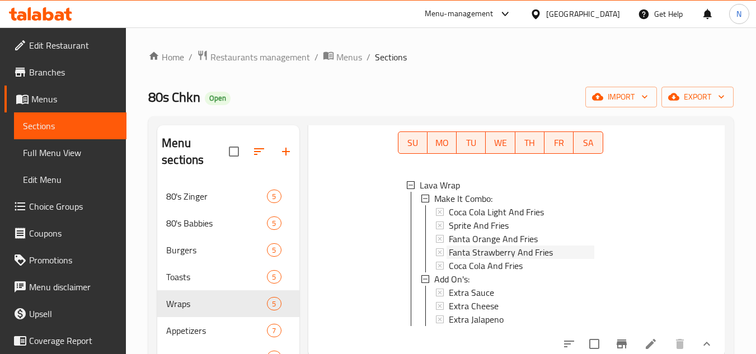
click at [512, 259] on span "Fanta Strawberry And Fries" at bounding box center [501, 252] width 104 height 13
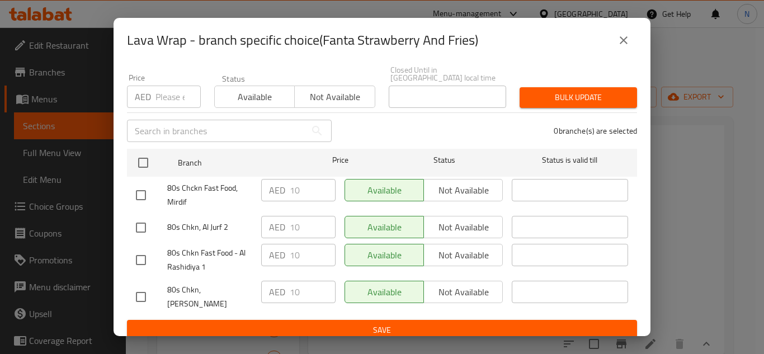
click at [631, 41] on button "close" at bounding box center [623, 40] width 27 height 27
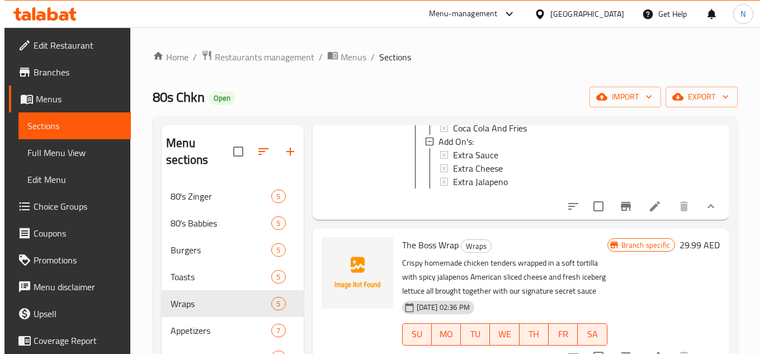
scroll to position [895, 0]
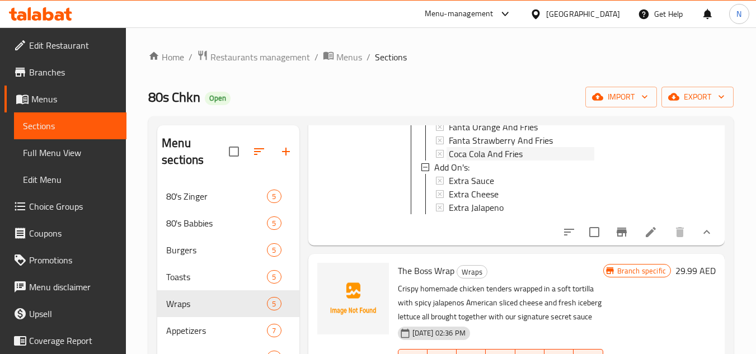
click at [505, 161] on span "Coca Cola And Fries" at bounding box center [486, 153] width 74 height 13
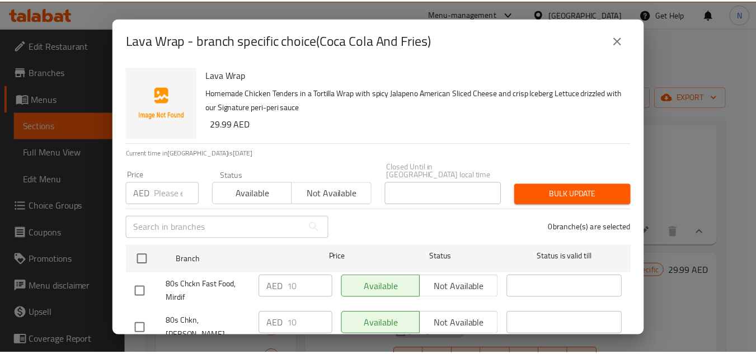
scroll to position [97, 0]
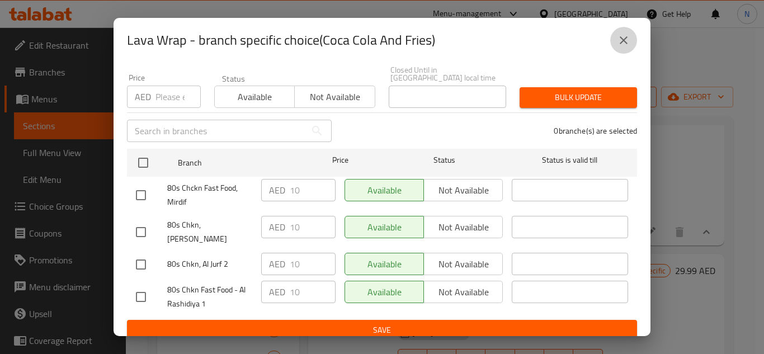
drag, startPoint x: 625, startPoint y: 41, endPoint x: 596, endPoint y: 107, distance: 71.4
click at [626, 41] on icon "close" at bounding box center [624, 40] width 8 height 8
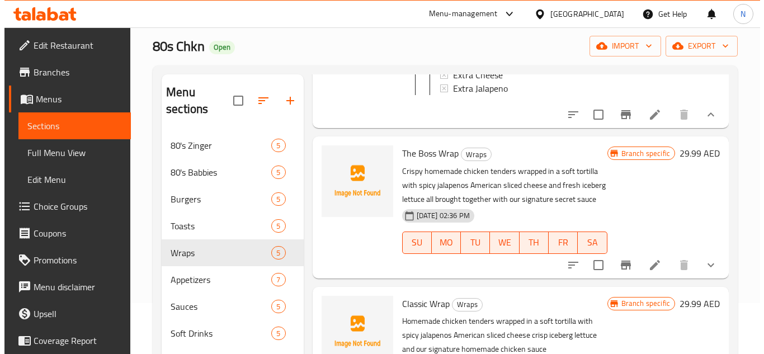
scroll to position [112, 0]
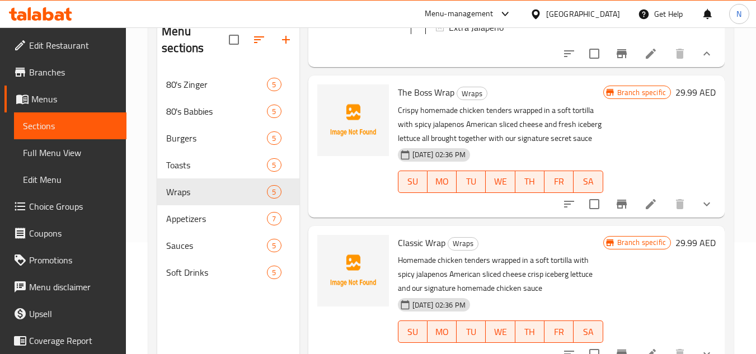
click at [700, 209] on icon "show more" at bounding box center [706, 204] width 13 height 13
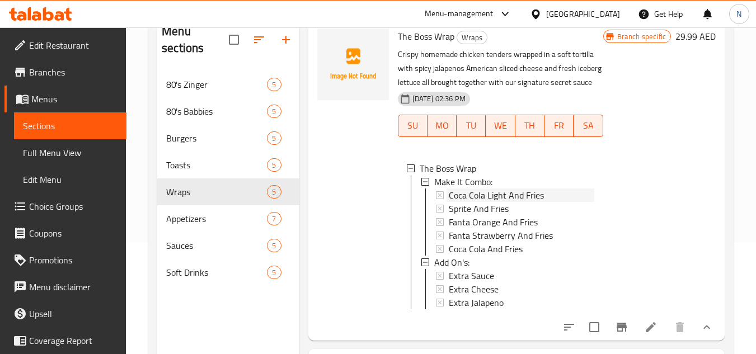
click at [491, 202] on span "Coca Cola Light And Fries" at bounding box center [496, 195] width 95 height 13
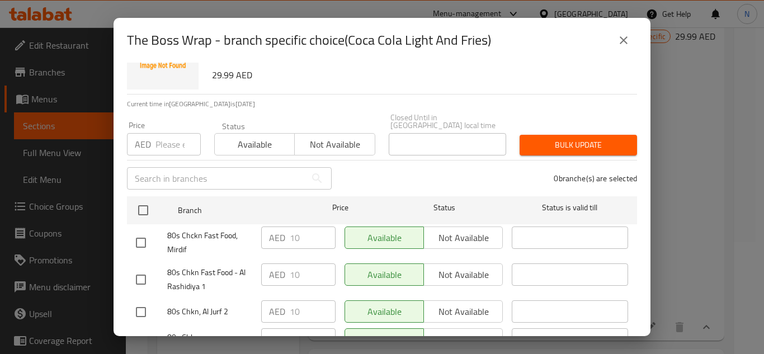
scroll to position [97, 0]
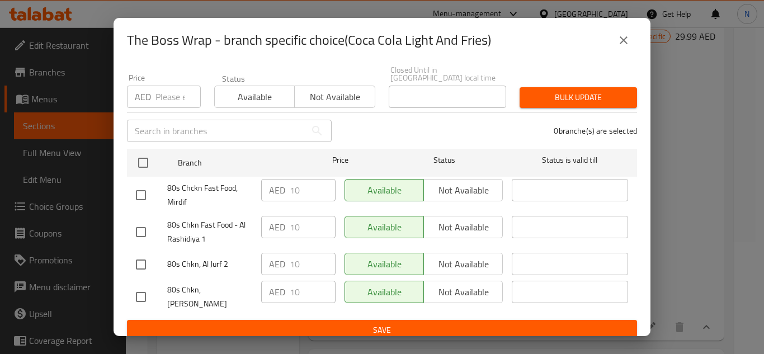
click at [623, 45] on icon "close" at bounding box center [623, 40] width 13 height 13
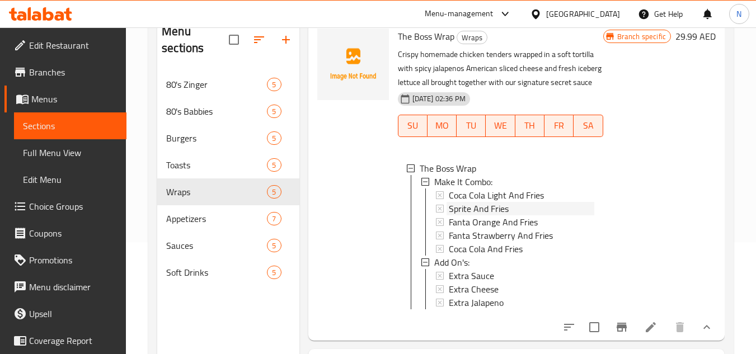
click at [468, 215] on span "Sprite And Fries" at bounding box center [479, 208] width 60 height 13
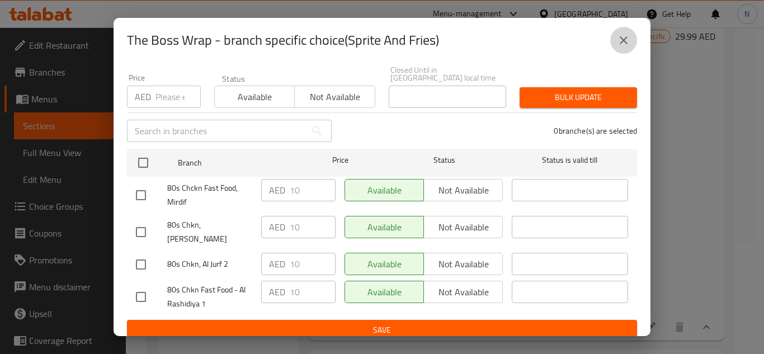
click at [622, 47] on button "close" at bounding box center [623, 40] width 27 height 27
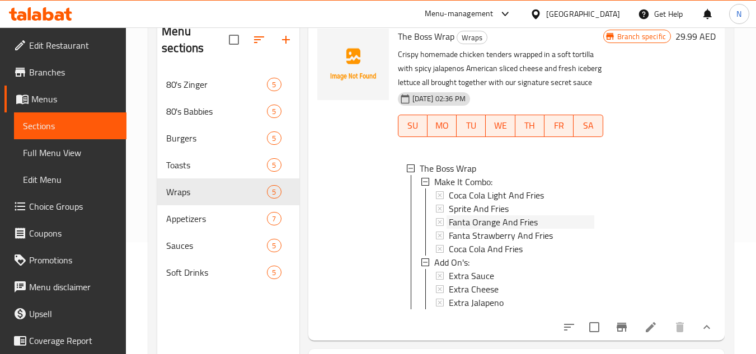
click at [496, 229] on span "Fanta Orange And Fries" at bounding box center [493, 221] width 89 height 13
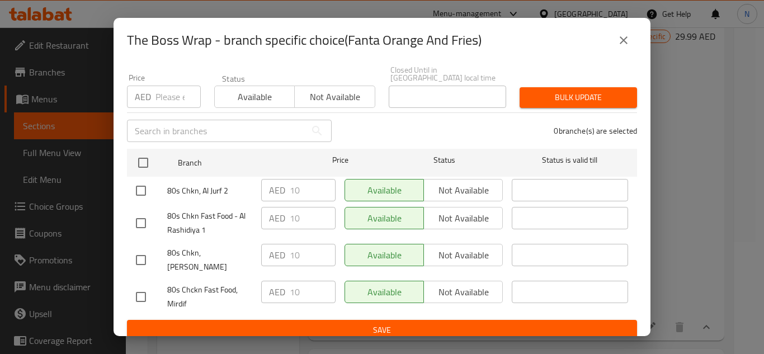
drag, startPoint x: 625, startPoint y: 44, endPoint x: 596, endPoint y: 86, distance: 51.2
click at [626, 44] on icon "close" at bounding box center [623, 40] width 13 height 13
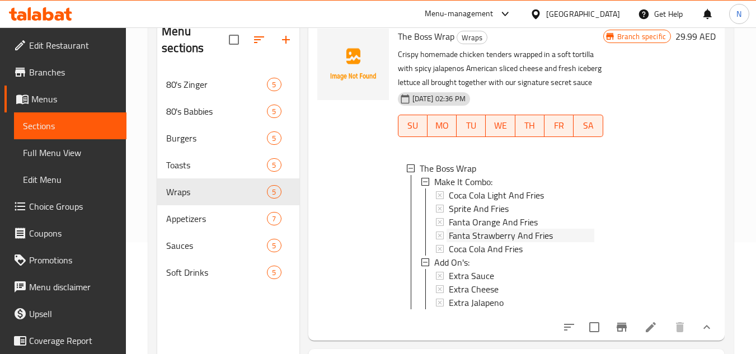
click at [502, 242] on span "Fanta Strawberry And Fries" at bounding box center [501, 235] width 104 height 13
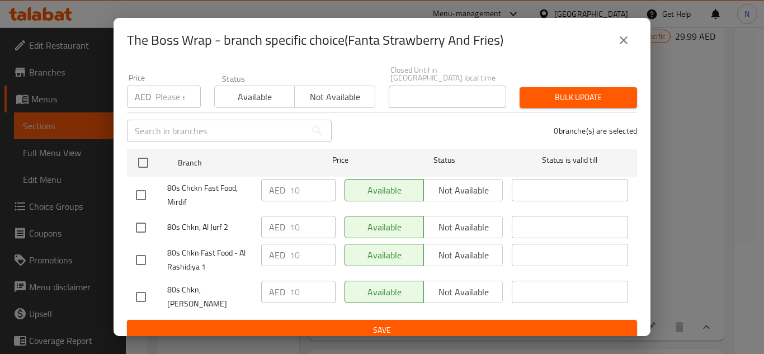
click at [622, 44] on icon "close" at bounding box center [623, 40] width 13 height 13
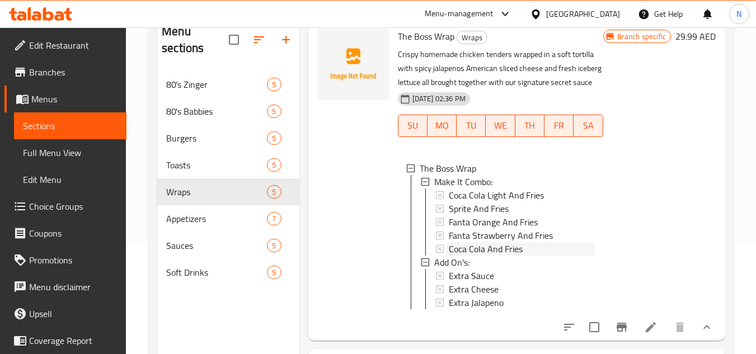
click at [494, 256] on span "Coca Cola And Fries" at bounding box center [486, 248] width 74 height 13
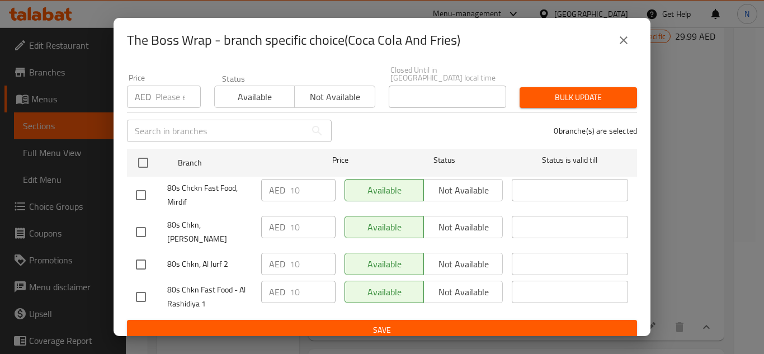
click at [628, 41] on icon "close" at bounding box center [623, 40] width 13 height 13
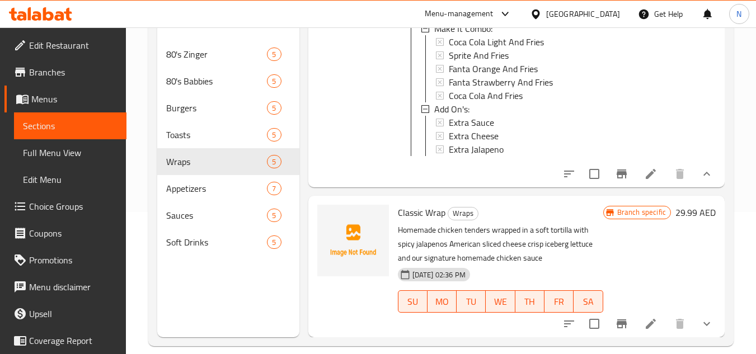
scroll to position [157, 0]
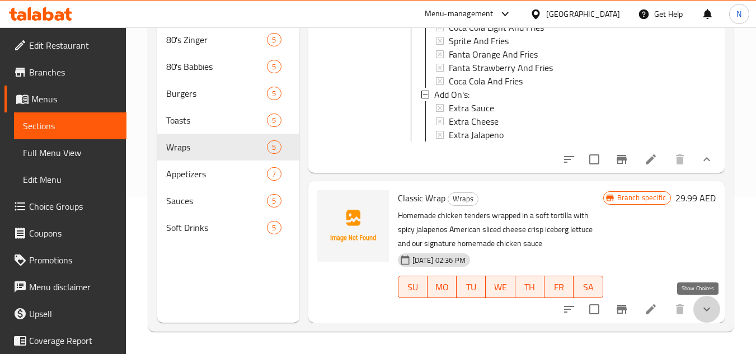
click at [701, 311] on icon "show more" at bounding box center [706, 309] width 13 height 13
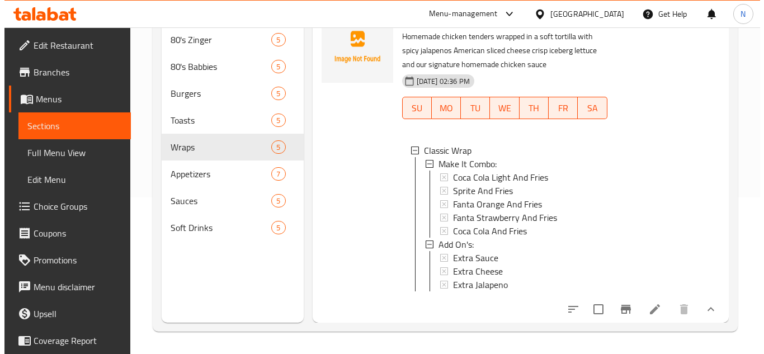
scroll to position [1393, 0]
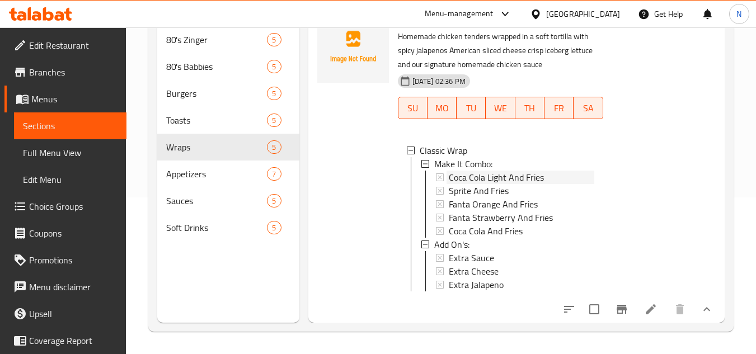
click at [499, 171] on span "Coca Cola Light And Fries" at bounding box center [496, 177] width 95 height 13
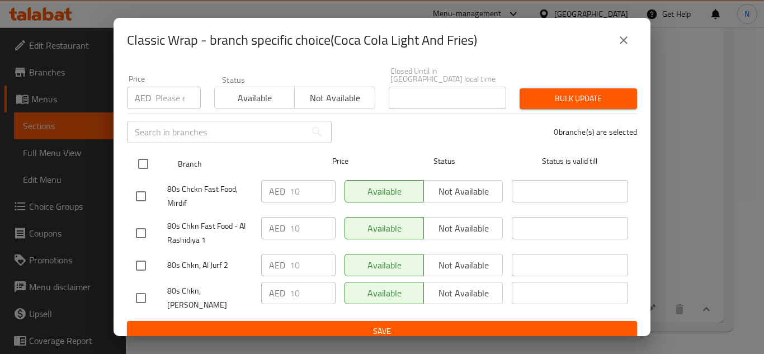
scroll to position [97, 0]
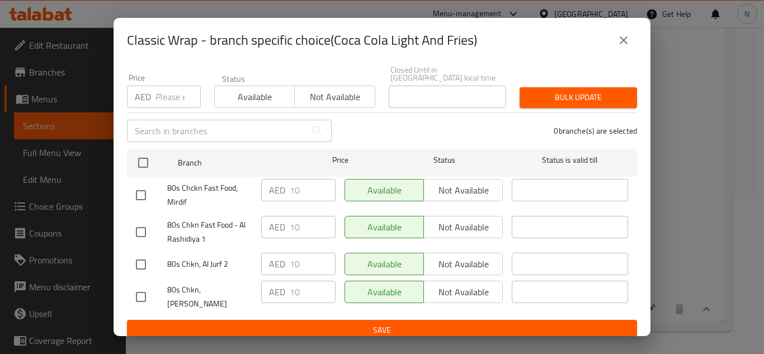
click at [625, 47] on button "close" at bounding box center [623, 40] width 27 height 27
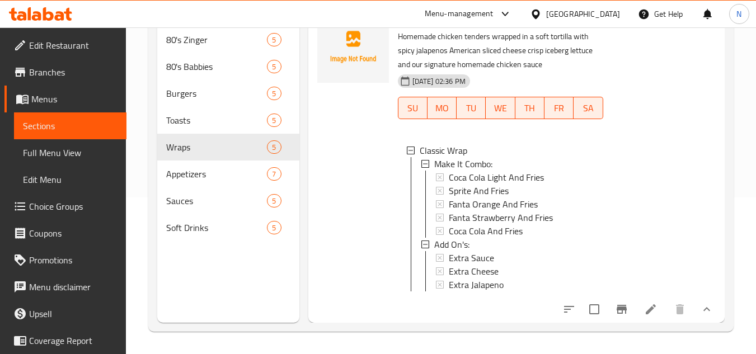
click at [514, 175] on span "Coca Cola Light And Fries" at bounding box center [496, 177] width 95 height 13
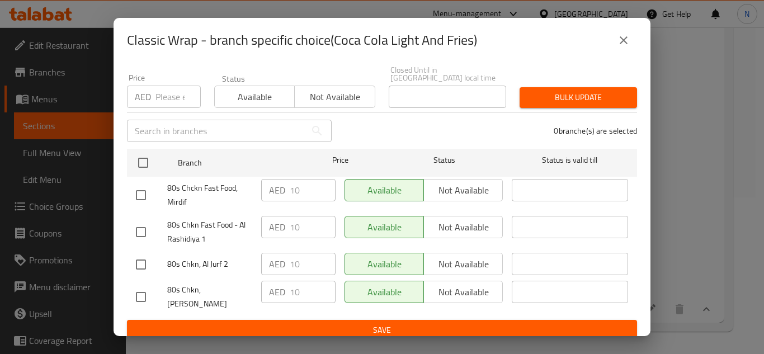
click at [626, 47] on button "close" at bounding box center [623, 40] width 27 height 27
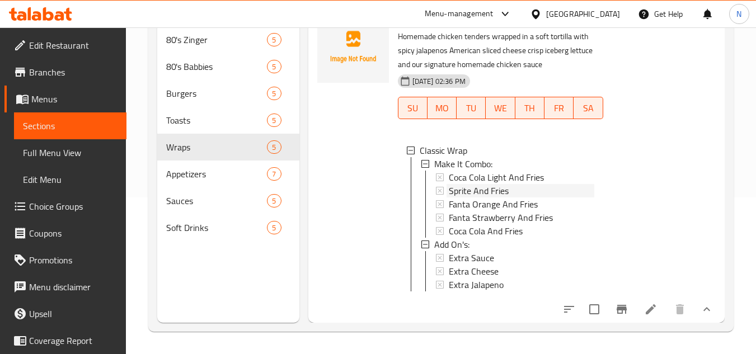
click at [510, 184] on div "Sprite And Fries" at bounding box center [521, 190] width 145 height 13
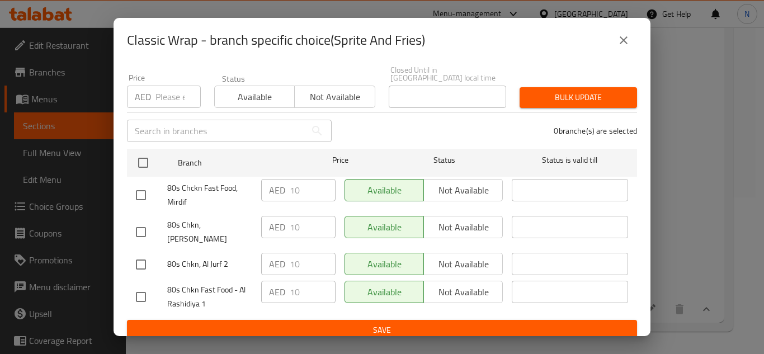
click at [631, 45] on button "close" at bounding box center [623, 40] width 27 height 27
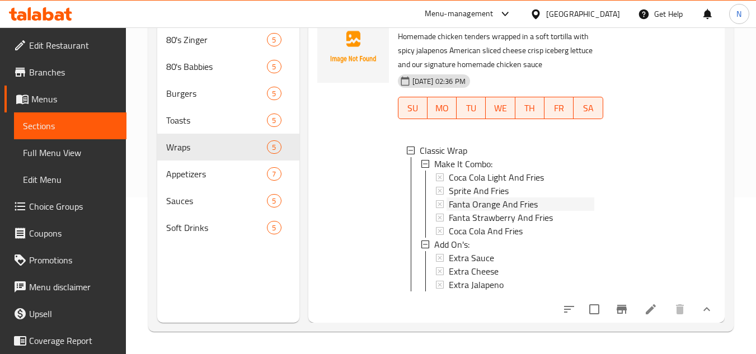
click at [516, 198] on span "Fanta Orange And Fries" at bounding box center [493, 204] width 89 height 13
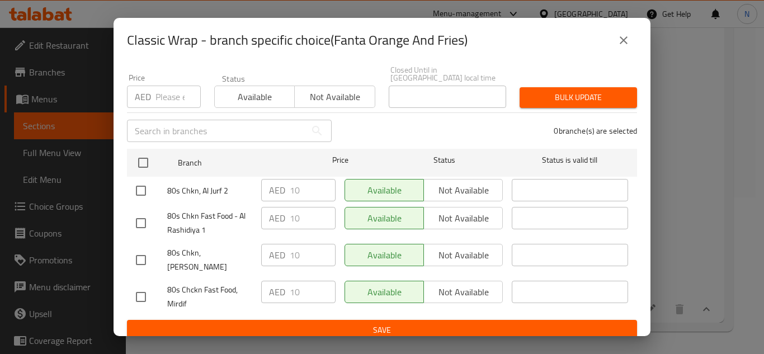
click at [626, 42] on icon "close" at bounding box center [624, 40] width 8 height 8
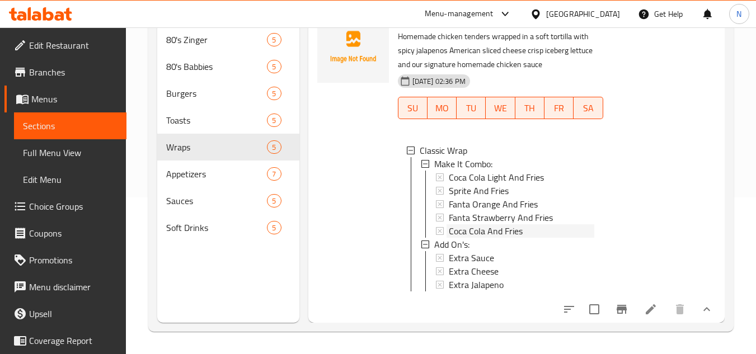
click at [490, 224] on span "Coca Cola And Fries" at bounding box center [486, 230] width 74 height 13
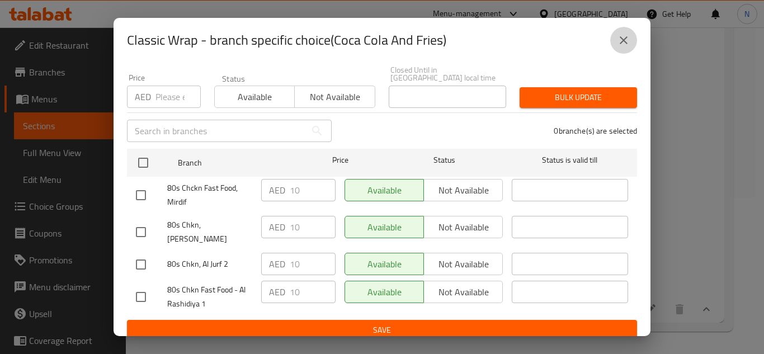
click at [627, 37] on icon "close" at bounding box center [624, 40] width 8 height 8
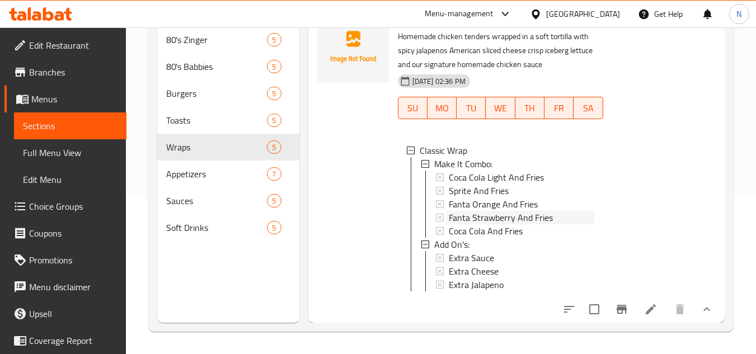
click at [503, 211] on span "Fanta Strawberry And Fries" at bounding box center [501, 217] width 104 height 13
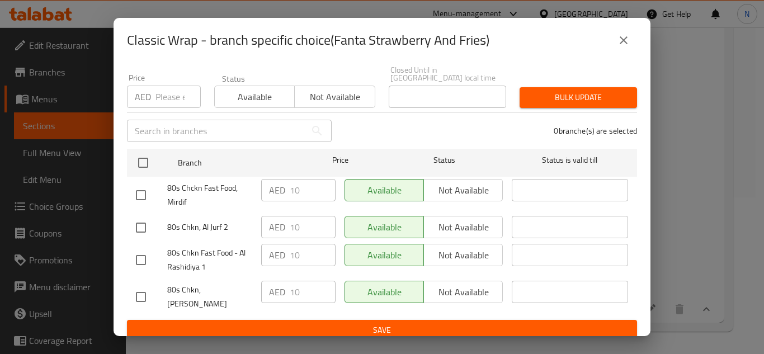
click at [628, 44] on icon "close" at bounding box center [623, 40] width 13 height 13
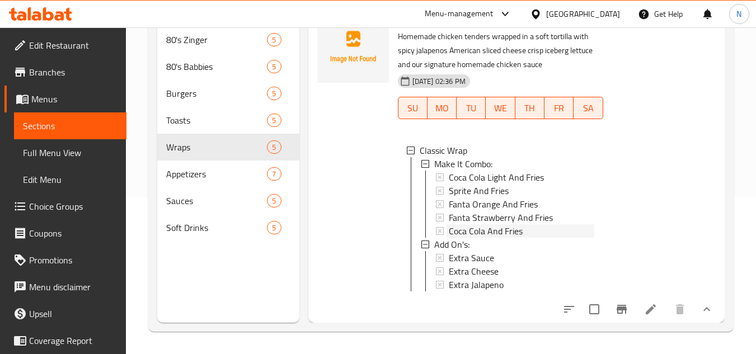
click at [508, 224] on span "Coca Cola And Fries" at bounding box center [486, 230] width 74 height 13
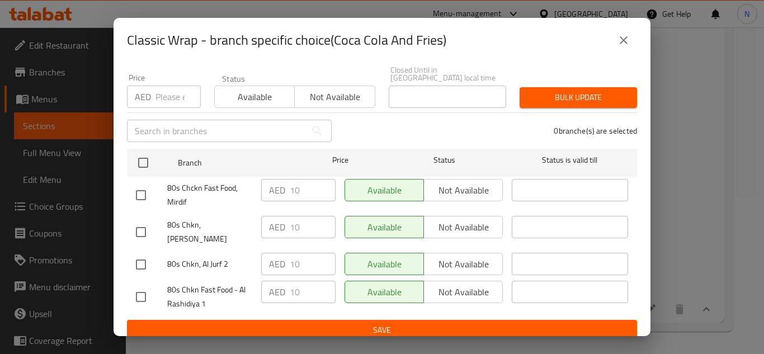
click at [625, 36] on icon "close" at bounding box center [623, 40] width 13 height 13
